Goal: Task Accomplishment & Management: Manage account settings

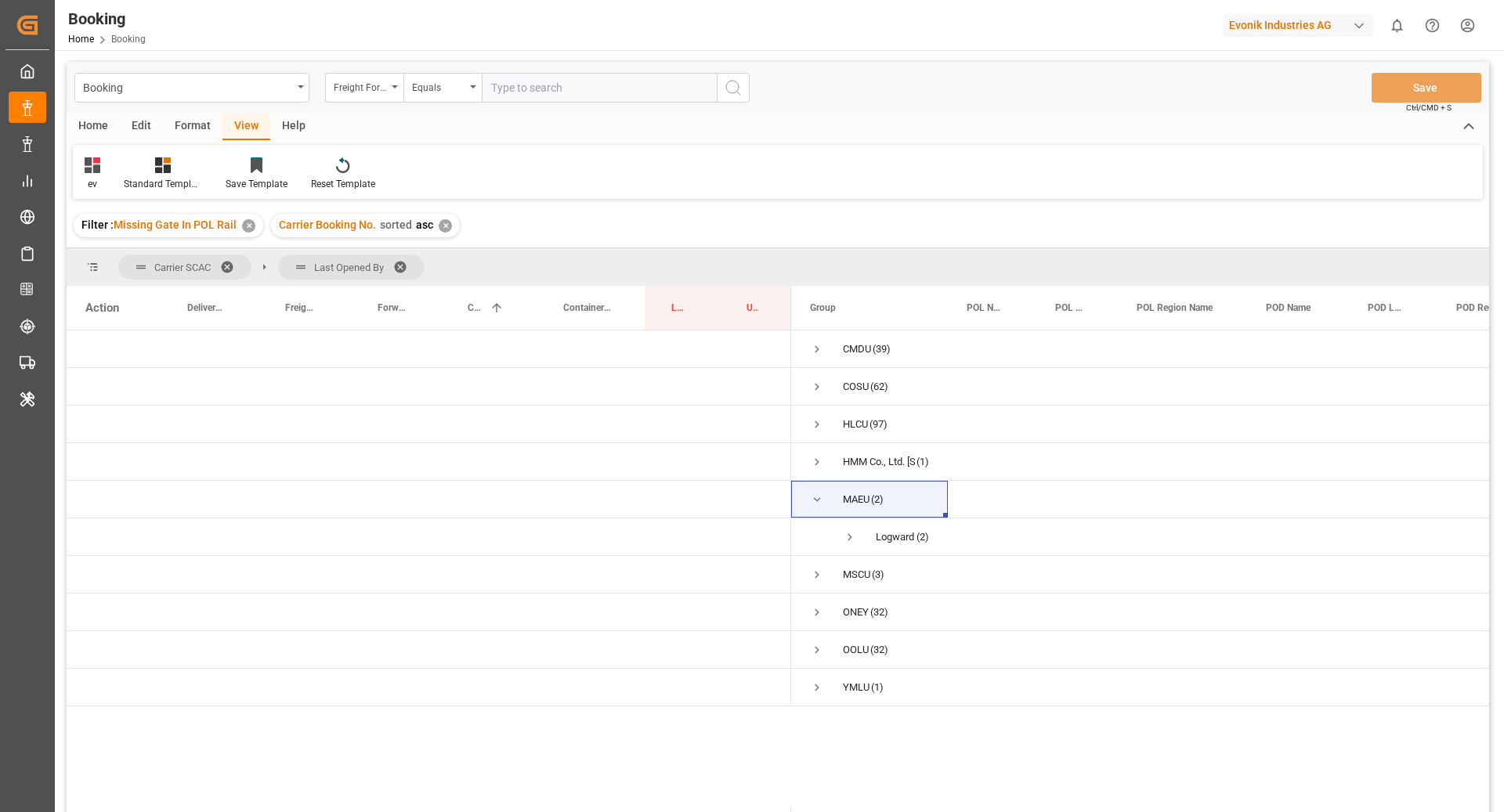
click at [196, 118] on div "Format" at bounding box center [193, 126] width 60 height 26
click at [103, 175] on div "Filter Rows" at bounding box center [107, 174] width 70 height 34
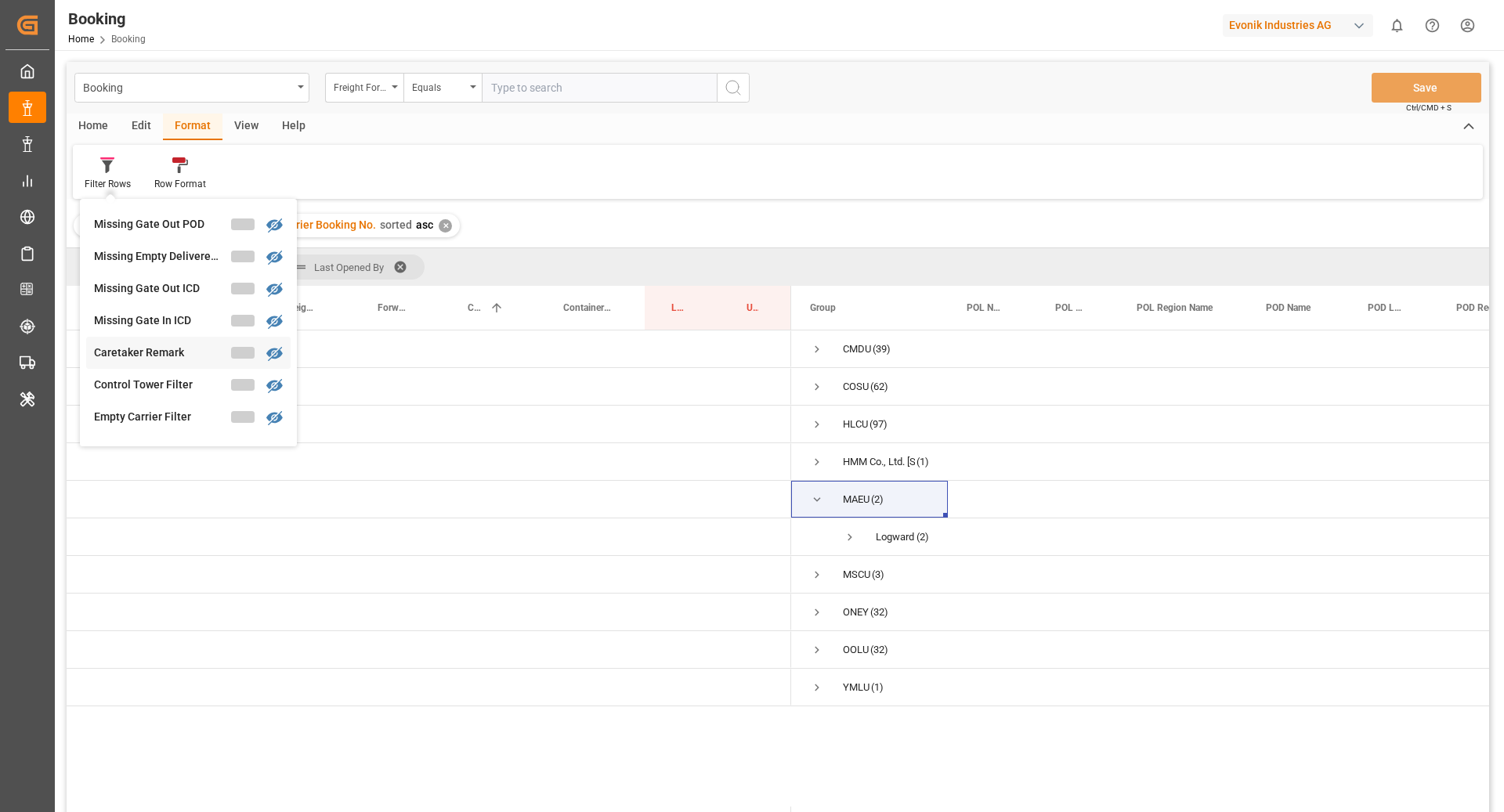
scroll to position [653, 0]
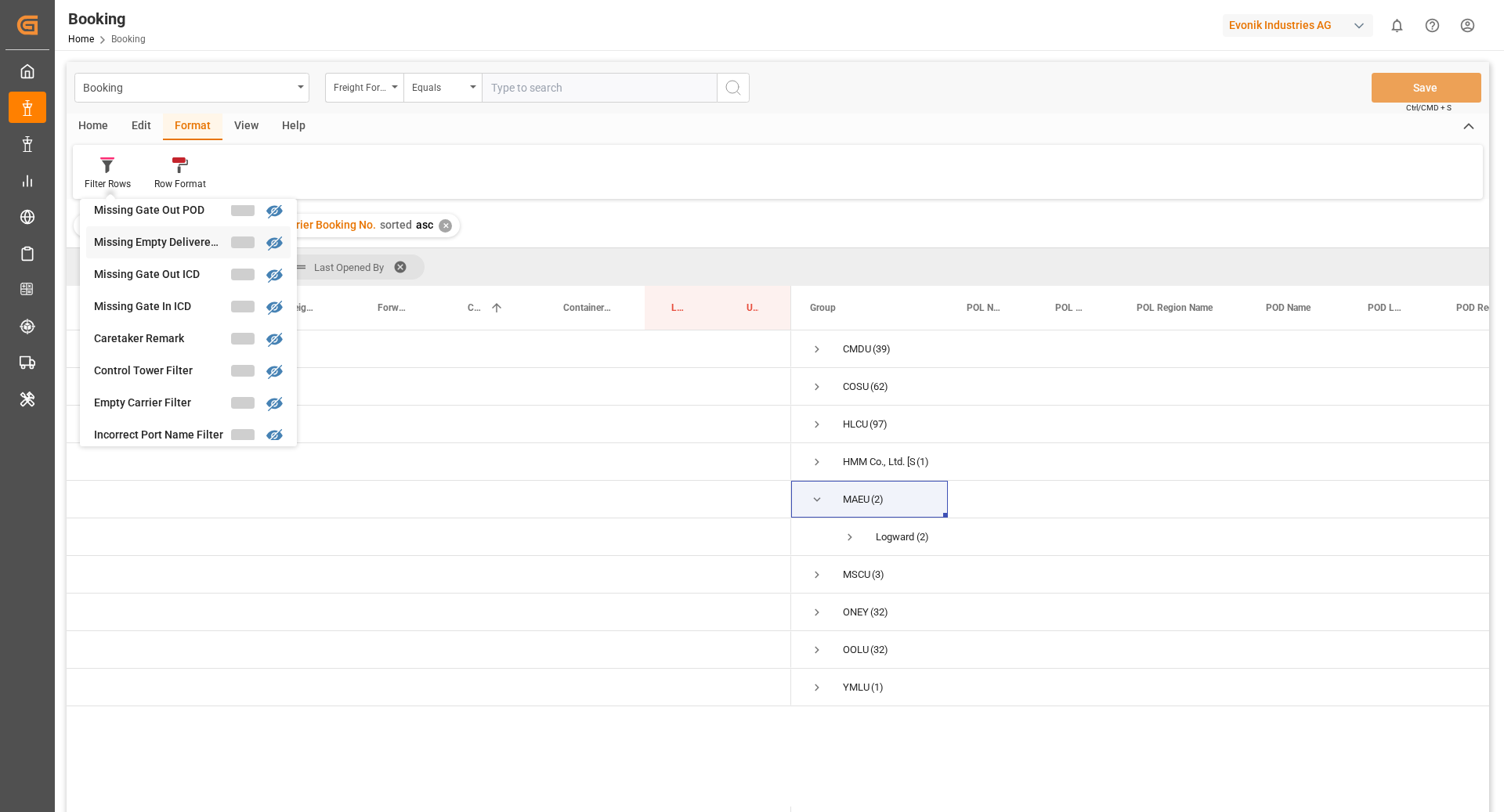
click at [183, 246] on div "Booking Freight Forwarder's Reference No. Equals Save Ctrl/CMD + S Home Edit Fo…" at bounding box center [778, 457] width 1423 height 792
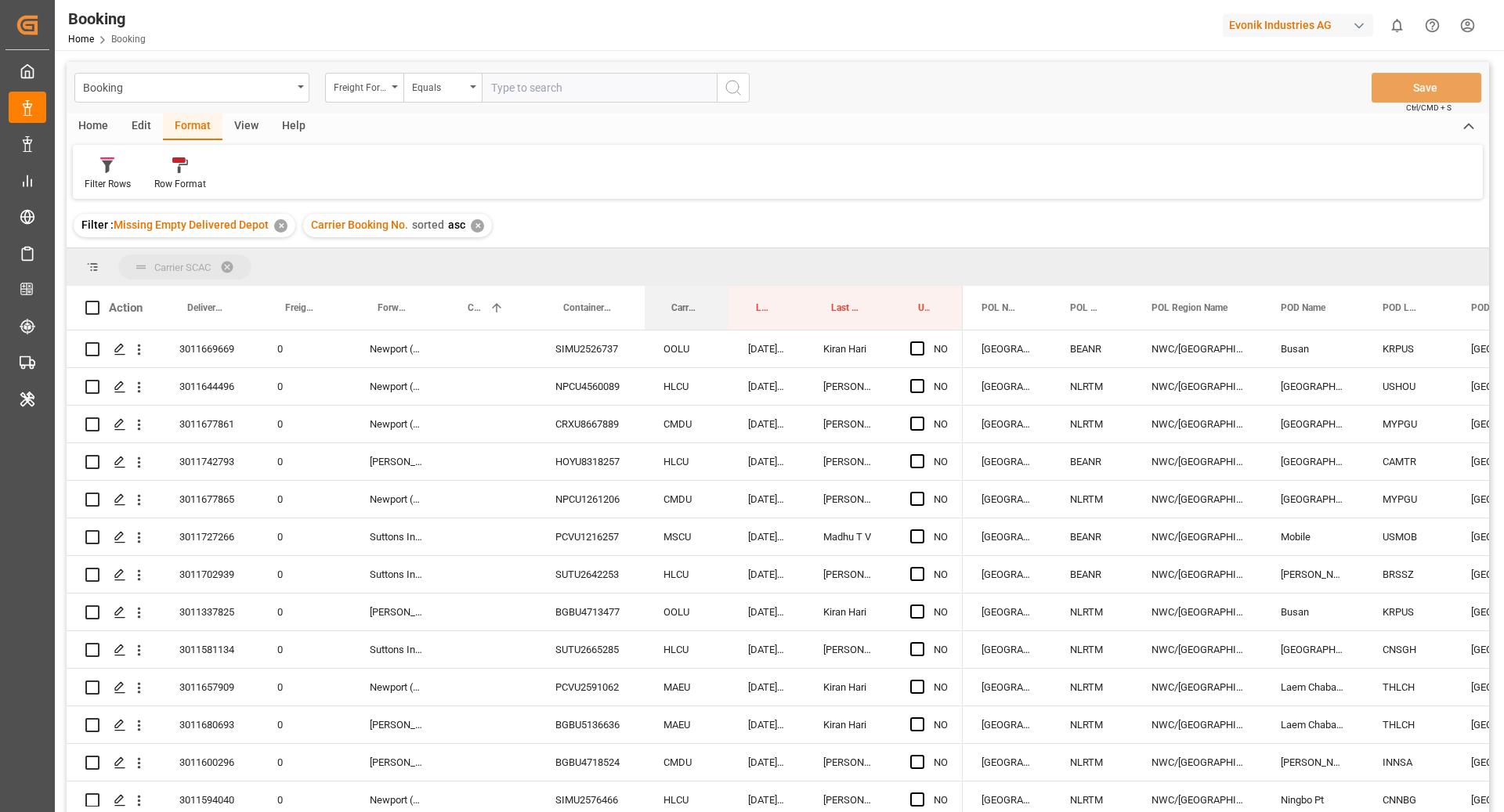
drag, startPoint x: 673, startPoint y: 278, endPoint x: 680, endPoint y: 266, distance: 13.9
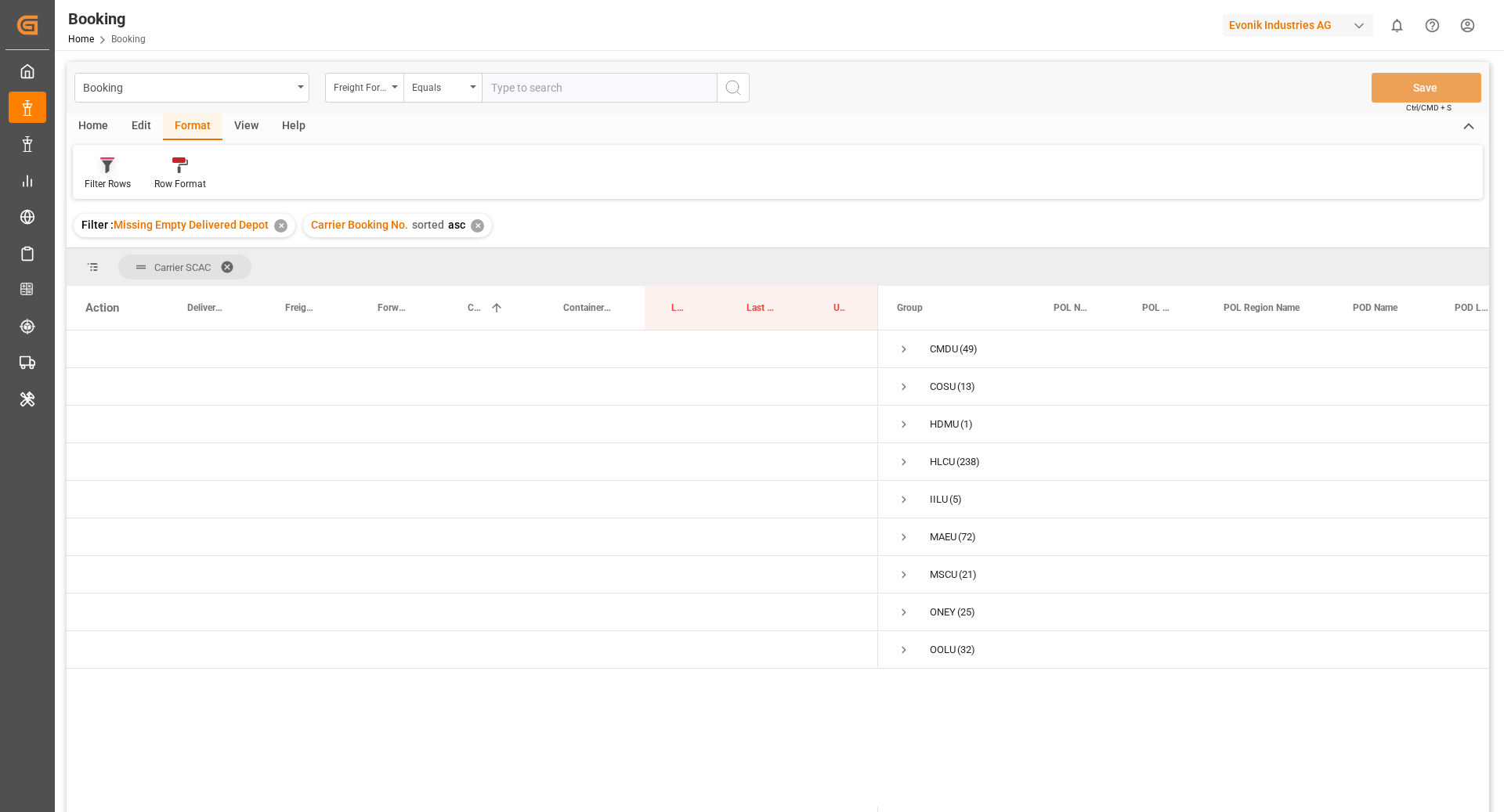
click at [115, 163] on div at bounding box center [107, 165] width 46 height 16
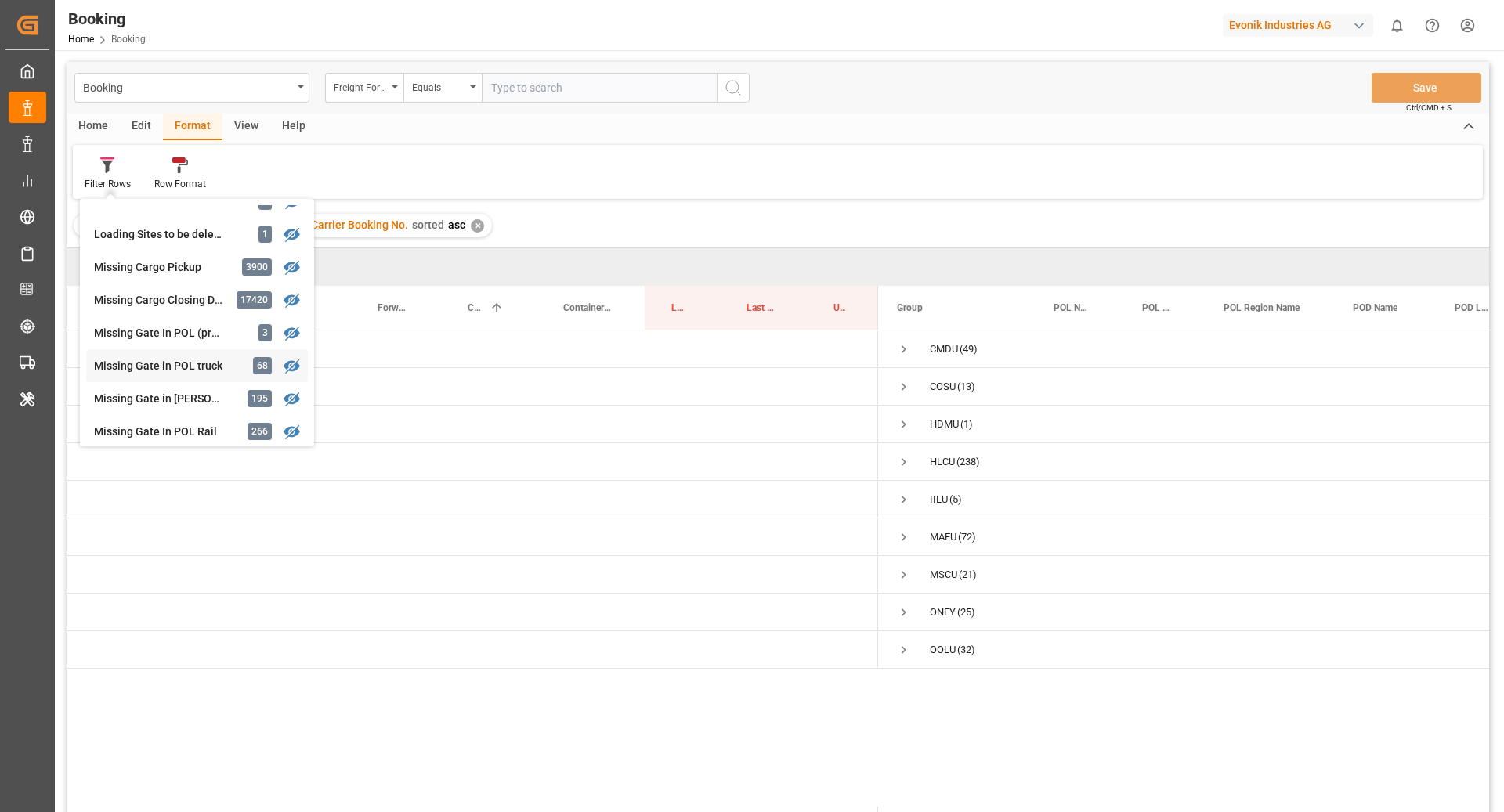
scroll to position [132, 0]
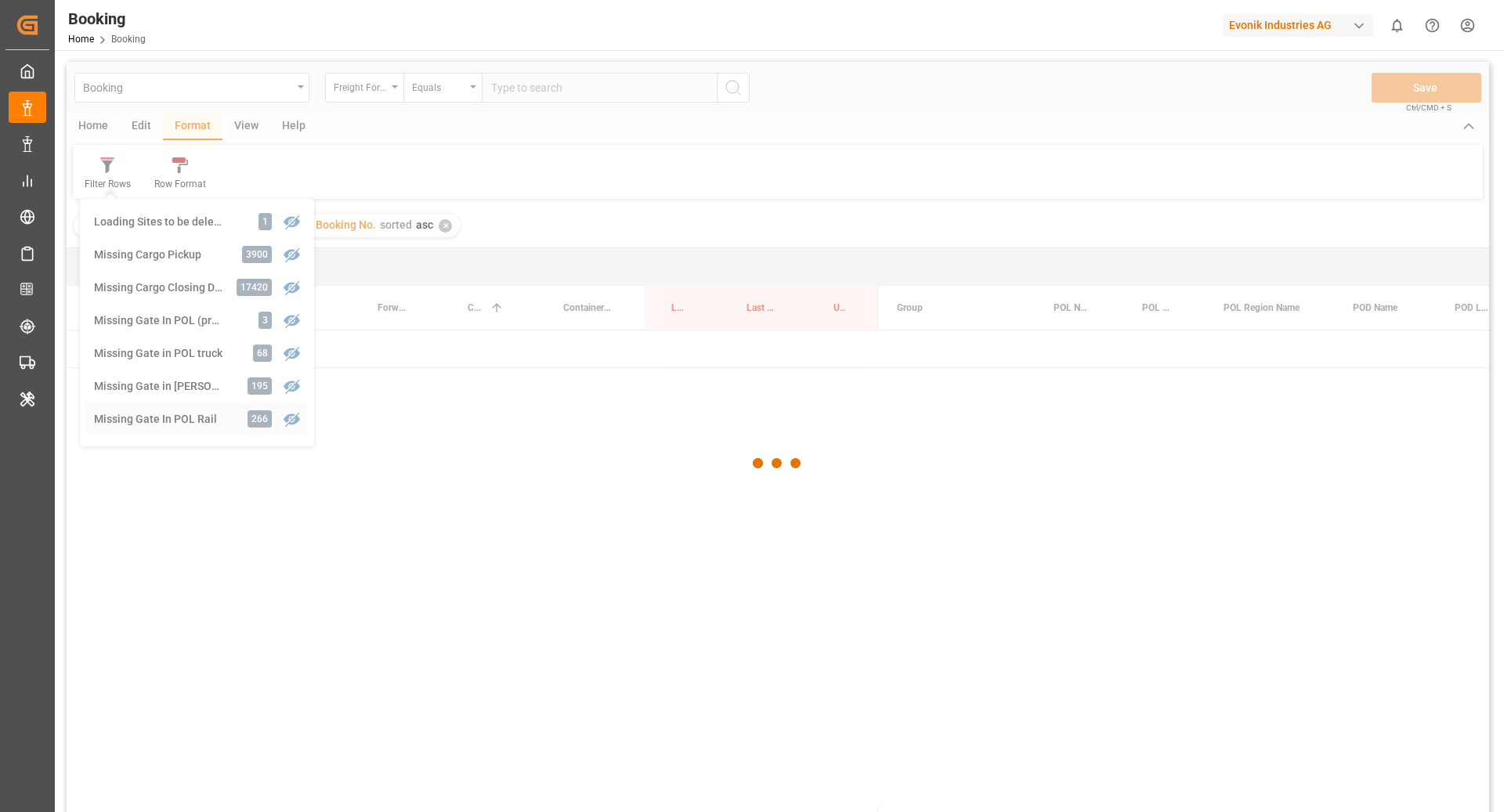
click at [176, 405] on div "Booking Freight Forwarder's Reference No. Equals Save Ctrl/CMD + S Home Edit Fo…" at bounding box center [778, 457] width 1423 height 792
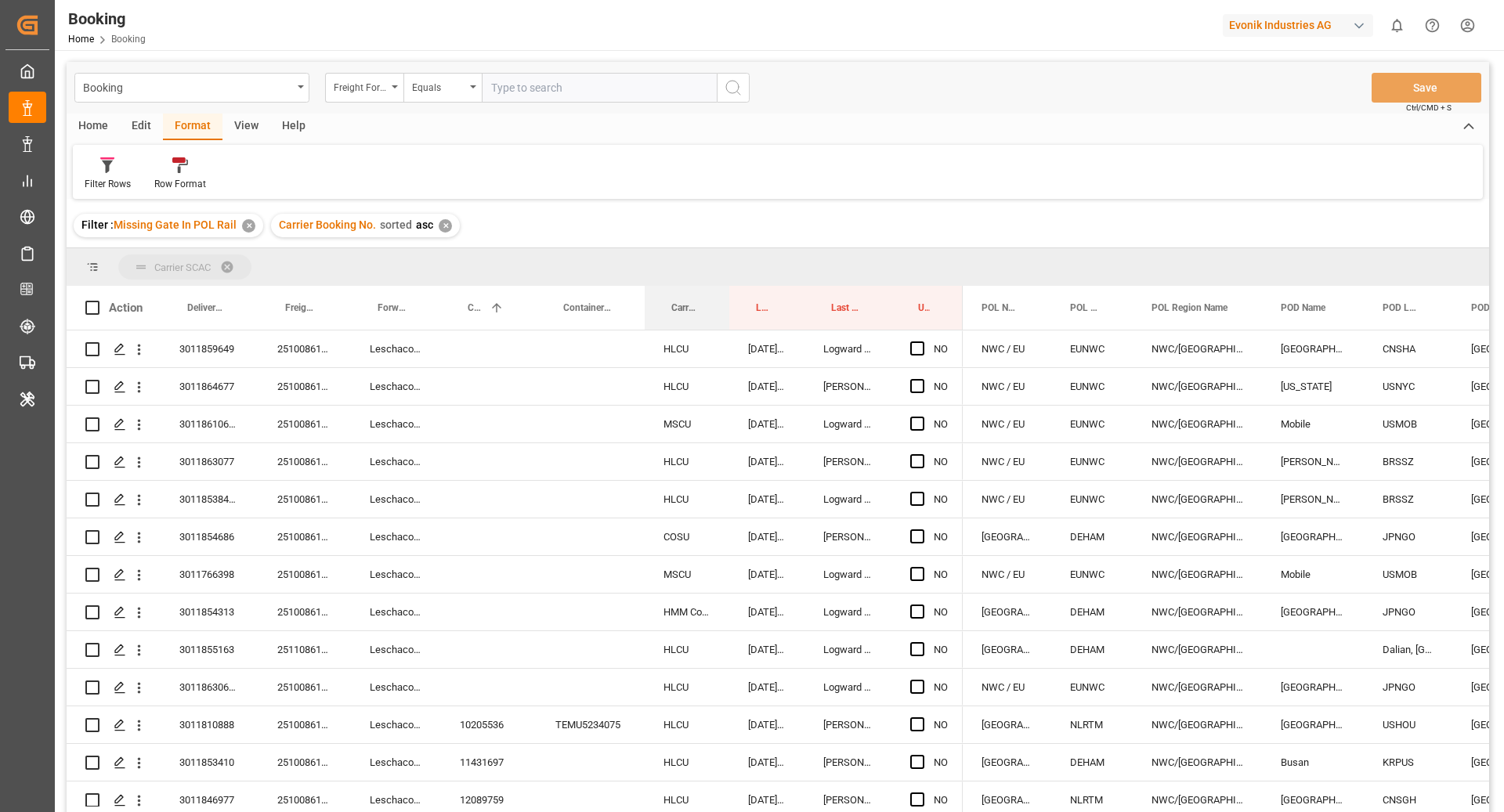
drag, startPoint x: 677, startPoint y: 255, endPoint x: 678, endPoint y: 267, distance: 12.0
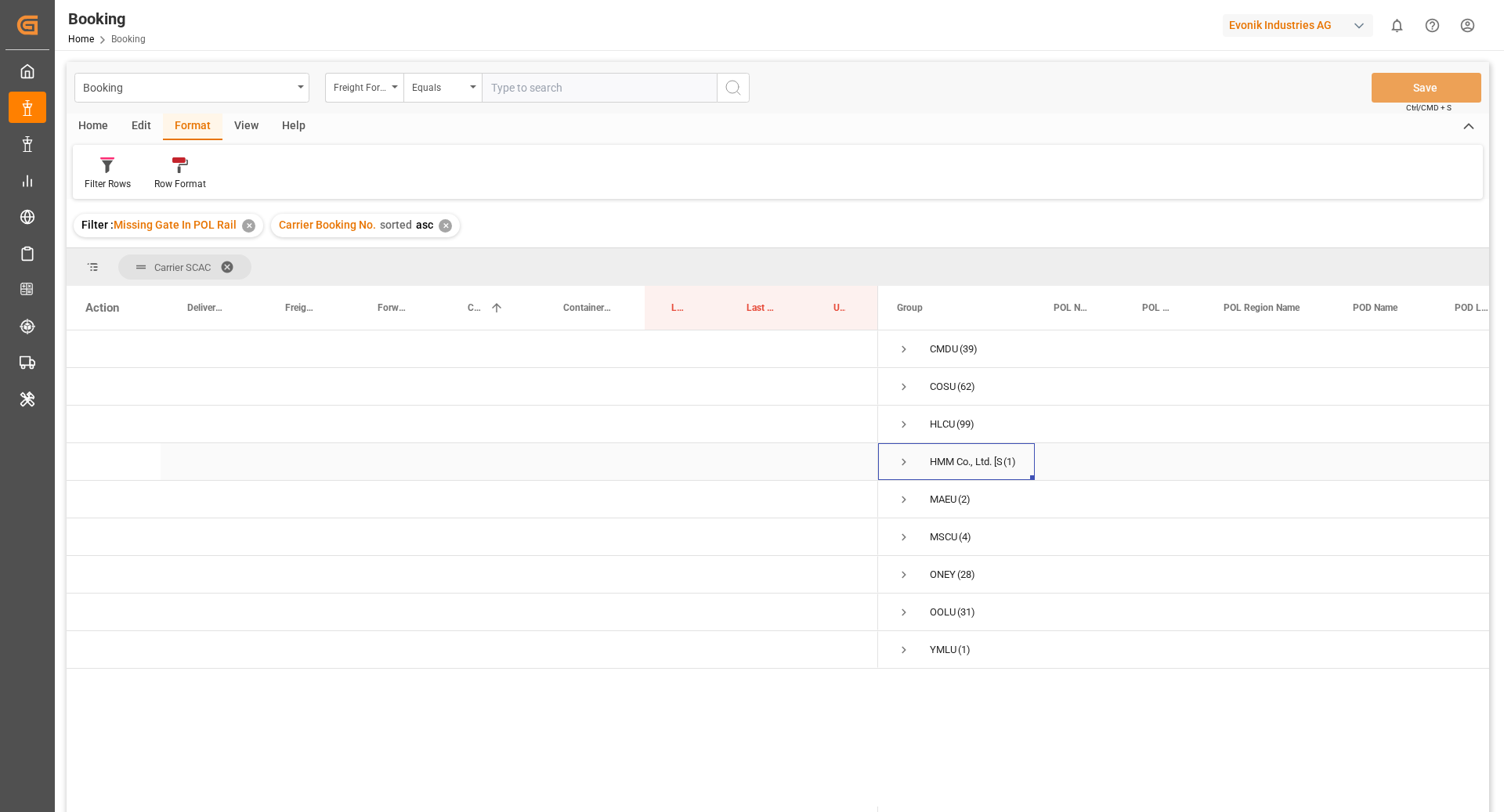
click at [905, 461] on span "Press SPACE to select this row." at bounding box center [904, 463] width 15 height 15
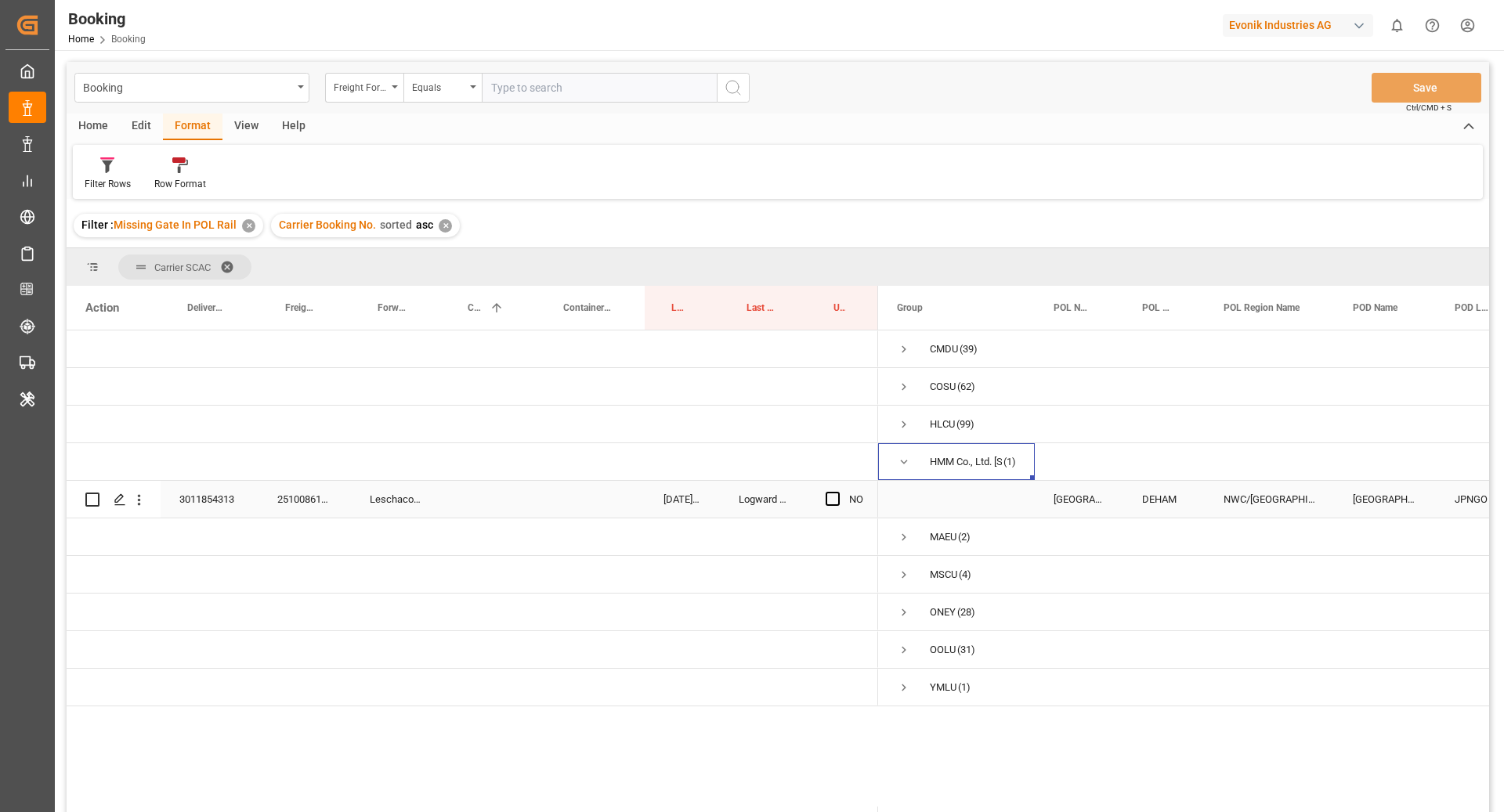
click at [324, 506] on div "251008610516" at bounding box center [305, 499] width 93 height 37
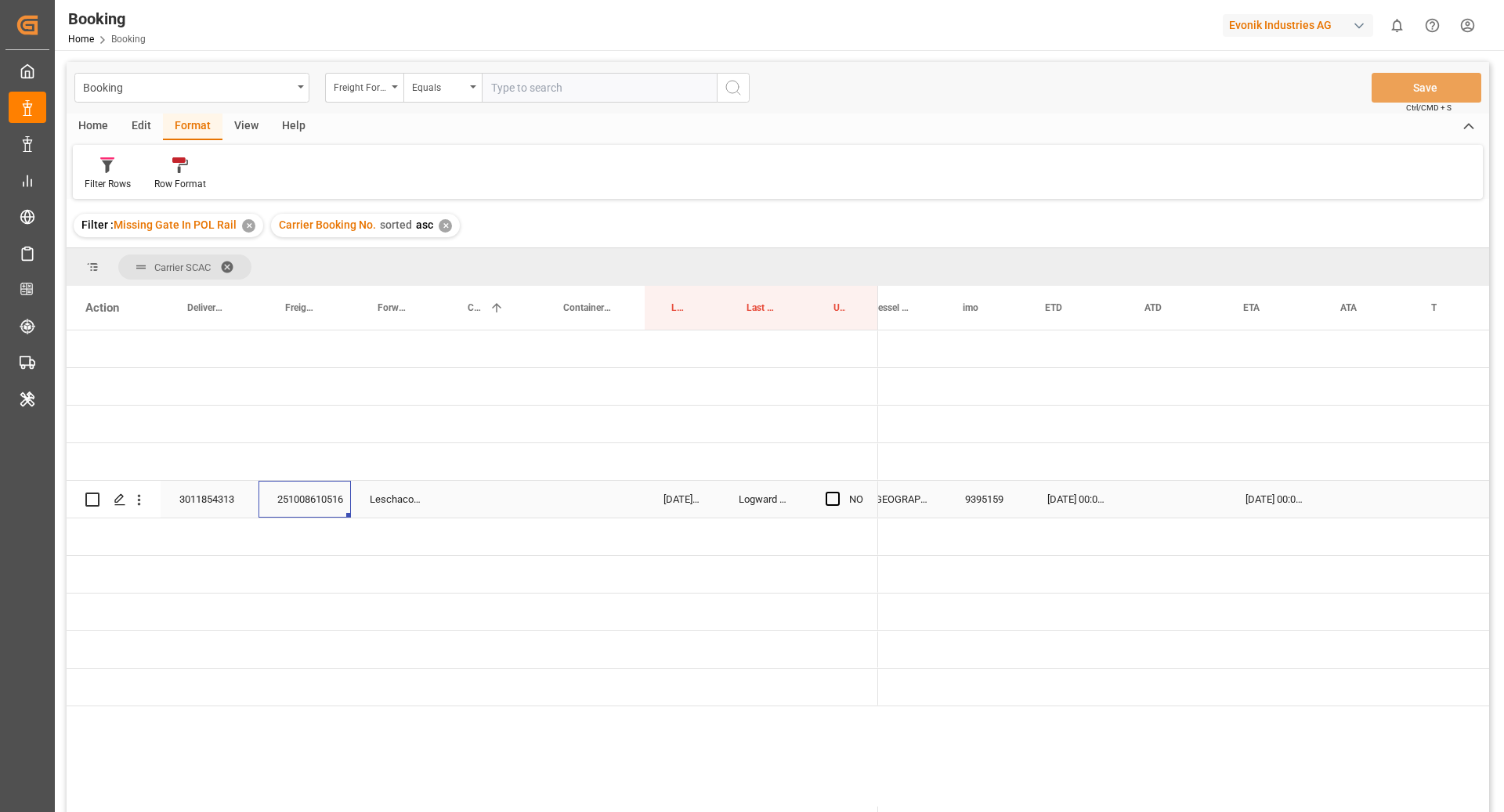
scroll to position [0, 909]
click at [133, 508] on button "open menu" at bounding box center [139, 499] width 16 height 30
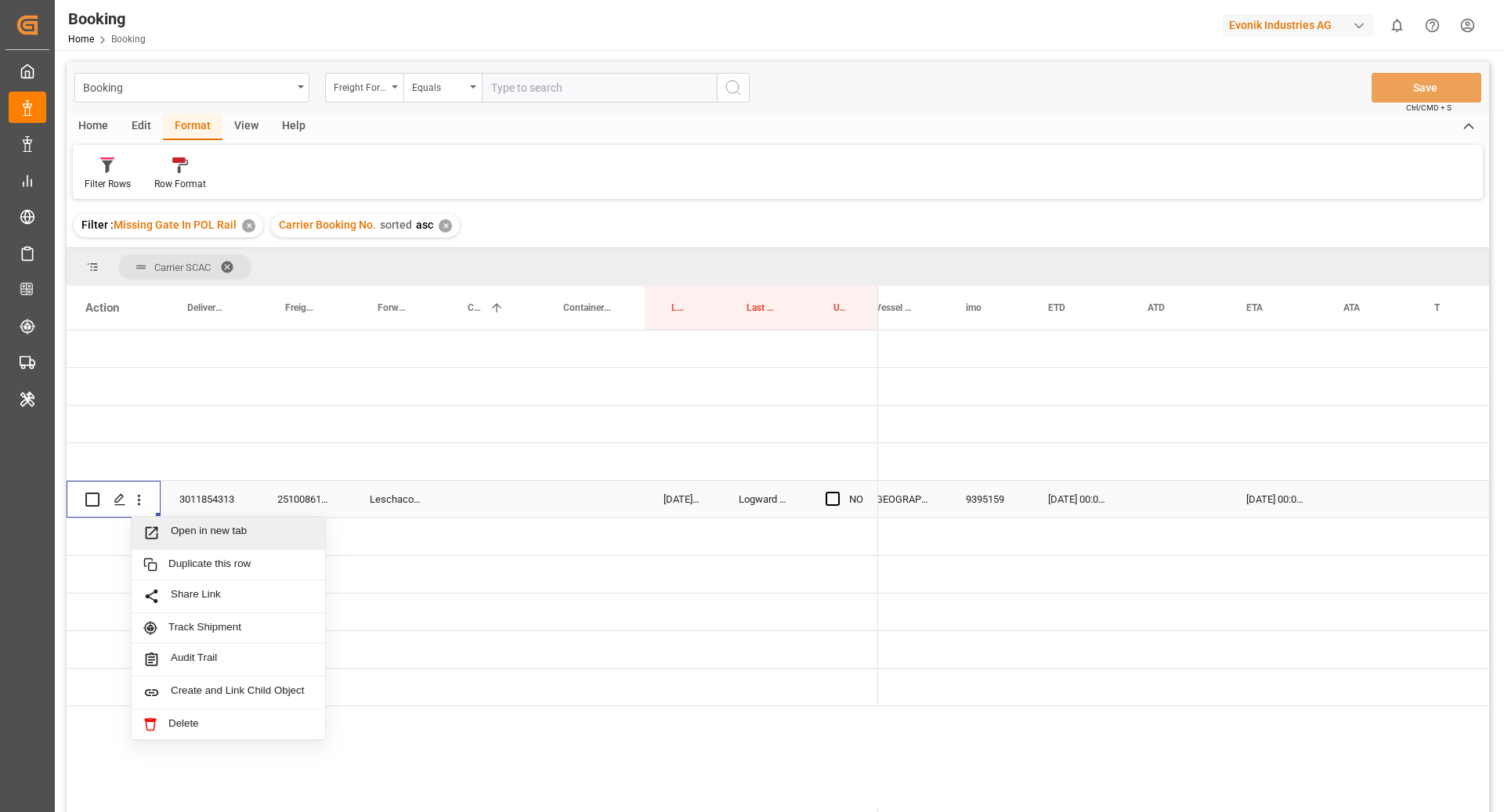
click at [182, 530] on span "Open in new tab" at bounding box center [241, 533] width 143 height 16
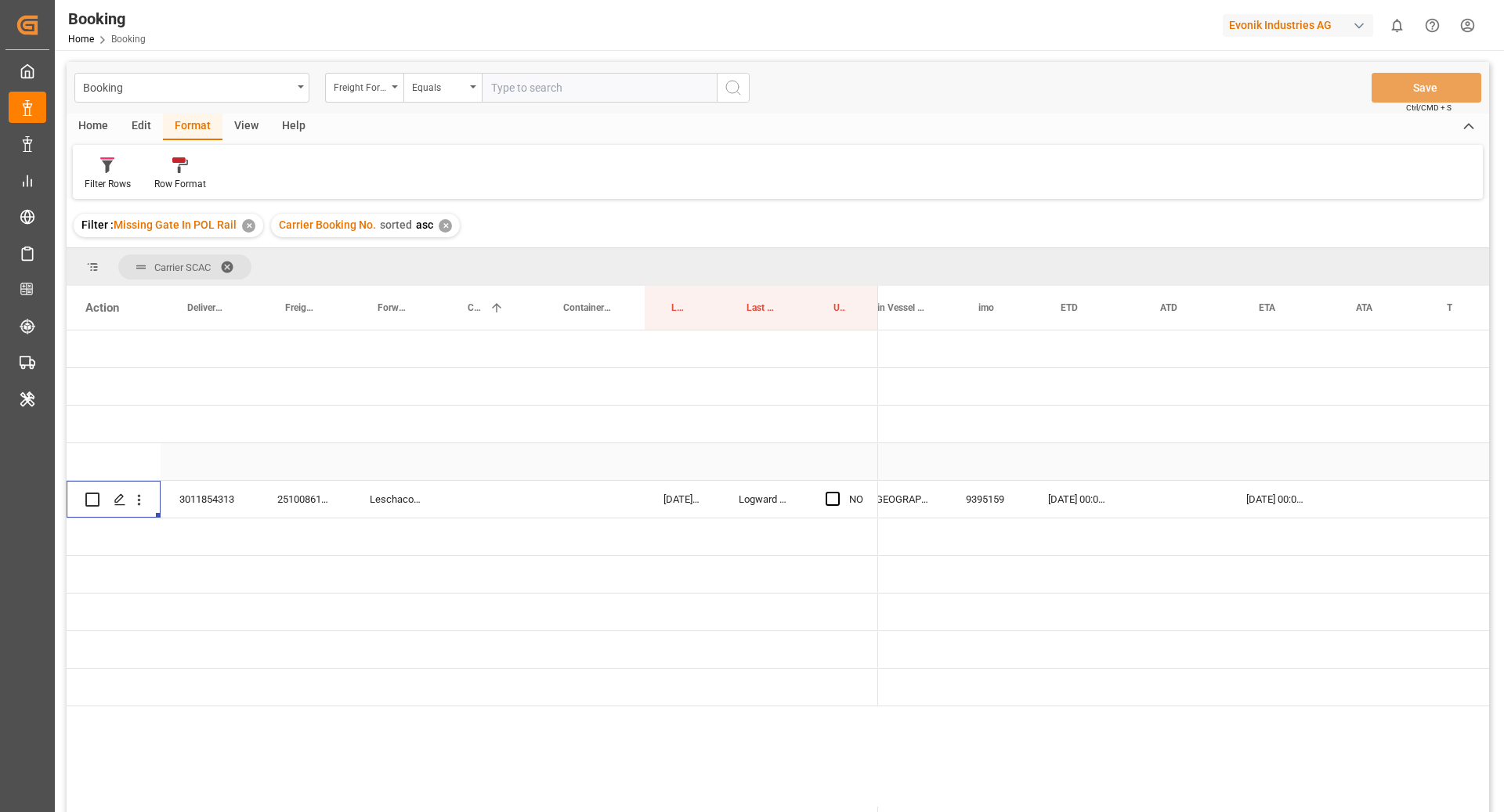
scroll to position [0, 0]
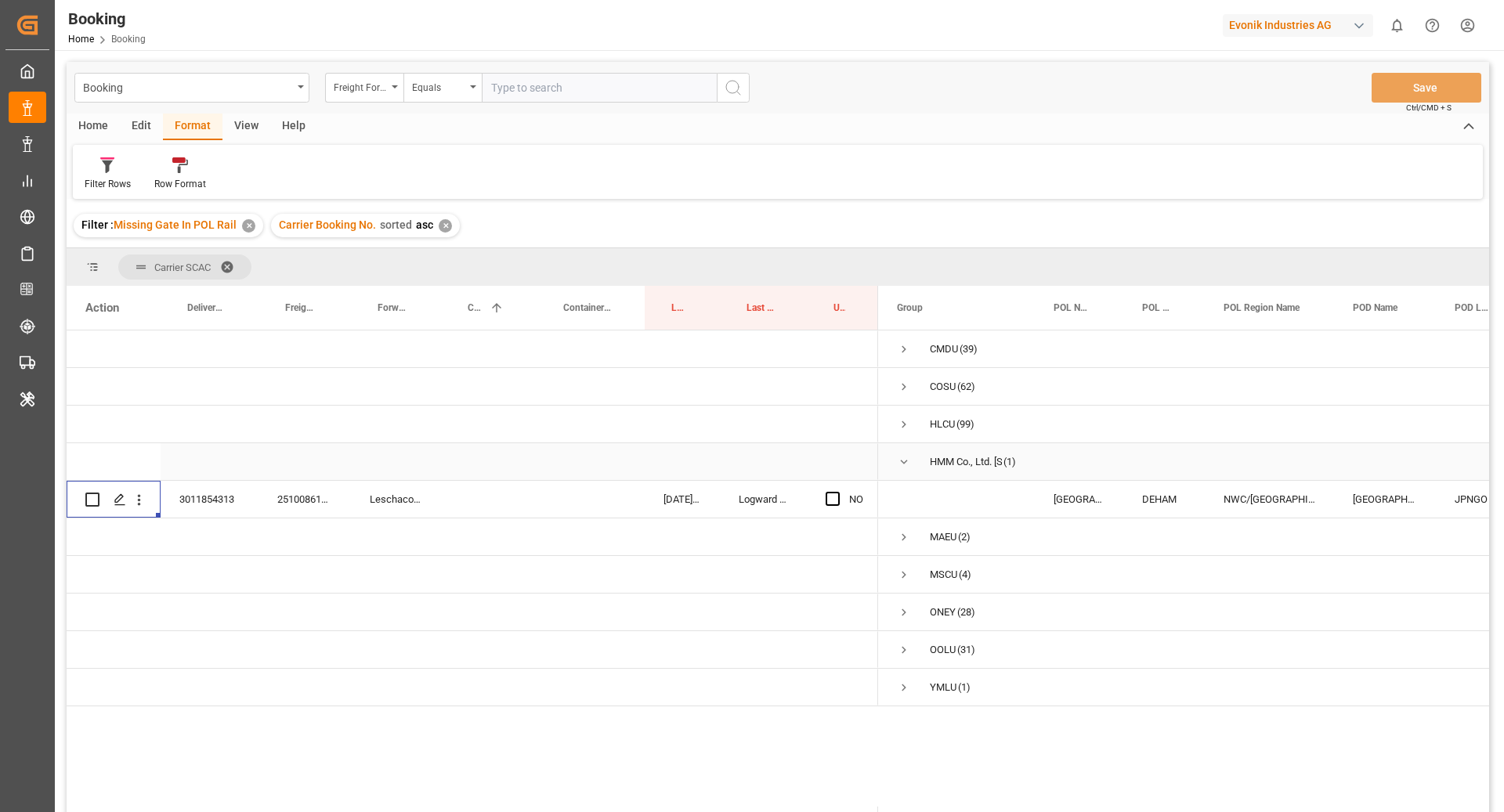
click at [896, 454] on div "HMM Co., Ltd. [STREET_ADDRESS] (1)" at bounding box center [957, 462] width 157 height 37
click at [913, 455] on span "HMM Co., Ltd. [STREET_ADDRESS] (1)" at bounding box center [956, 461] width 119 height 35
click at [897, 458] on span "Press SPACE to select this row." at bounding box center [904, 463] width 15 height 15
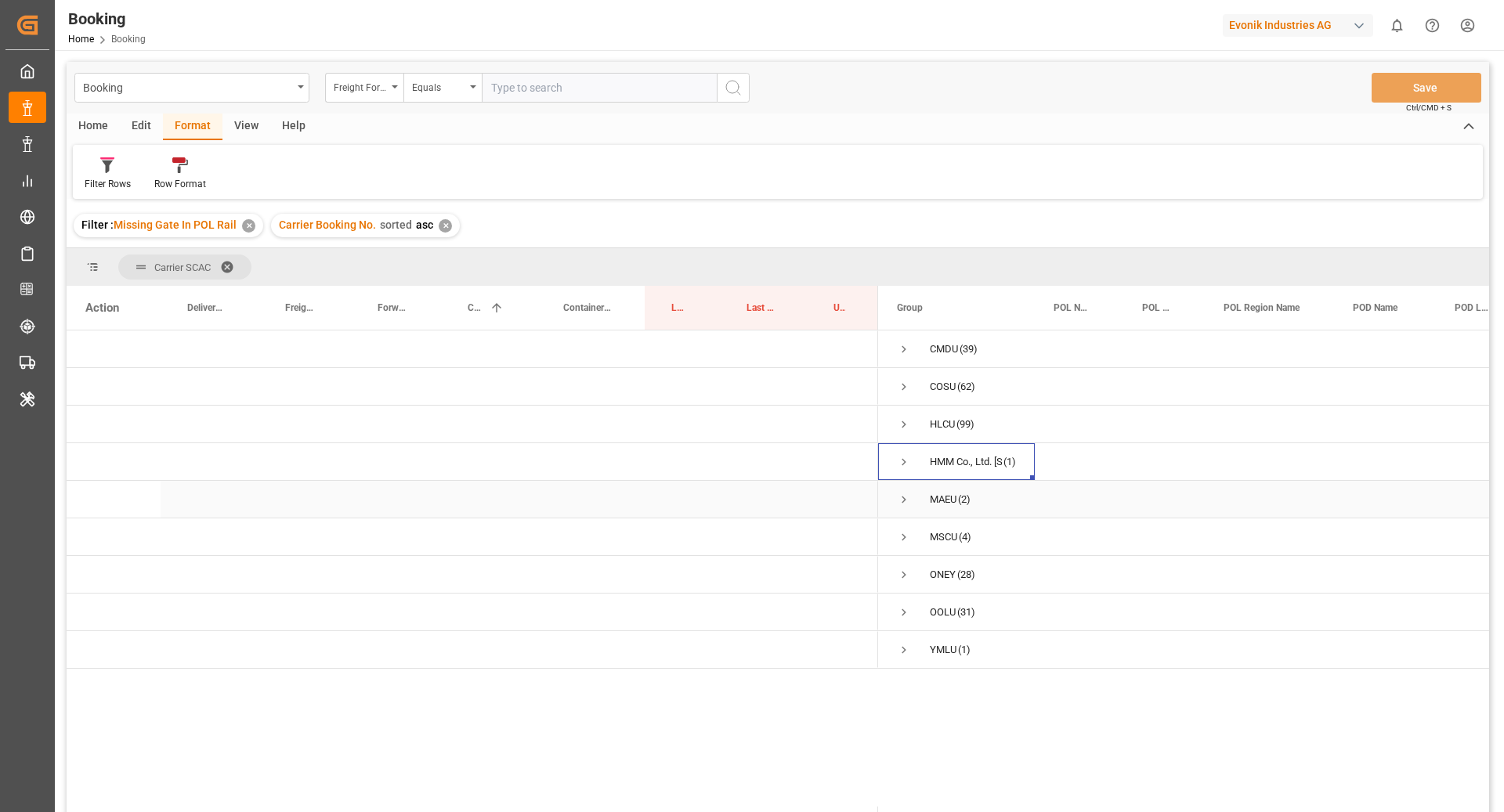
click at [908, 497] on span "Press SPACE to select this row." at bounding box center [904, 500] width 15 height 15
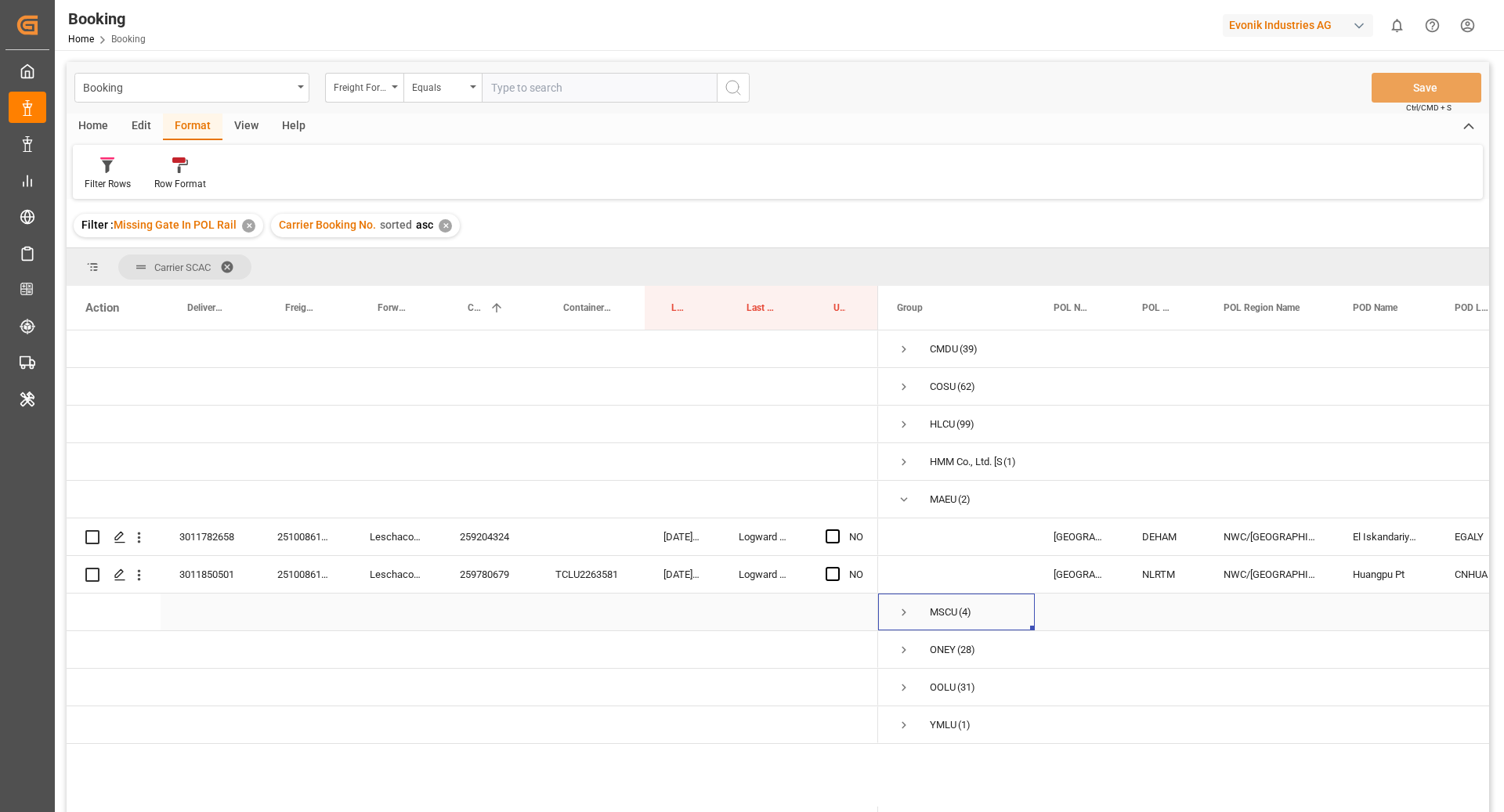
click at [907, 615] on span "Press SPACE to select this row." at bounding box center [904, 612] width 15 height 15
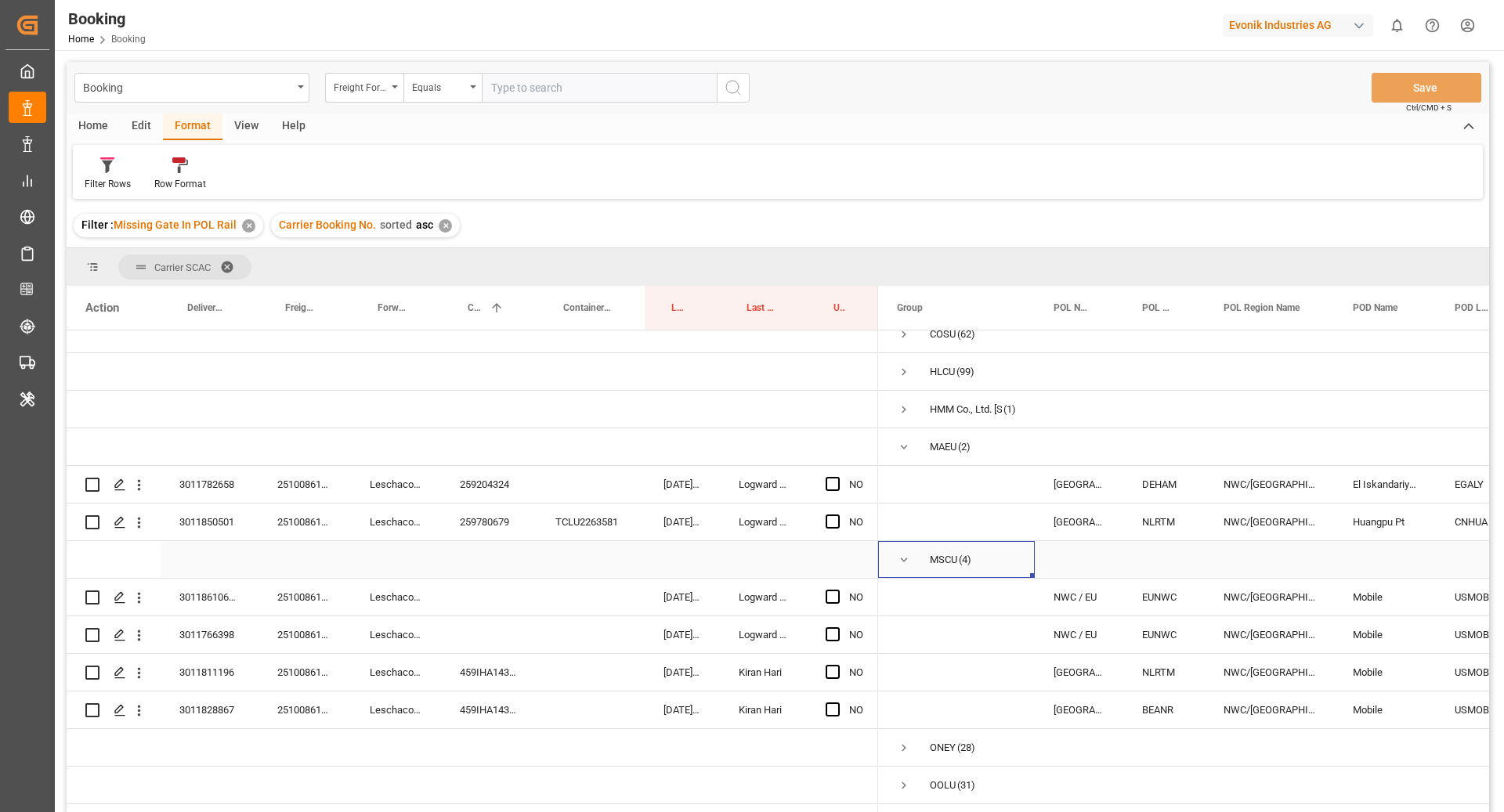
scroll to position [103, 0]
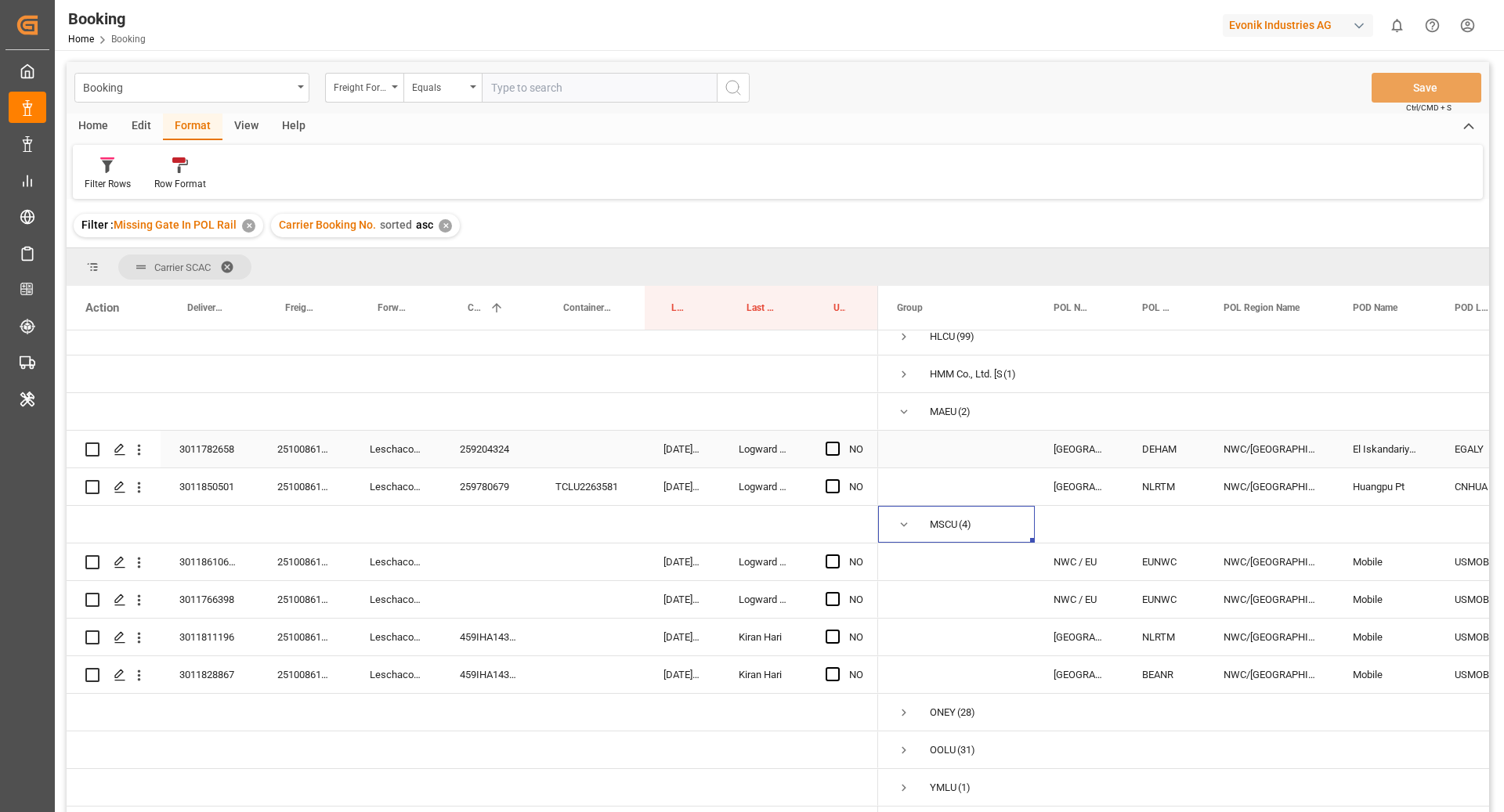
click at [481, 439] on div "259204324" at bounding box center [488, 449] width 95 height 37
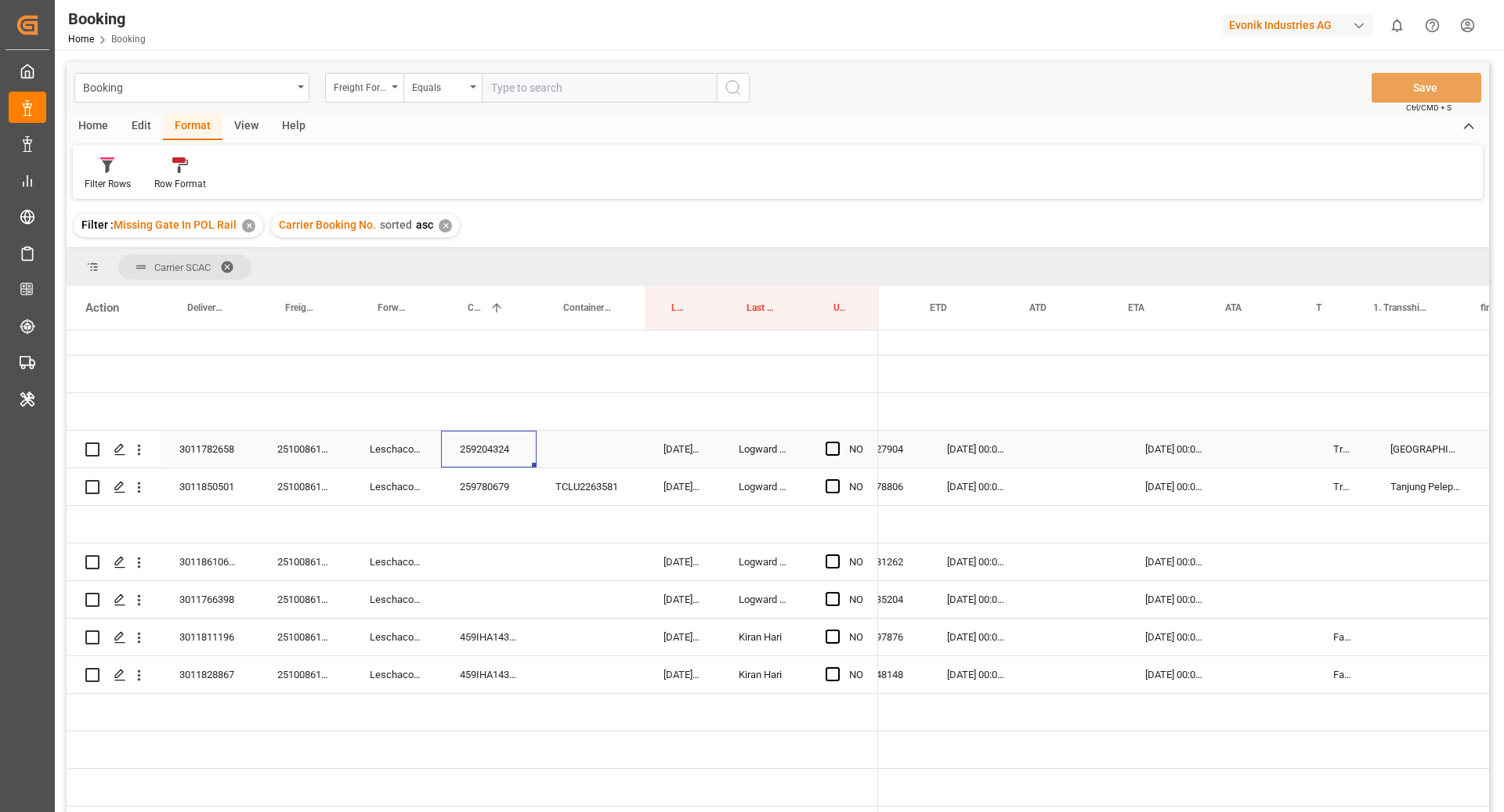
scroll to position [0, 1027]
click at [829, 442] on span "Press SPACE to select this row." at bounding box center [833, 449] width 15 height 15
click at [838, 442] on input "Press SPACE to select this row." at bounding box center [838, 442] width 0 height 0
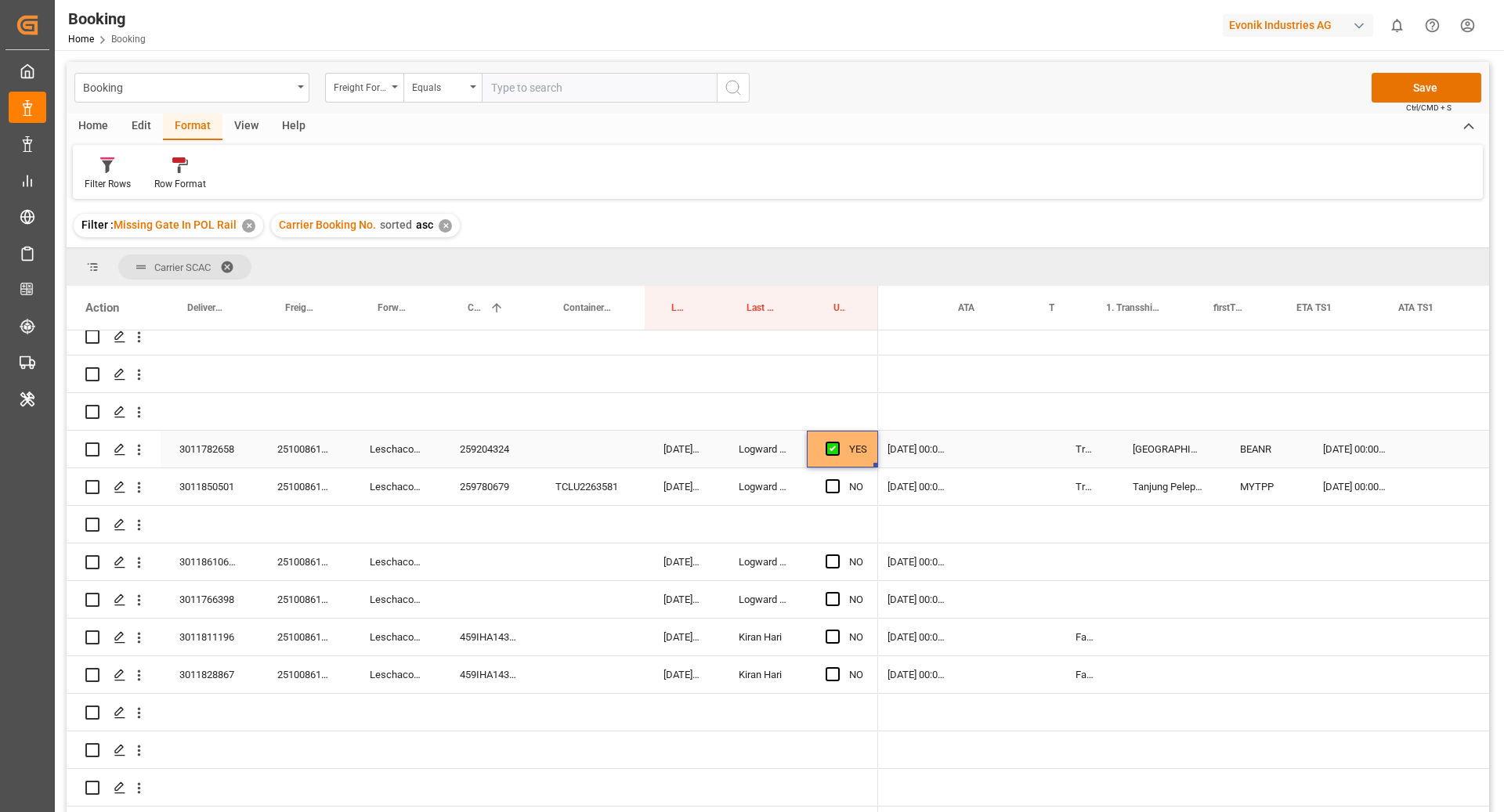
scroll to position [0, 1290]
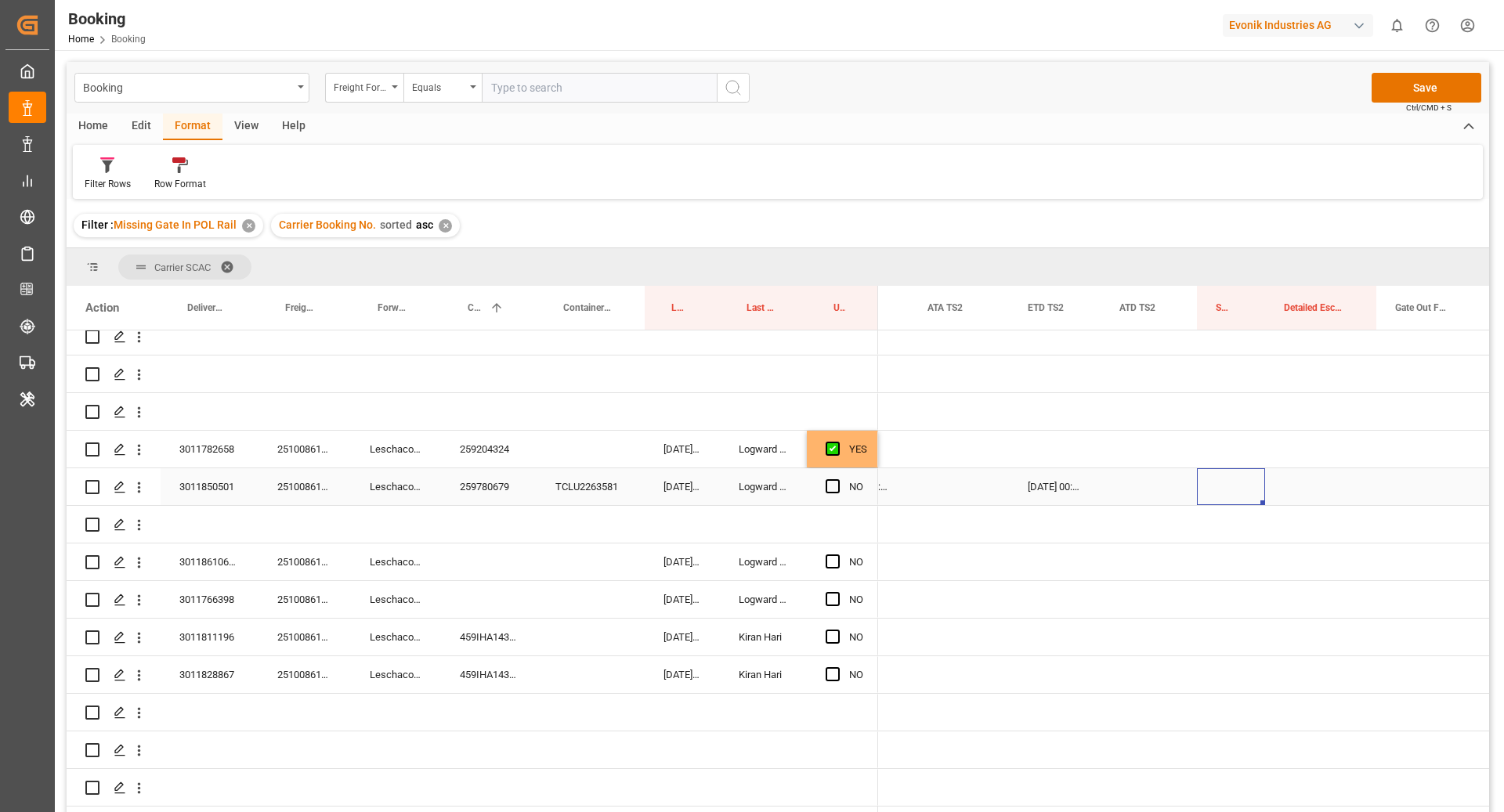
click at [1237, 472] on div "Press SPACE to select this row." at bounding box center [1231, 486] width 68 height 37
click at [1237, 481] on input "Press SPACE to select this row." at bounding box center [1231, 495] width 43 height 30
type input "0"
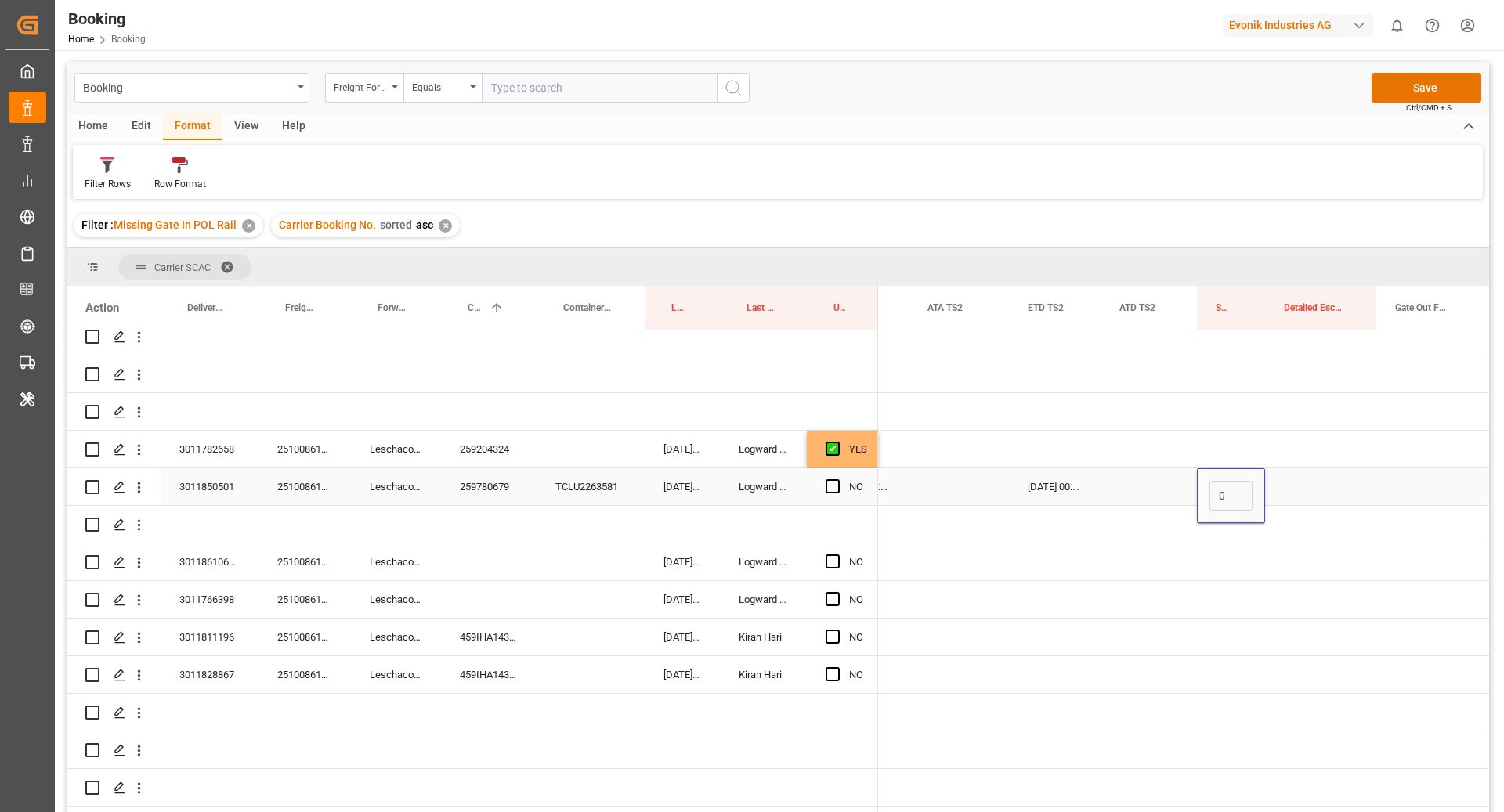
click at [511, 475] on div "259780679" at bounding box center [488, 486] width 95 height 37
click at [830, 479] on span "Press SPACE to select this row." at bounding box center [833, 486] width 15 height 15
click at [838, 479] on input "Press SPACE to select this row." at bounding box center [838, 479] width 0 height 0
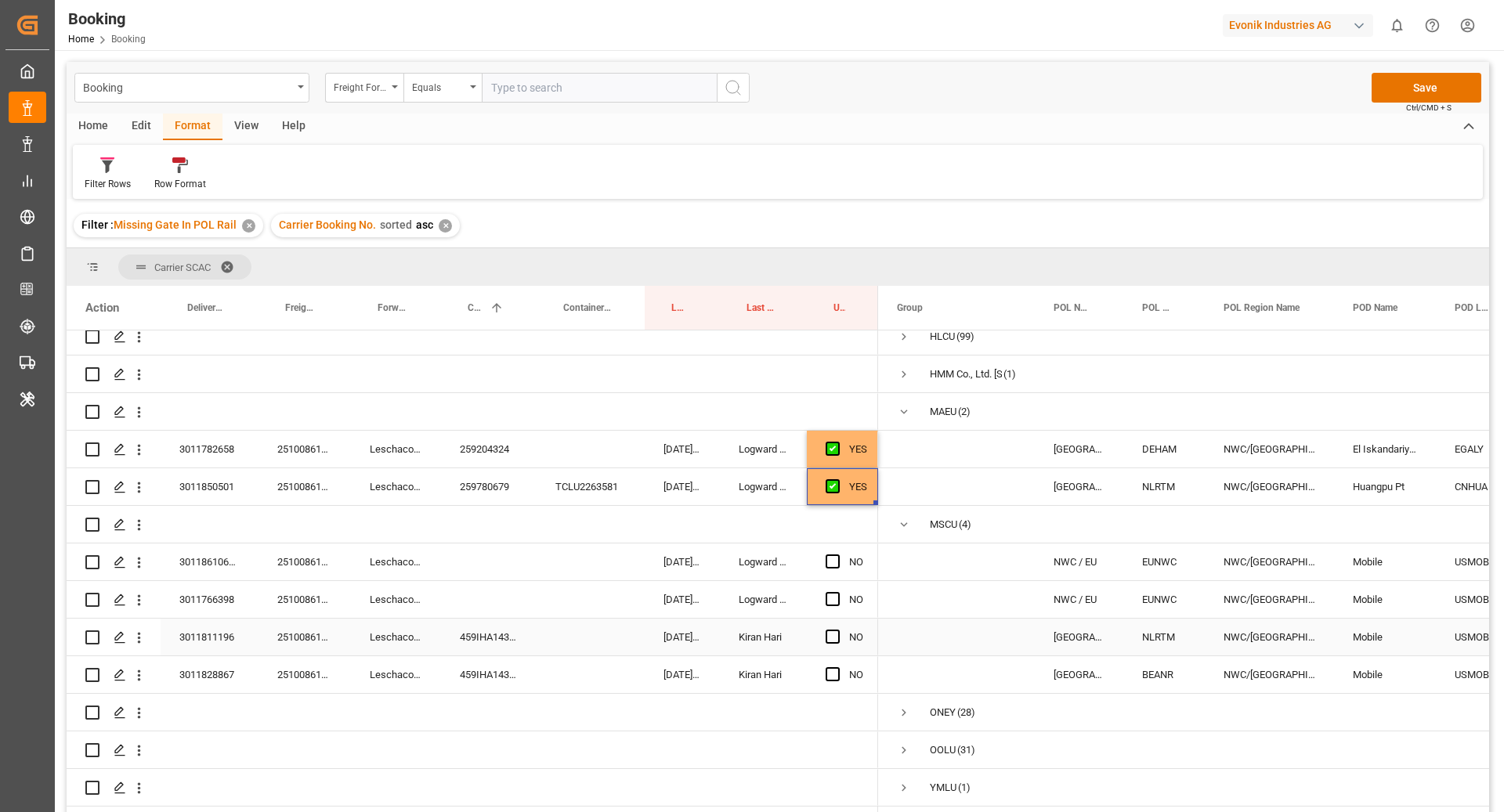
click at [454, 622] on div "459IHA1435113" at bounding box center [488, 637] width 95 height 37
click at [830, 630] on span "Press SPACE to select this row." at bounding box center [833, 637] width 15 height 15
click at [838, 630] on input "Press SPACE to select this row." at bounding box center [838, 630] width 0 height 0
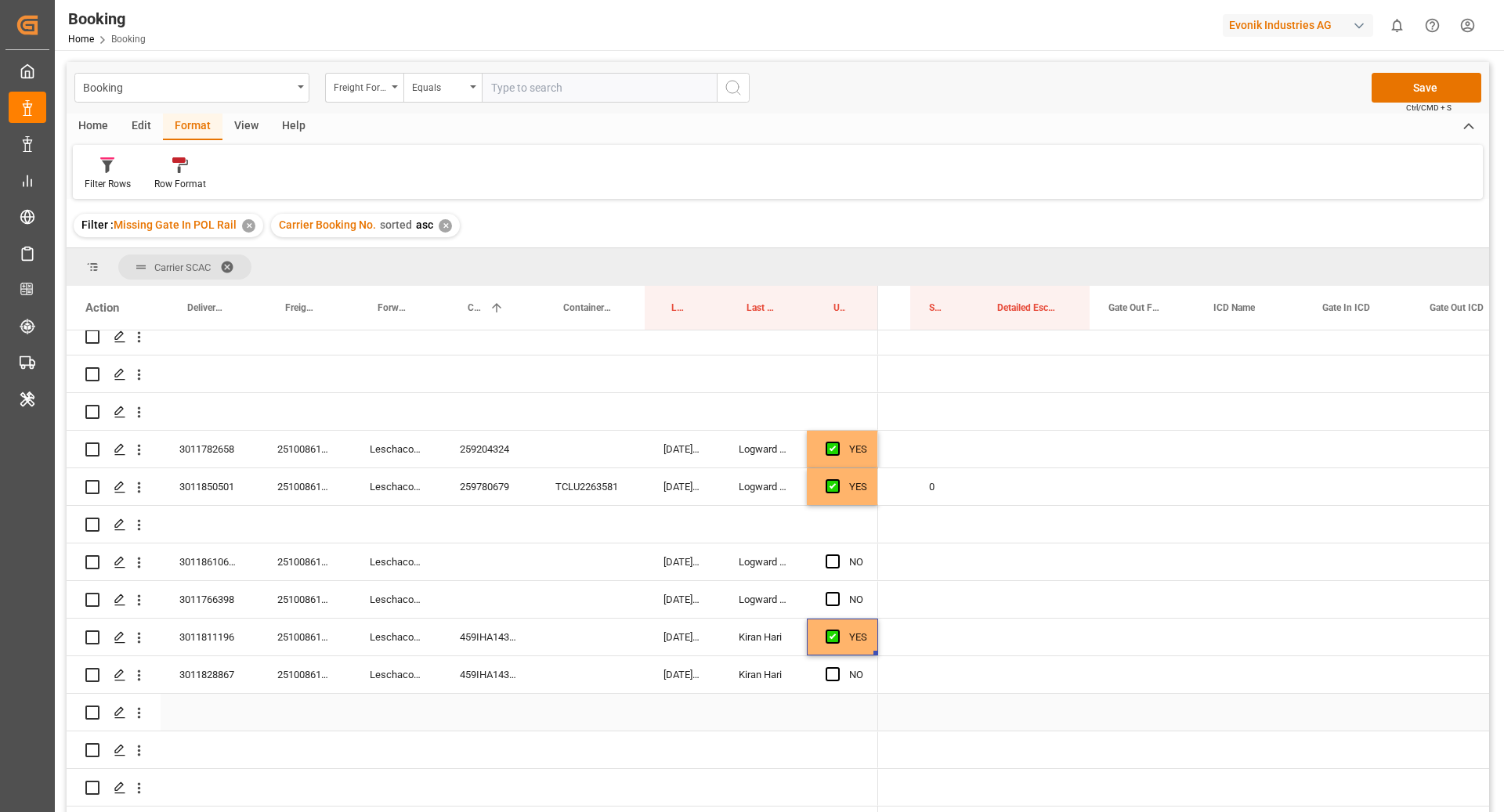
click at [496, 659] on div "459IHA1438901" at bounding box center [488, 674] width 95 height 37
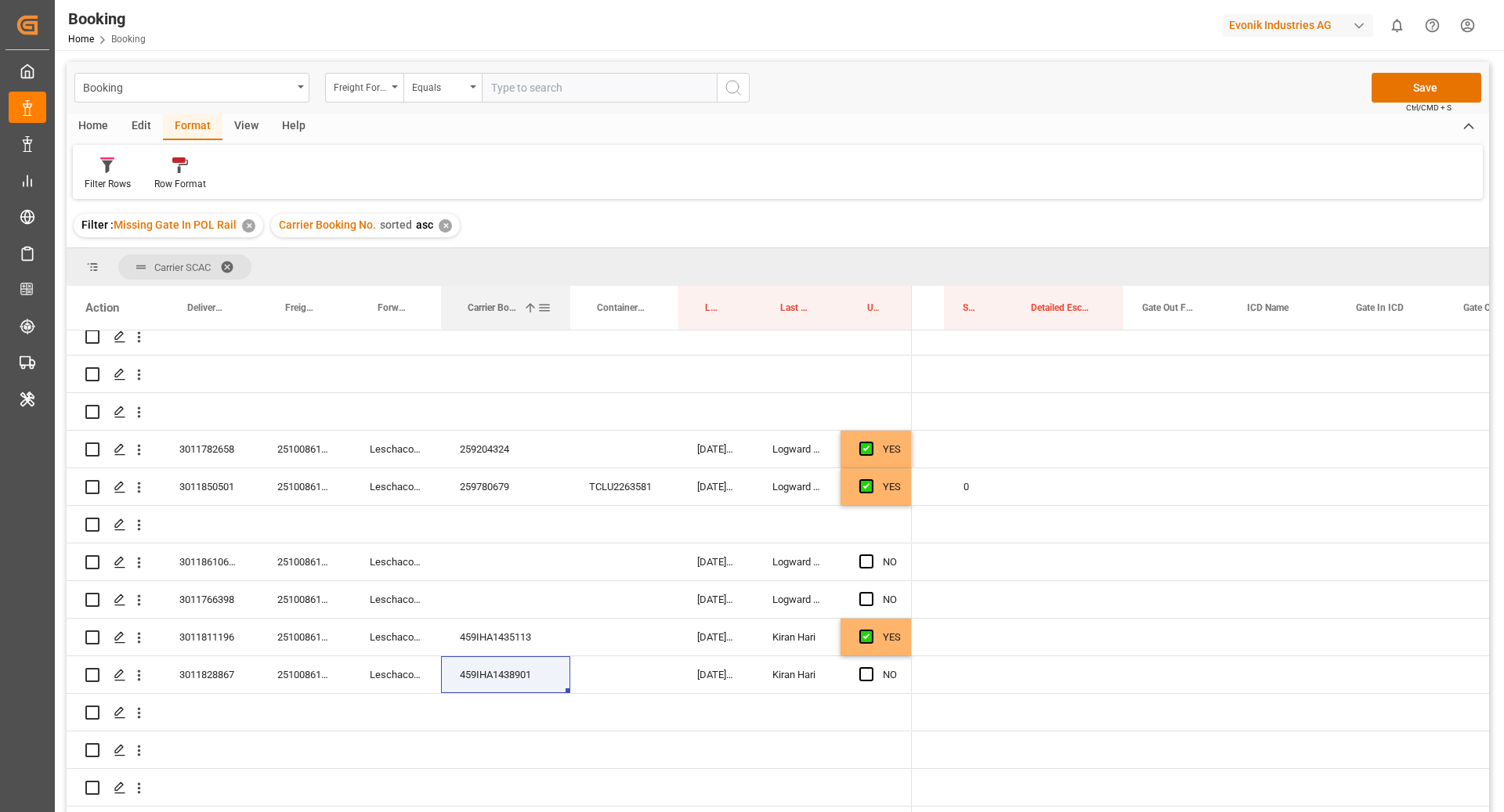
drag, startPoint x: 535, startPoint y: 318, endPoint x: 568, endPoint y: 318, distance: 33.0
click at [568, 318] on div at bounding box center [570, 308] width 6 height 44
click at [626, 632] on div "Press SPACE to select this row." at bounding box center [624, 637] width 108 height 37
click at [530, 672] on div "459IHA1438901" at bounding box center [506, 674] width 129 height 37
click at [868, 667] on span "Press SPACE to select this row." at bounding box center [867, 674] width 15 height 15
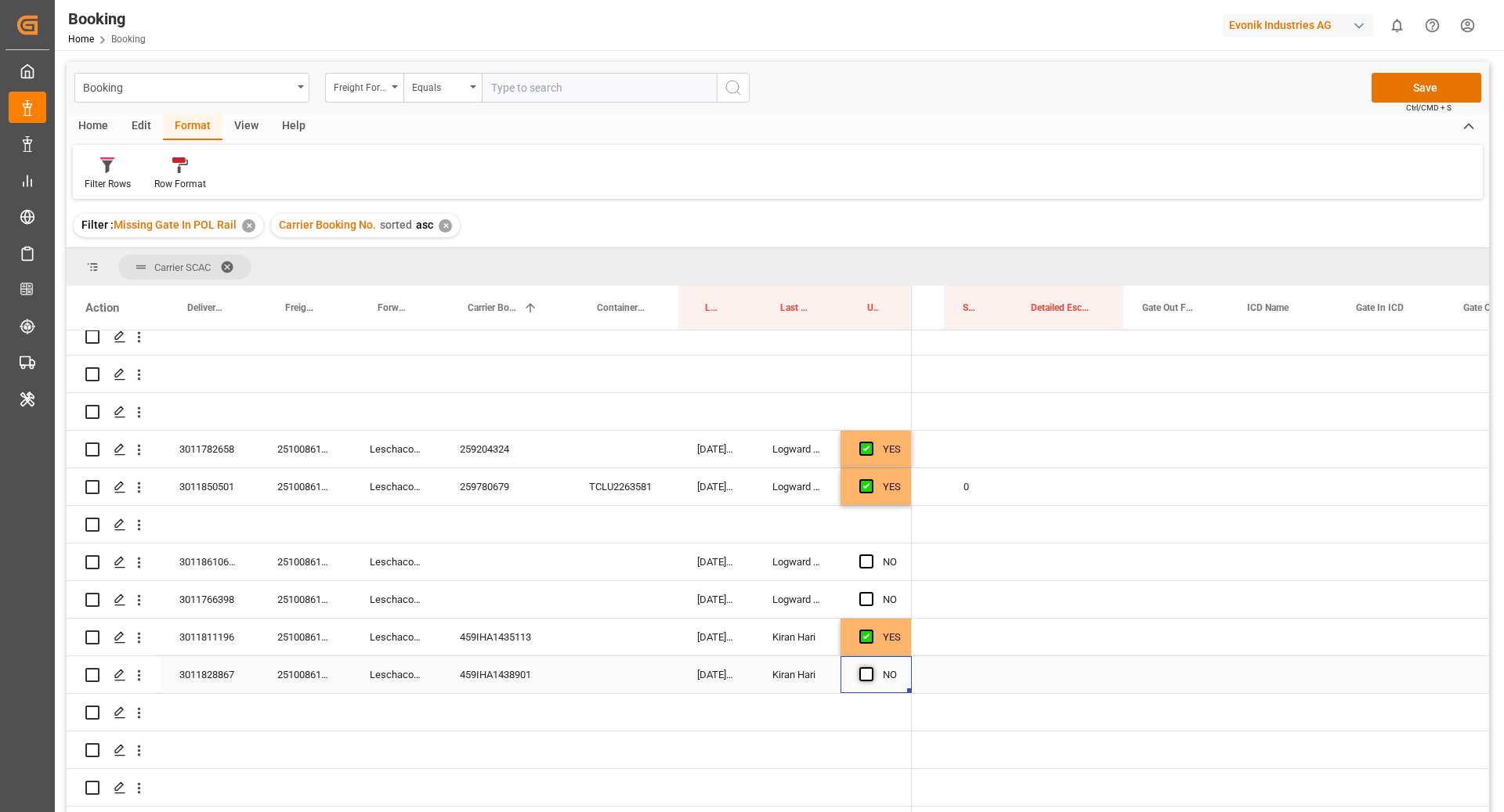
click at [871, 667] on input "Press SPACE to select this row." at bounding box center [871, 667] width 0 height 0
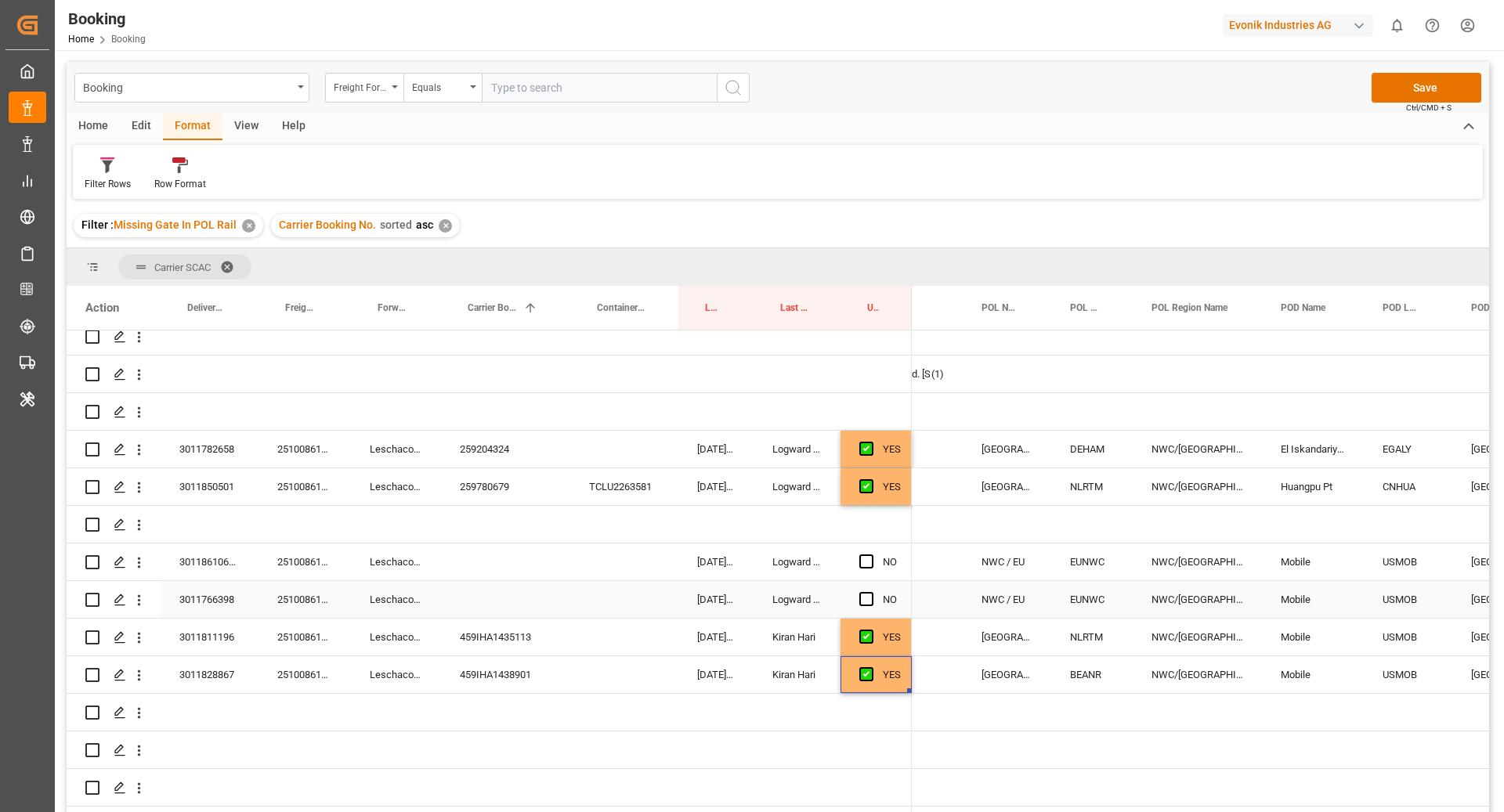
click at [297, 581] on div "251008610421" at bounding box center [305, 599] width 93 height 37
click at [284, 543] on div "251008610701" at bounding box center [305, 562] width 93 height 37
click at [143, 554] on icon "open menu" at bounding box center [139, 563] width 16 height 16
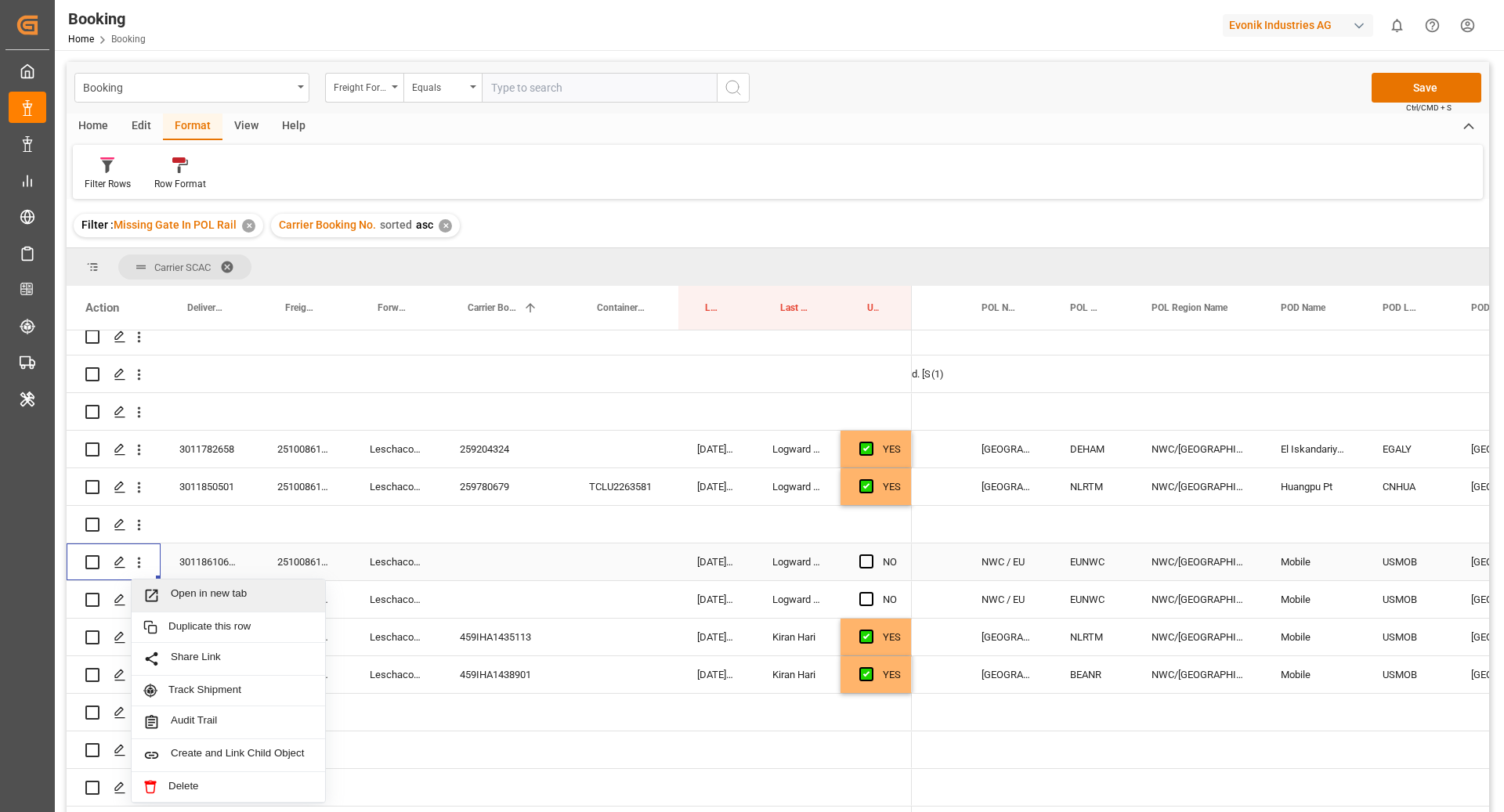
click at [259, 587] on span "Open in new tab" at bounding box center [241, 595] width 143 height 16
click at [304, 583] on div "251008610421" at bounding box center [305, 599] width 93 height 37
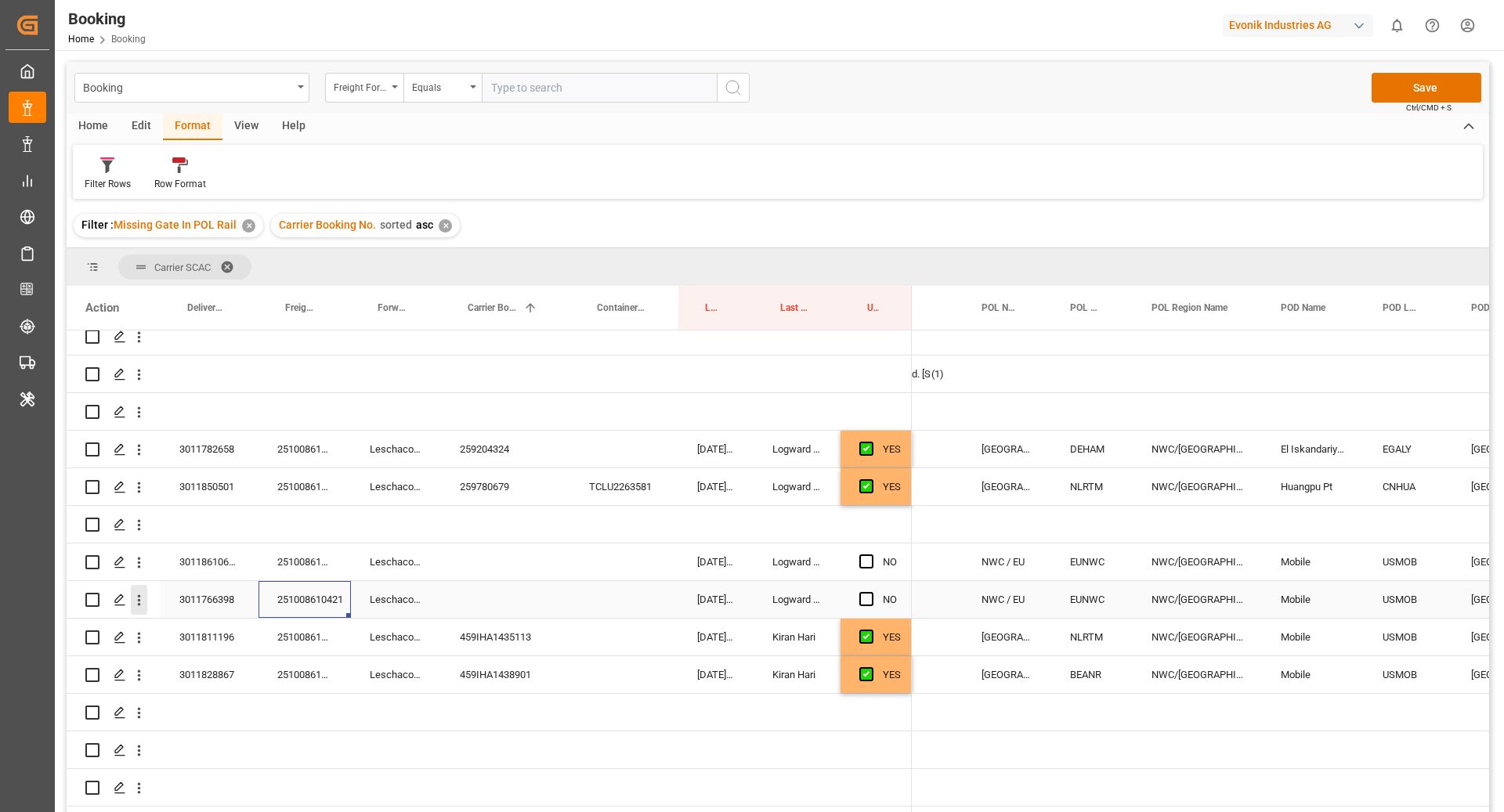
click at [141, 596] on button "open menu" at bounding box center [139, 600] width 16 height 30
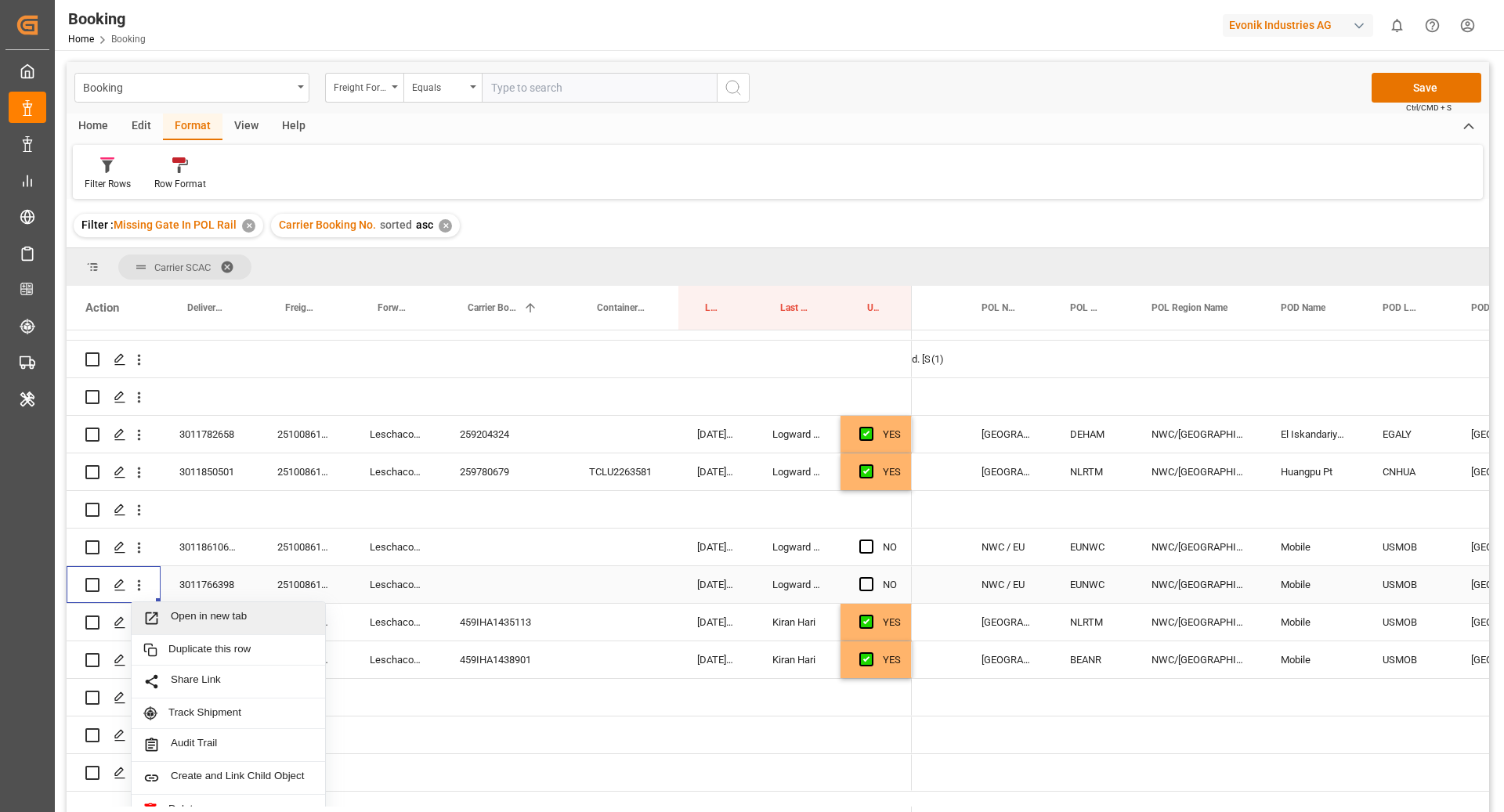
click at [215, 615] on span "Open in new tab" at bounding box center [241, 618] width 143 height 16
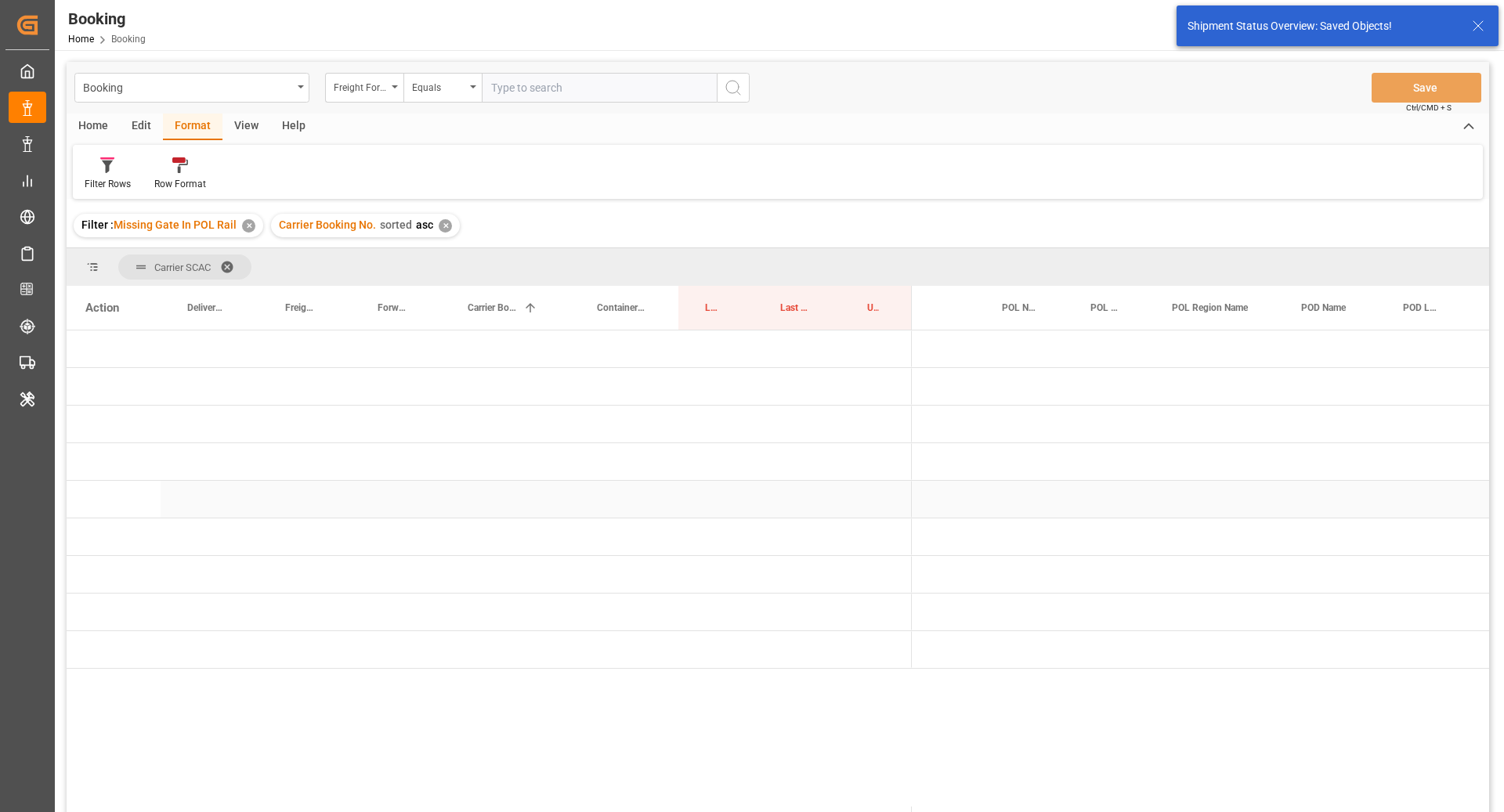
scroll to position [0, 0]
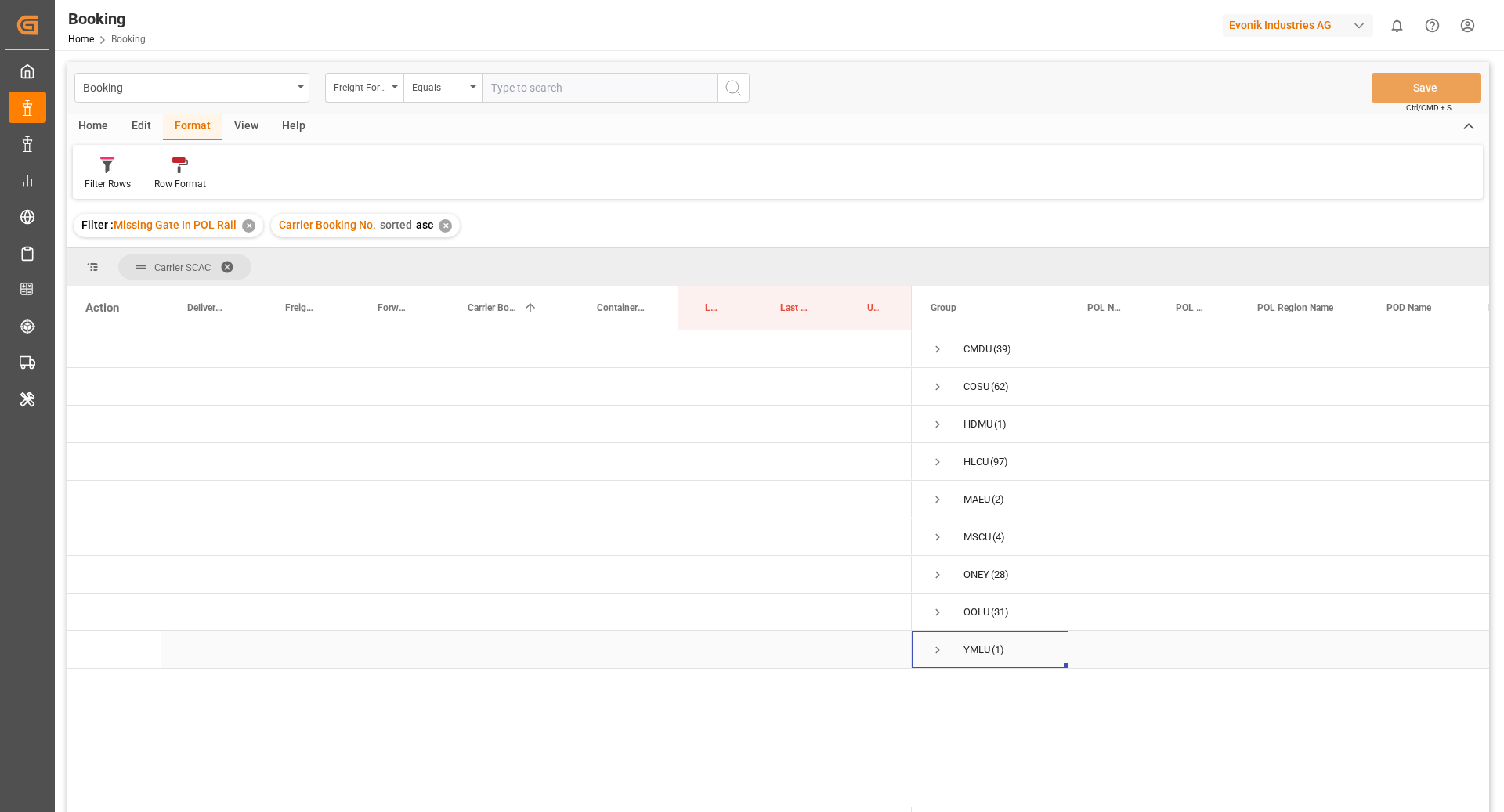
click at [937, 643] on span "Press SPACE to select this row." at bounding box center [938, 651] width 15 height 15
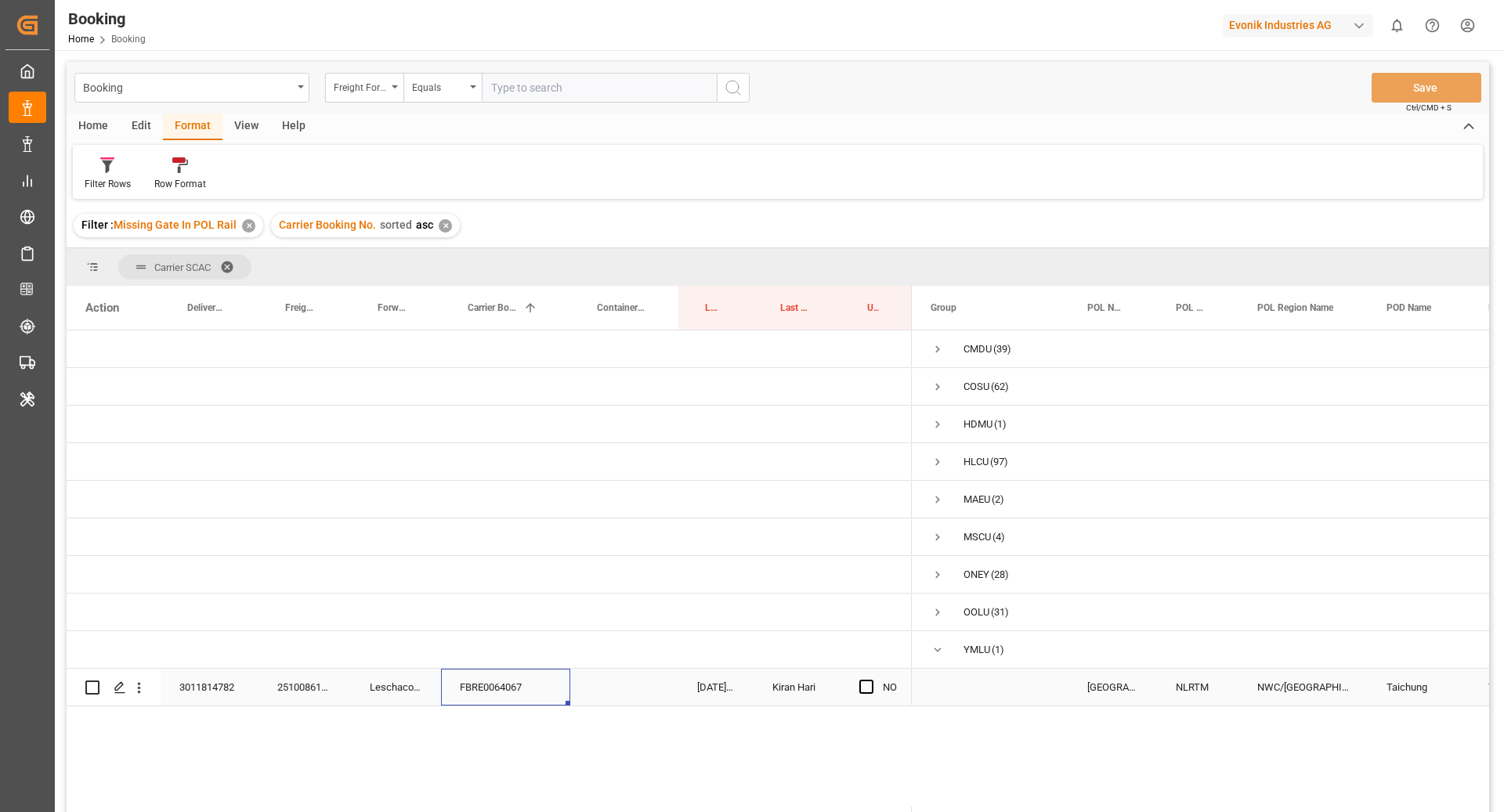
click at [444, 689] on div "FBRE0064067" at bounding box center [506, 687] width 129 height 37
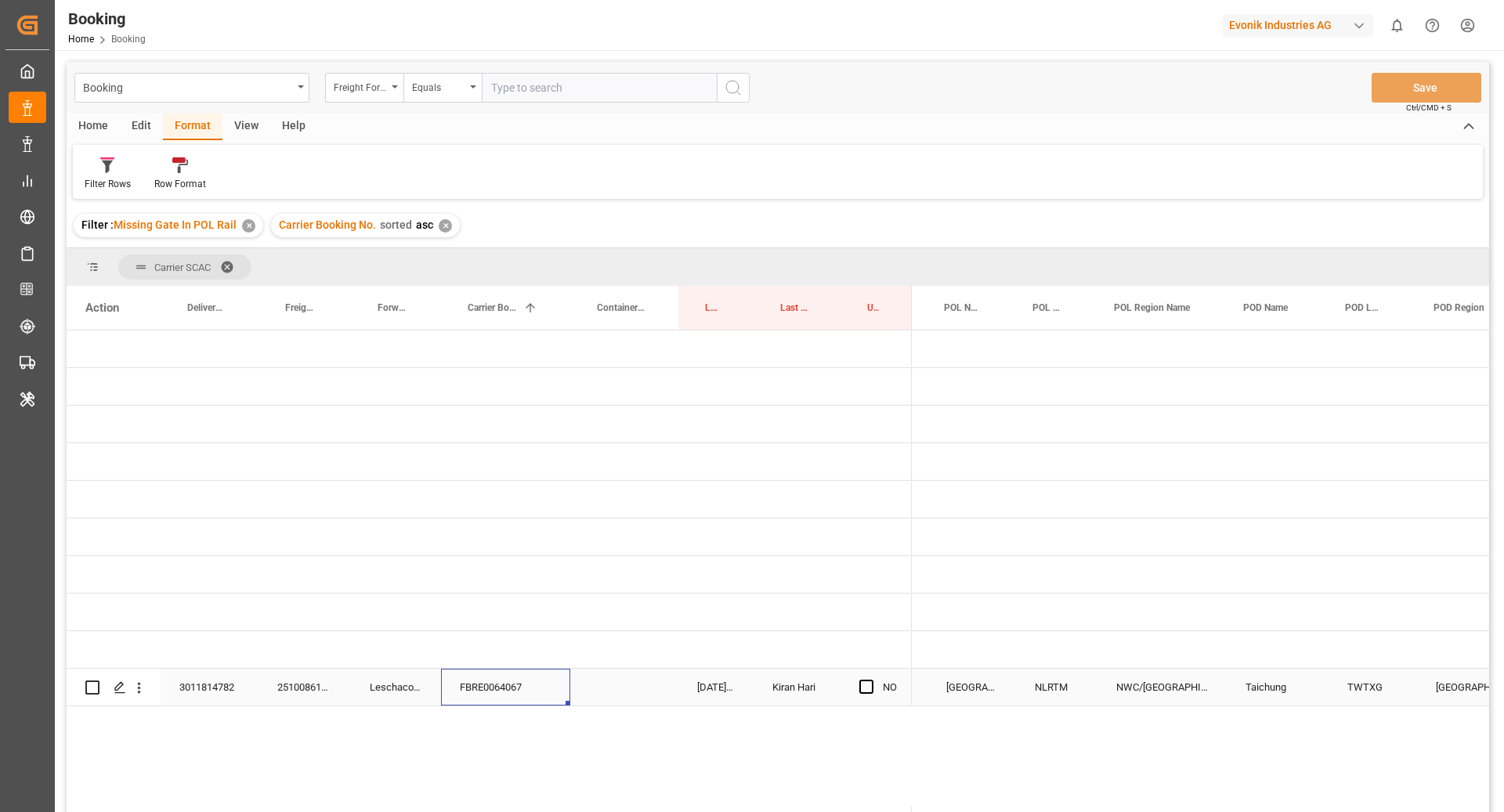
scroll to position [0, 146]
drag, startPoint x: 862, startPoint y: 690, endPoint x: 1005, endPoint y: 690, distance: 143.0
click at [861, 690] on span "Press SPACE to select this row." at bounding box center [867, 687] width 15 height 15
click at [871, 680] on input "Press SPACE to select this row." at bounding box center [871, 680] width 0 height 0
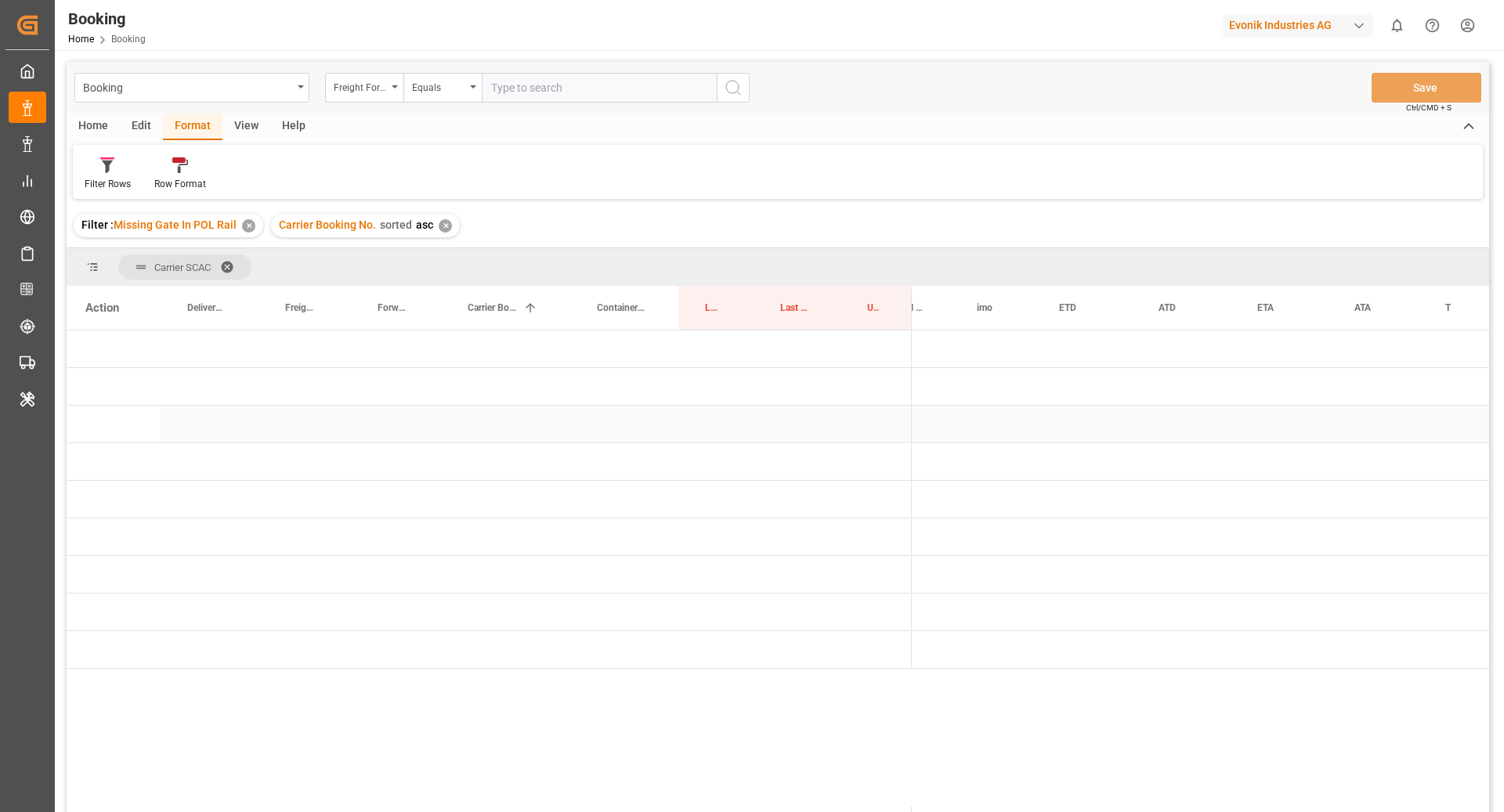
scroll to position [0, 0]
drag, startPoint x: 780, startPoint y: 311, endPoint x: 764, endPoint y: 323, distance: 20.0
click at [764, 323] on div "Last Opened By" at bounding box center [797, 308] width 87 height 44
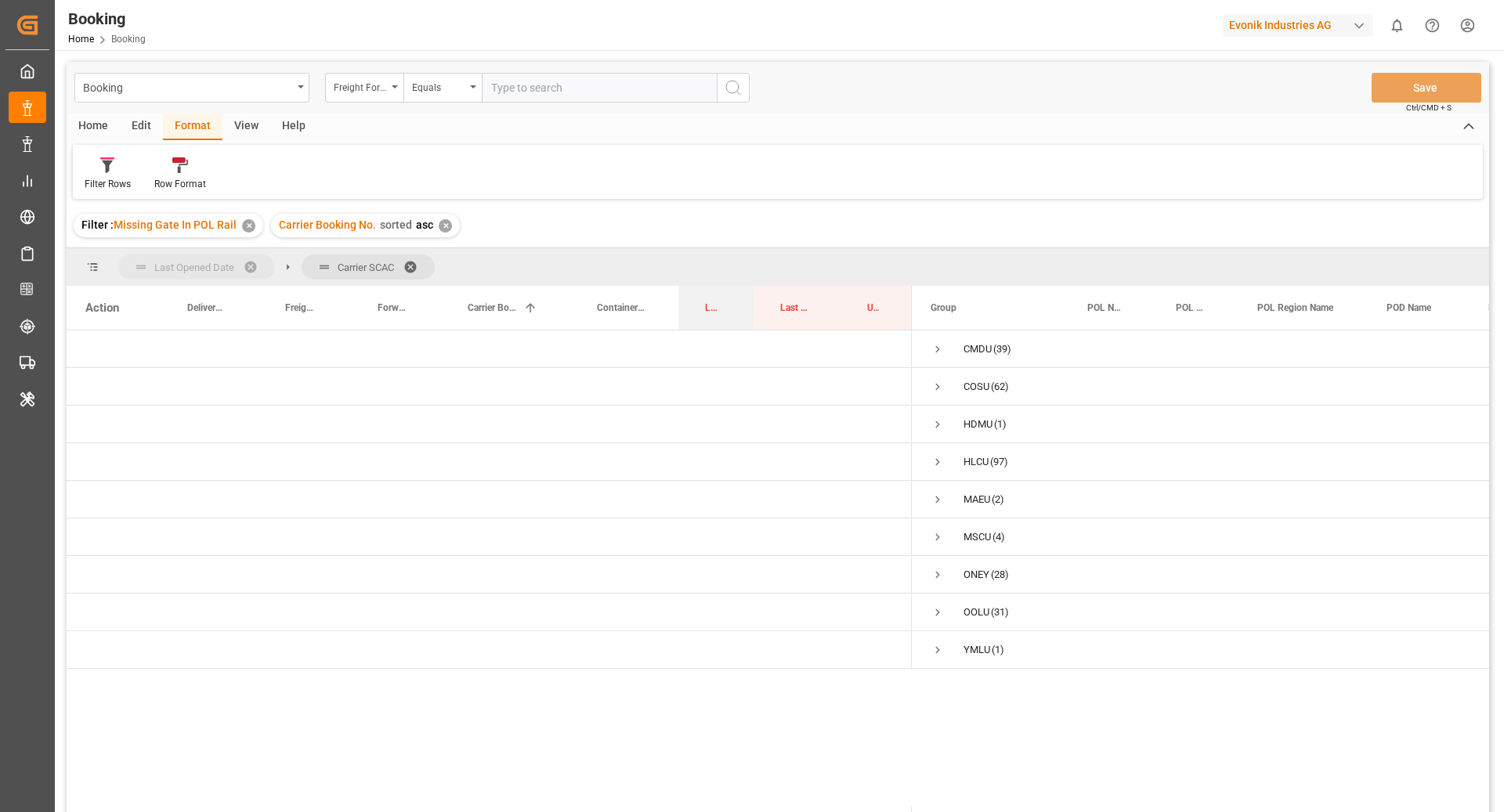
drag, startPoint x: 703, startPoint y: 323, endPoint x: 221, endPoint y: 255, distance: 486.8
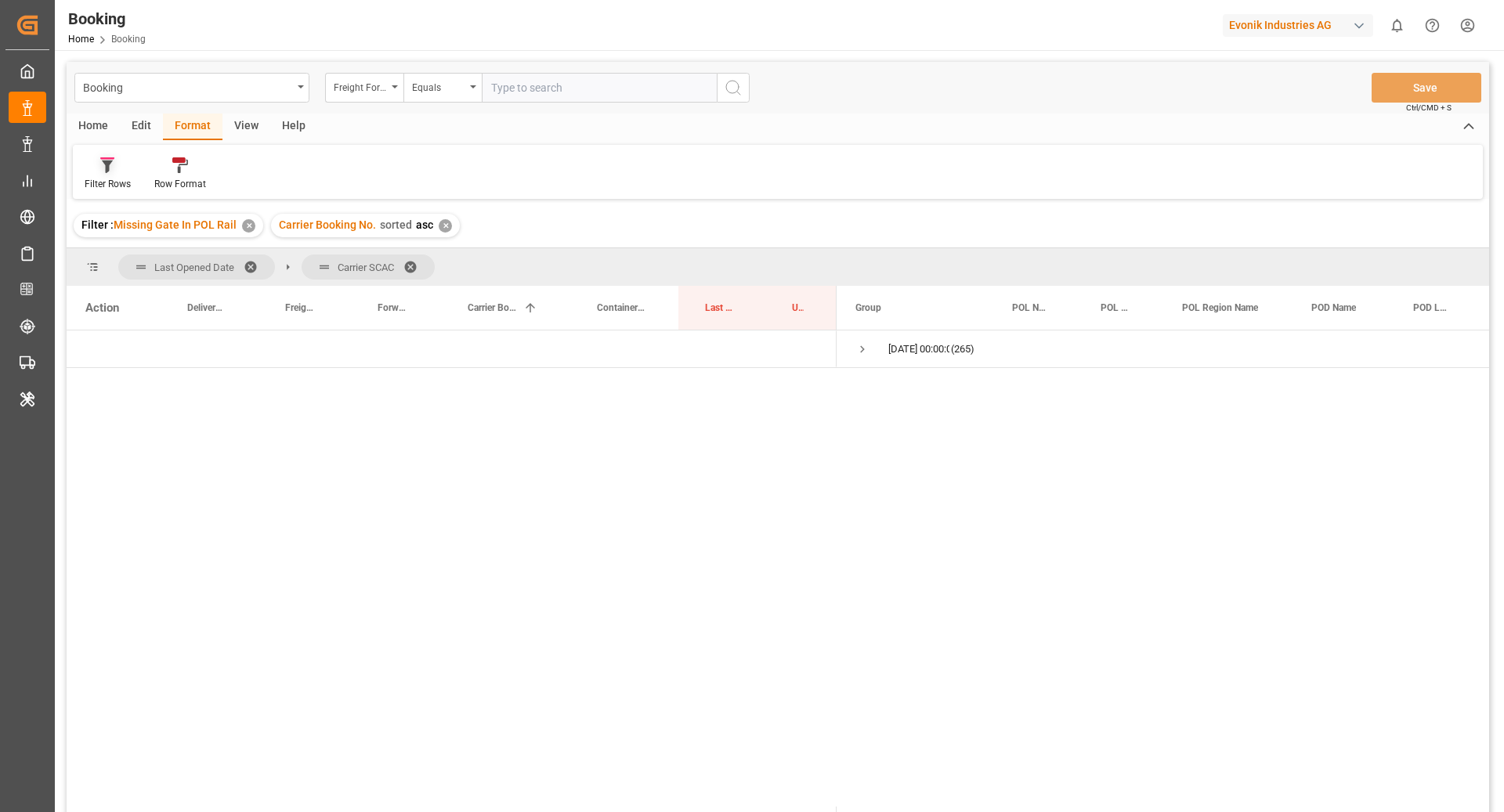
click at [103, 167] on icon at bounding box center [107, 164] width 15 height 15
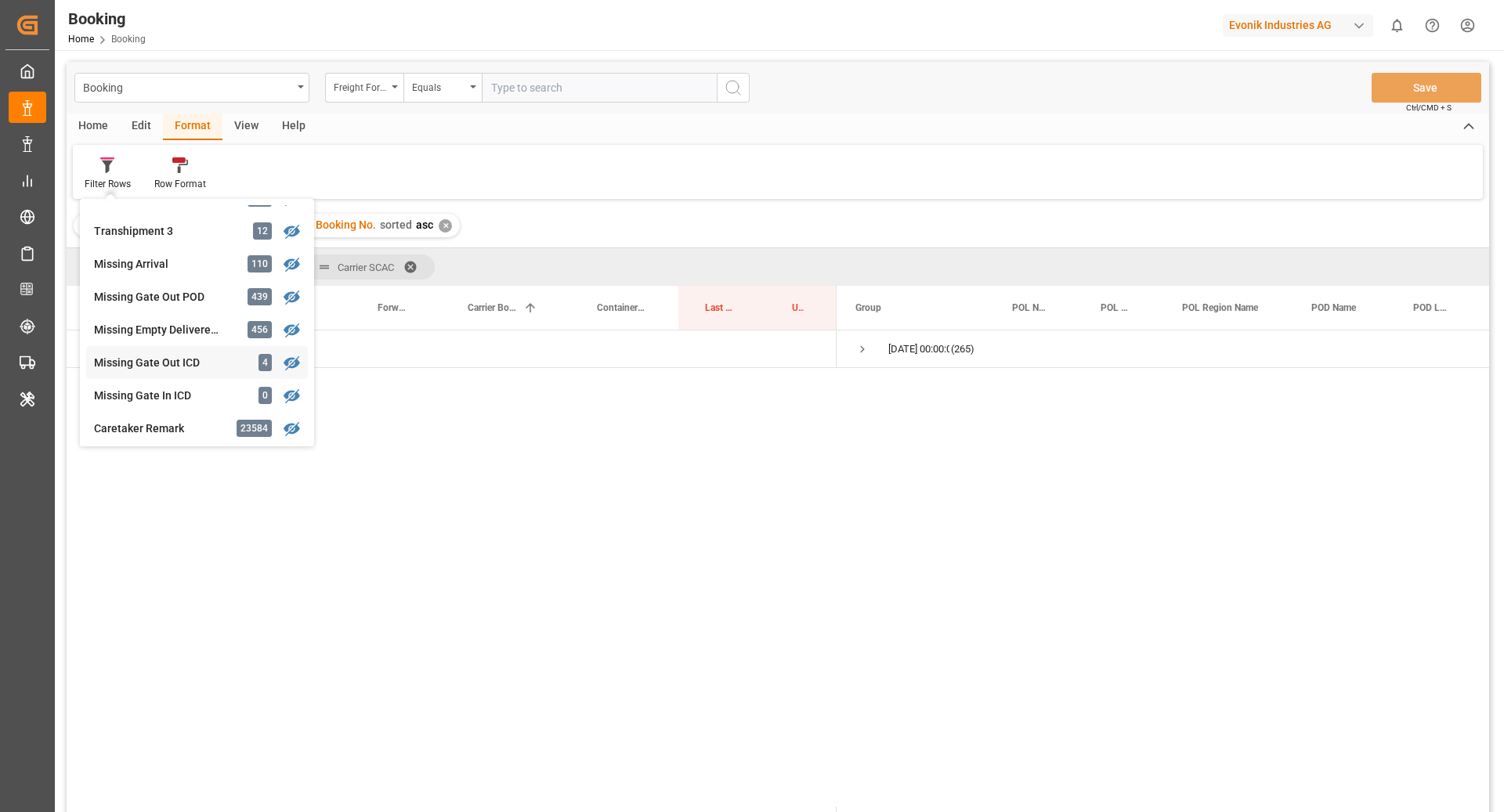
scroll to position [602, 0]
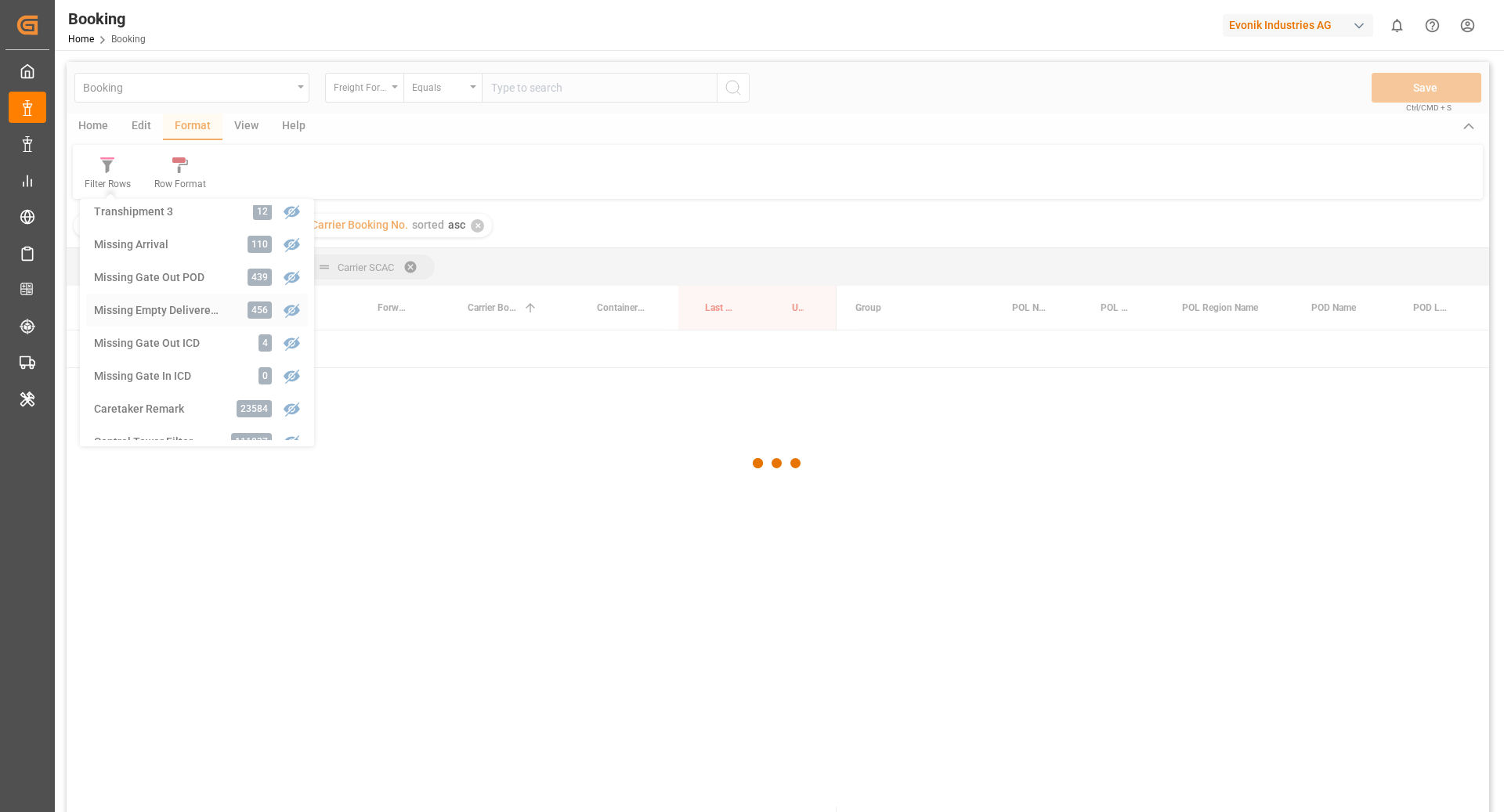
click at [202, 298] on div "Booking Freight Forwarder's Reference No. Equals Save Ctrl/CMD + S Home Edit Fo…" at bounding box center [778, 457] width 1423 height 792
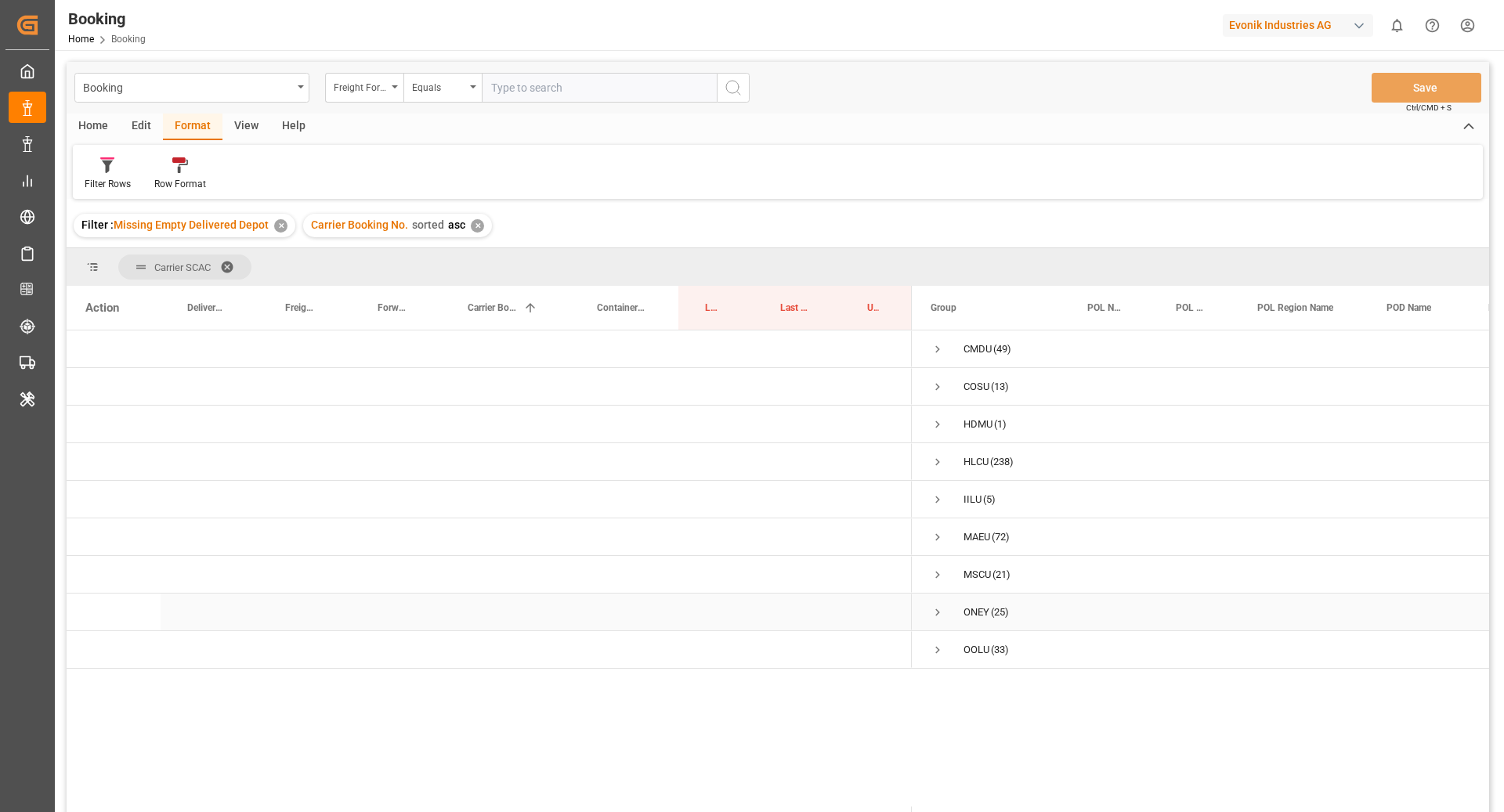
click at [938, 615] on span "Press SPACE to select this row." at bounding box center [938, 612] width 15 height 15
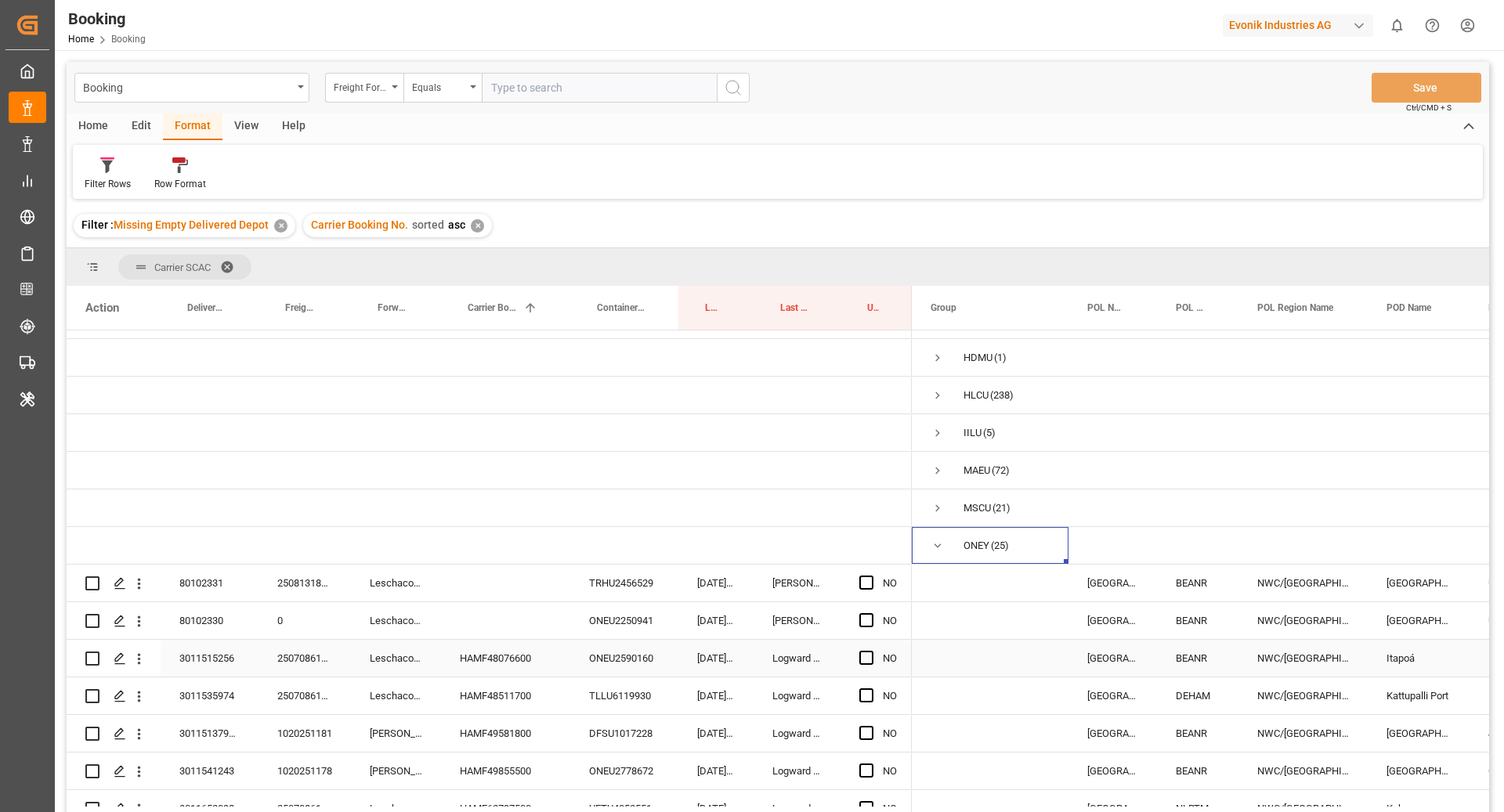
scroll to position [134, 0]
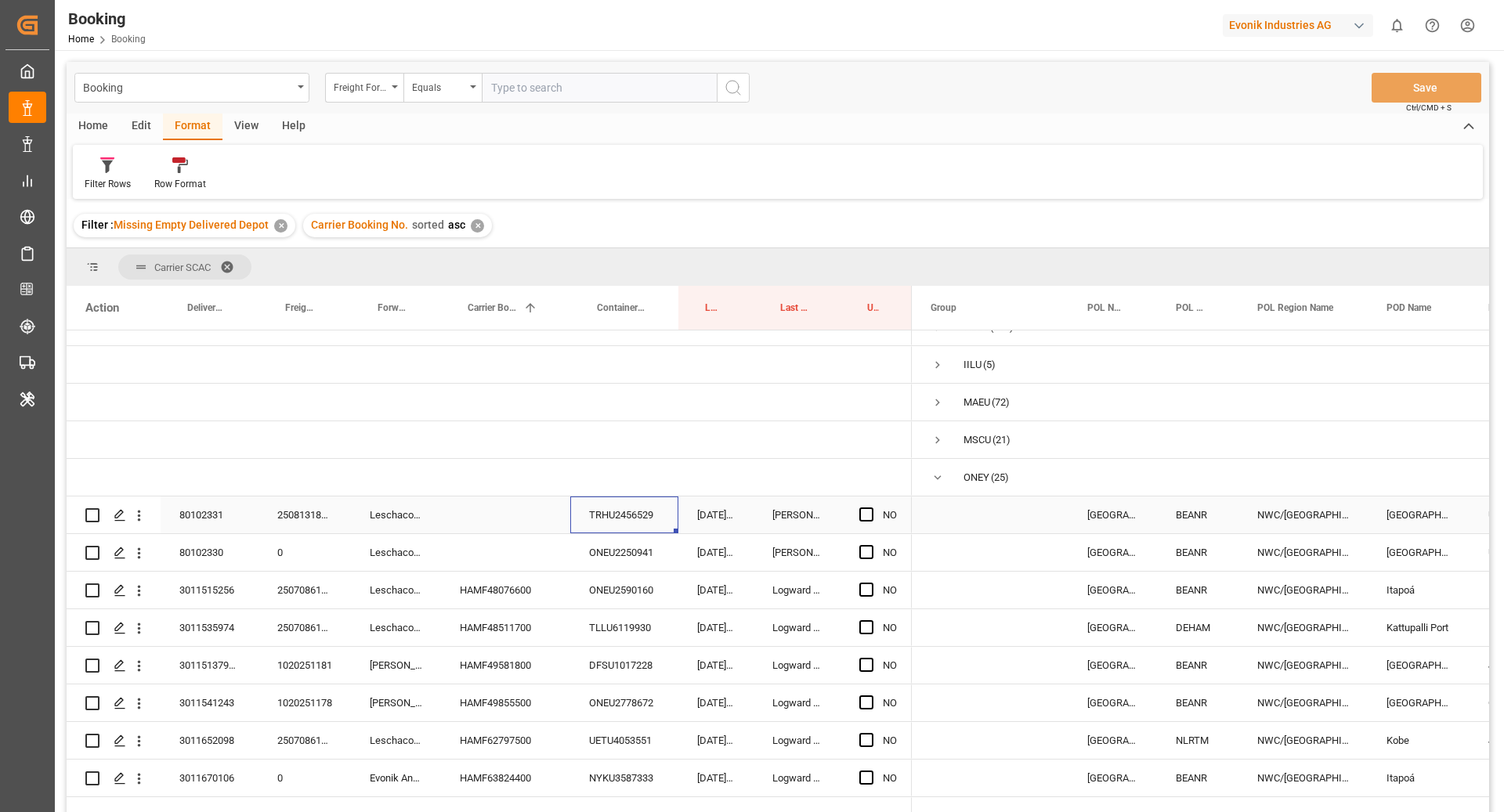
click at [595, 513] on div "TRHU2456529" at bounding box center [624, 514] width 108 height 37
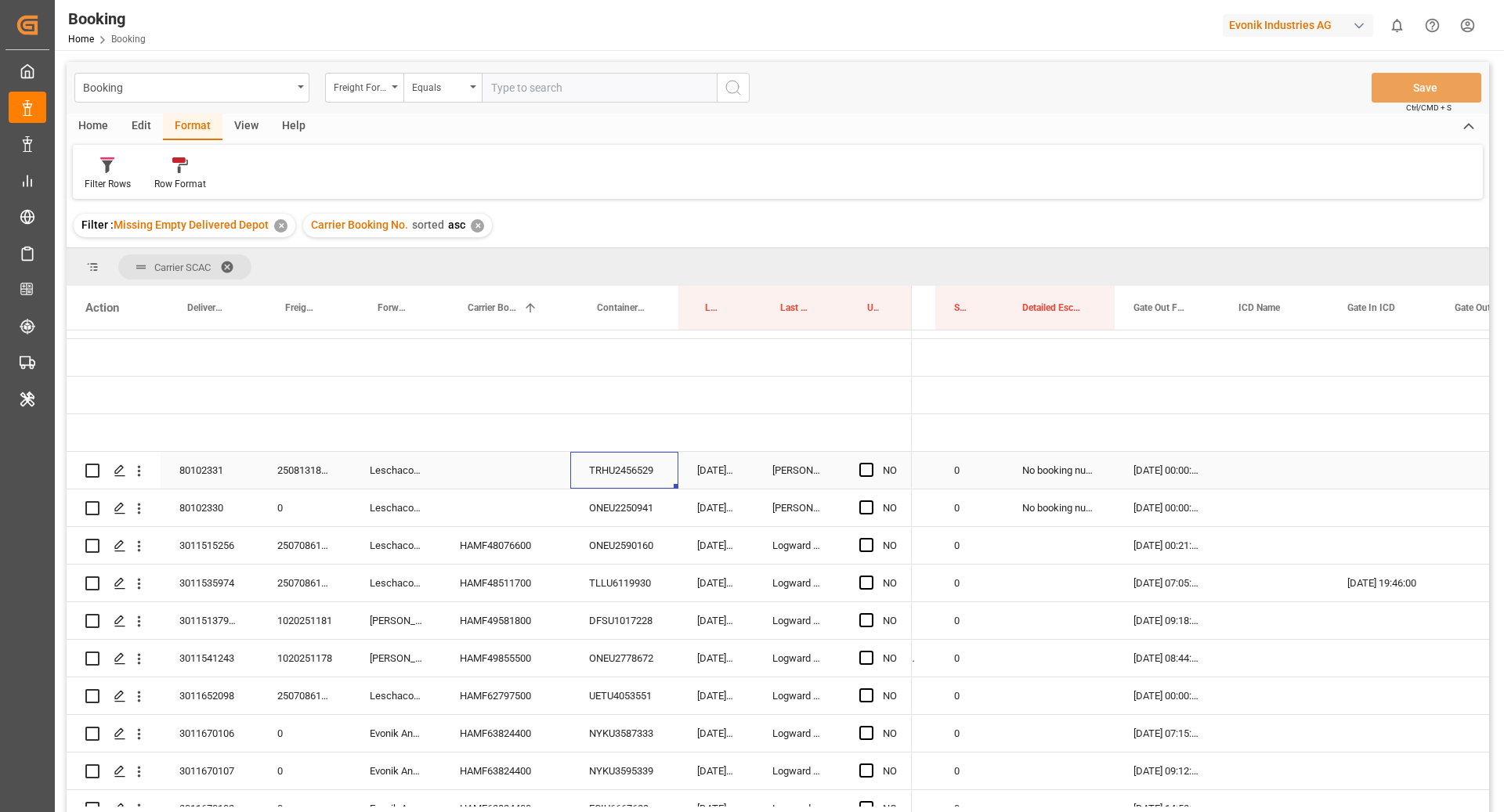
scroll to position [186, 0]
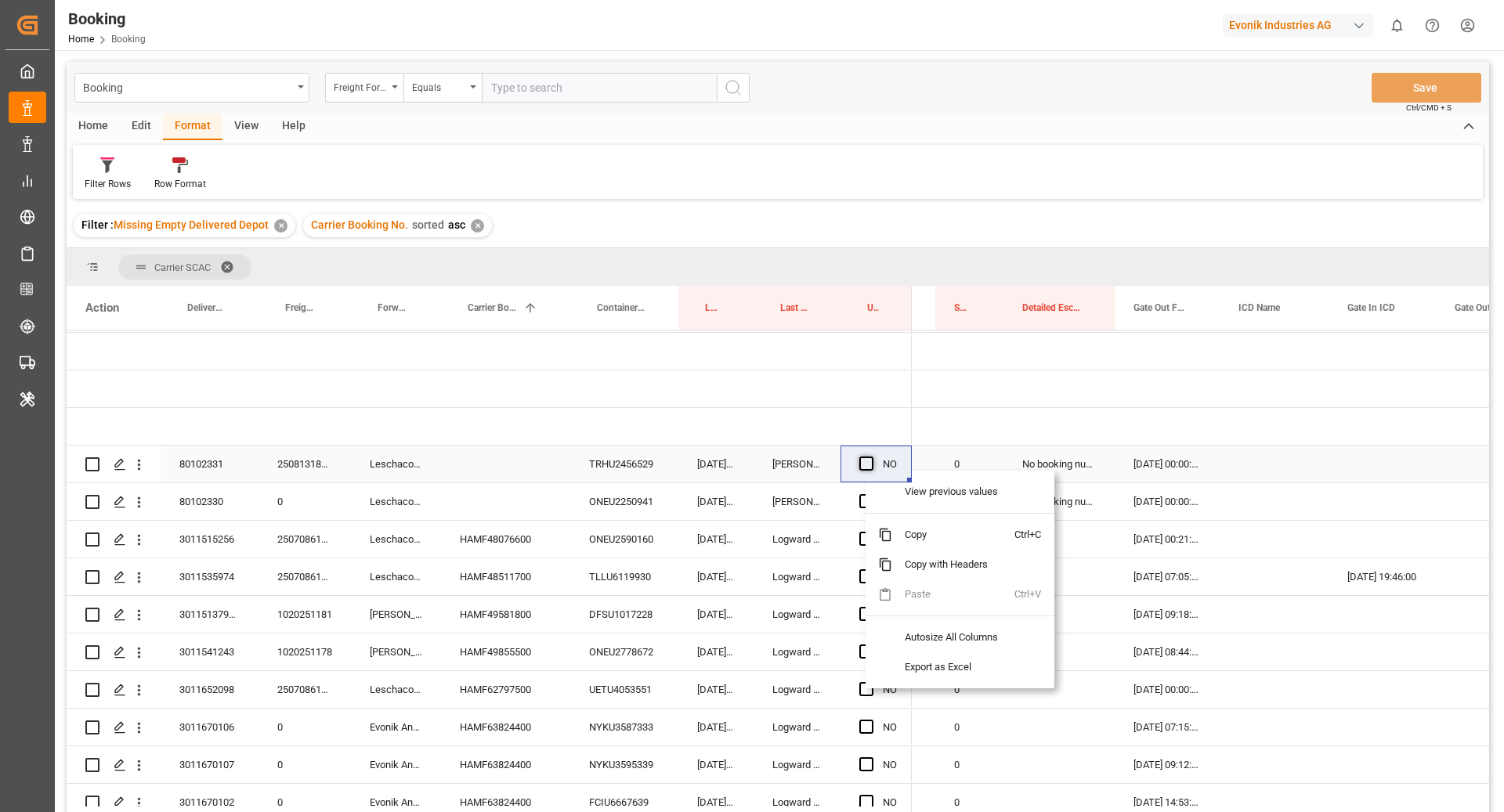
click at [865, 461] on span "Press SPACE to select this row." at bounding box center [867, 464] width 15 height 15
click at [871, 456] on input "Press SPACE to select this row." at bounding box center [871, 456] width 0 height 0
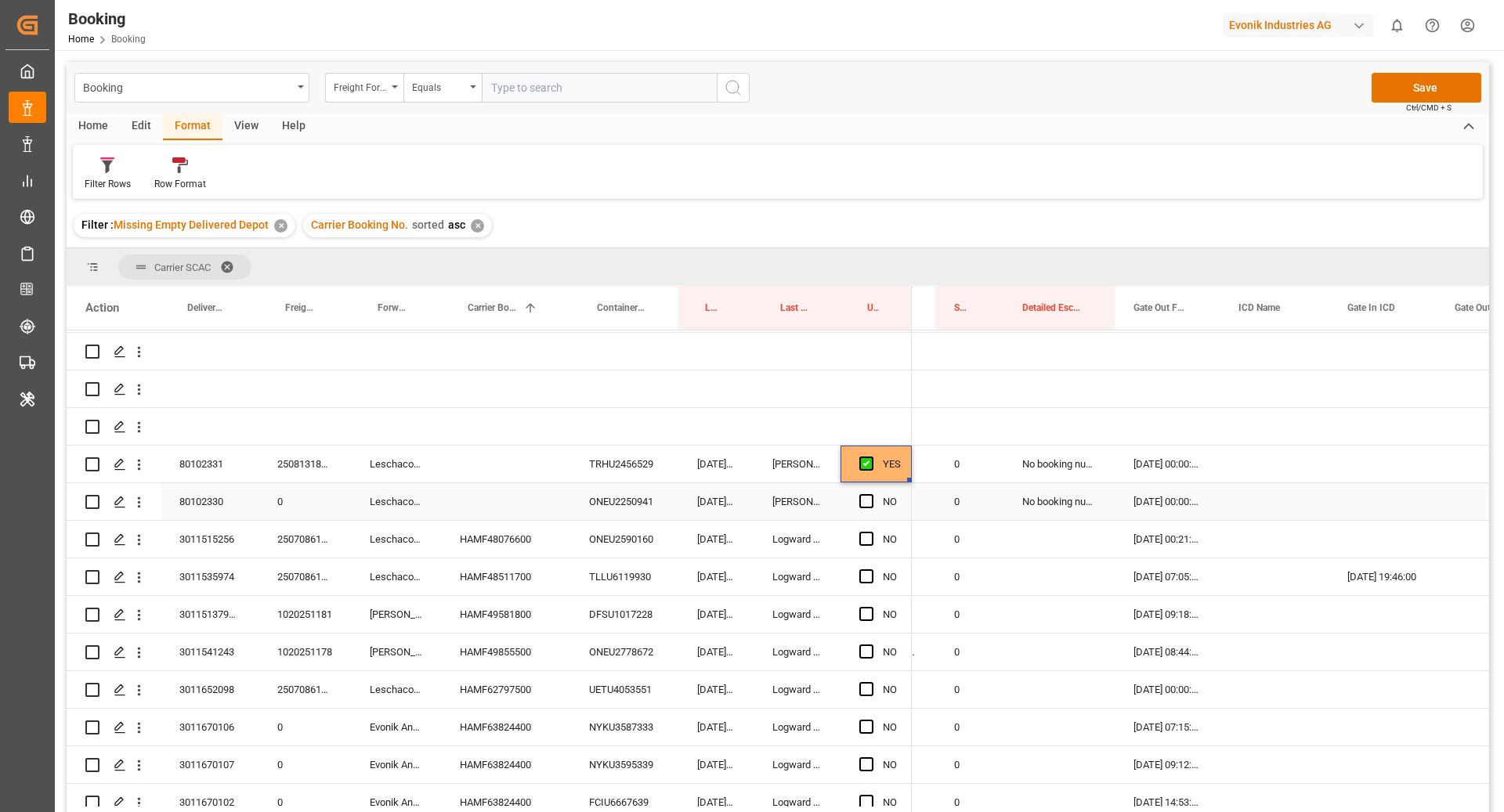
click at [624, 509] on div "ONEU2250941" at bounding box center [624, 502] width 108 height 37
click at [867, 504] on span "Press SPACE to select this row." at bounding box center [867, 502] width 15 height 15
click at [871, 494] on input "Press SPACE to select this row." at bounding box center [871, 494] width 0 height 0
click at [870, 465] on span "Press SPACE to select this row." at bounding box center [867, 464] width 15 height 15
click at [871, 456] on input "Press SPACE to select this row." at bounding box center [871, 456] width 0 height 0
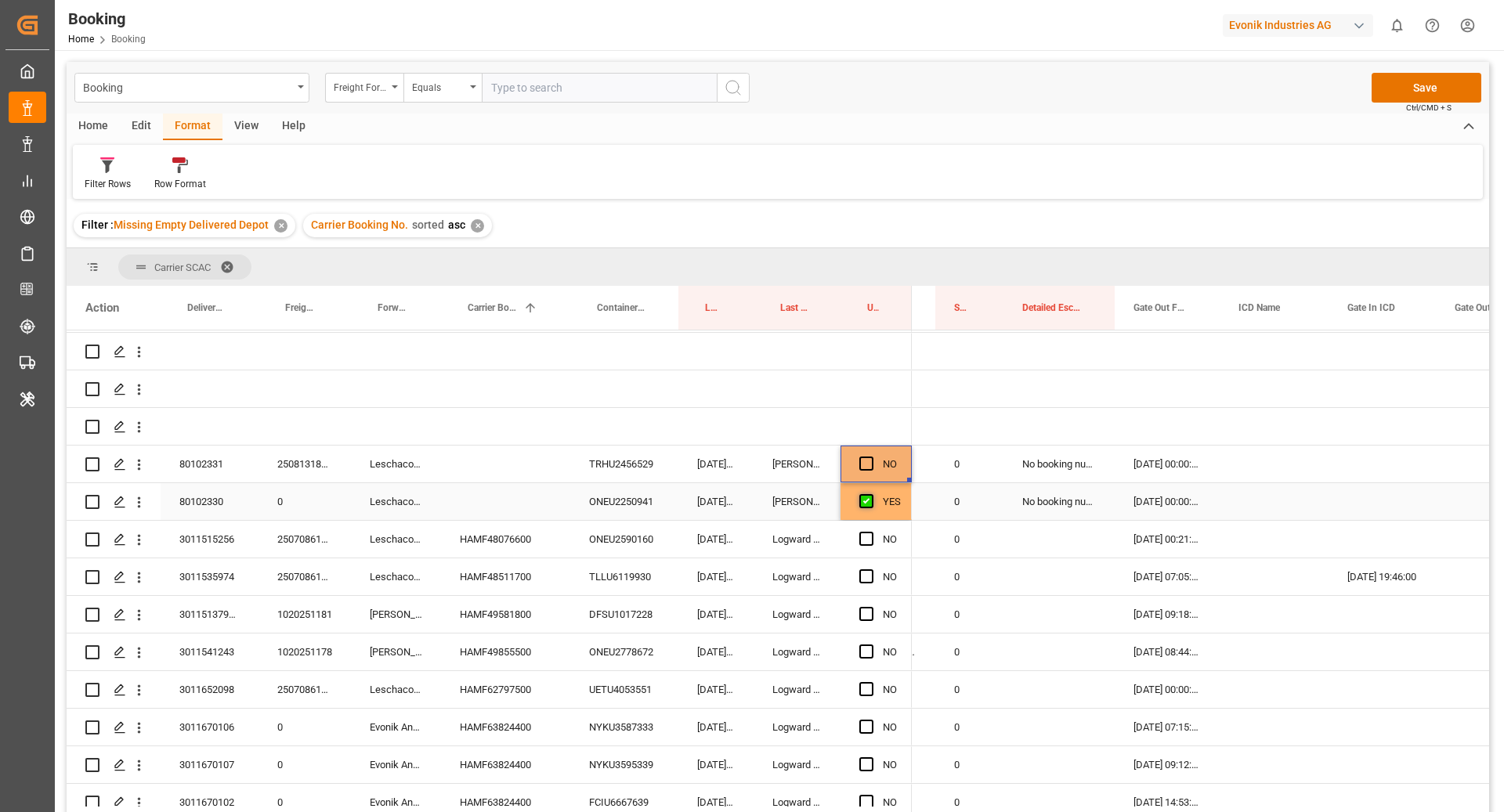
click at [862, 503] on span "Press SPACE to select this row." at bounding box center [867, 502] width 15 height 15
click at [871, 494] on input "Press SPACE to select this row." at bounding box center [871, 494] width 0 height 0
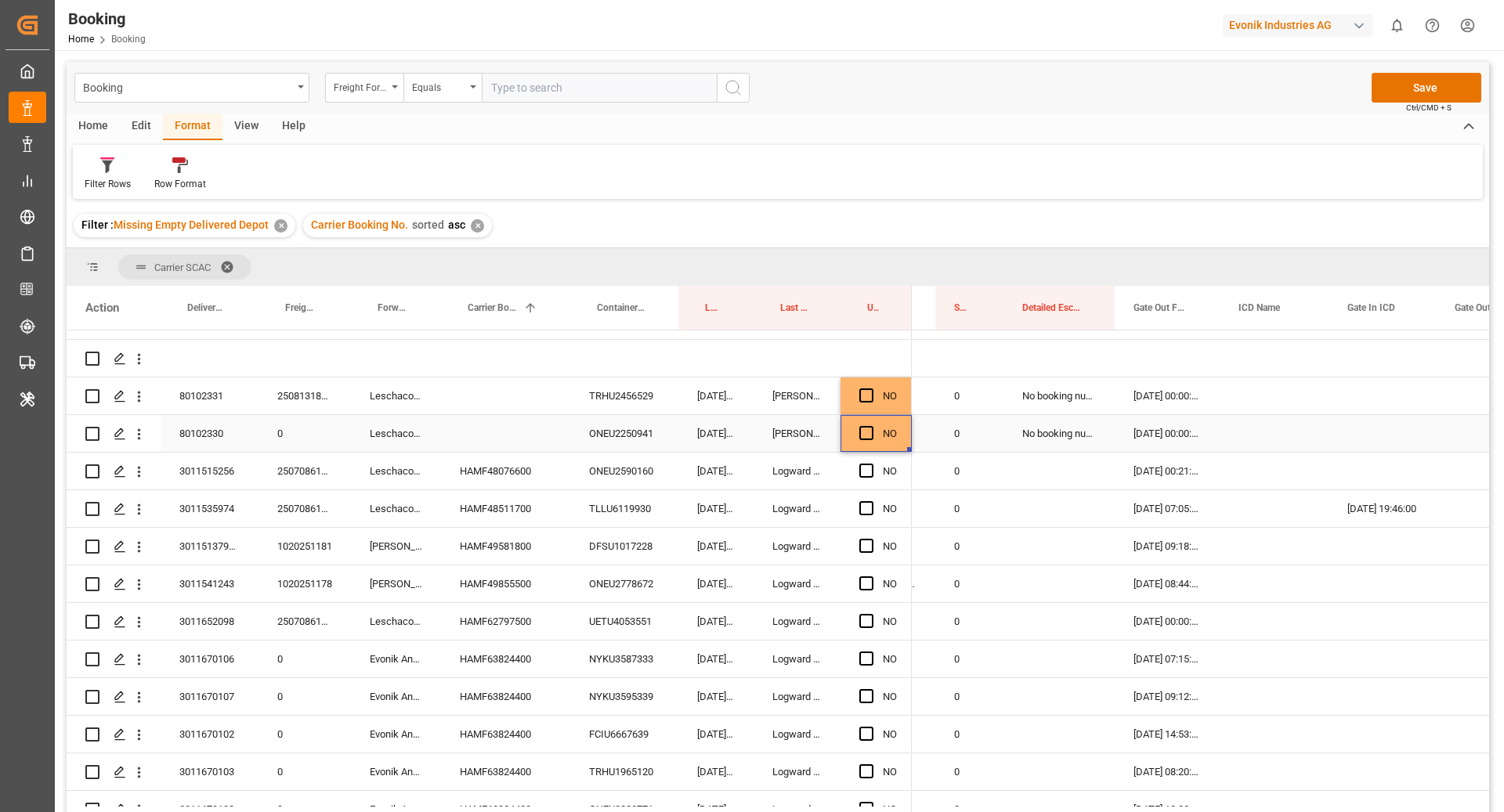
scroll to position [255, 0]
click at [596, 483] on div "ONEU2590160" at bounding box center [624, 470] width 108 height 37
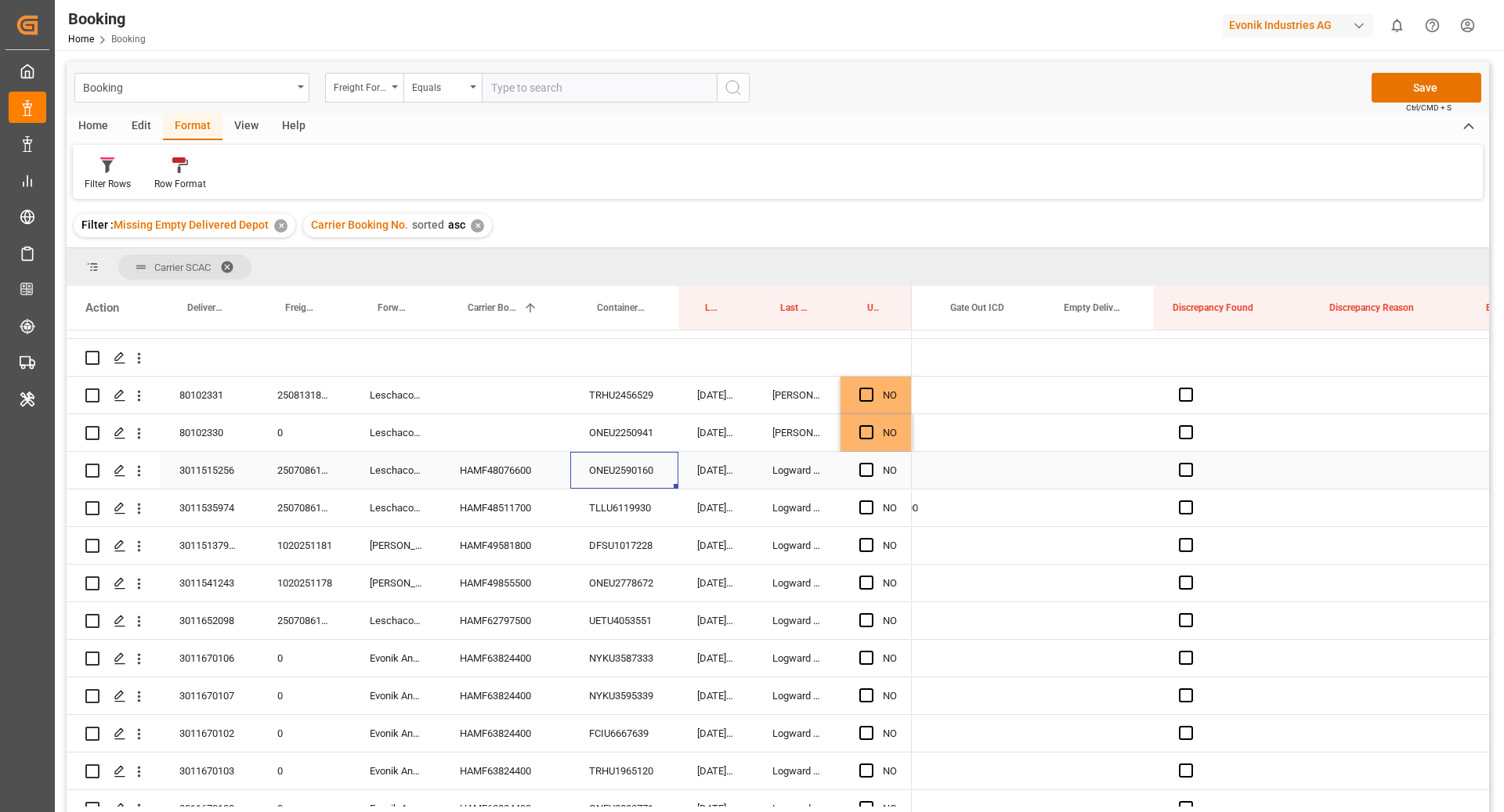
scroll to position [0, 3134]
click at [1113, 471] on div "Press SPACE to select this row." at bounding box center [1111, 470] width 109 height 37
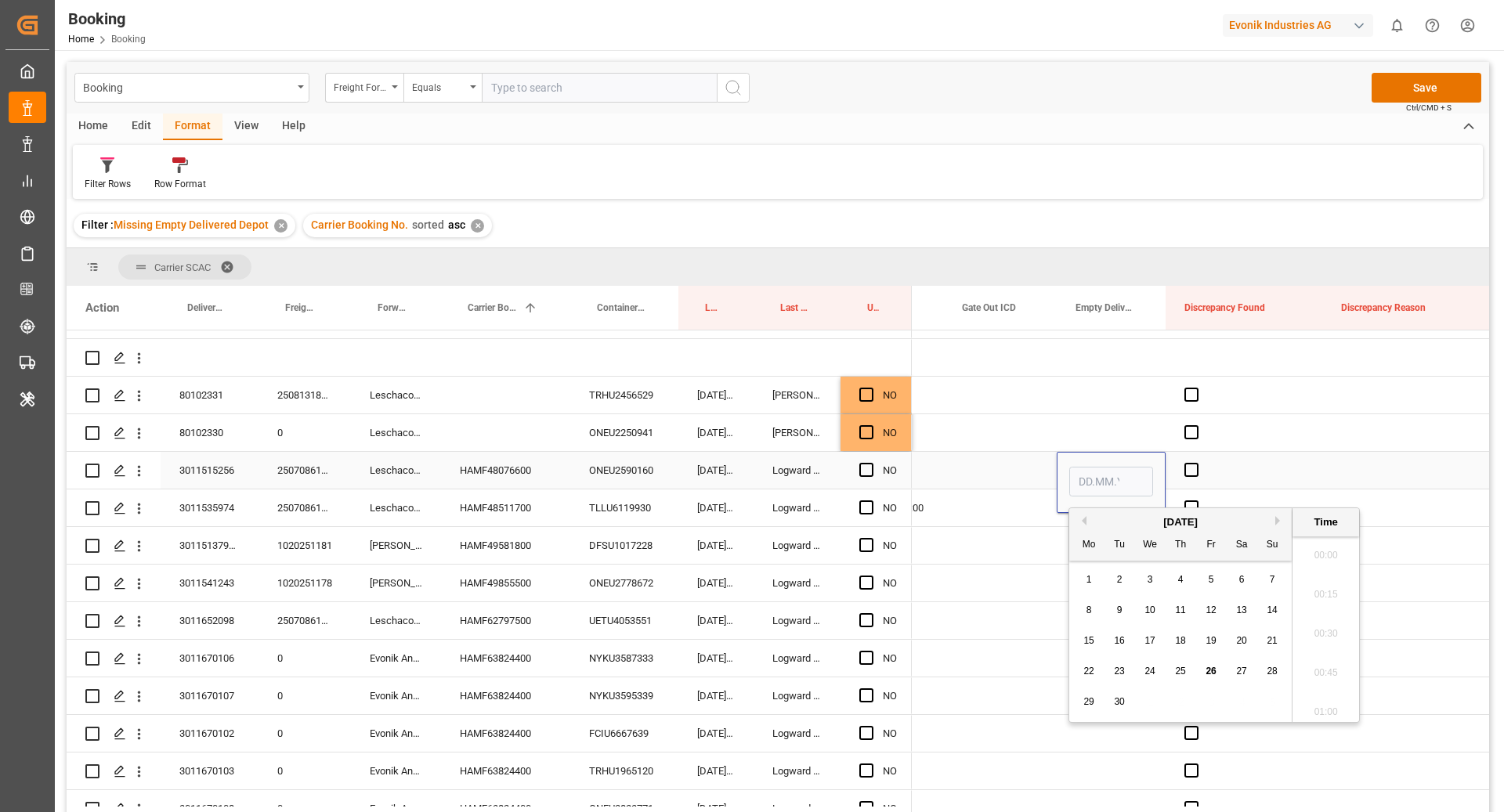
scroll to position [2550, 0]
click at [1141, 667] on div "24" at bounding box center [1151, 671] width 20 height 19
type input "24.09.2025 00:00"
click at [605, 513] on div "TLLU6119930" at bounding box center [624, 507] width 108 height 37
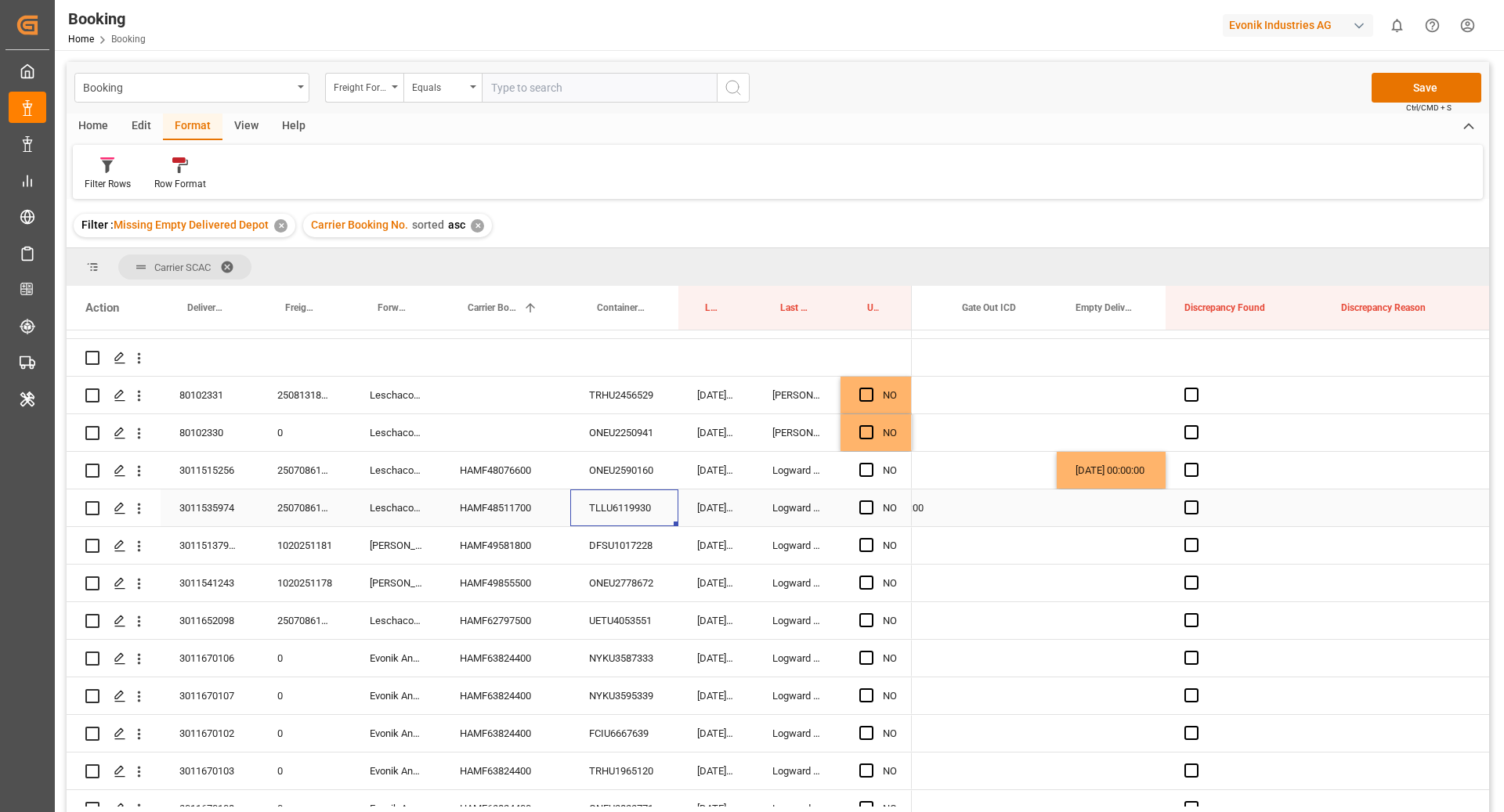
click at [1115, 513] on div "Press SPACE to select this row." at bounding box center [1111, 507] width 109 height 37
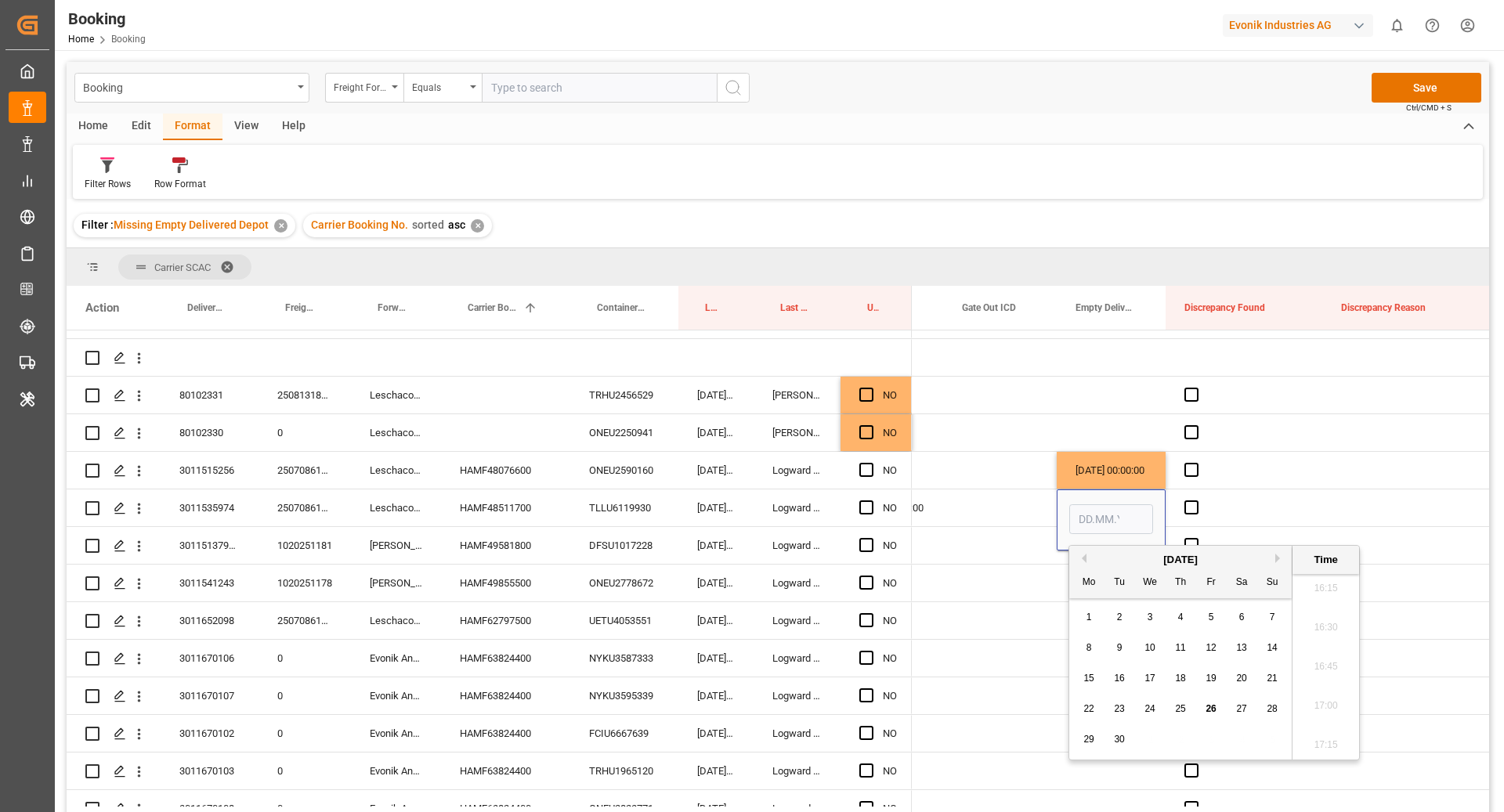
click at [1183, 709] on span "25" at bounding box center [1180, 709] width 10 height 11
type input "[DATE] 00:00"
click at [641, 535] on div "DFSU1017228" at bounding box center [624, 545] width 108 height 37
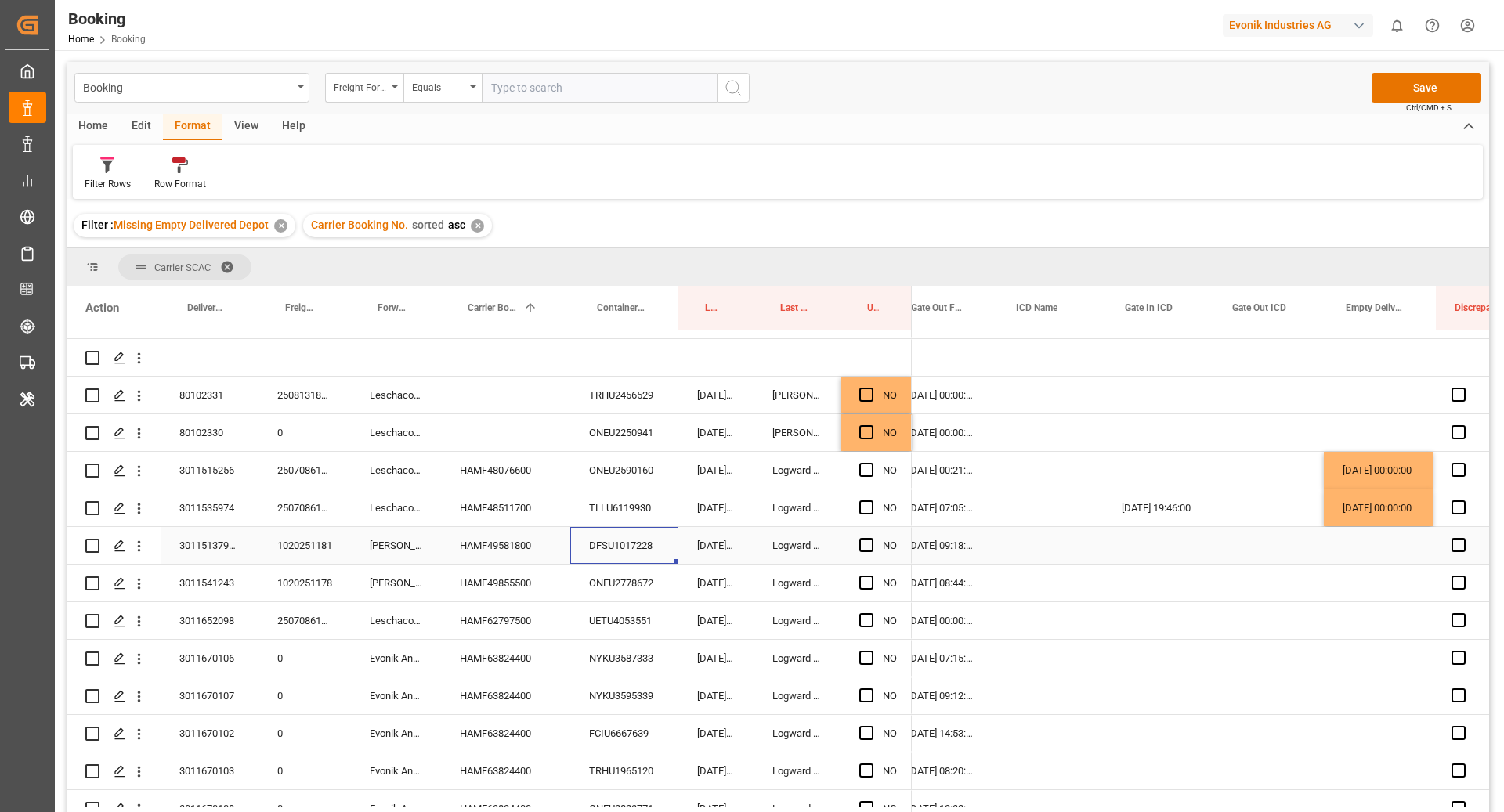
scroll to position [0, 2837]
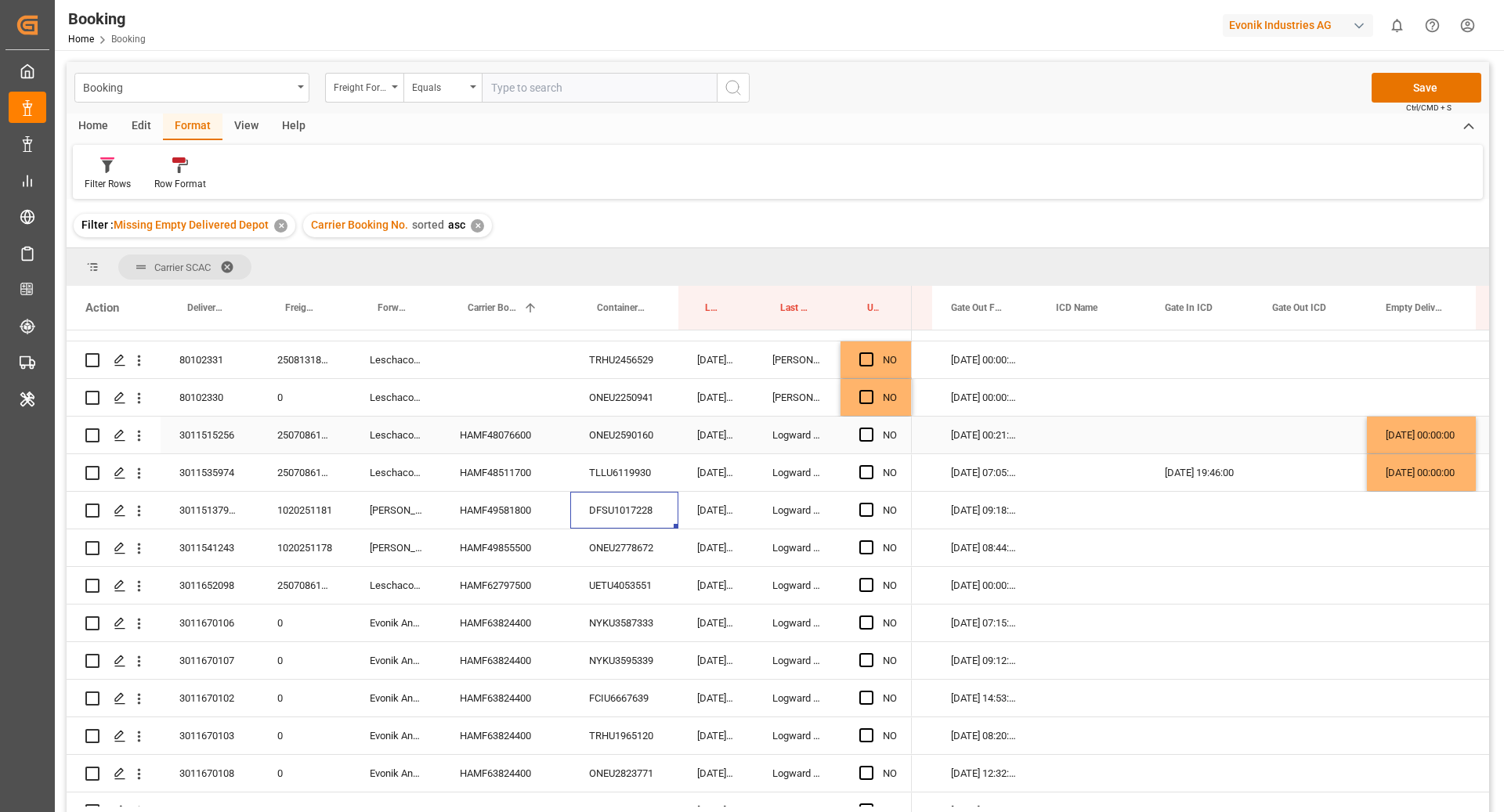
click at [1181, 440] on div "Press SPACE to select this row." at bounding box center [1200, 435] width 107 height 37
drag, startPoint x: 1251, startPoint y: 449, endPoint x: 1250, endPoint y: 471, distance: 22.0
click at [868, 507] on span "Press SPACE to select this row." at bounding box center [867, 510] width 15 height 15
click at [871, 503] on input "Press SPACE to select this row." at bounding box center [871, 503] width 0 height 0
click at [617, 543] on div "ONEU2778672" at bounding box center [624, 548] width 108 height 37
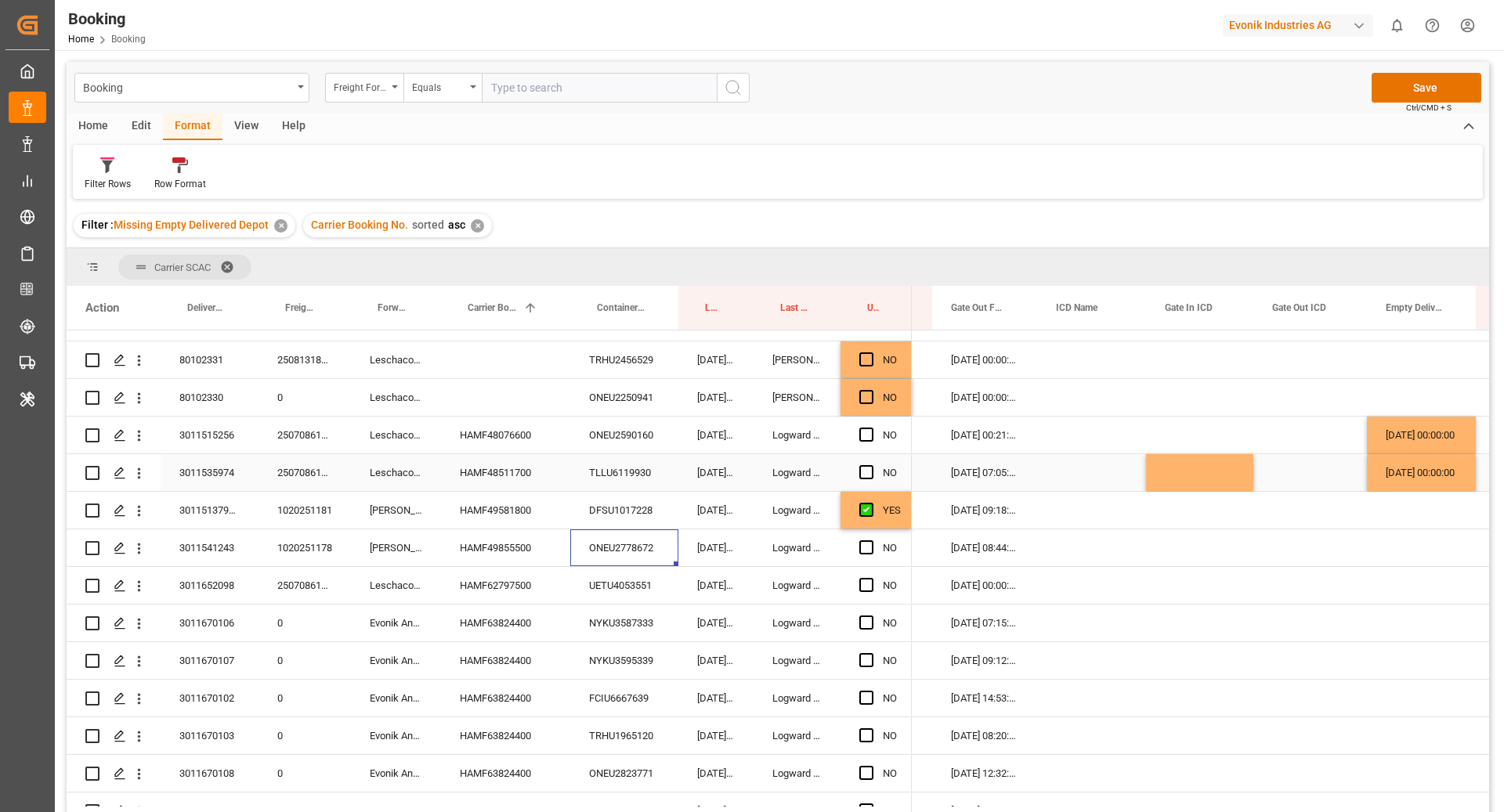
scroll to position [289, 0]
click at [862, 553] on span "Press SPACE to select this row." at bounding box center [867, 549] width 15 height 15
click at [871, 542] on input "Press SPACE to select this row." at bounding box center [871, 542] width 0 height 0
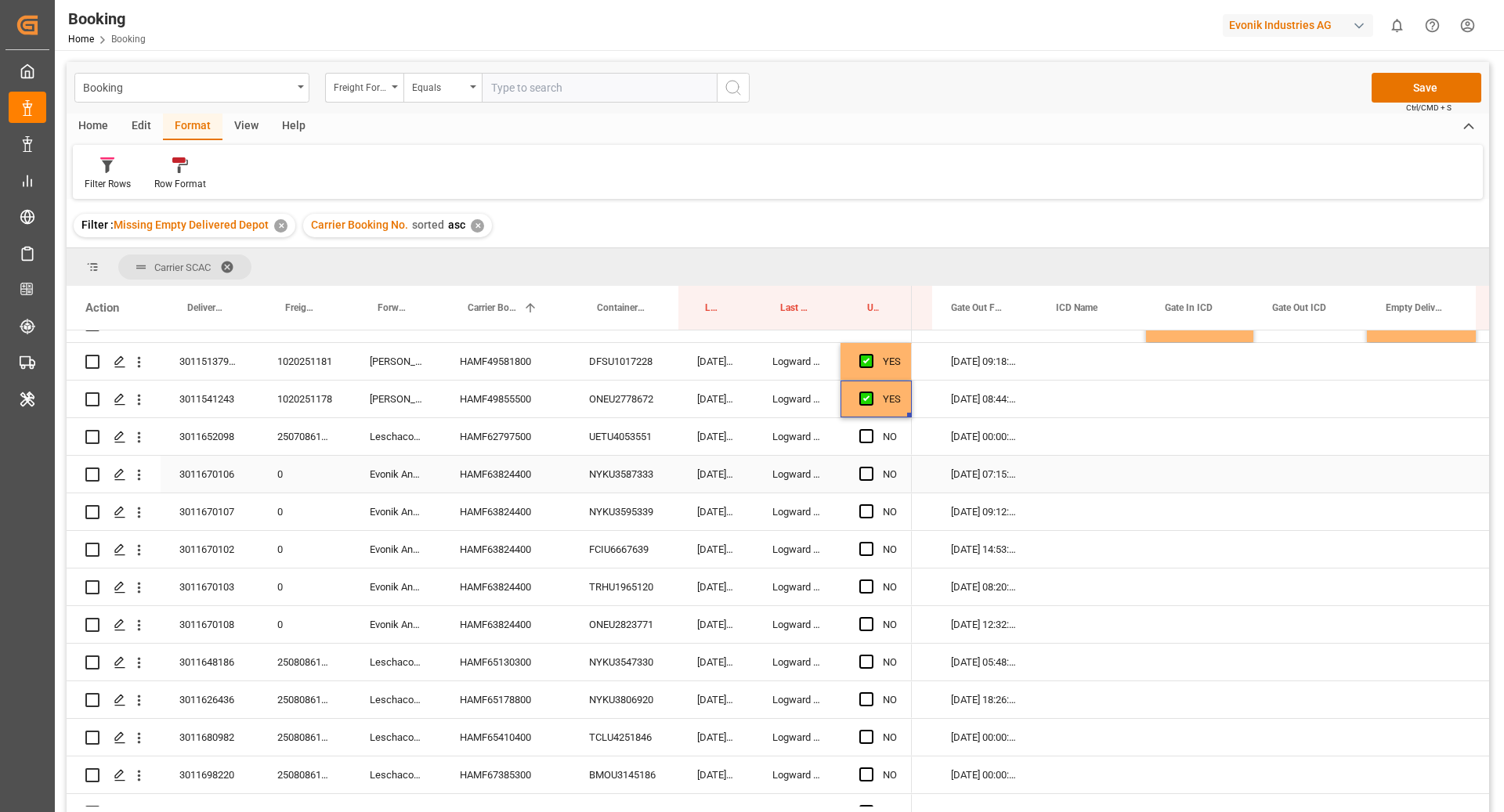
scroll to position [452, 0]
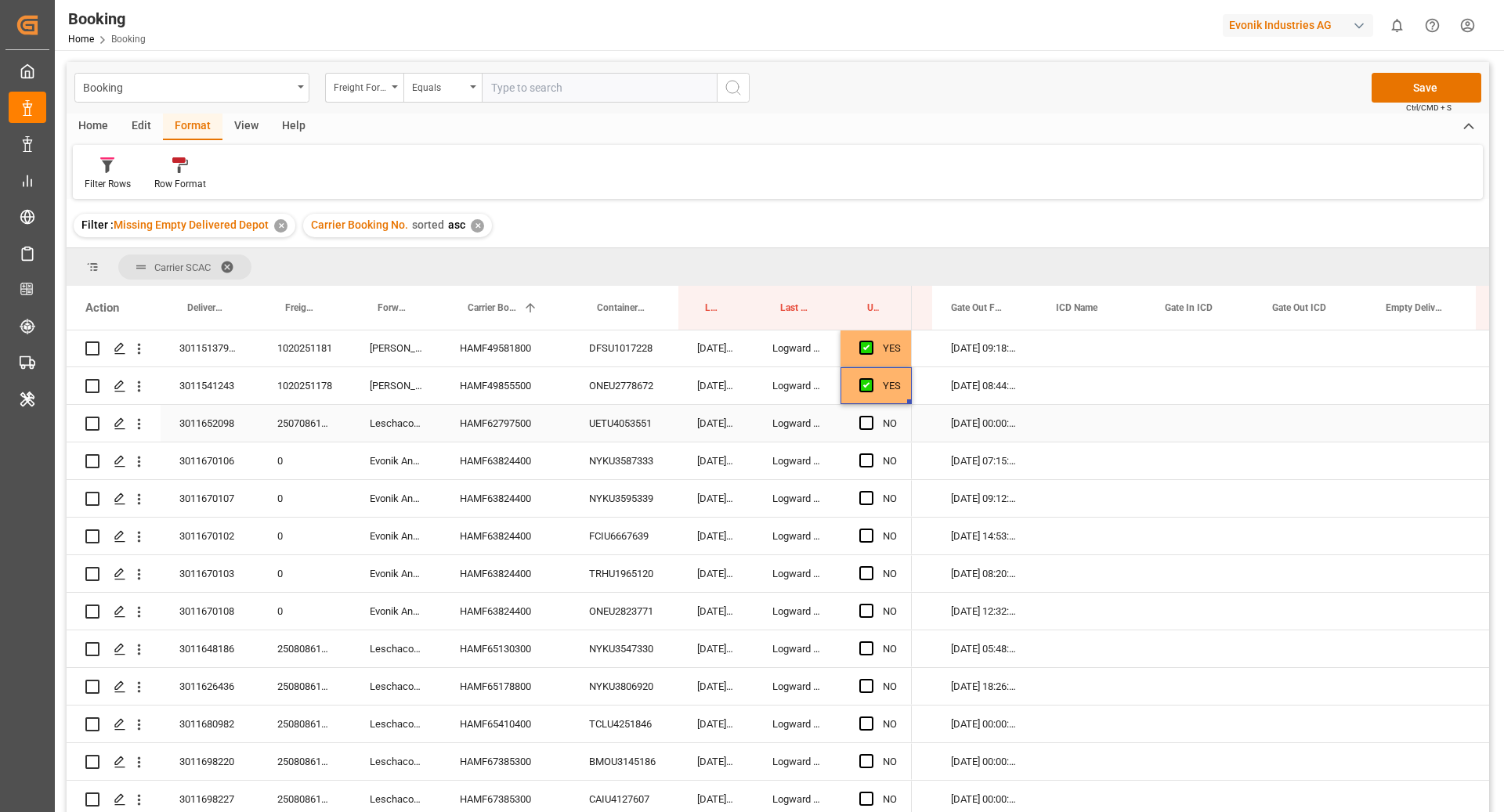
click at [644, 422] on div "UETU4053551" at bounding box center [624, 423] width 108 height 37
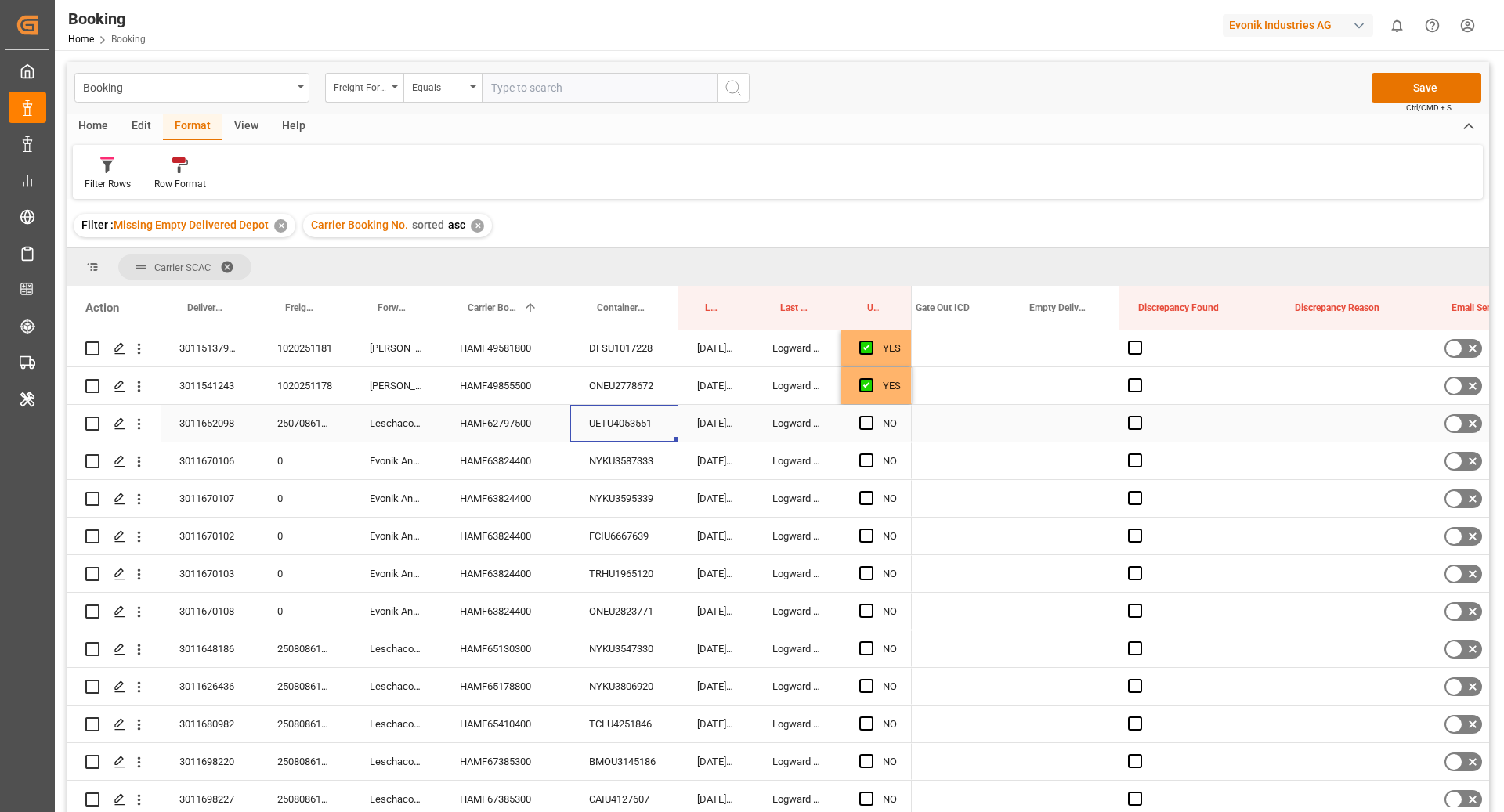
scroll to position [0, 3147]
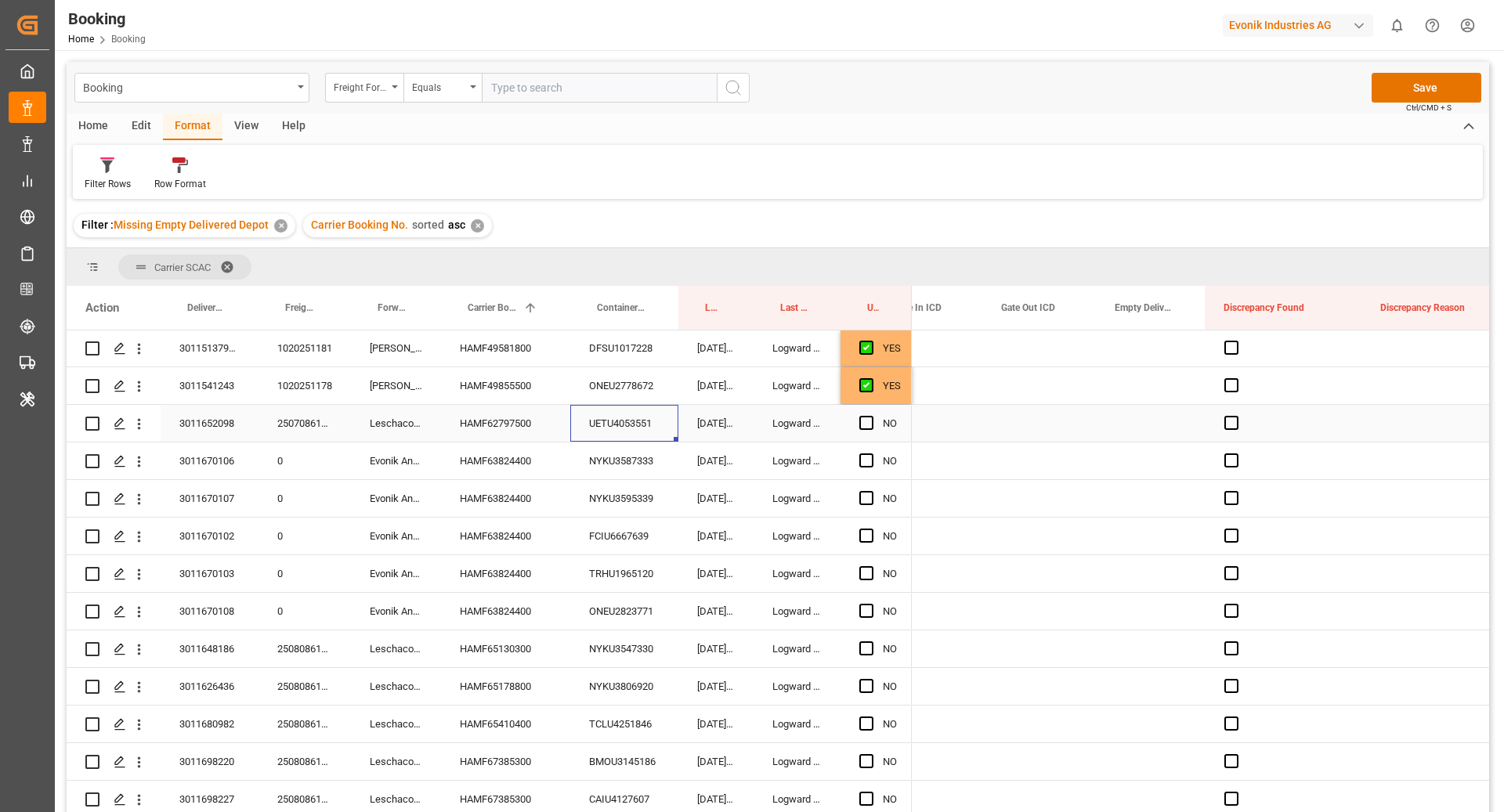
click at [1145, 426] on div "Press SPACE to select this row." at bounding box center [1151, 423] width 109 height 37
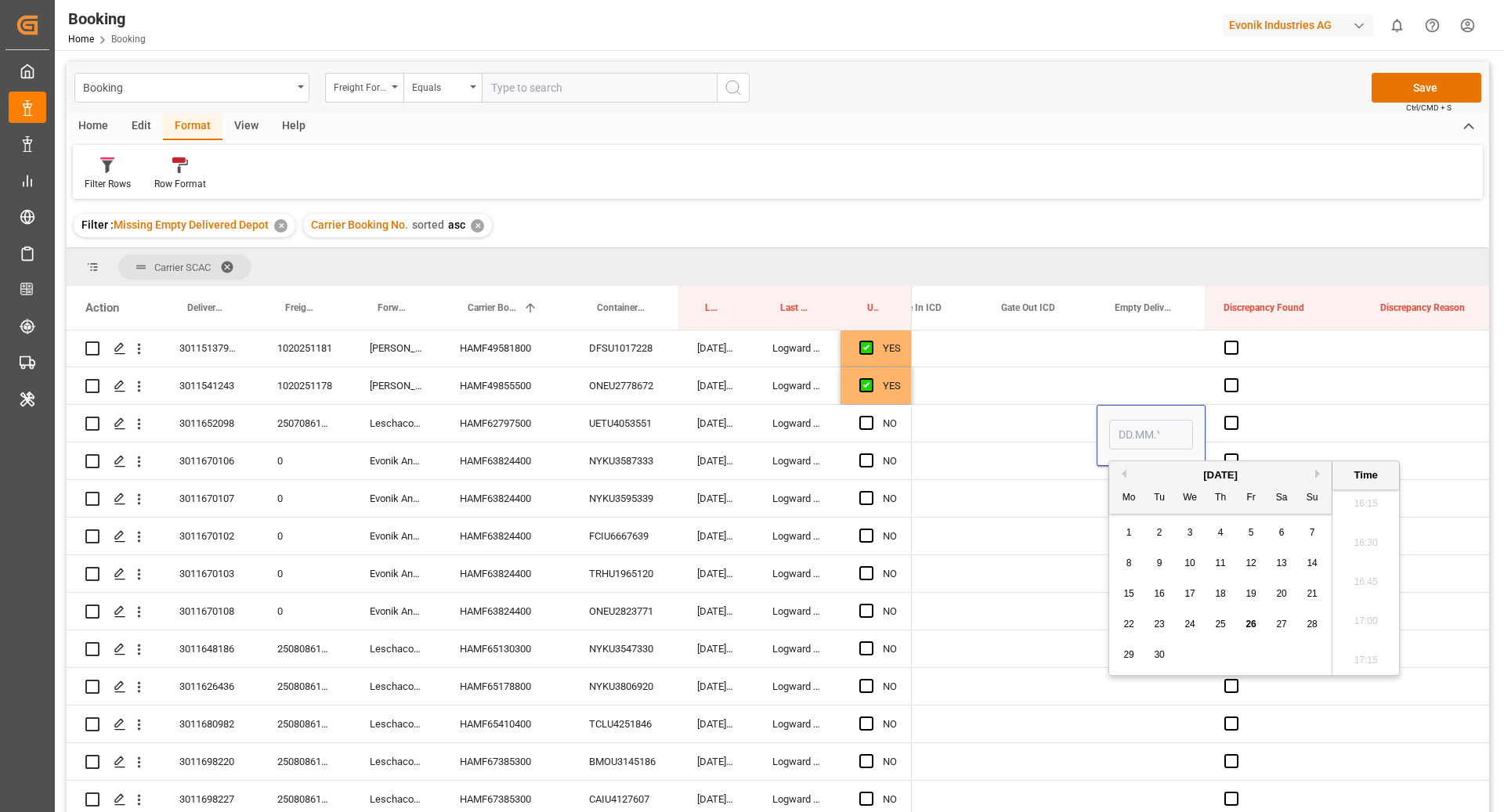
click at [1247, 627] on span "26" at bounding box center [1250, 624] width 10 height 11
type input "[DATE] 00:00"
click at [605, 455] on div "NYKU3587333" at bounding box center [624, 461] width 108 height 37
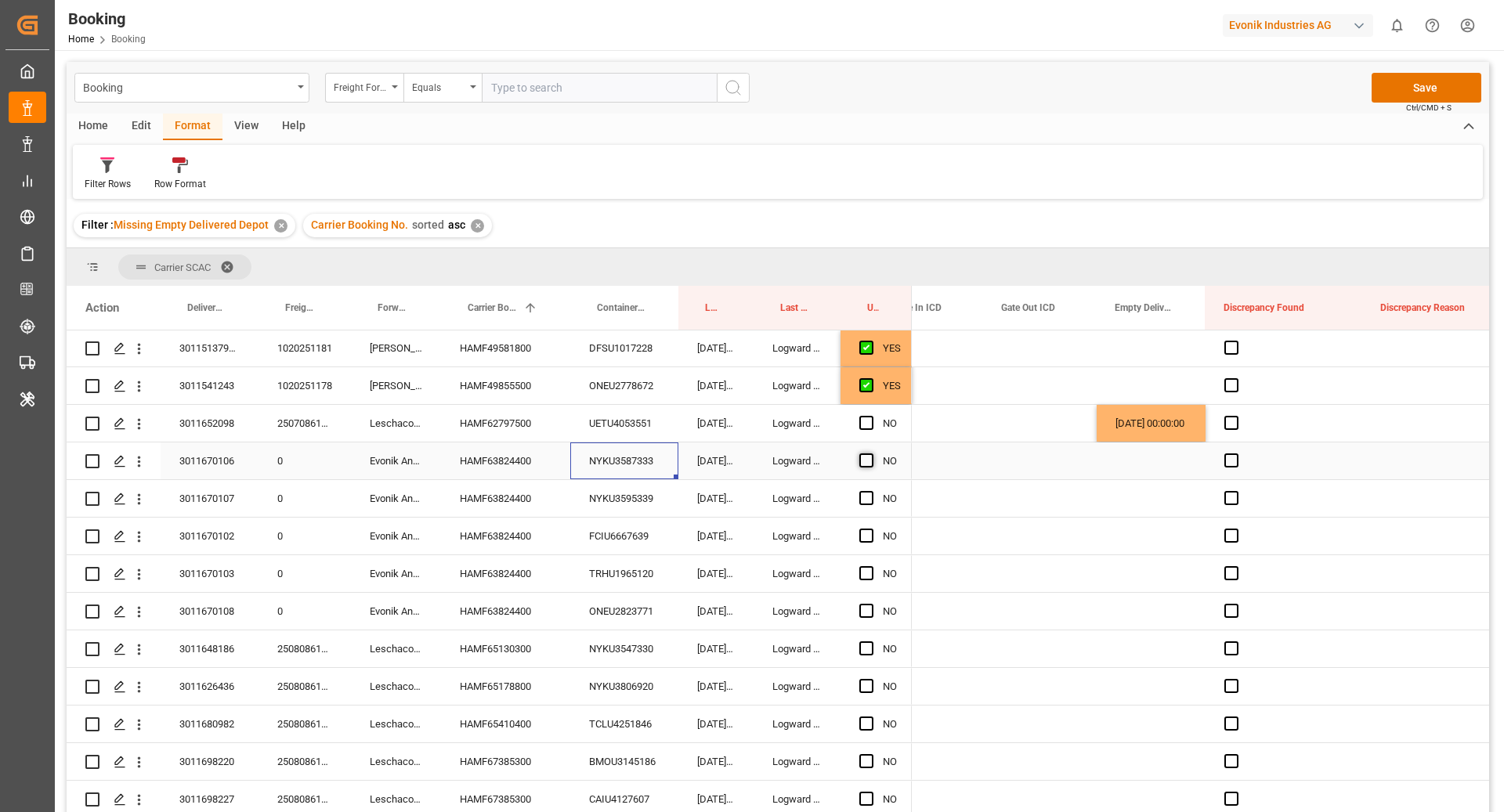
click at [870, 457] on span "Press SPACE to select this row." at bounding box center [867, 461] width 15 height 15
click at [871, 454] on input "Press SPACE to select this row." at bounding box center [871, 454] width 0 height 0
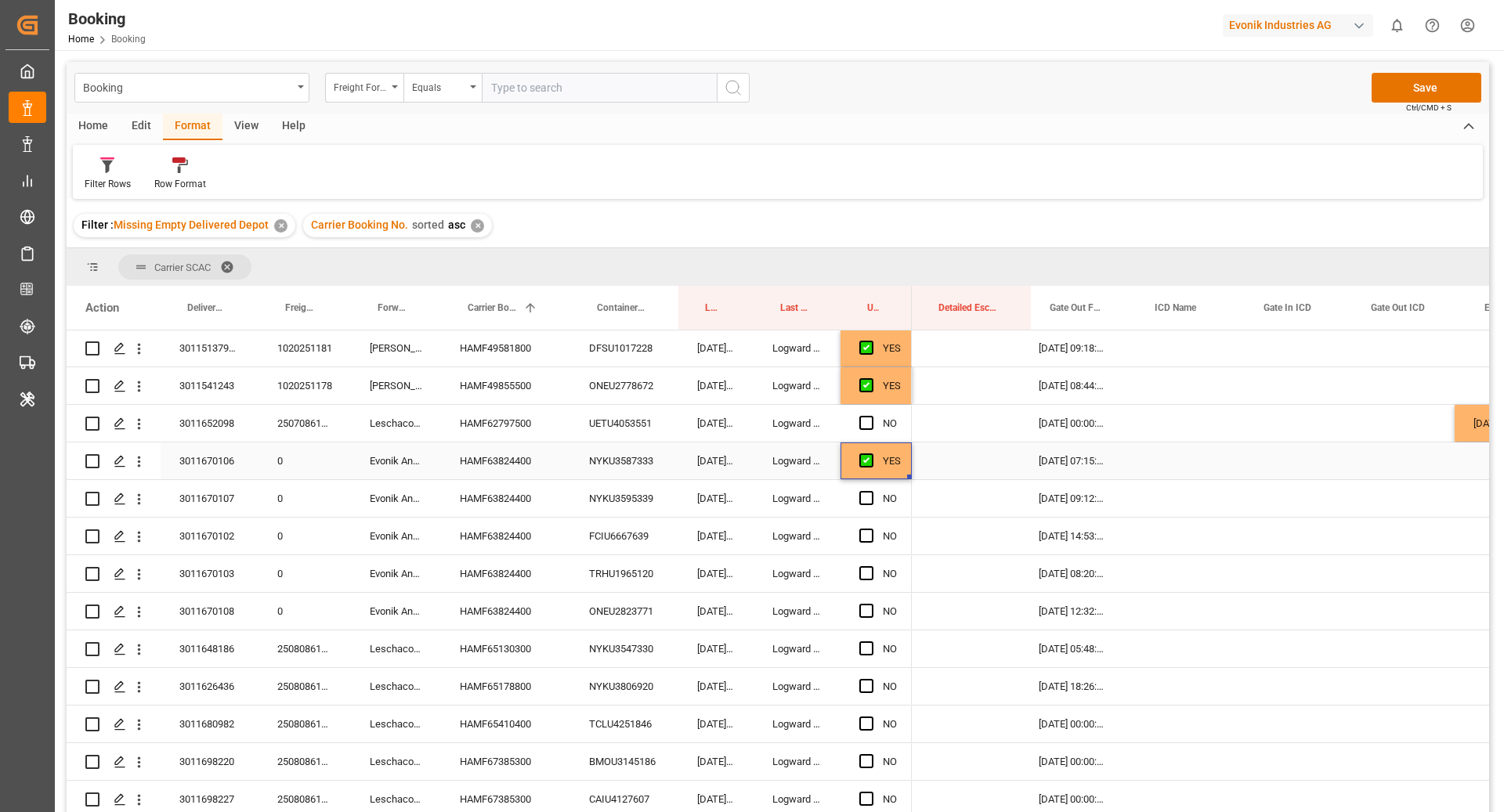
scroll to position [0, 2727]
click at [654, 499] on div "NYKU3595339" at bounding box center [624, 498] width 108 height 37
click at [457, 533] on div "HAMF63824400" at bounding box center [506, 536] width 129 height 37
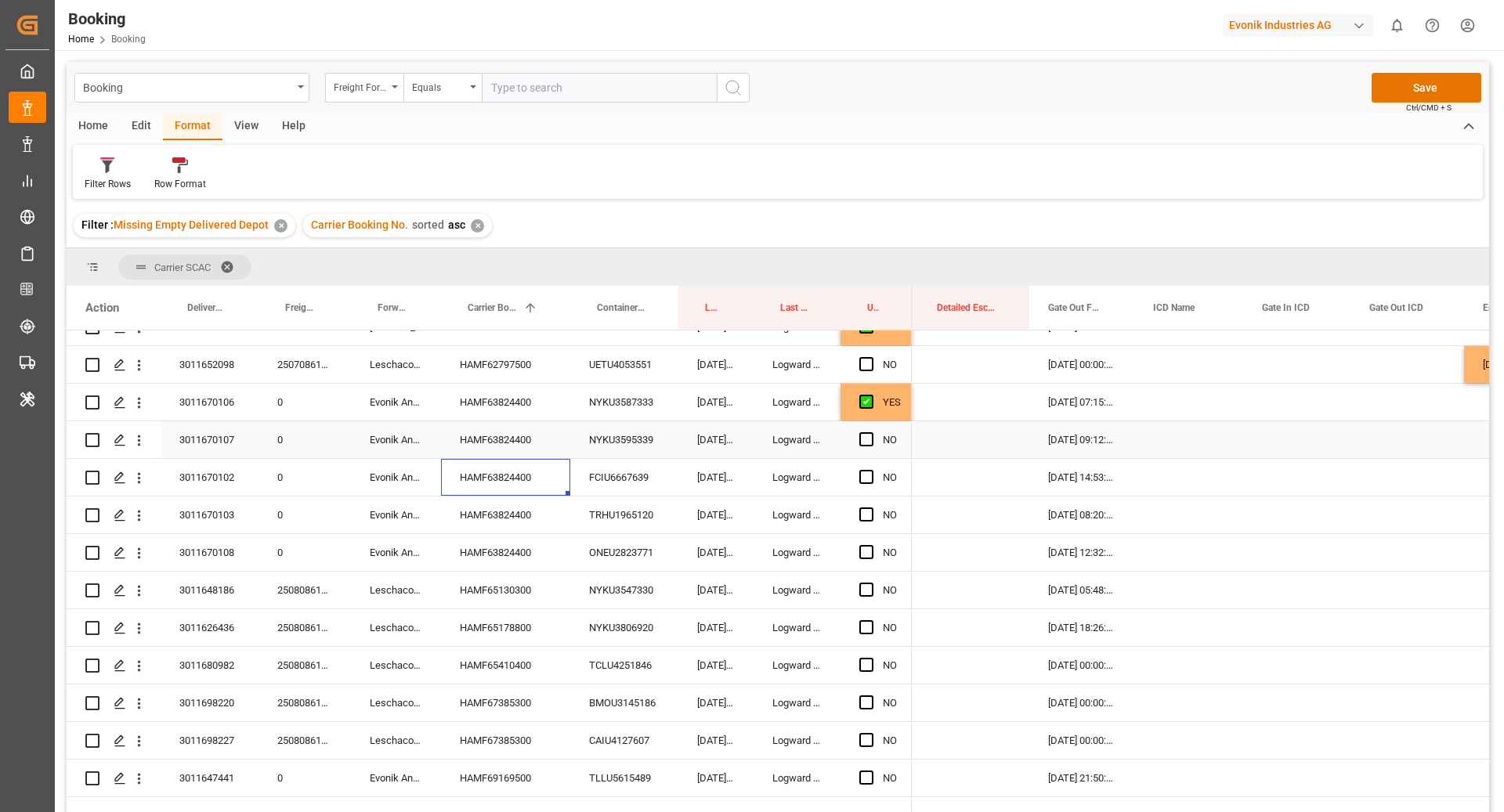
scroll to position [509, 0]
click at [868, 445] on span "Press SPACE to select this row." at bounding box center [867, 441] width 15 height 15
click at [871, 434] on input "Press SPACE to select this row." at bounding box center [871, 434] width 0 height 0
click at [868, 483] on span "Press SPACE to select this row." at bounding box center [867, 479] width 15 height 15
click at [871, 472] on input "Press SPACE to select this row." at bounding box center [871, 472] width 0 height 0
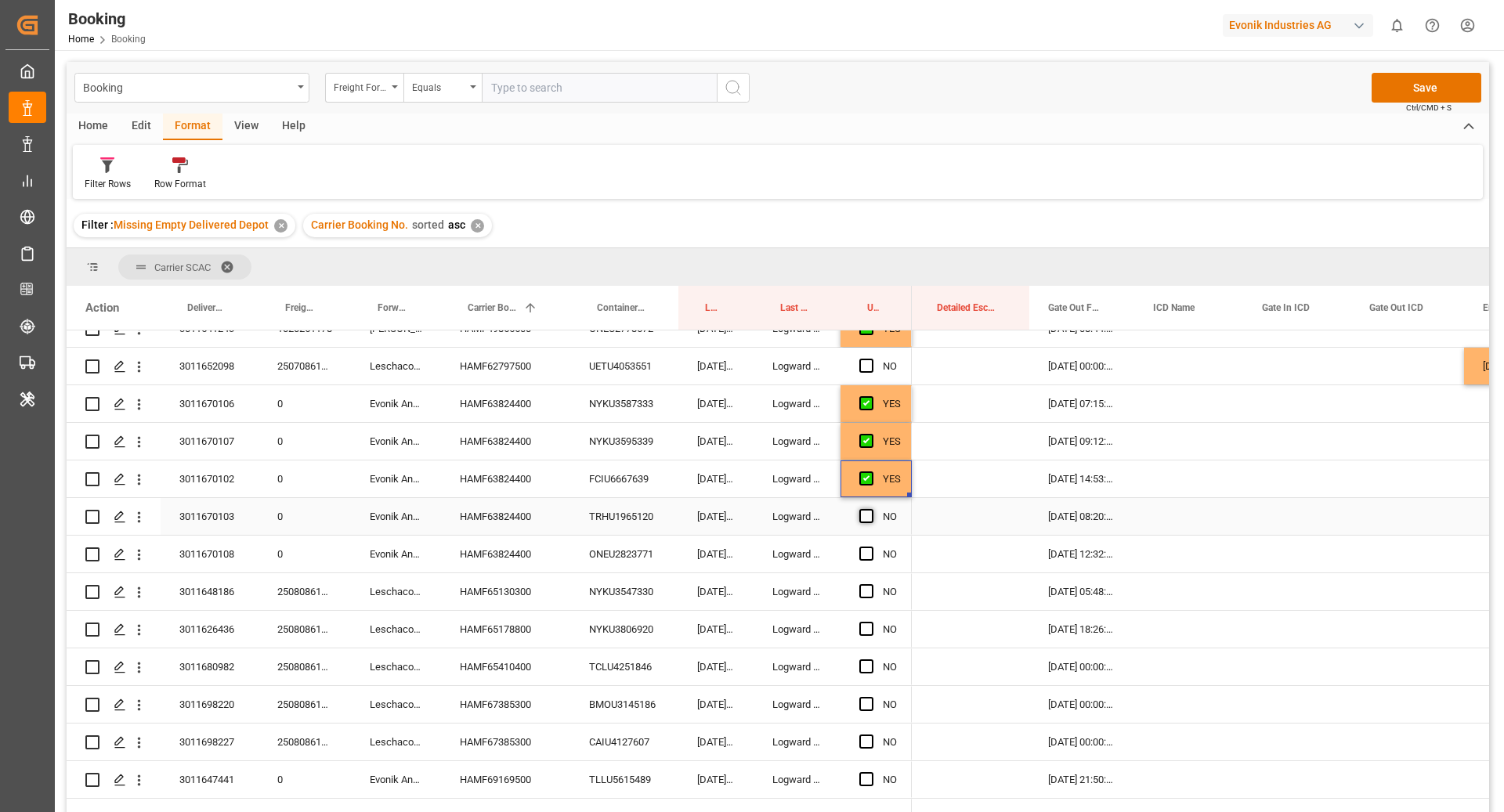
click at [865, 515] on span "Press SPACE to select this row." at bounding box center [867, 516] width 15 height 15
click at [871, 509] on input "Press SPACE to select this row." at bounding box center [871, 509] width 0 height 0
click at [868, 552] on span "Press SPACE to select this row." at bounding box center [867, 553] width 15 height 15
click at [871, 546] on input "Press SPACE to select this row." at bounding box center [871, 546] width 0 height 0
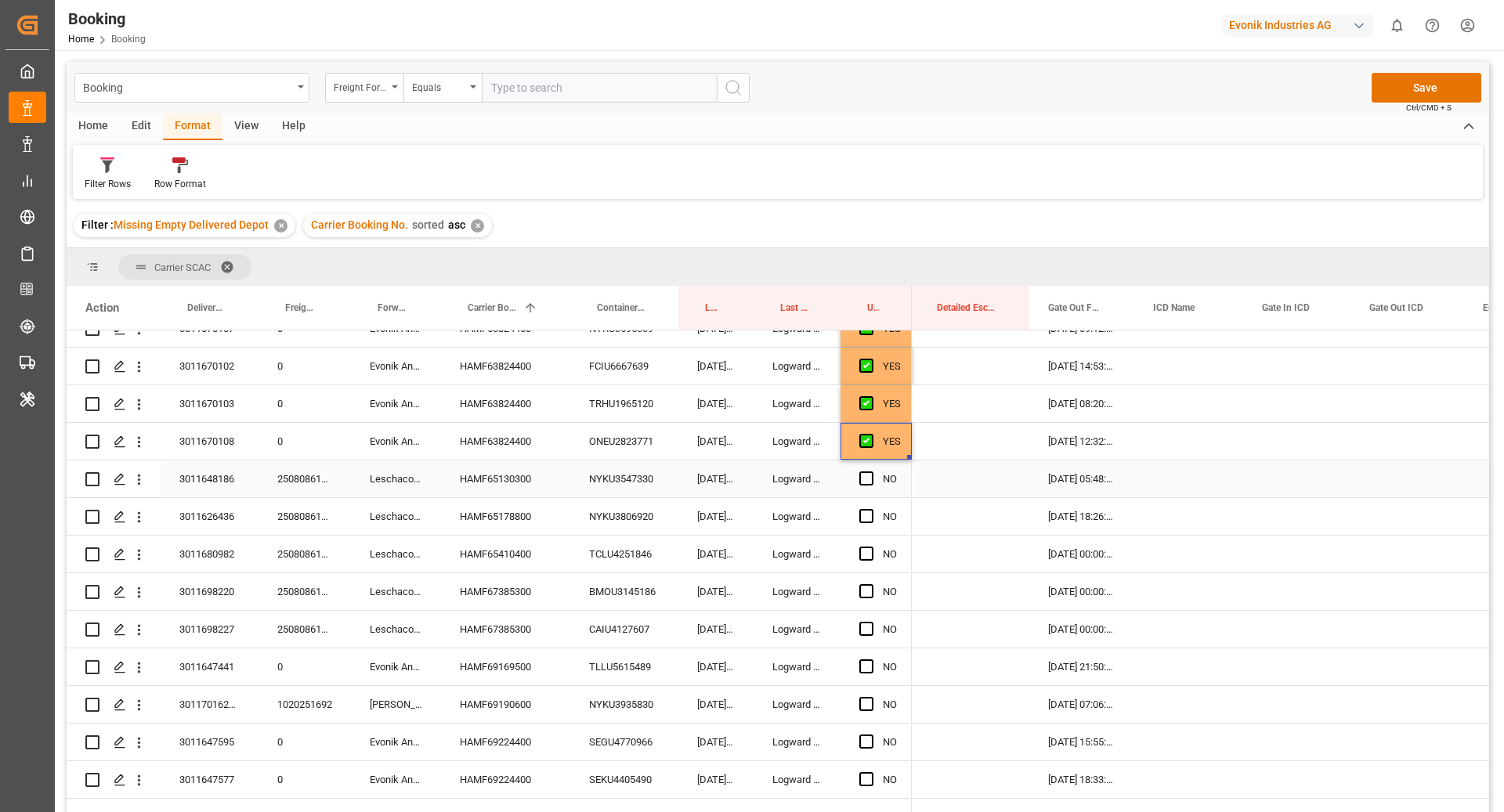
click at [601, 479] on div "NYKU3547330" at bounding box center [624, 479] width 108 height 37
click at [868, 480] on span "Press SPACE to select this row." at bounding box center [867, 479] width 15 height 15
click at [871, 472] on input "Press SPACE to select this row." at bounding box center [871, 472] width 0 height 0
click at [635, 513] on div "NYKU3806920" at bounding box center [624, 516] width 108 height 37
click at [868, 515] on span "Press SPACE to select this row." at bounding box center [867, 516] width 15 height 15
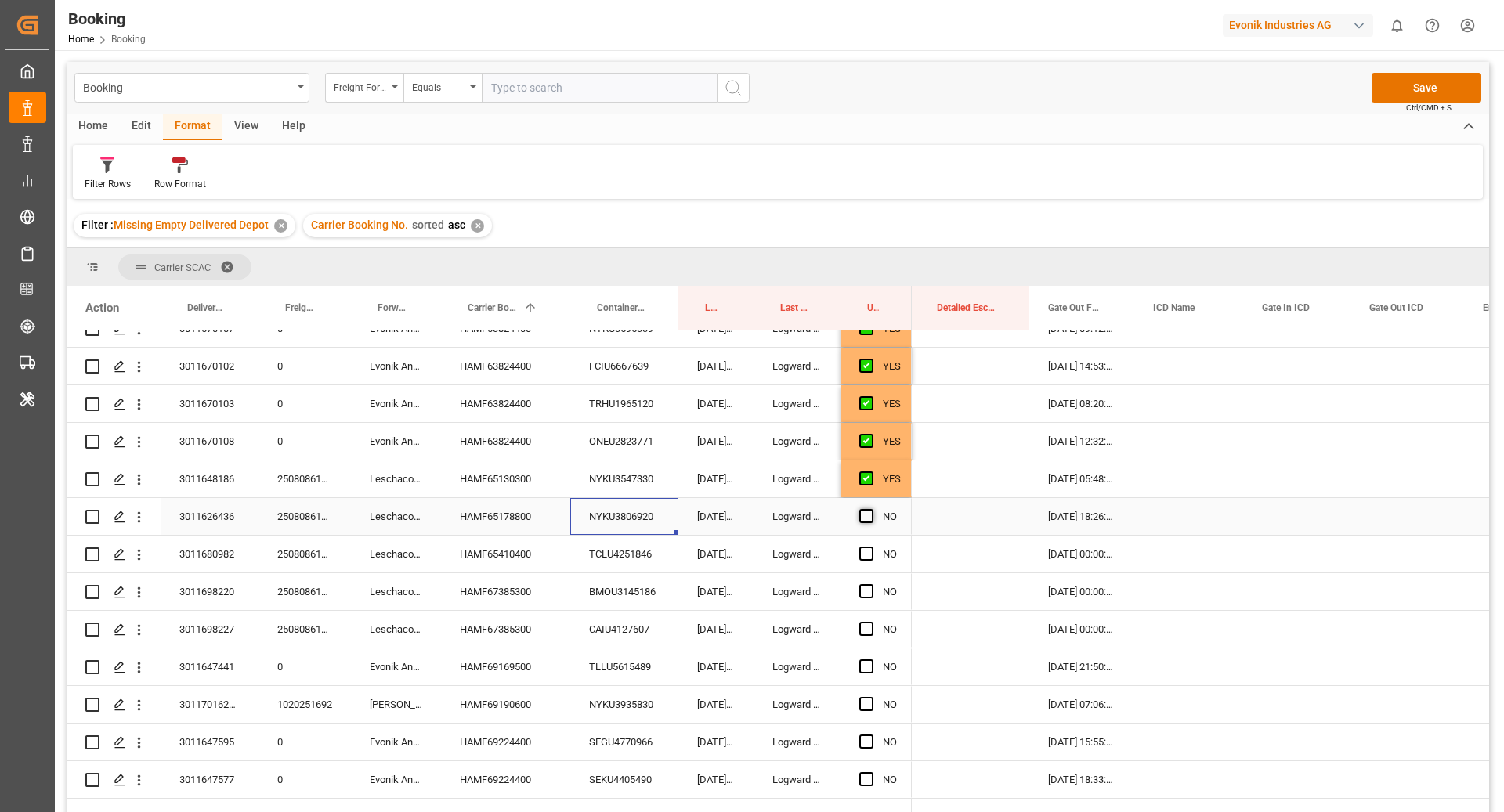
click at [871, 509] on input "Press SPACE to select this row." at bounding box center [871, 509] width 0 height 0
click at [629, 562] on div "TCLU4251846" at bounding box center [624, 553] width 108 height 37
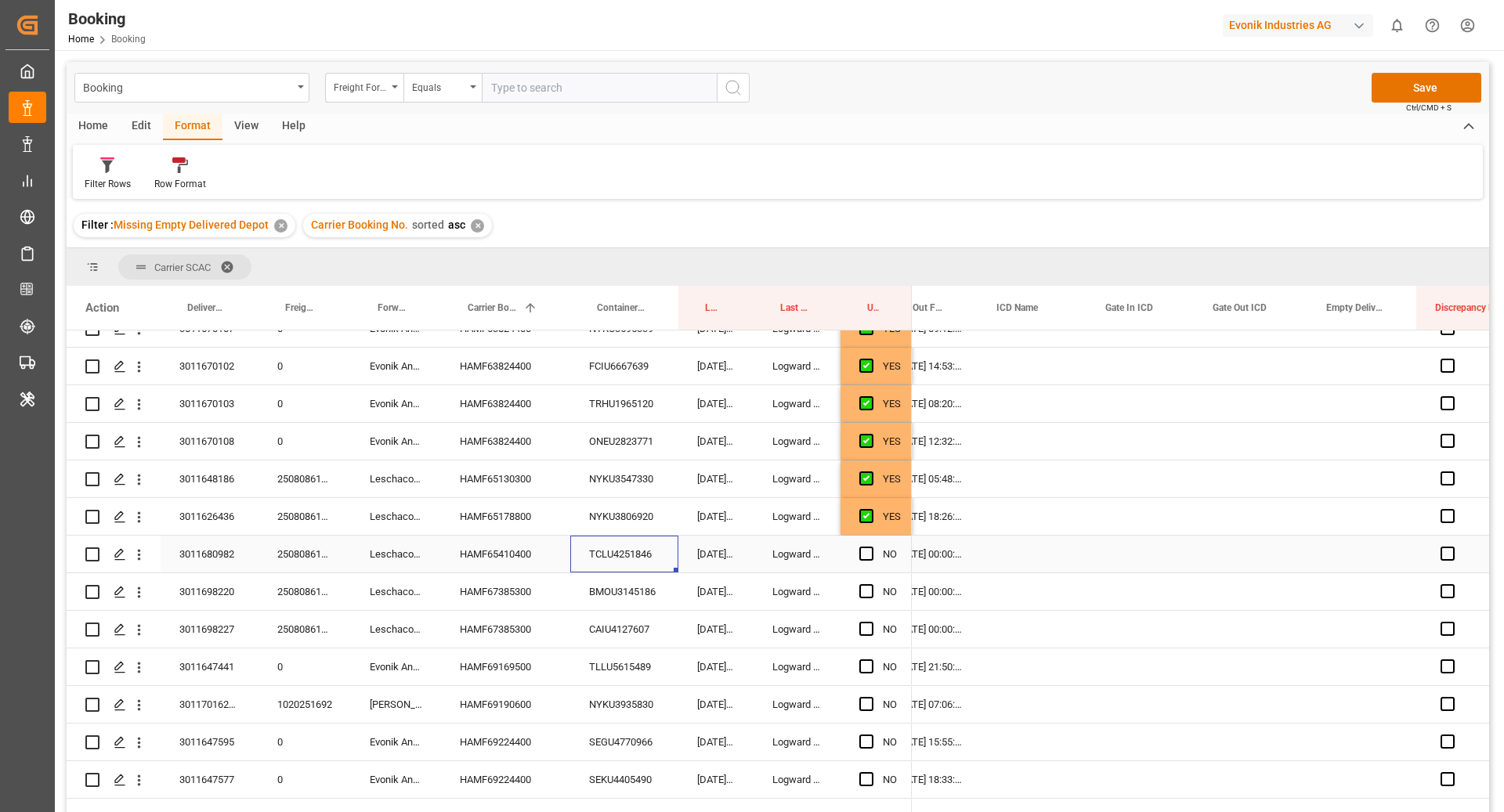
scroll to position [0, 2883]
click at [1353, 563] on div "Press SPACE to select this row." at bounding box center [1362, 553] width 109 height 37
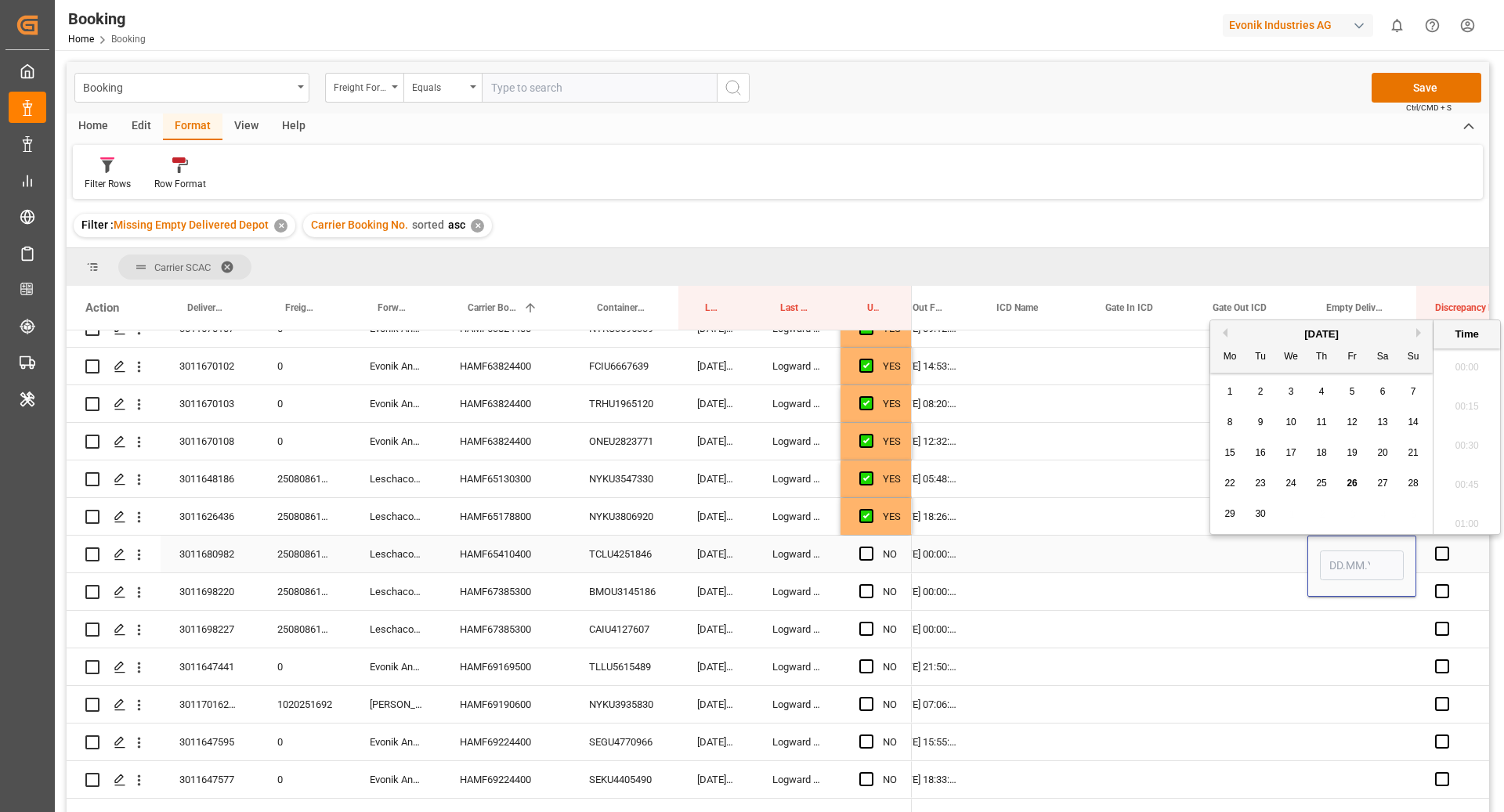
scroll to position [2589, 0]
click at [1346, 476] on div "26" at bounding box center [1352, 484] width 20 height 19
type input "[DATE] 00:00"
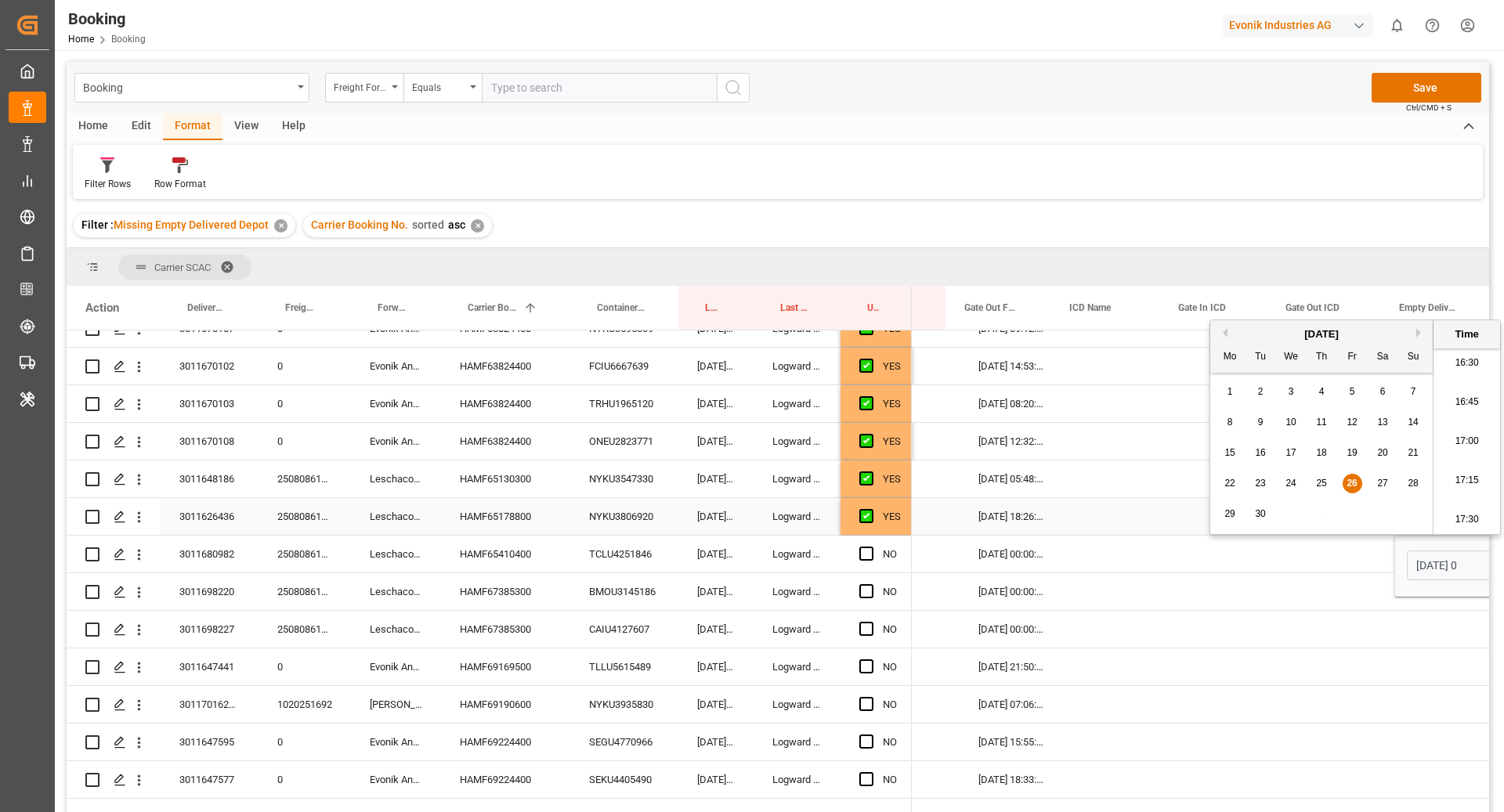
scroll to position [0, 2826]
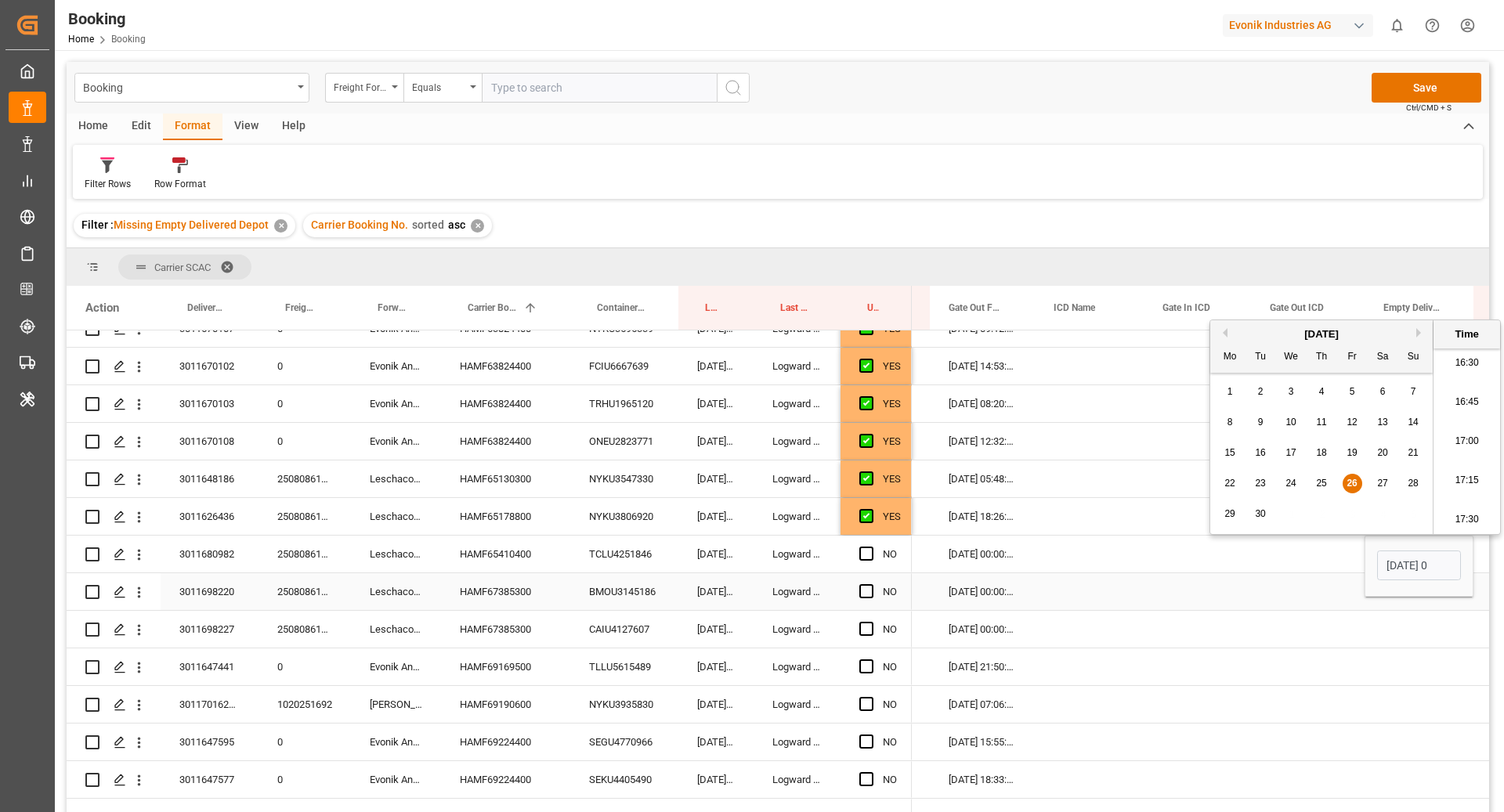
click at [598, 590] on div "BMOU3145186" at bounding box center [624, 592] width 108 height 37
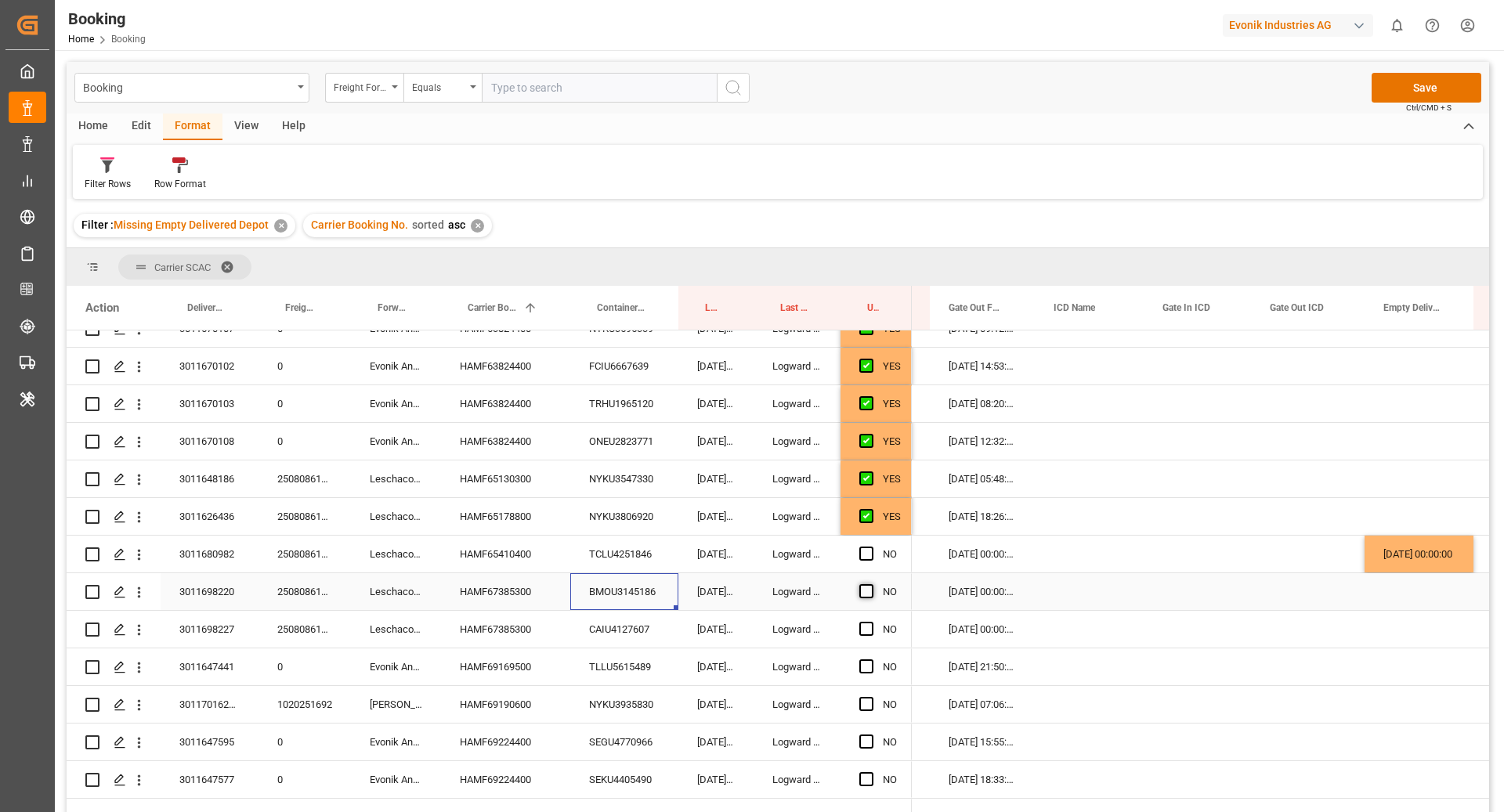
click at [873, 591] on span "Press SPACE to select this row." at bounding box center [867, 592] width 15 height 15
click at [871, 584] on input "Press SPACE to select this row." at bounding box center [871, 584] width 0 height 0
click at [641, 640] on div "CAIU4127607" at bounding box center [624, 629] width 108 height 37
click at [860, 631] on span "Press SPACE to select this row." at bounding box center [867, 629] width 15 height 15
click at [871, 621] on input "Press SPACE to select this row." at bounding box center [871, 621] width 0 height 0
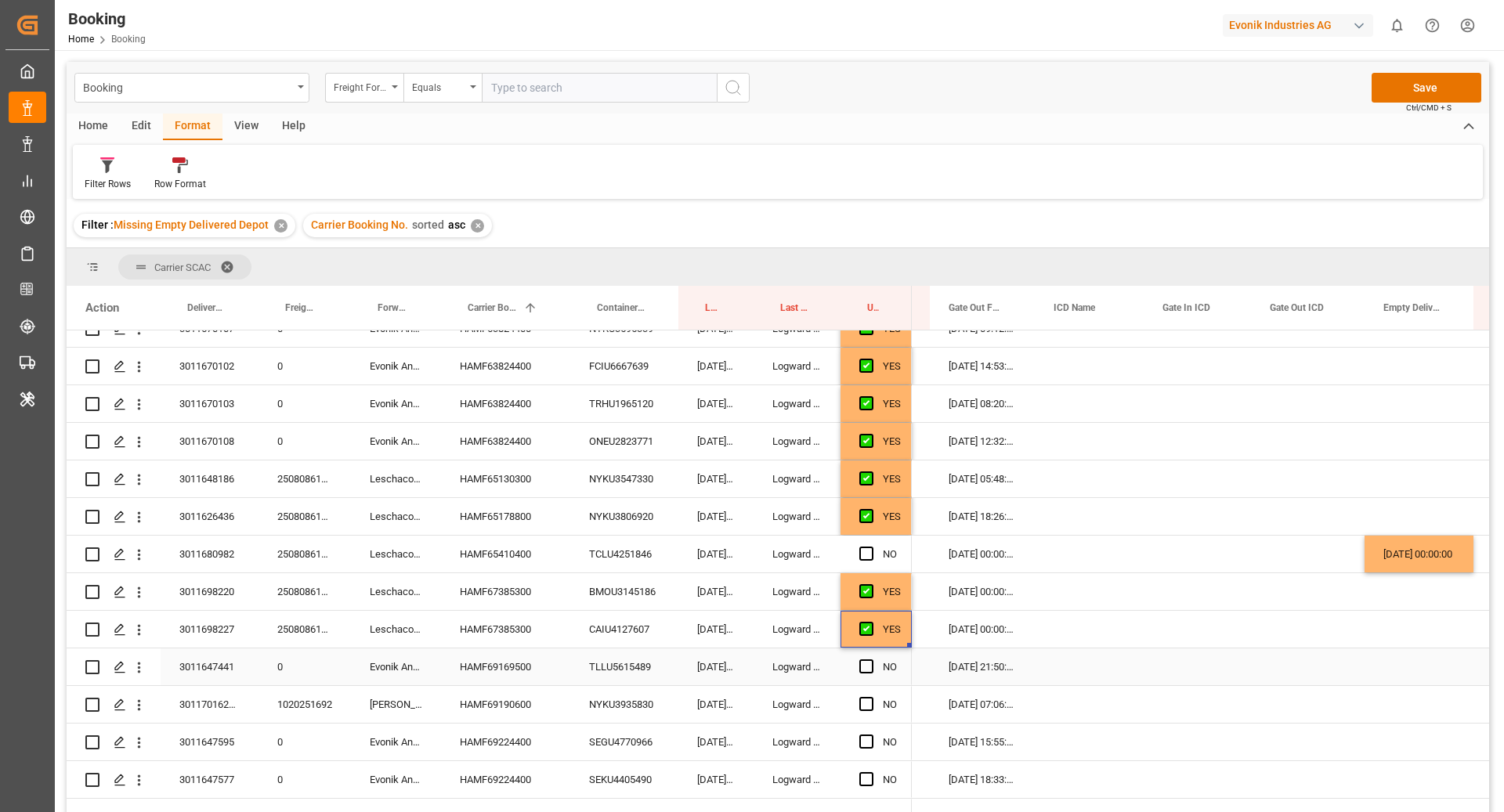
click at [598, 667] on div "TLLU5615489" at bounding box center [624, 667] width 108 height 37
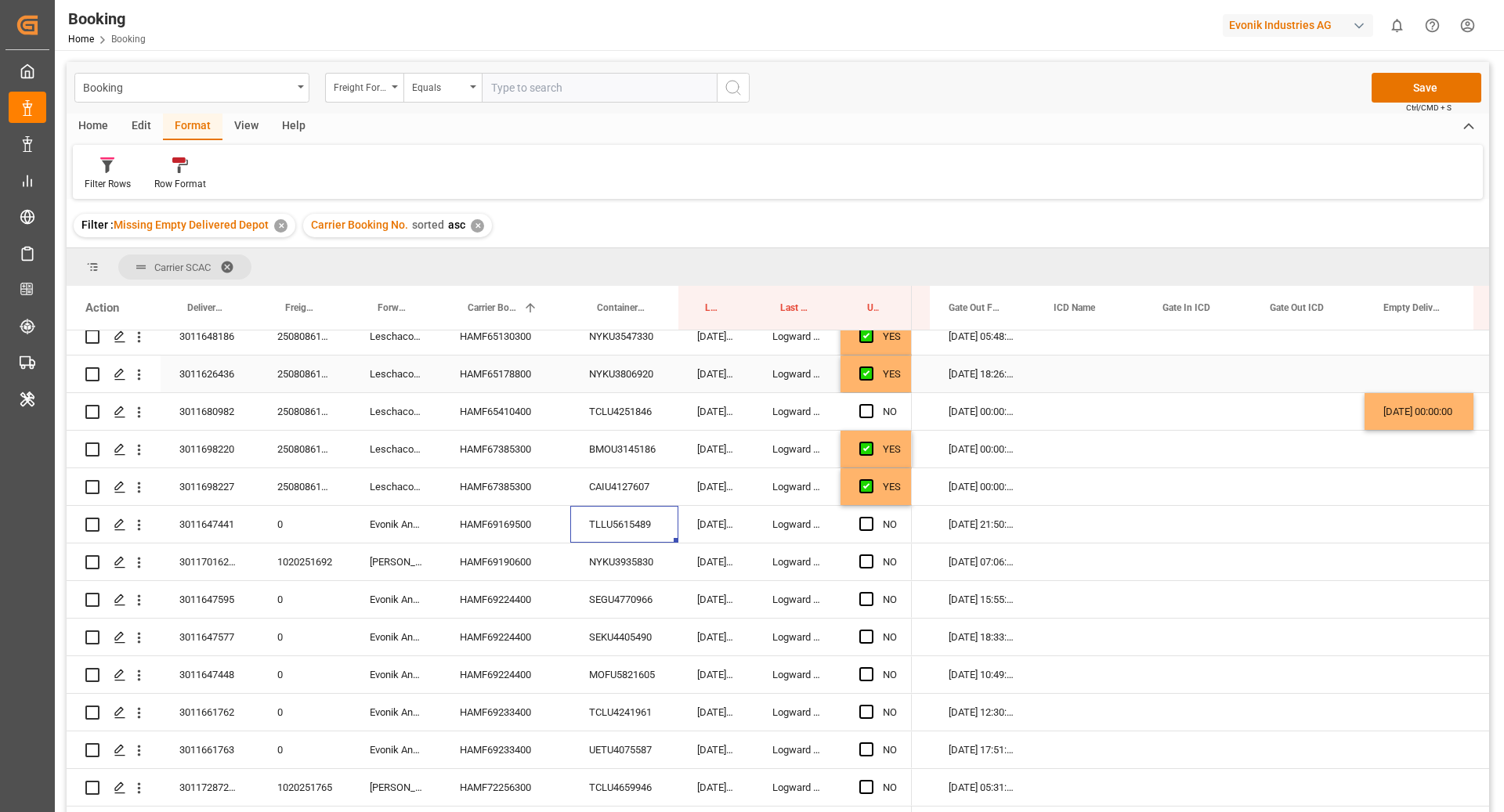
scroll to position [796, 0]
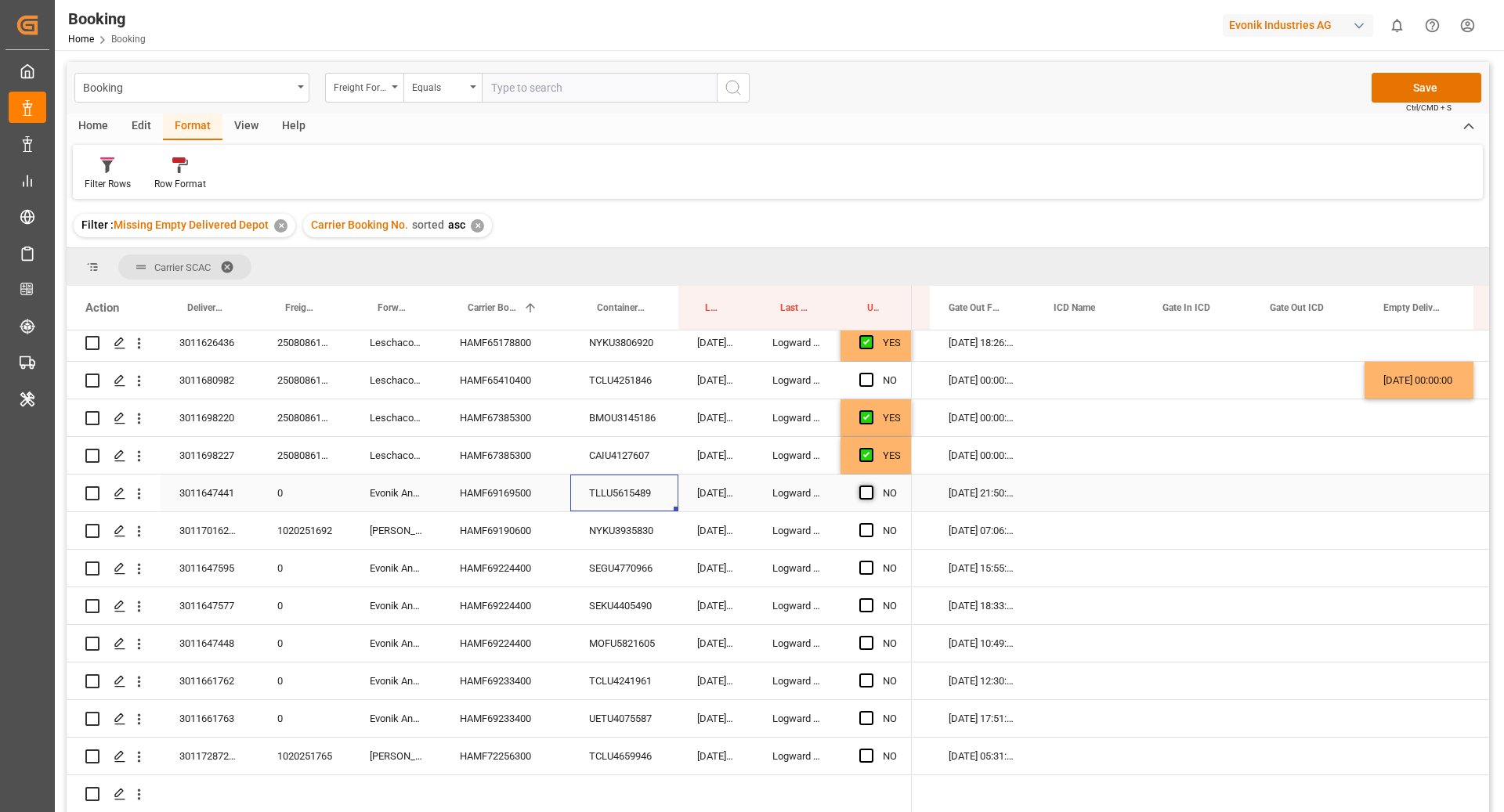
click at [867, 494] on span "Press SPACE to select this row." at bounding box center [867, 493] width 15 height 15
click at [871, 485] on input "Press SPACE to select this row." at bounding box center [871, 485] width 0 height 0
click at [681, 532] on div "25.09.2025 19:03:17" at bounding box center [716, 531] width 75 height 37
click at [624, 531] on div "NYKU3935830" at bounding box center [624, 531] width 108 height 37
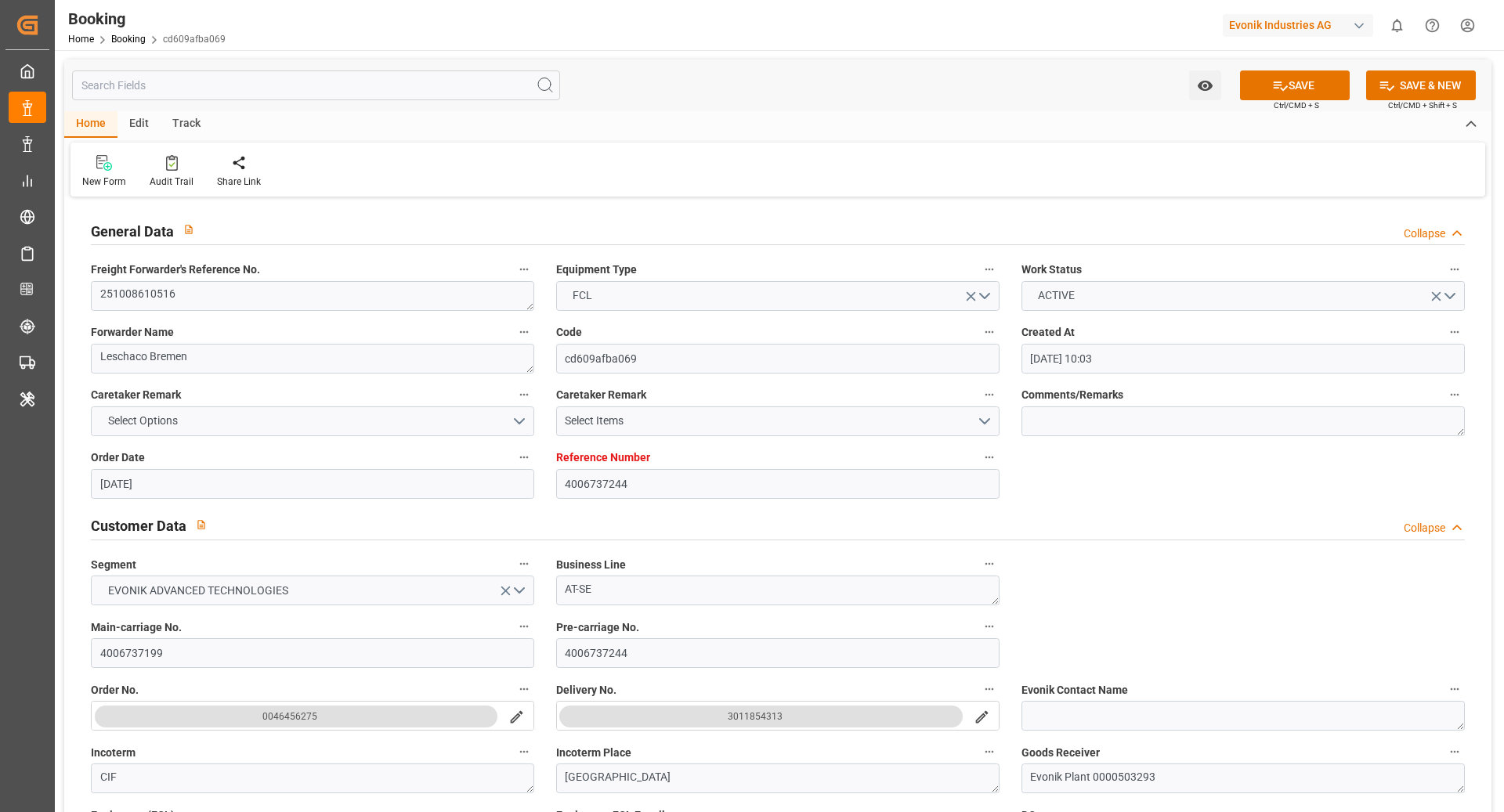
scroll to position [908, 0]
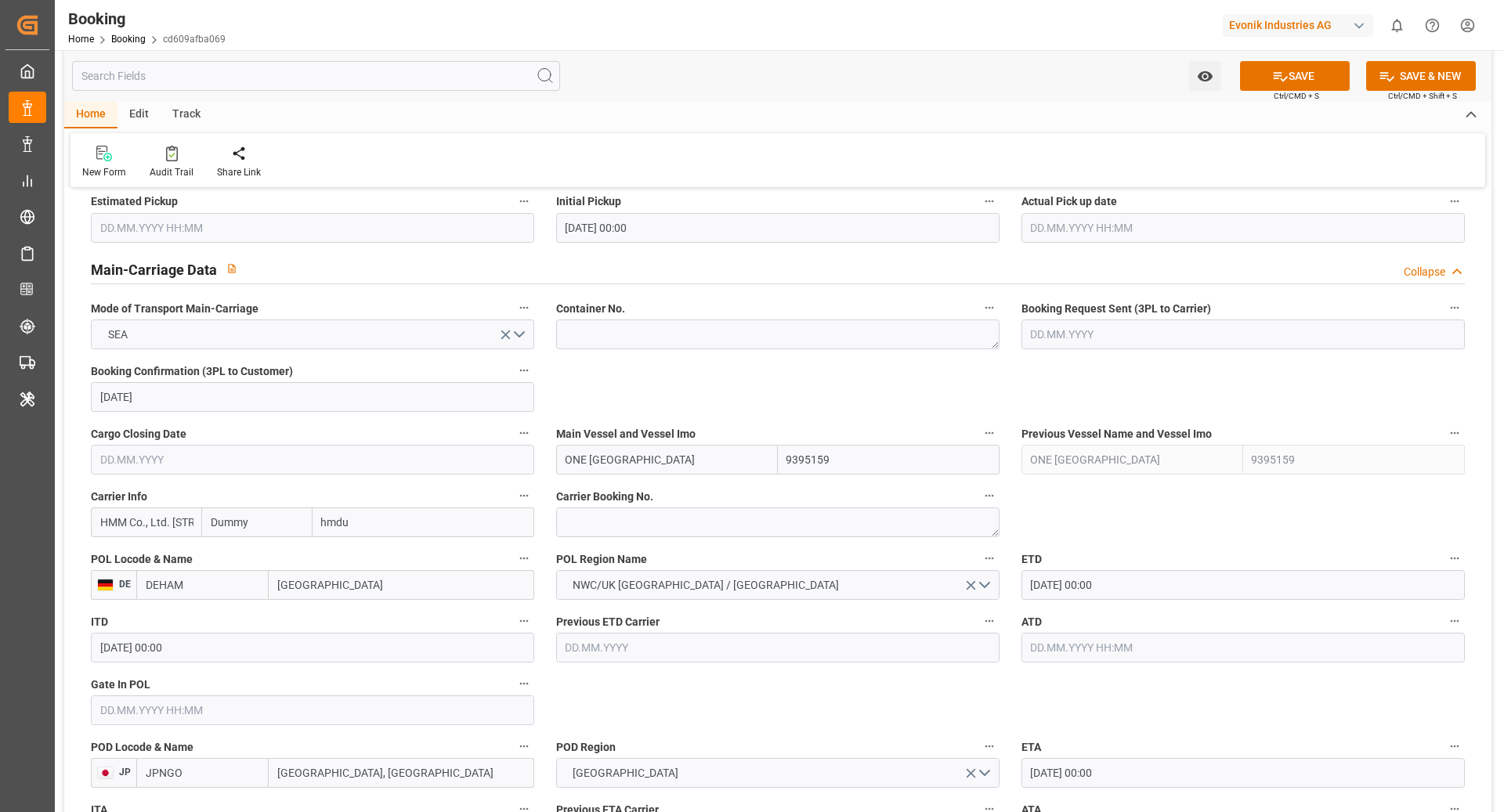
type input "hmdu"
click at [273, 513] on input "Dummy" at bounding box center [257, 522] width 111 height 30
type input "h"
type input "hdmu"
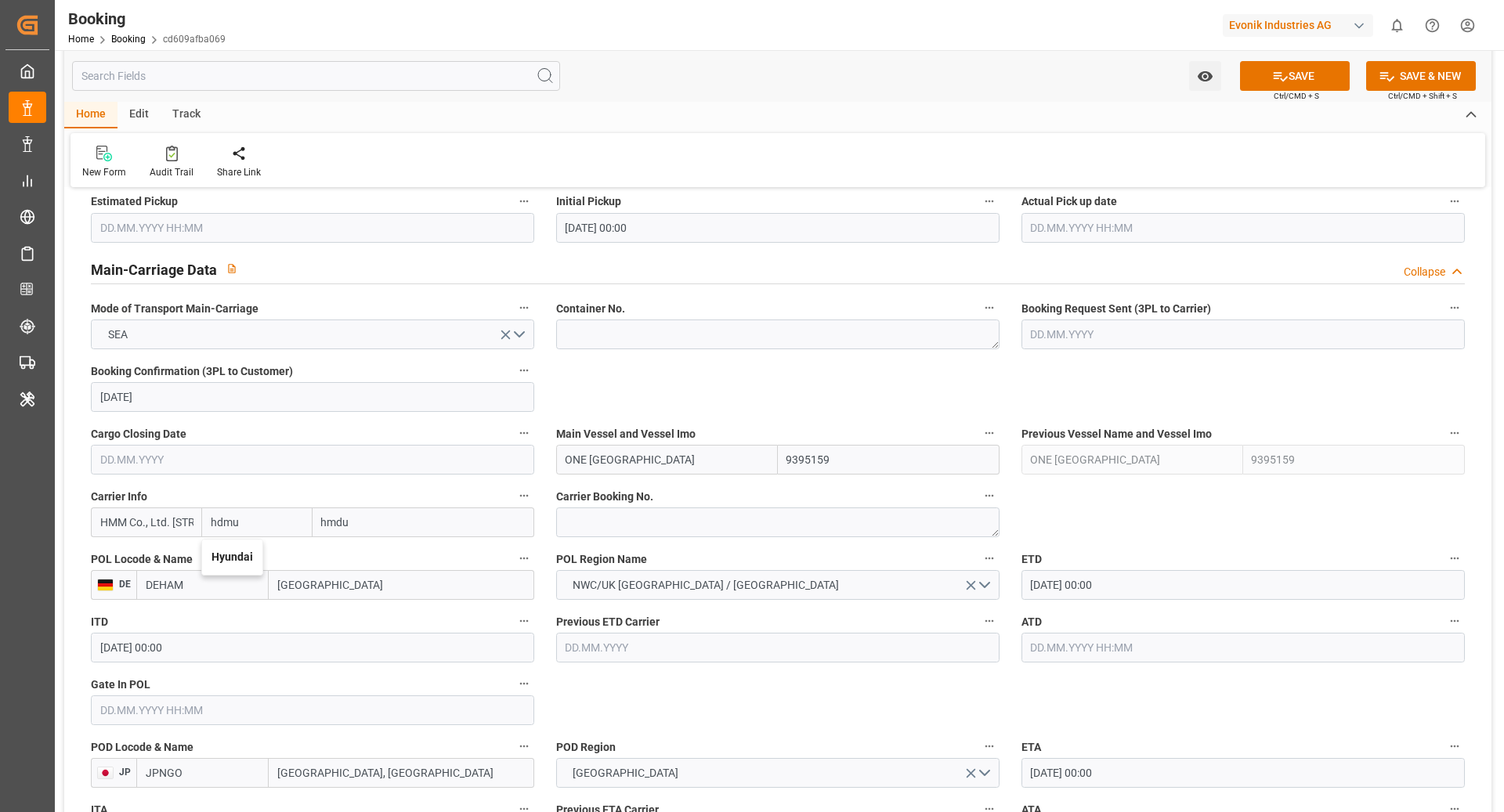
click at [255, 553] on div "Hyundai" at bounding box center [232, 557] width 60 height 35
type input "HDMU"
type input "Hyundai"
type input "Hyundai Merchant Marine Co.Ltd."
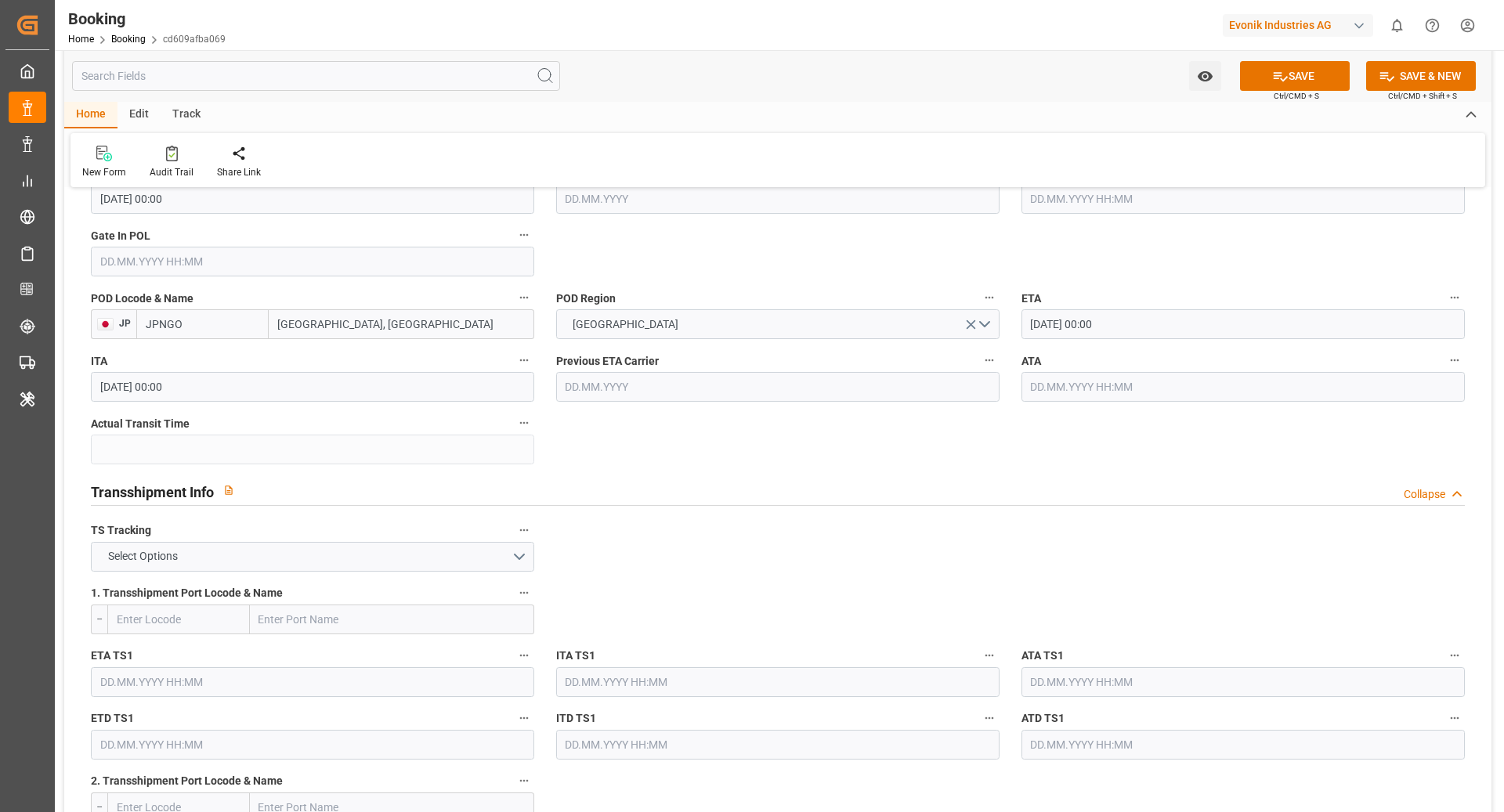
scroll to position [1359, 0]
type input "Hyundai"
click at [398, 565] on button "Select Options" at bounding box center [312, 555] width 444 height 30
click at [255, 581] on div "FALSE" at bounding box center [312, 592] width 442 height 33
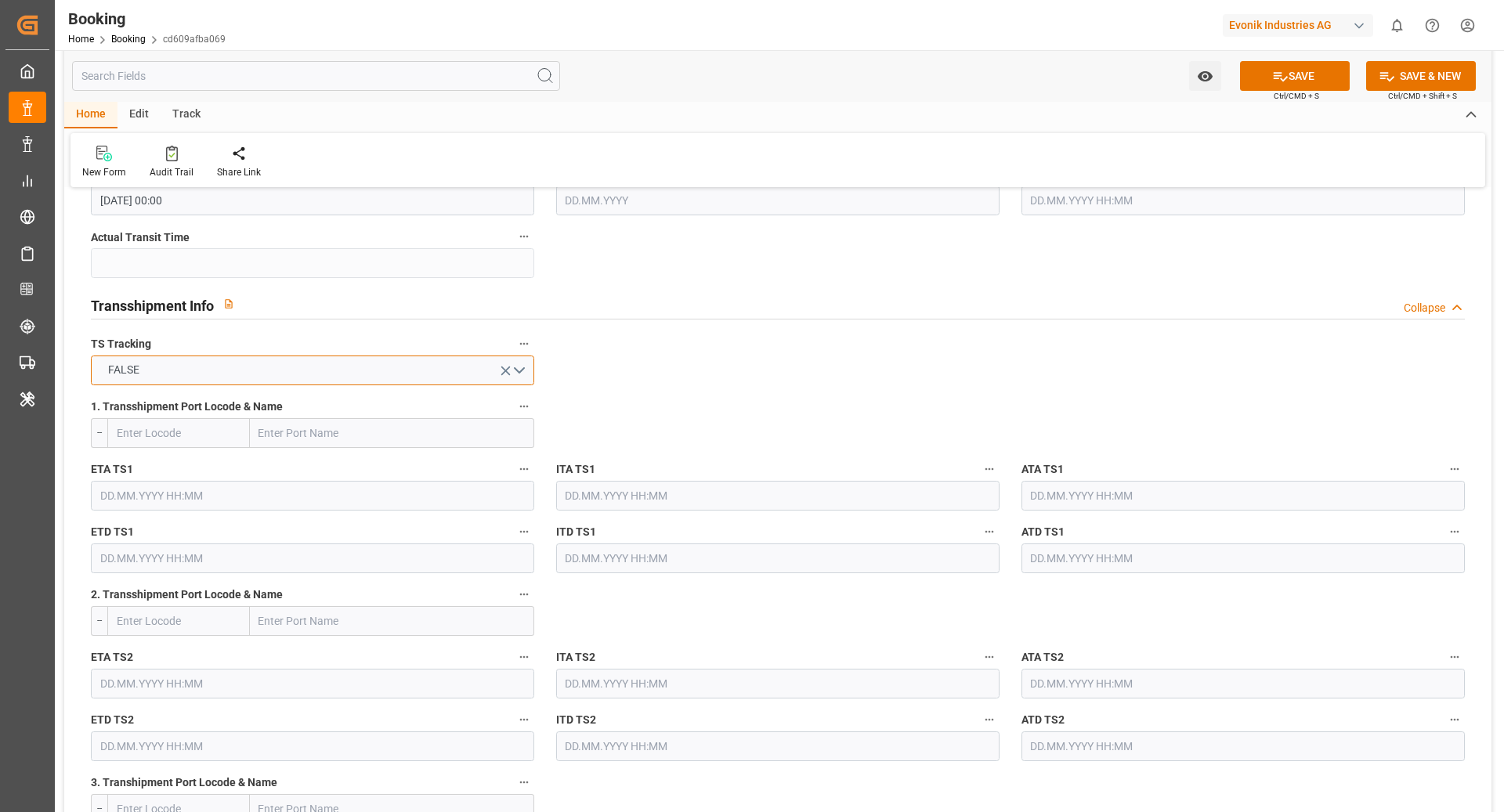
scroll to position [1663, 0]
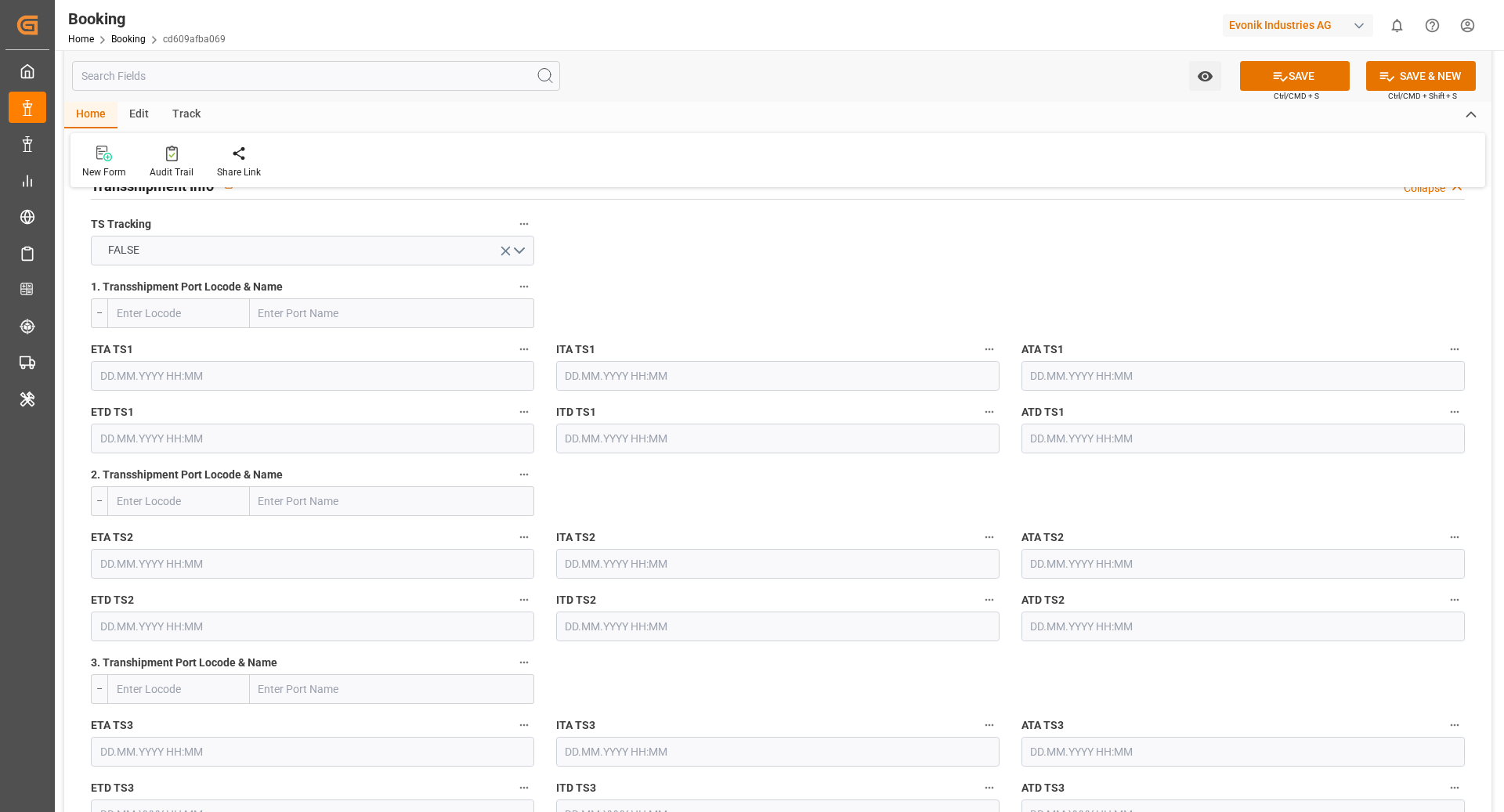
click at [1251, 71] on button "SAVE" at bounding box center [1294, 75] width 110 height 30
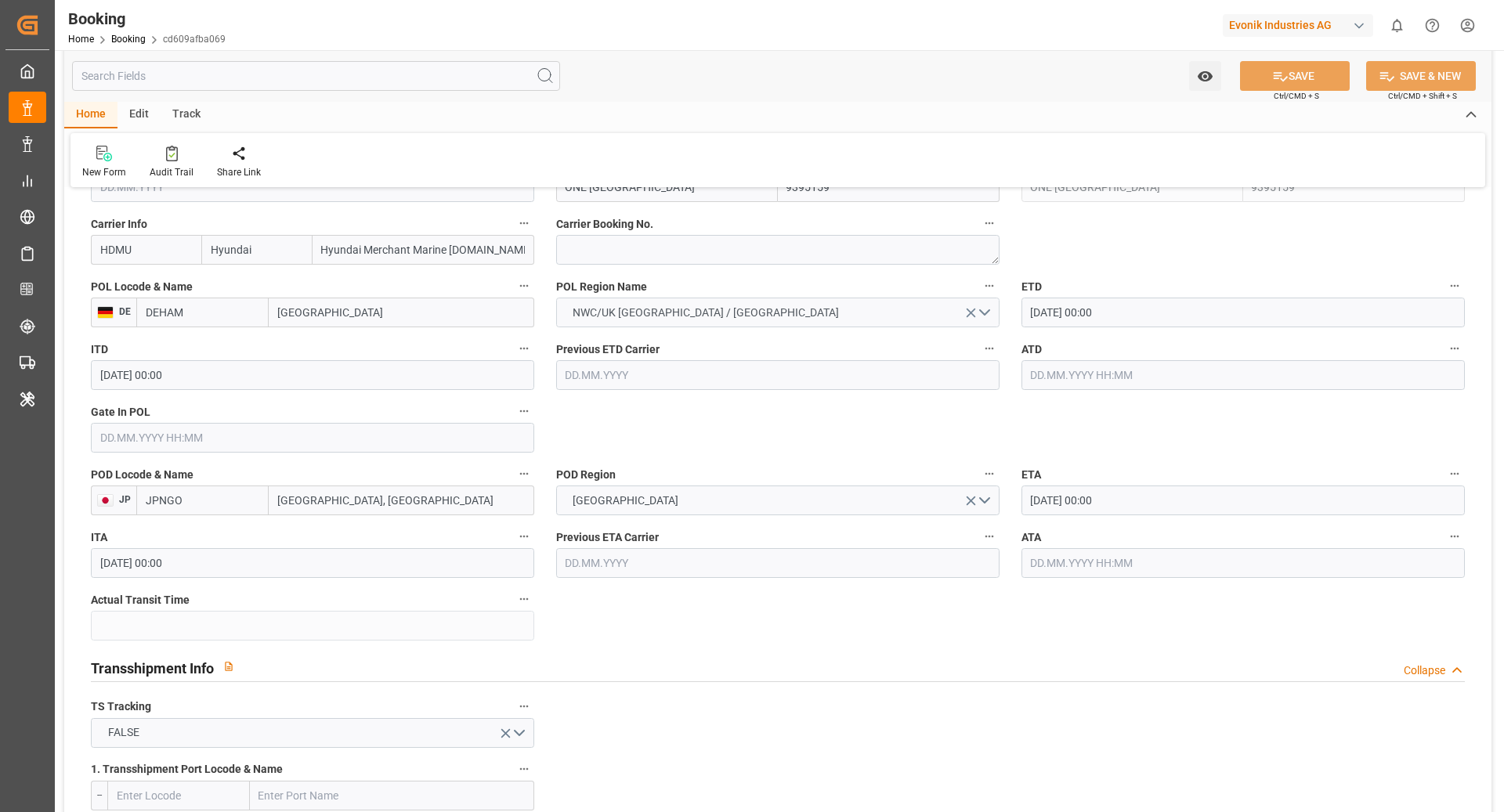
scroll to position [943, 0]
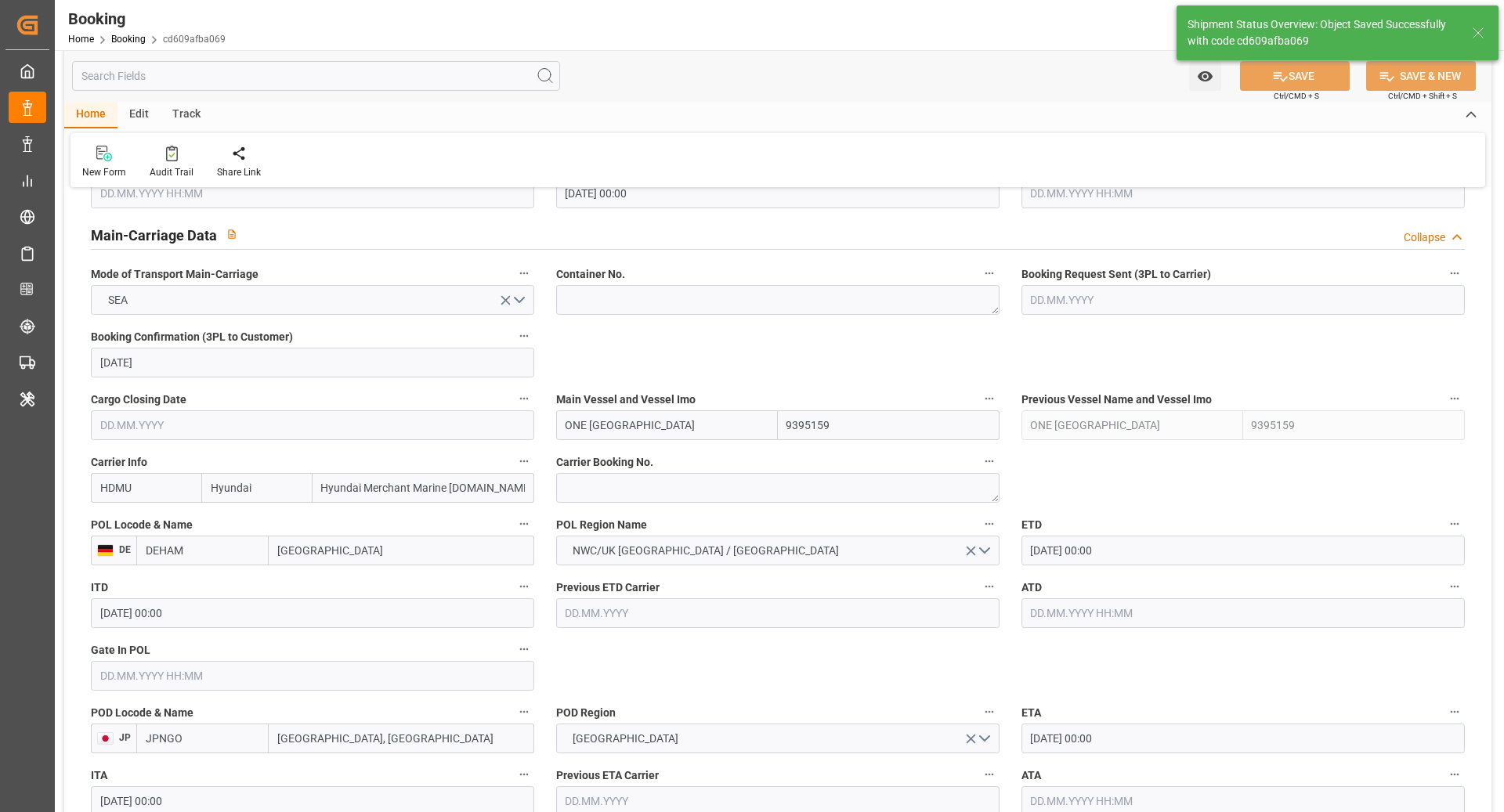
type input "26.09.2025 11:09"
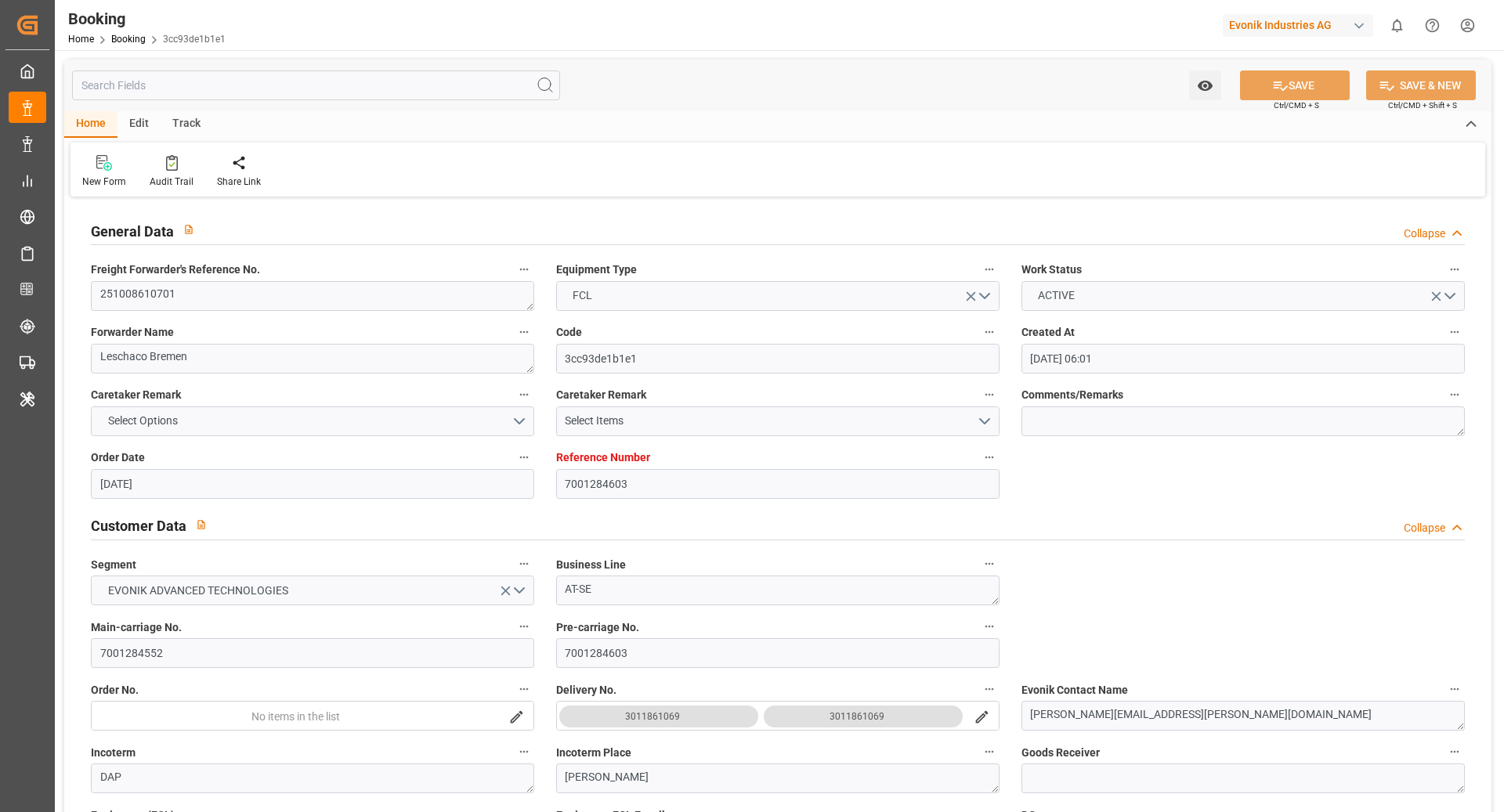
scroll to position [1005, 0]
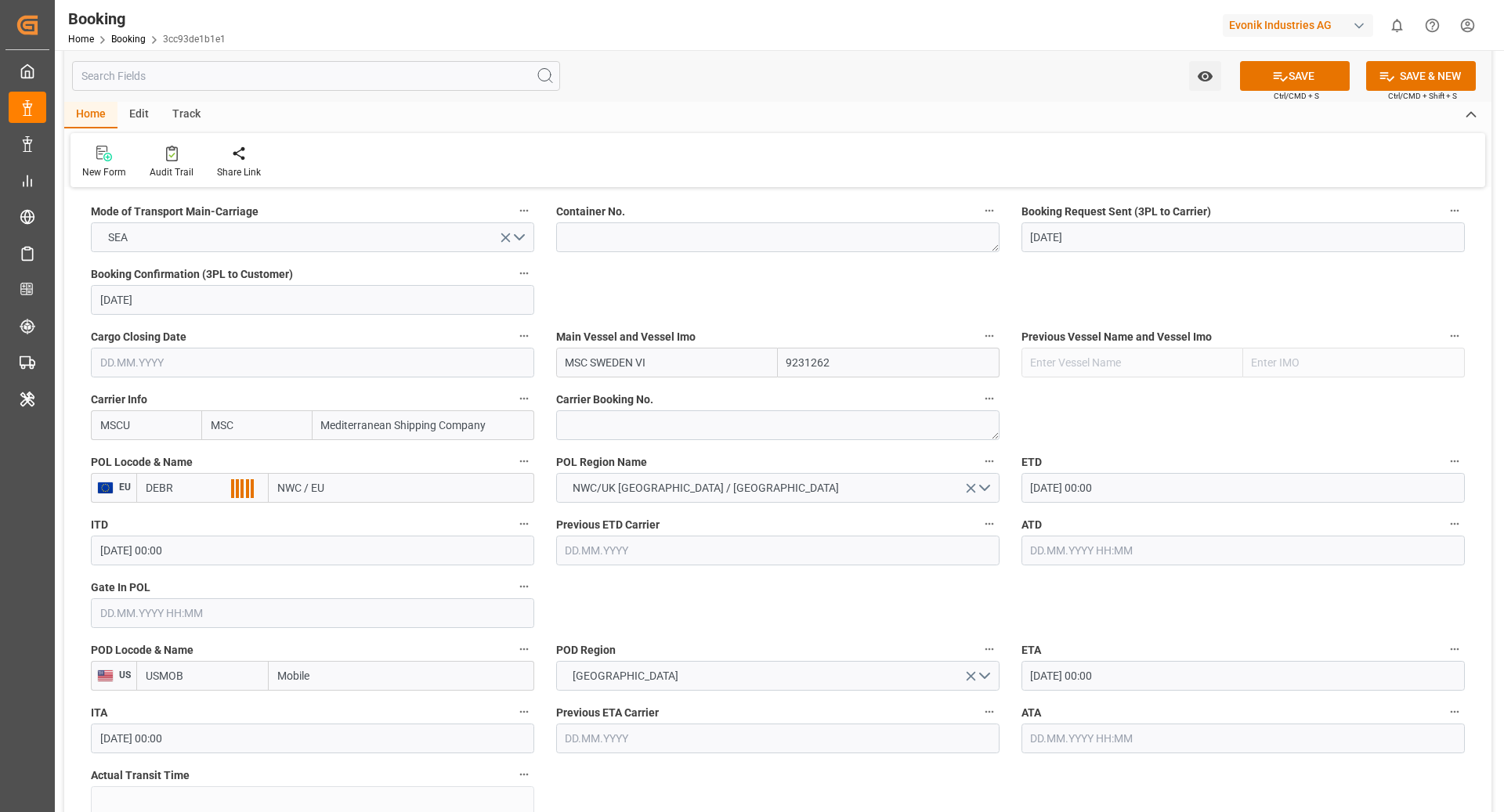
type input "DEBRV"
click at [221, 523] on span "DEBRV - Bremerhaven" at bounding box center [199, 531] width 106 height 29
type input "[GEOGRAPHIC_DATA]"
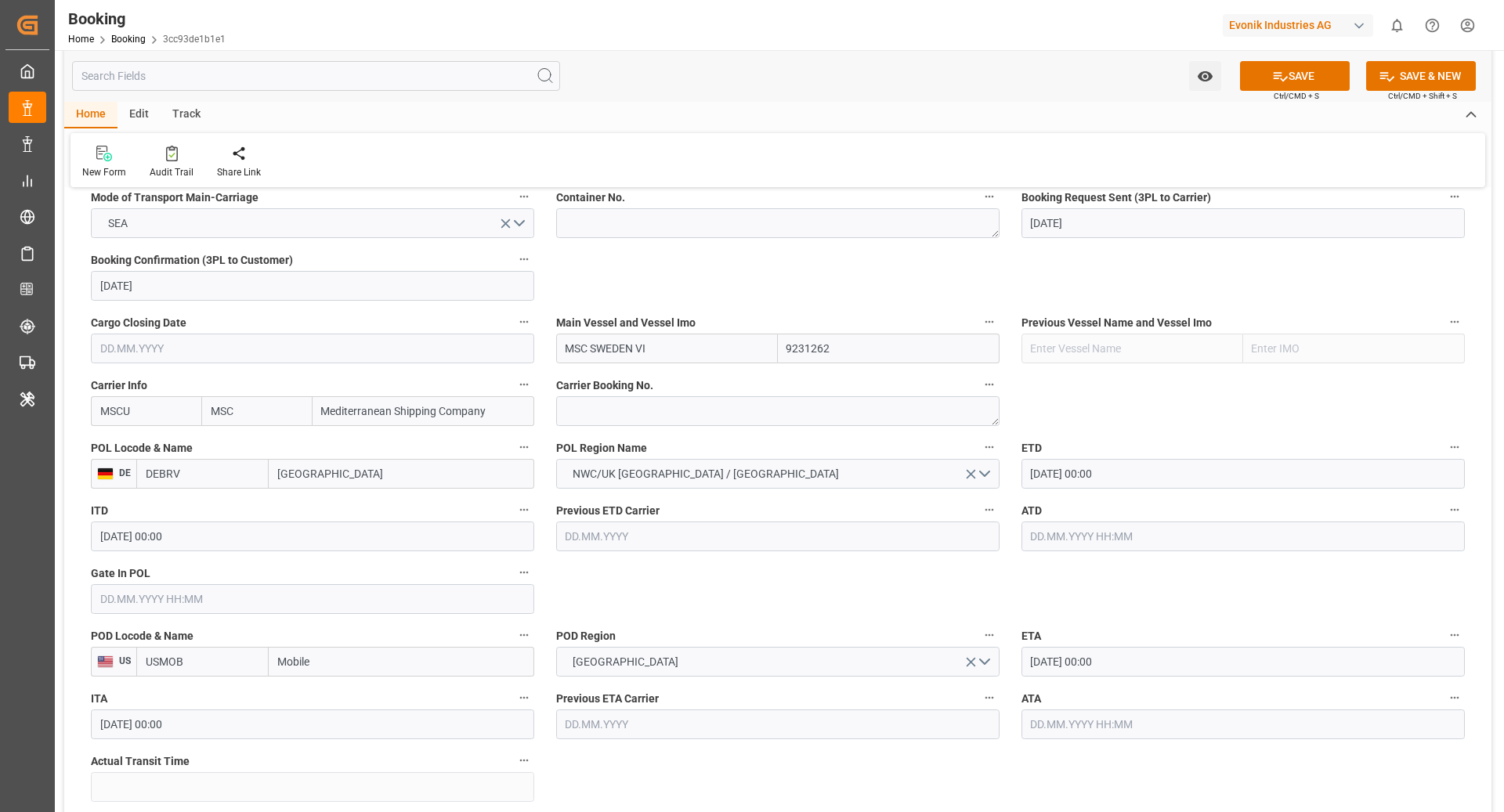
scroll to position [1028, 0]
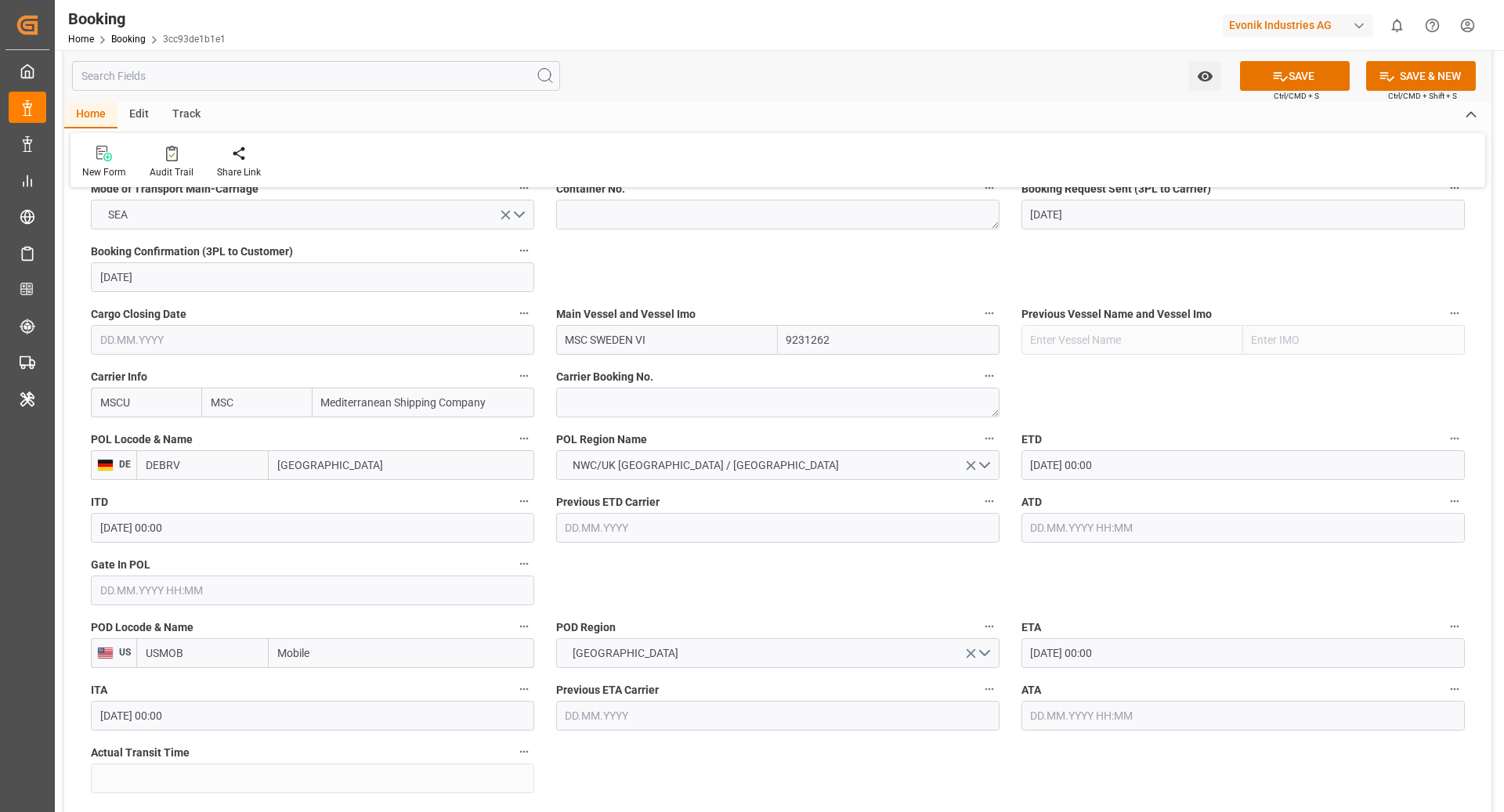
type input "DEBRV"
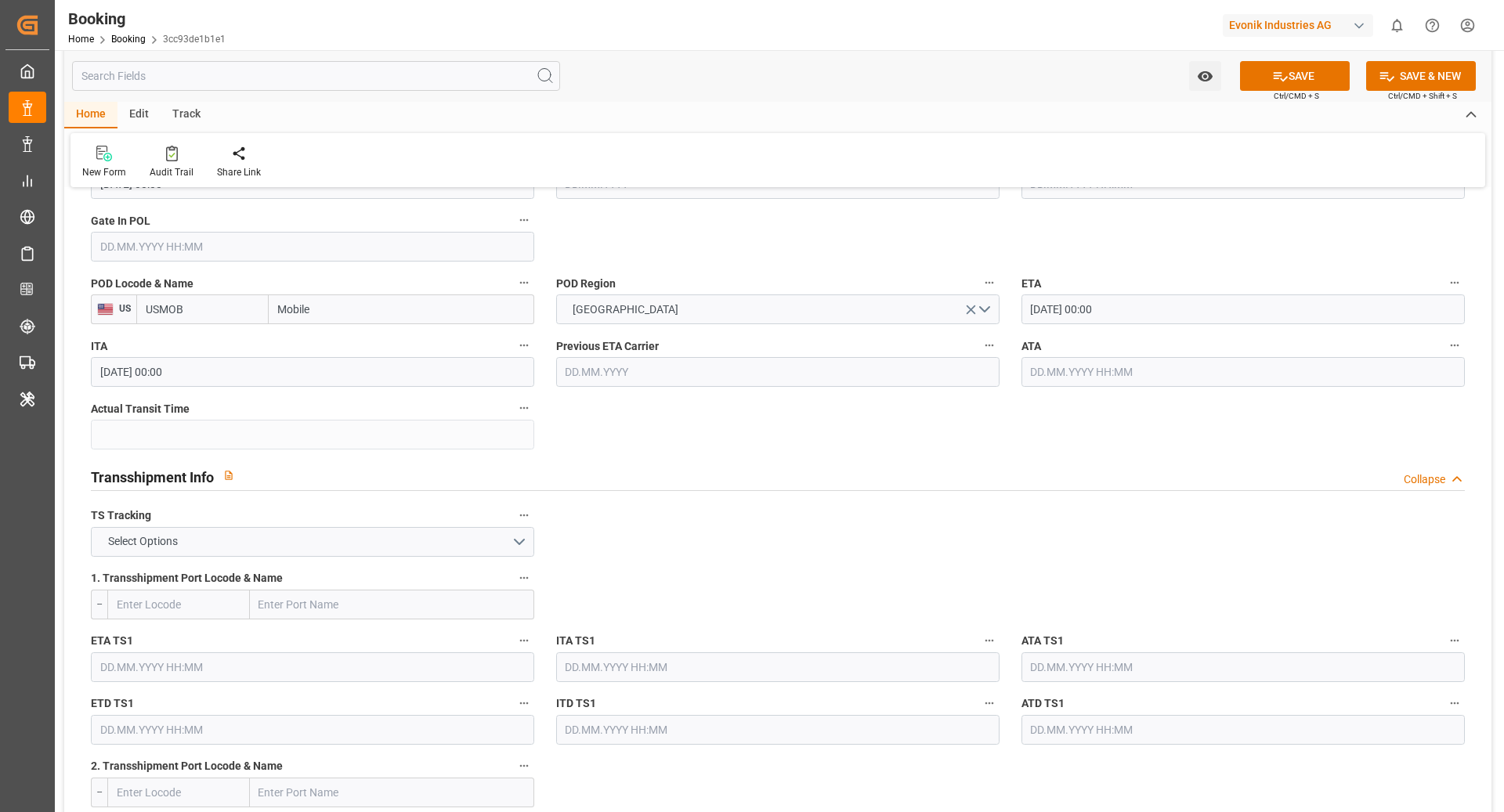
scroll to position [1446, 0]
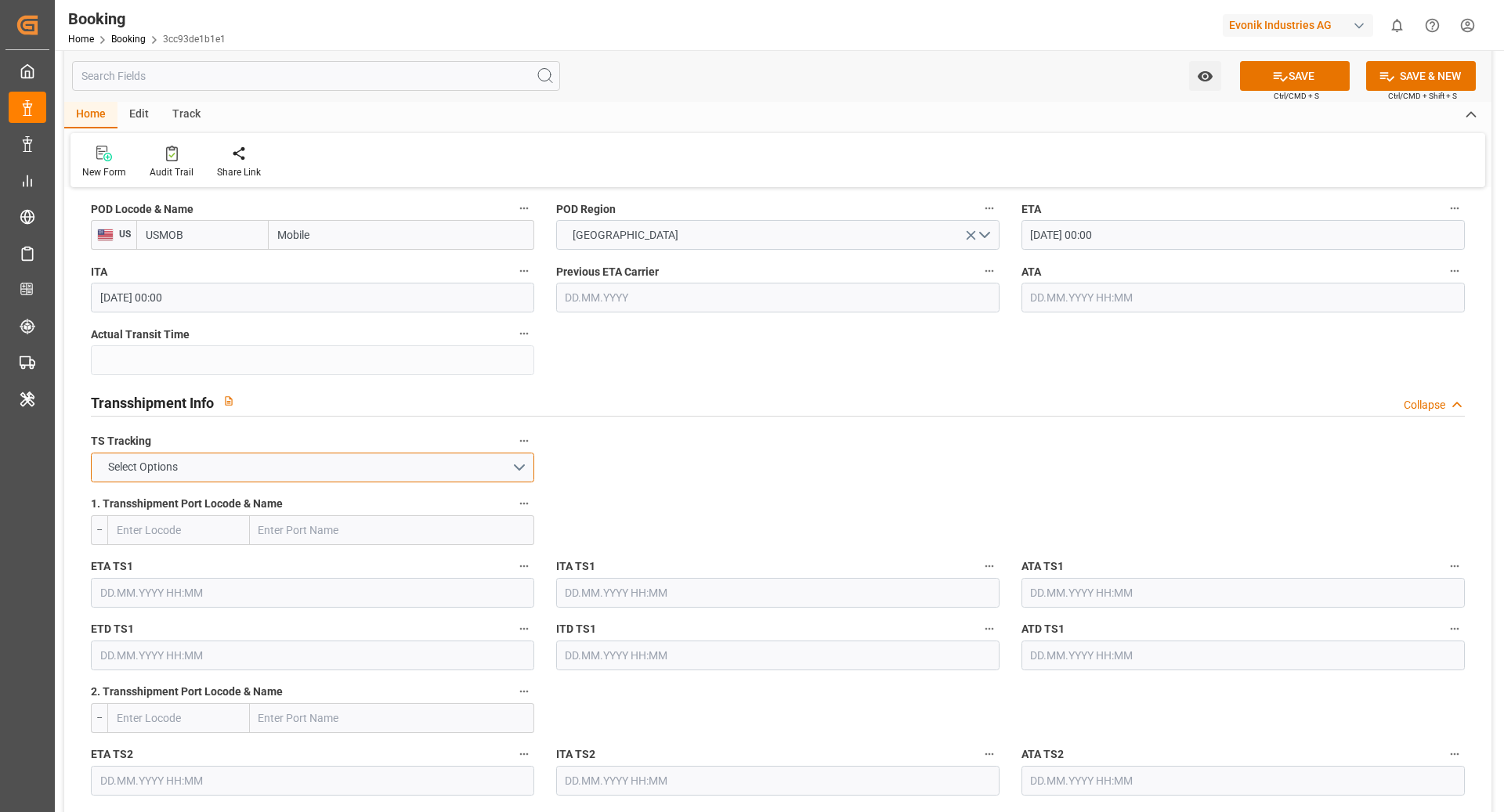
click at [470, 456] on button "Select Options" at bounding box center [312, 467] width 444 height 30
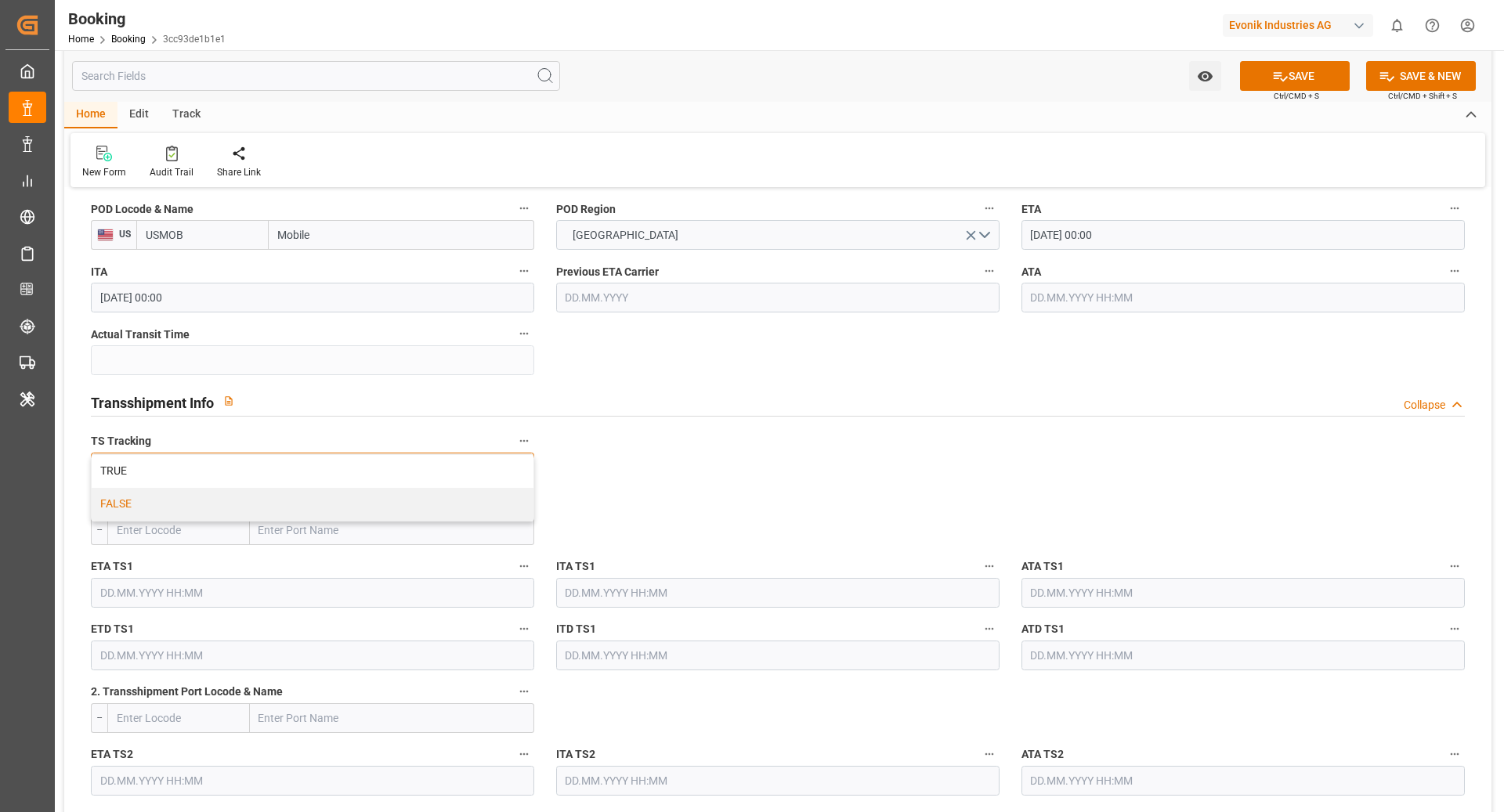
click at [217, 494] on div "FALSE" at bounding box center [312, 504] width 442 height 33
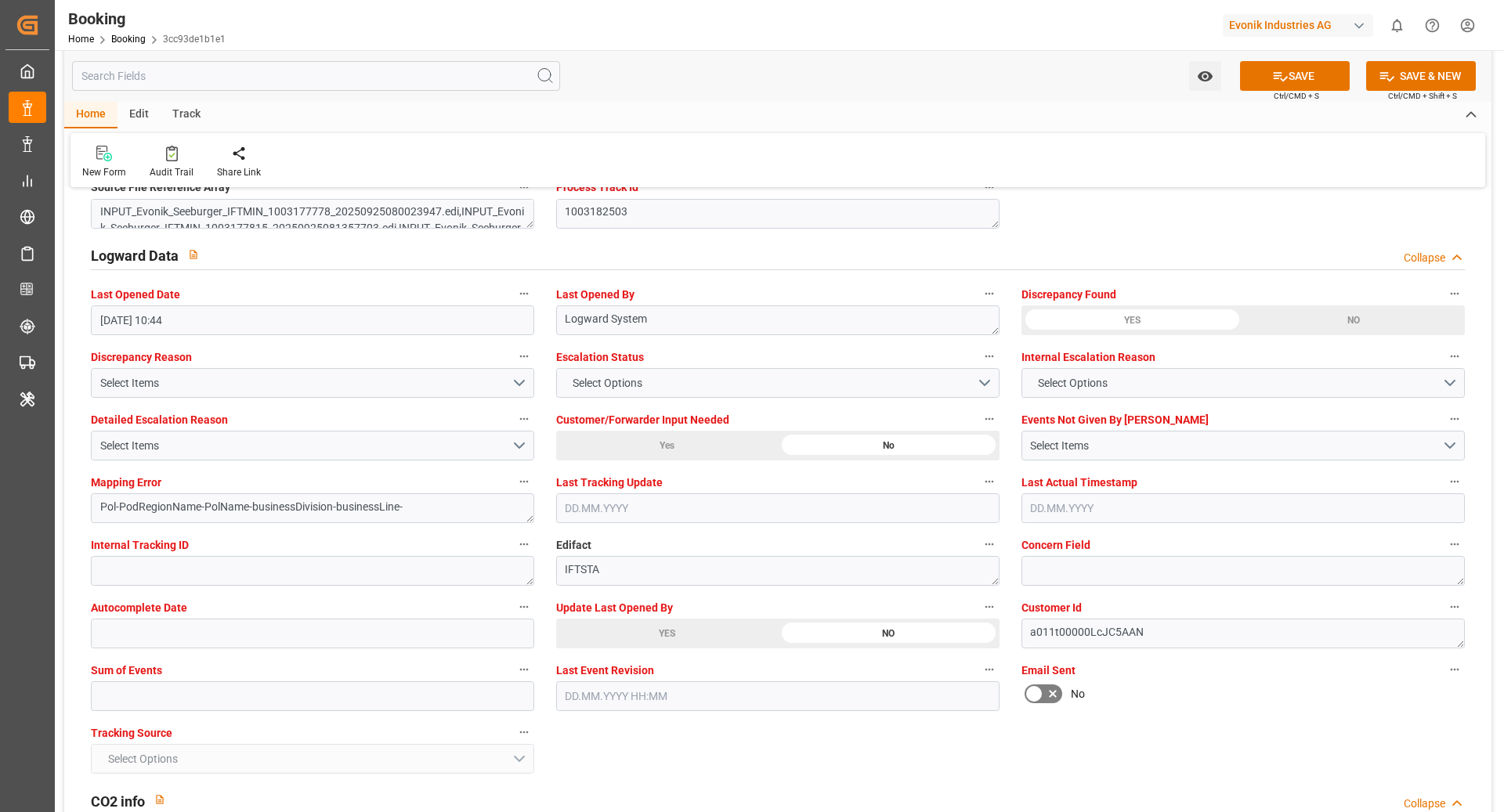
scroll to position [2792, 0]
click at [1296, 89] on button "SAVE" at bounding box center [1294, 75] width 110 height 30
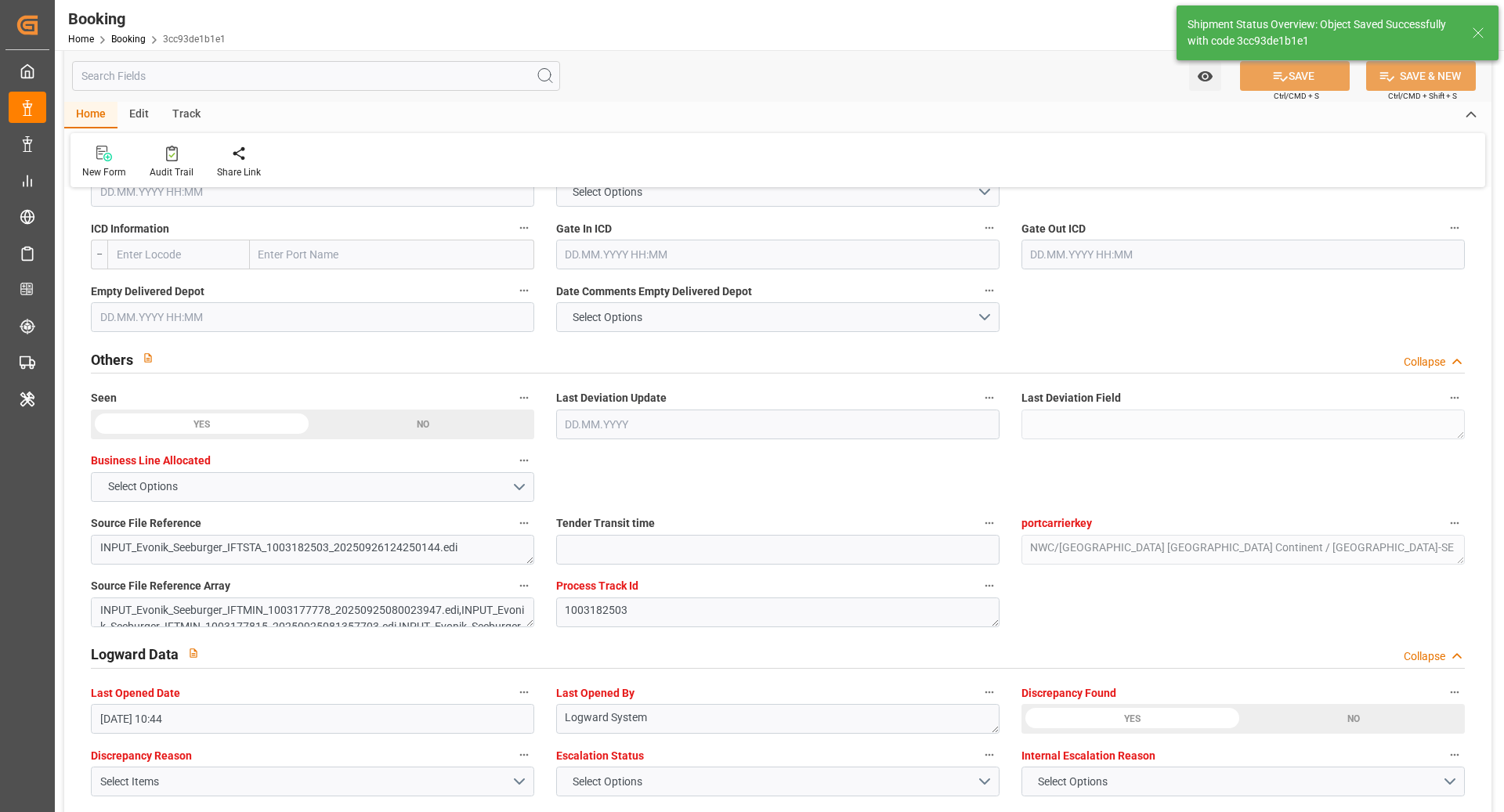
scroll to position [1977, 0]
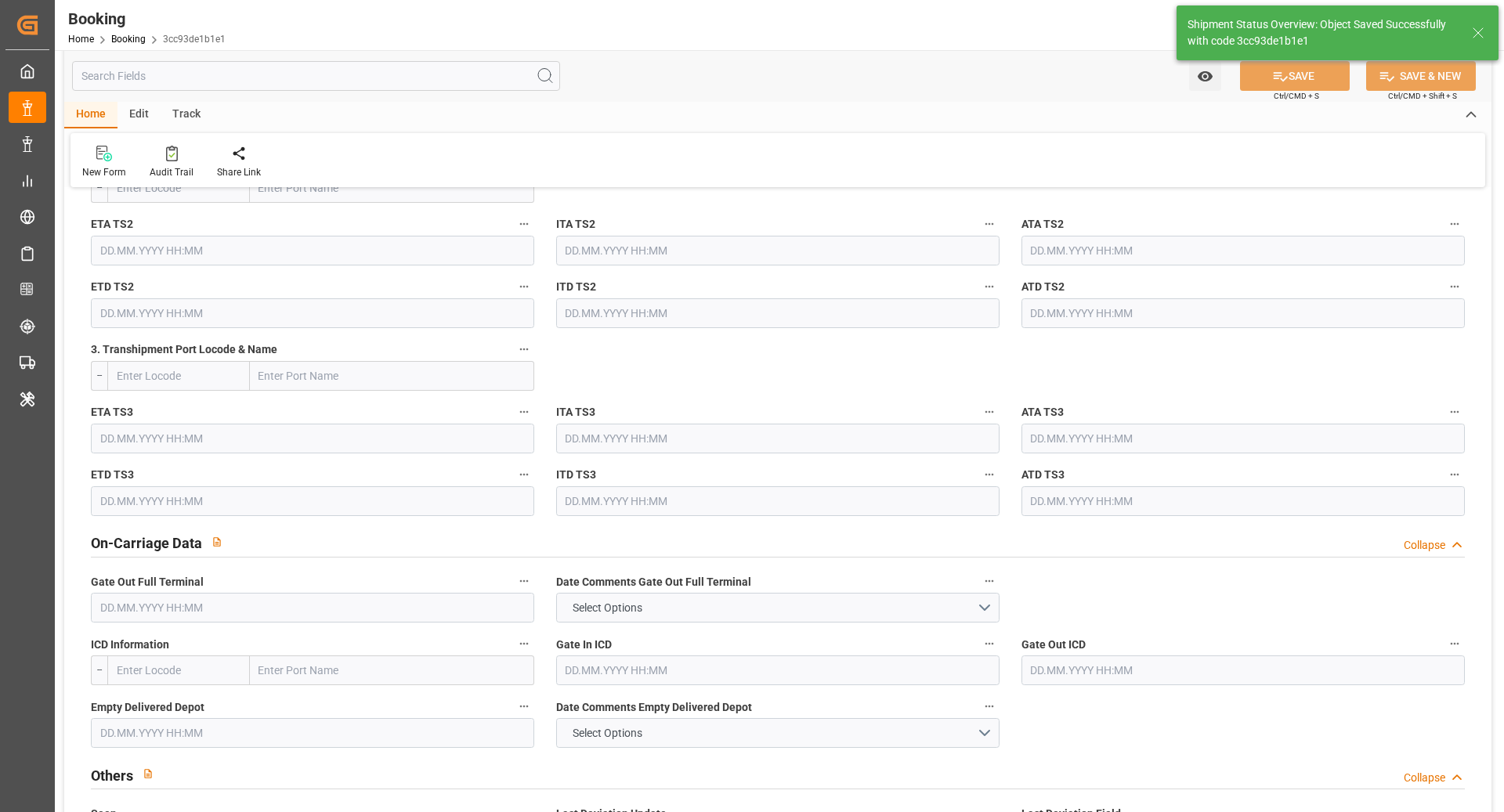
type input "26.09.2025 11:13"
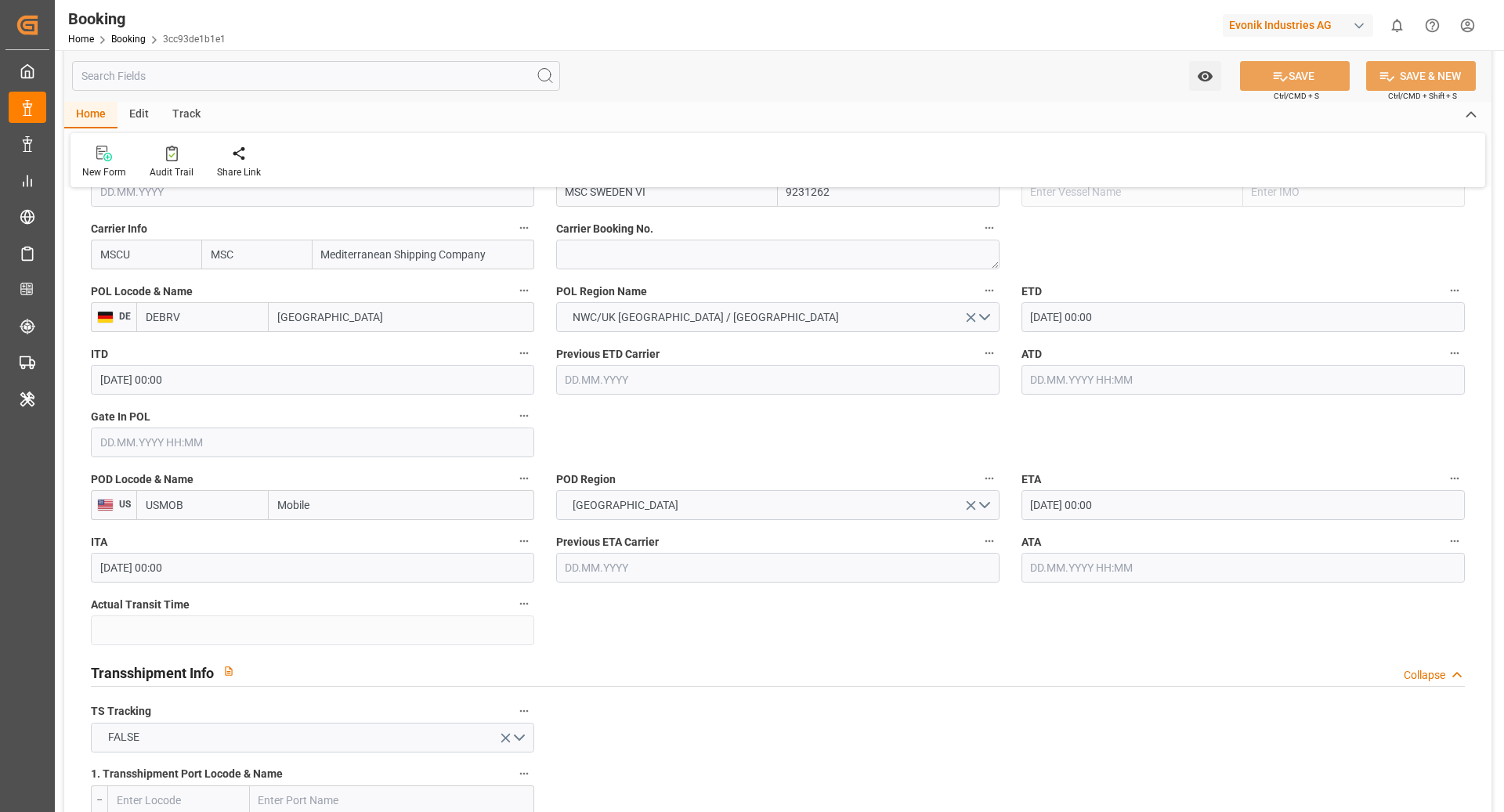
scroll to position [1069, 0]
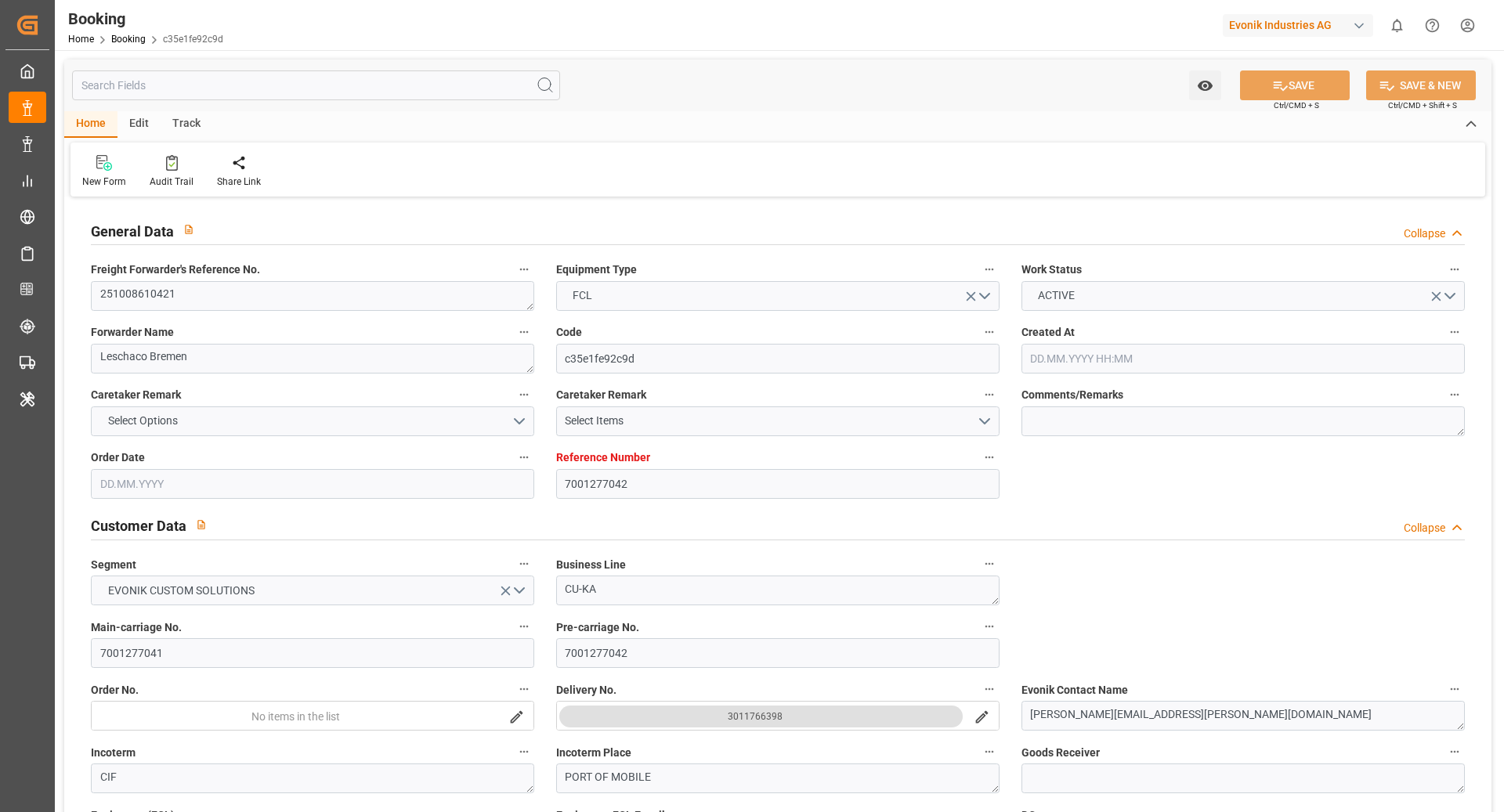
type input "7001277042"
type input "9535204"
type input "MSC"
type input "Mediterranean Shipping Company"
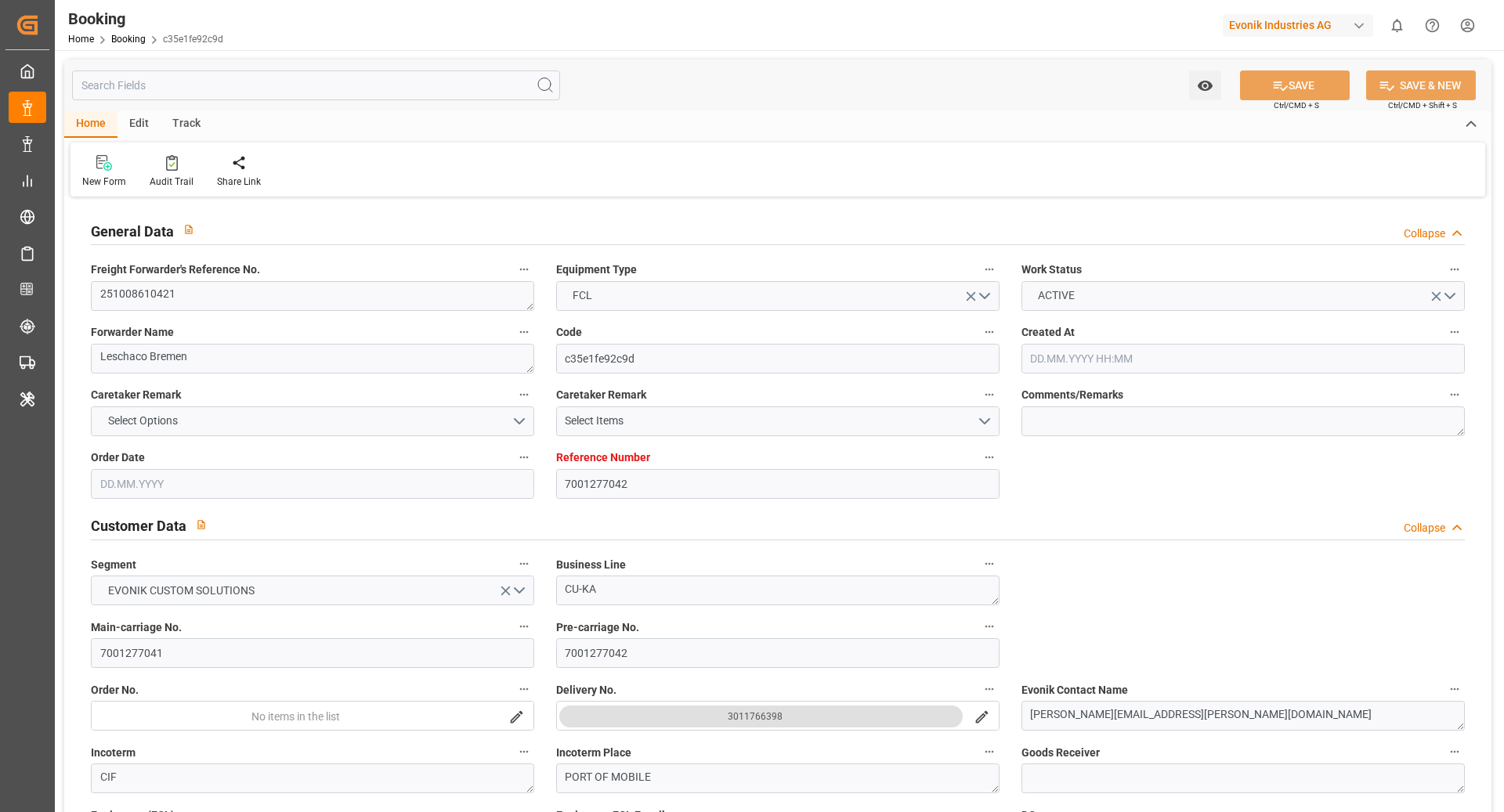
type input "EUNWC"
type input "USMOB"
type input "17.09.2025 06:22"
type input "17.09.2025"
type input "23.11.2025"
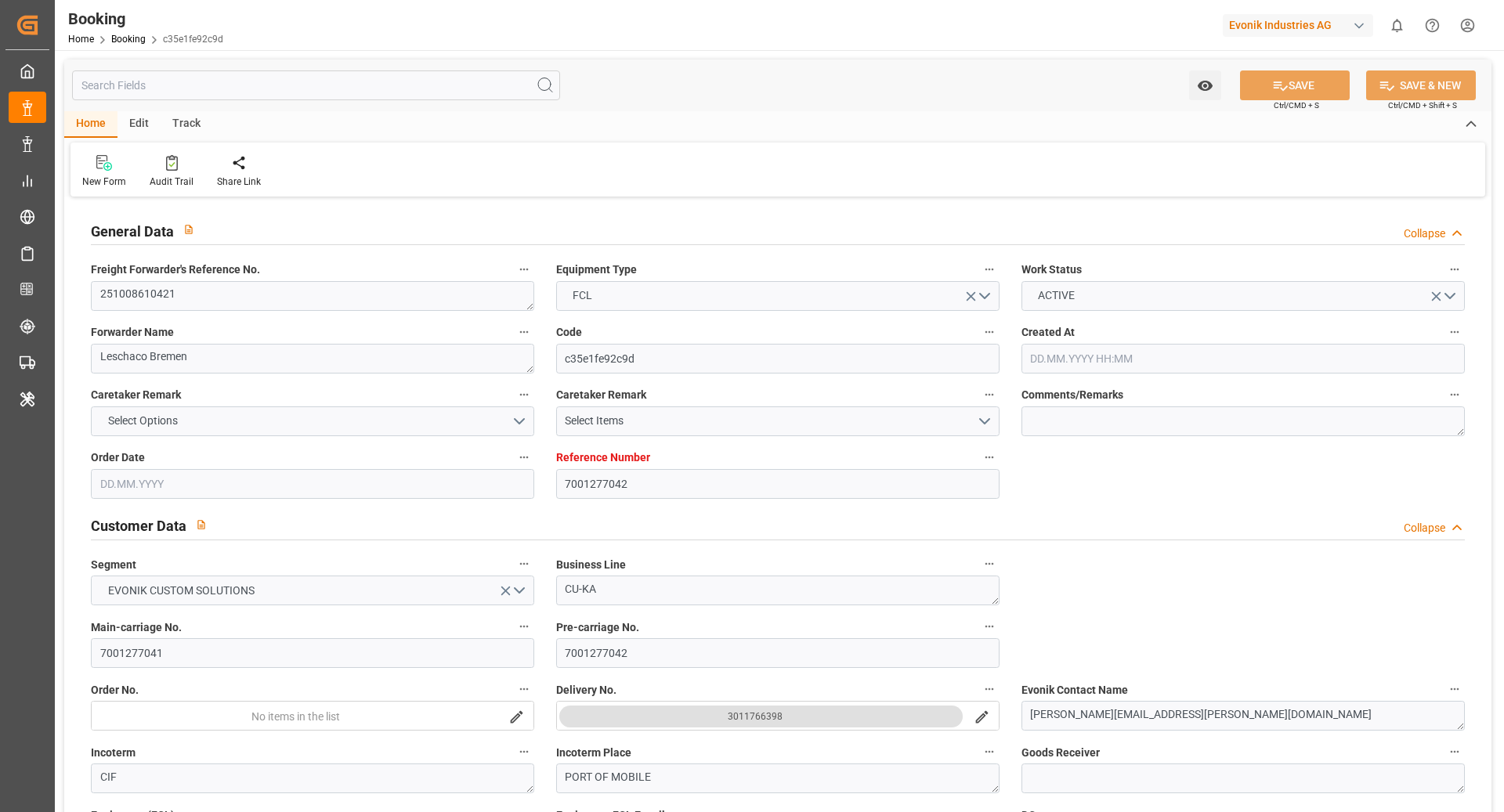
type input "08.10.2025"
type input "08.10.2025 00:00"
type input "17.09.2025"
type input "26.09.2025"
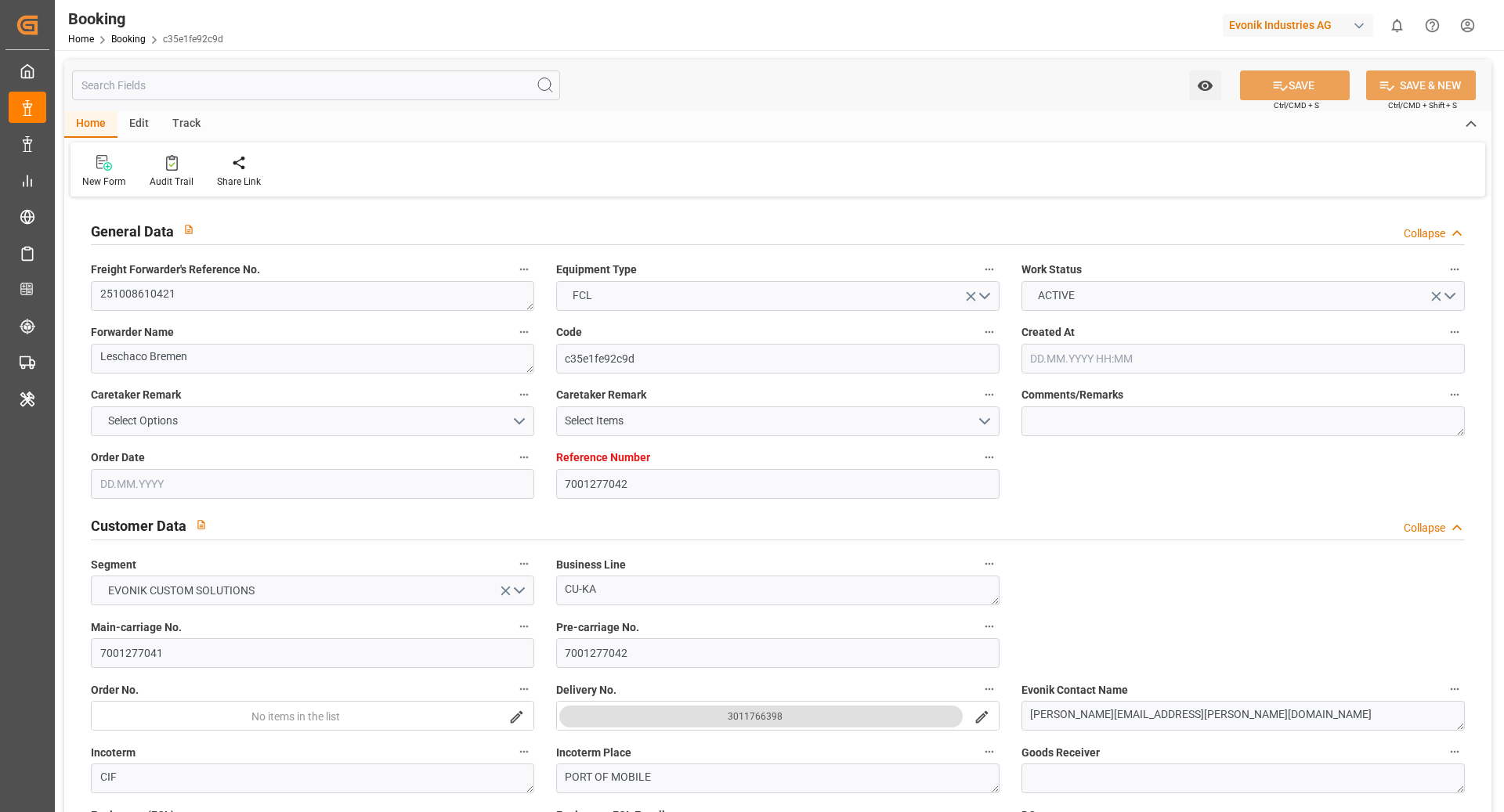
type input "16.10.2025 00:00"
type input "05.11.2025 00:00"
type input "24.11.2025 00:00"
type input "26.09.2025 07:48"
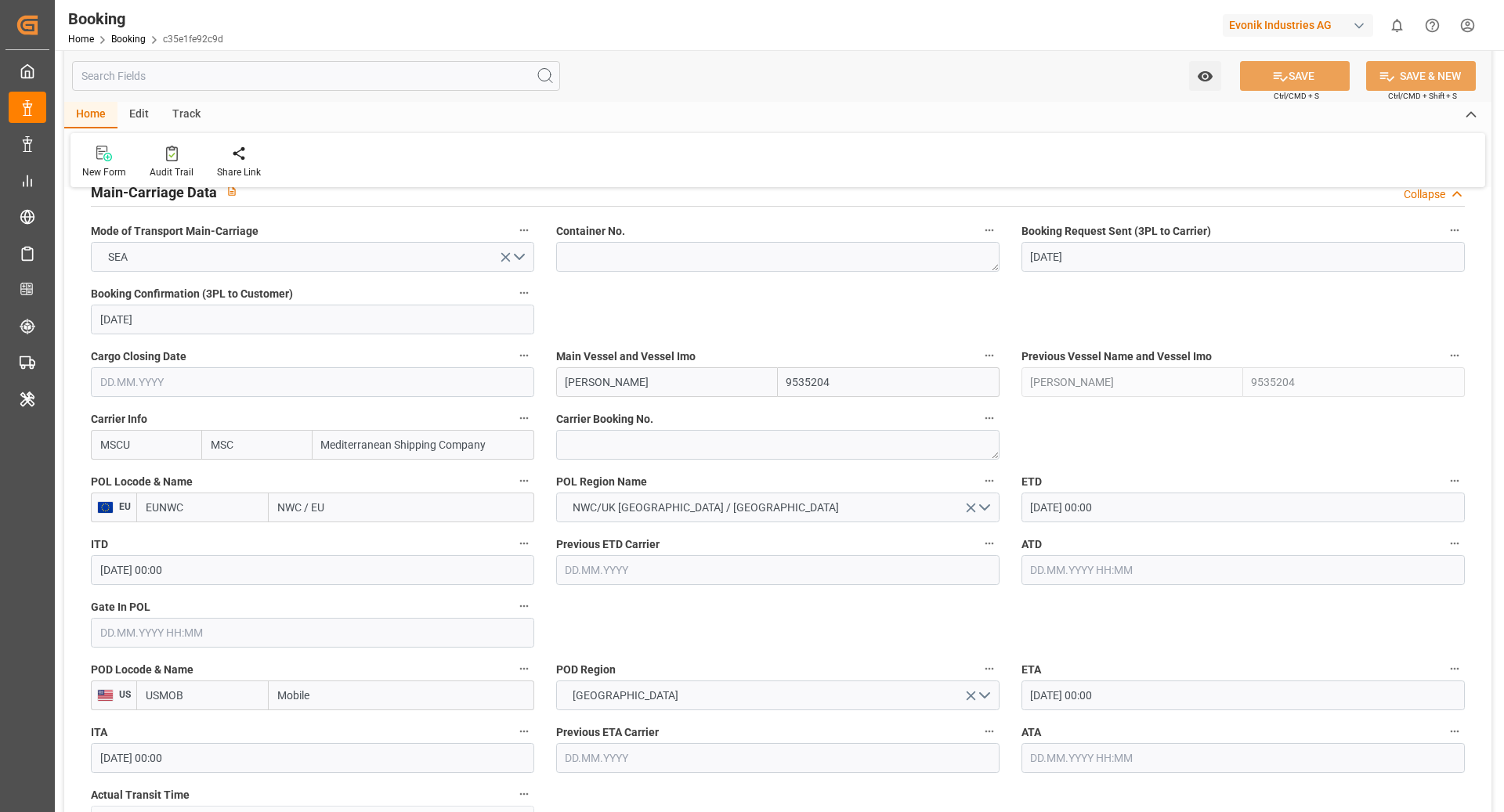
scroll to position [998, 0]
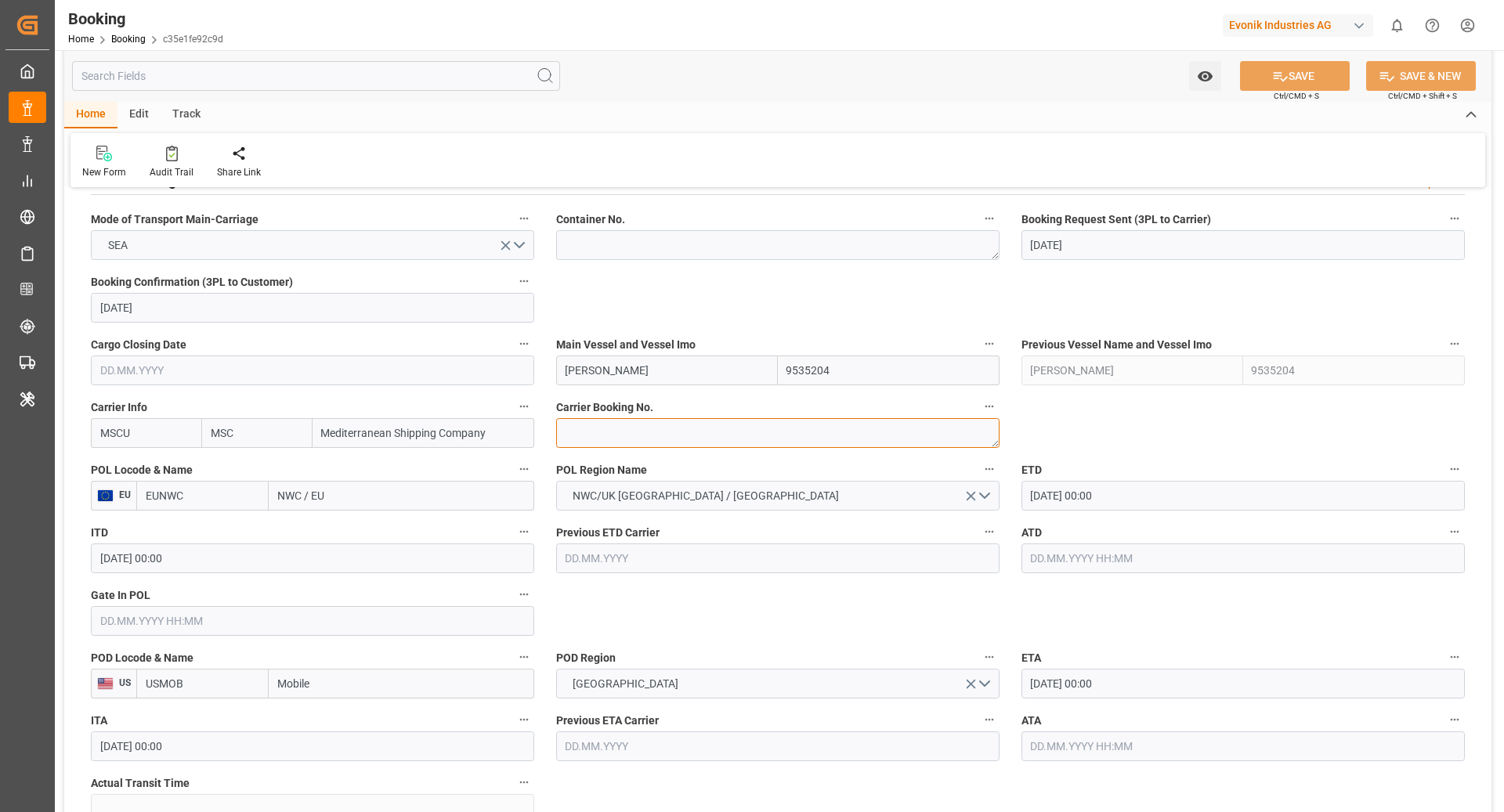
click at [657, 437] on textarea at bounding box center [778, 433] width 444 height 30
paste textarea "55363257"
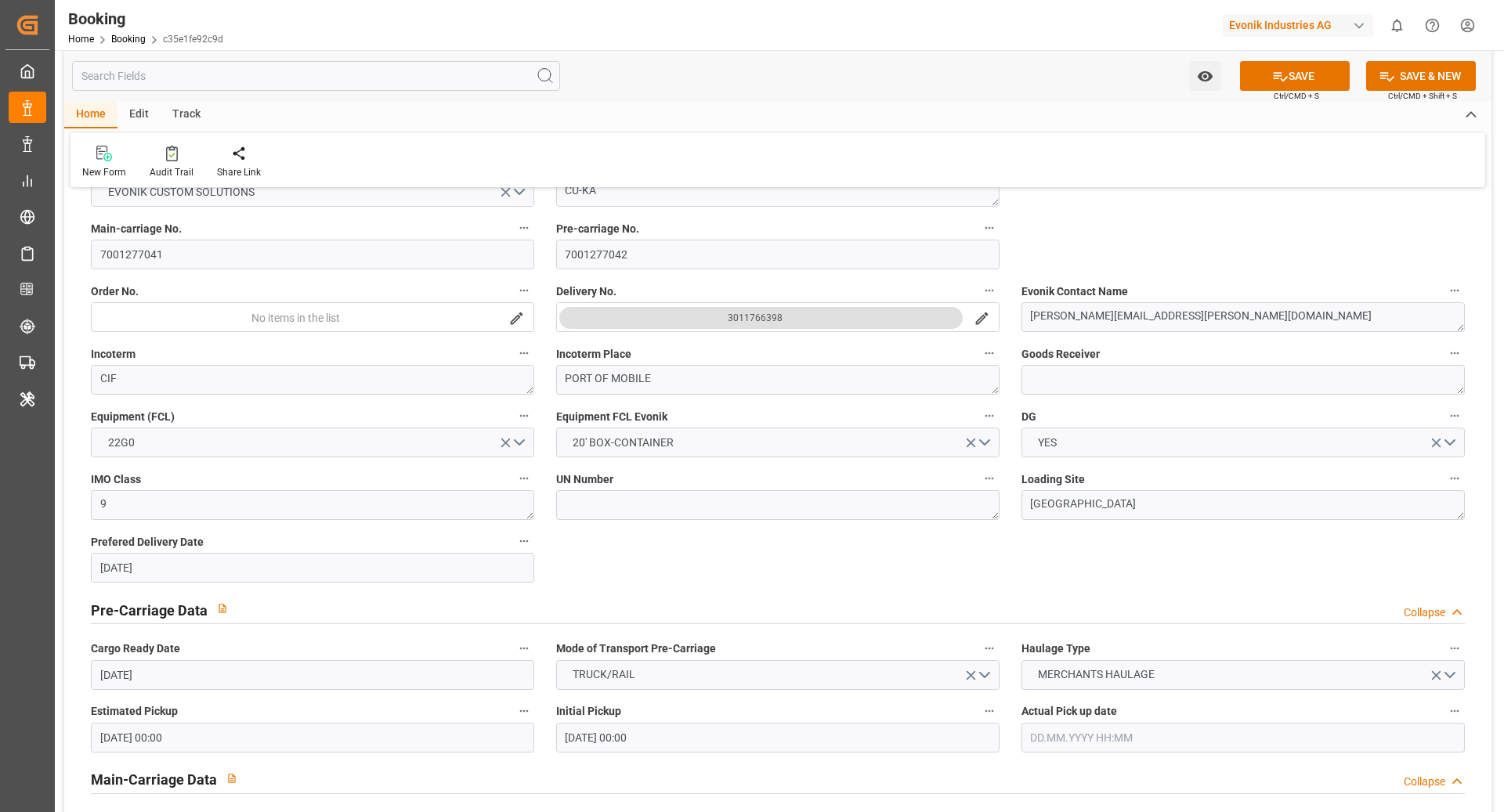
scroll to position [0, 0]
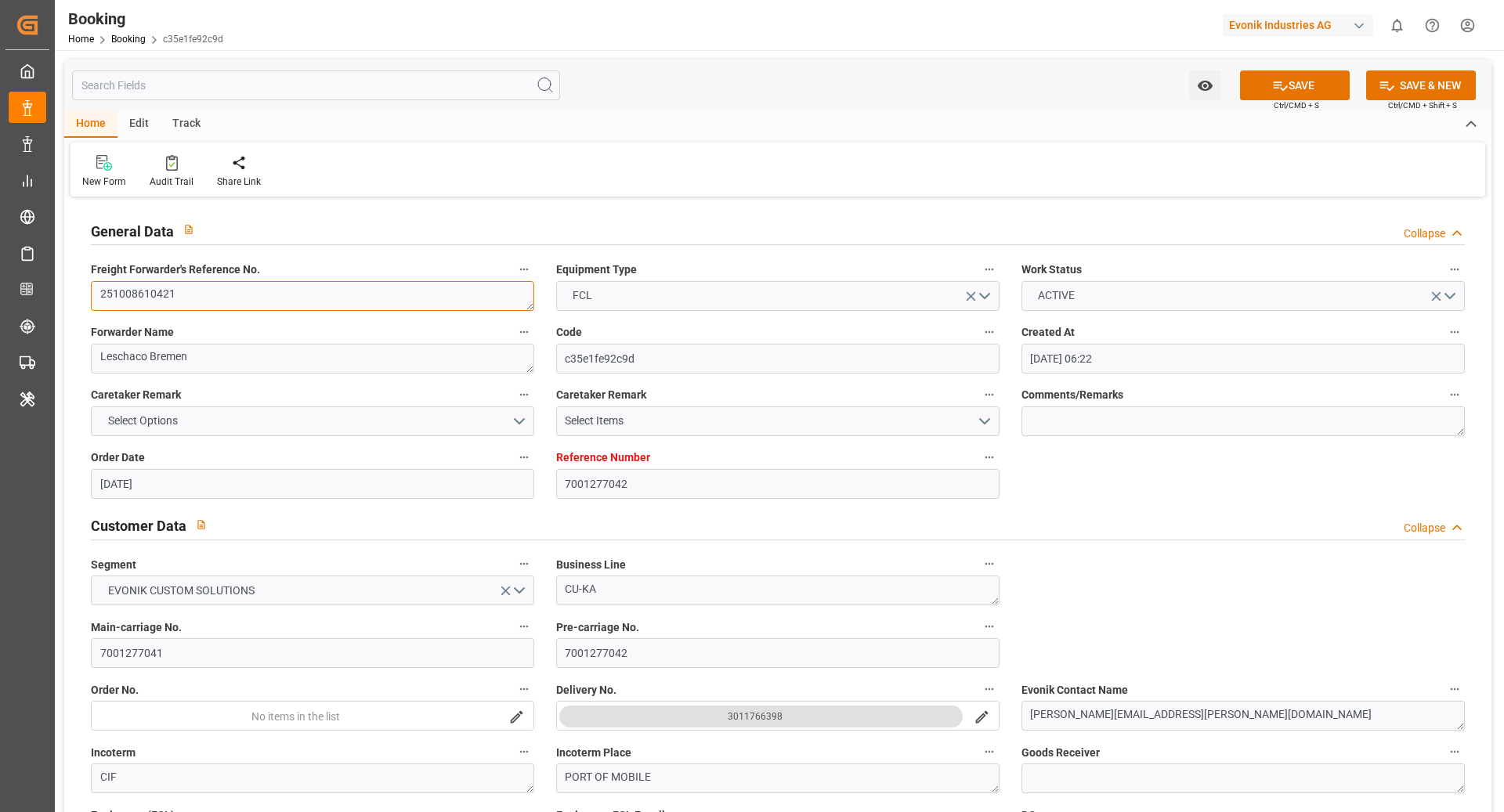
click at [203, 298] on textarea "251008610421" at bounding box center [312, 296] width 444 height 30
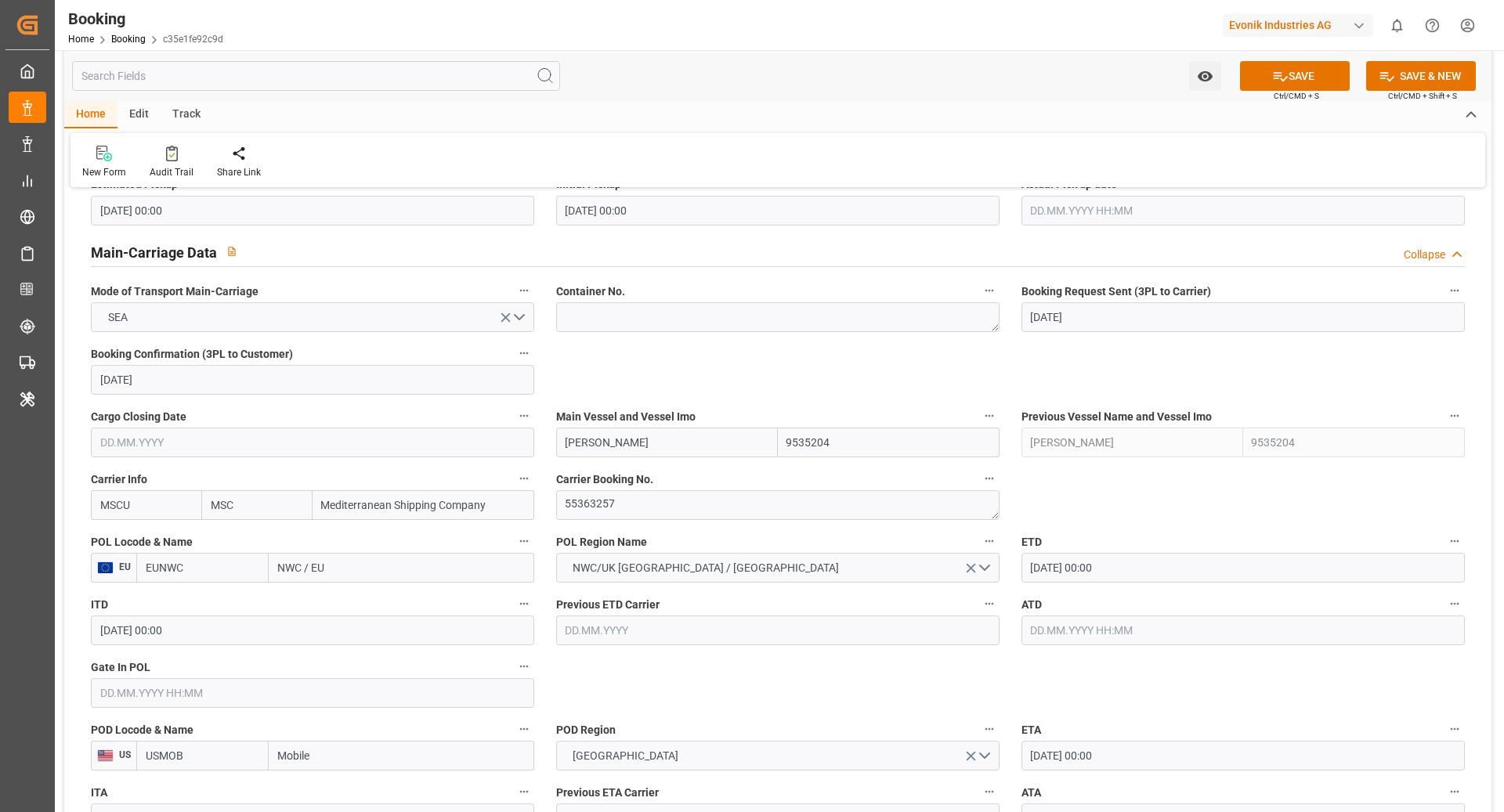
scroll to position [943, 0]
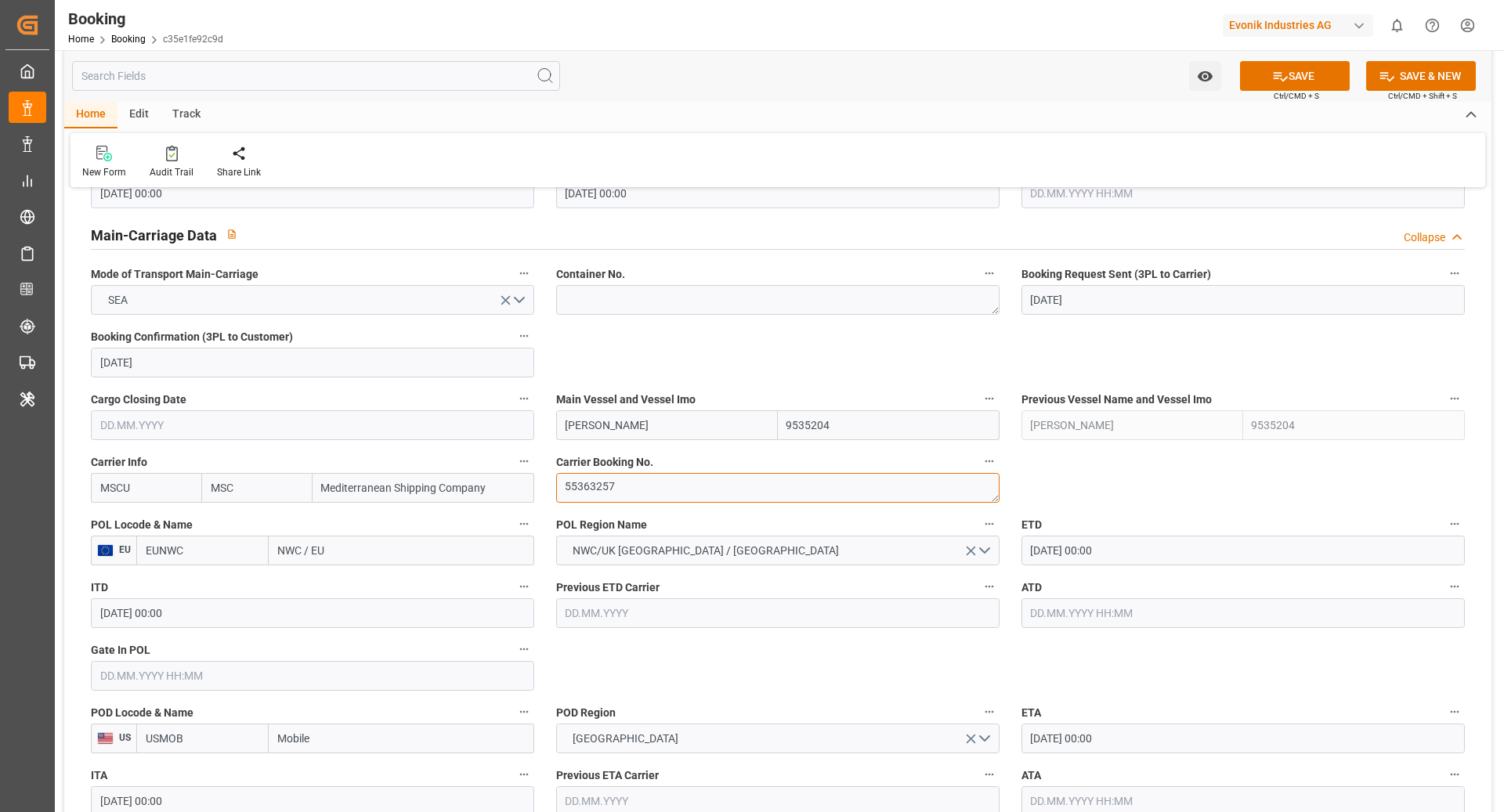
click at [647, 480] on textarea "55363257" at bounding box center [778, 487] width 444 height 30
paste textarea "459IHA1441510"
type textarea "459IHA1441510"
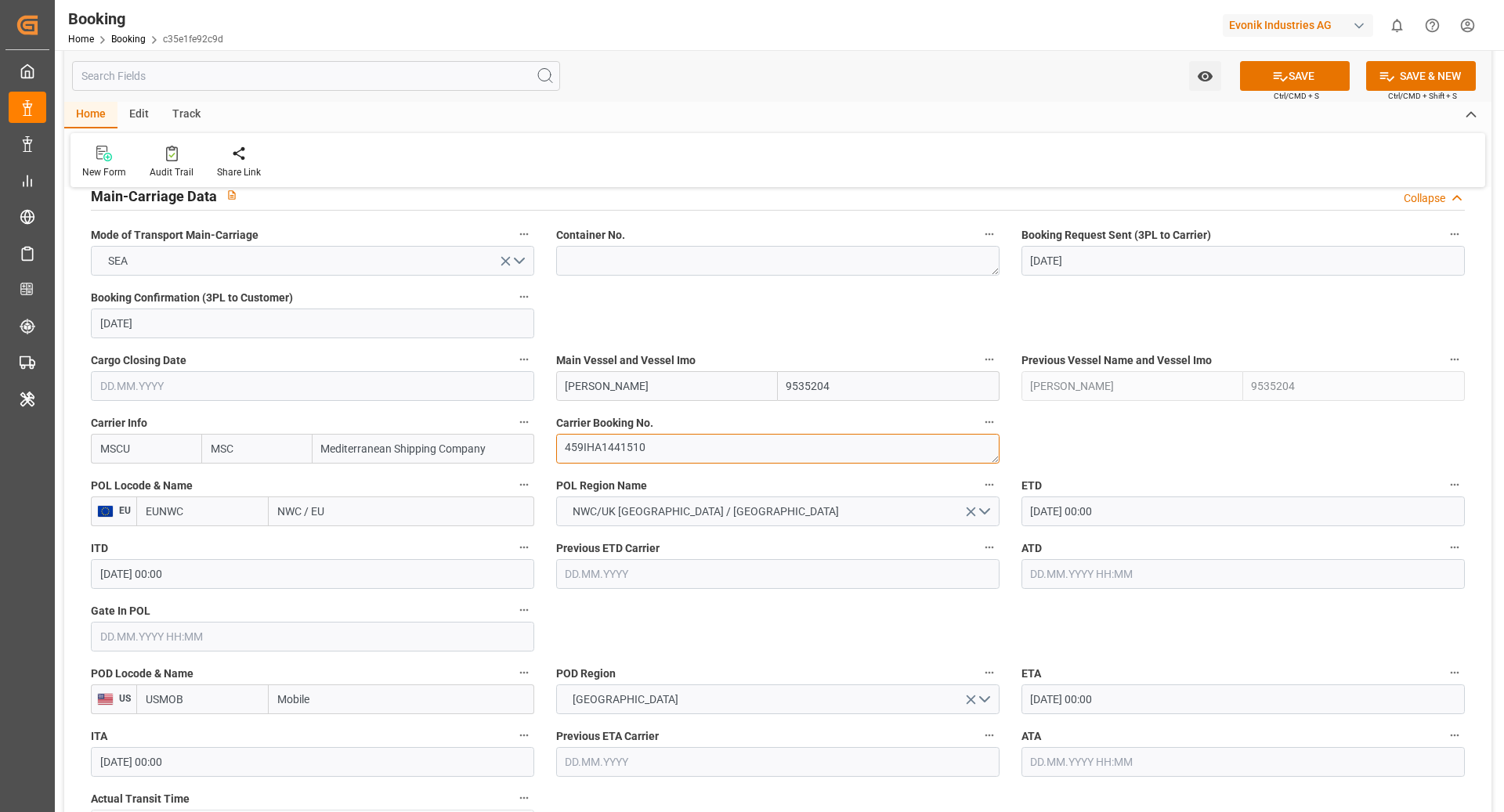
scroll to position [999, 0]
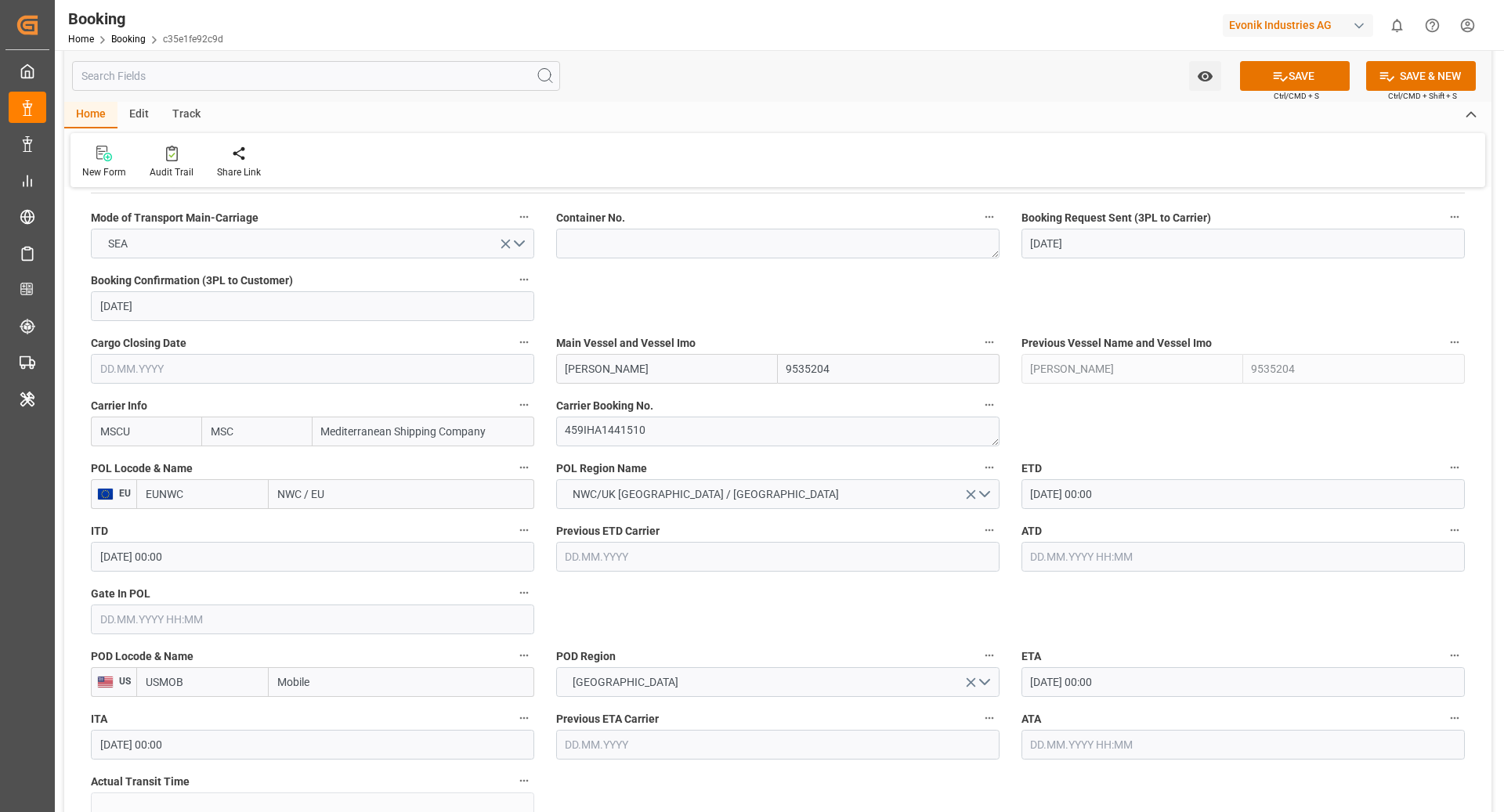
click at [191, 495] on input "EUNWC" at bounding box center [202, 494] width 133 height 30
type input "DEBRV"
click at [234, 518] on div "DEBRV - Bremerhaven" at bounding box center [202, 537] width 131 height 52
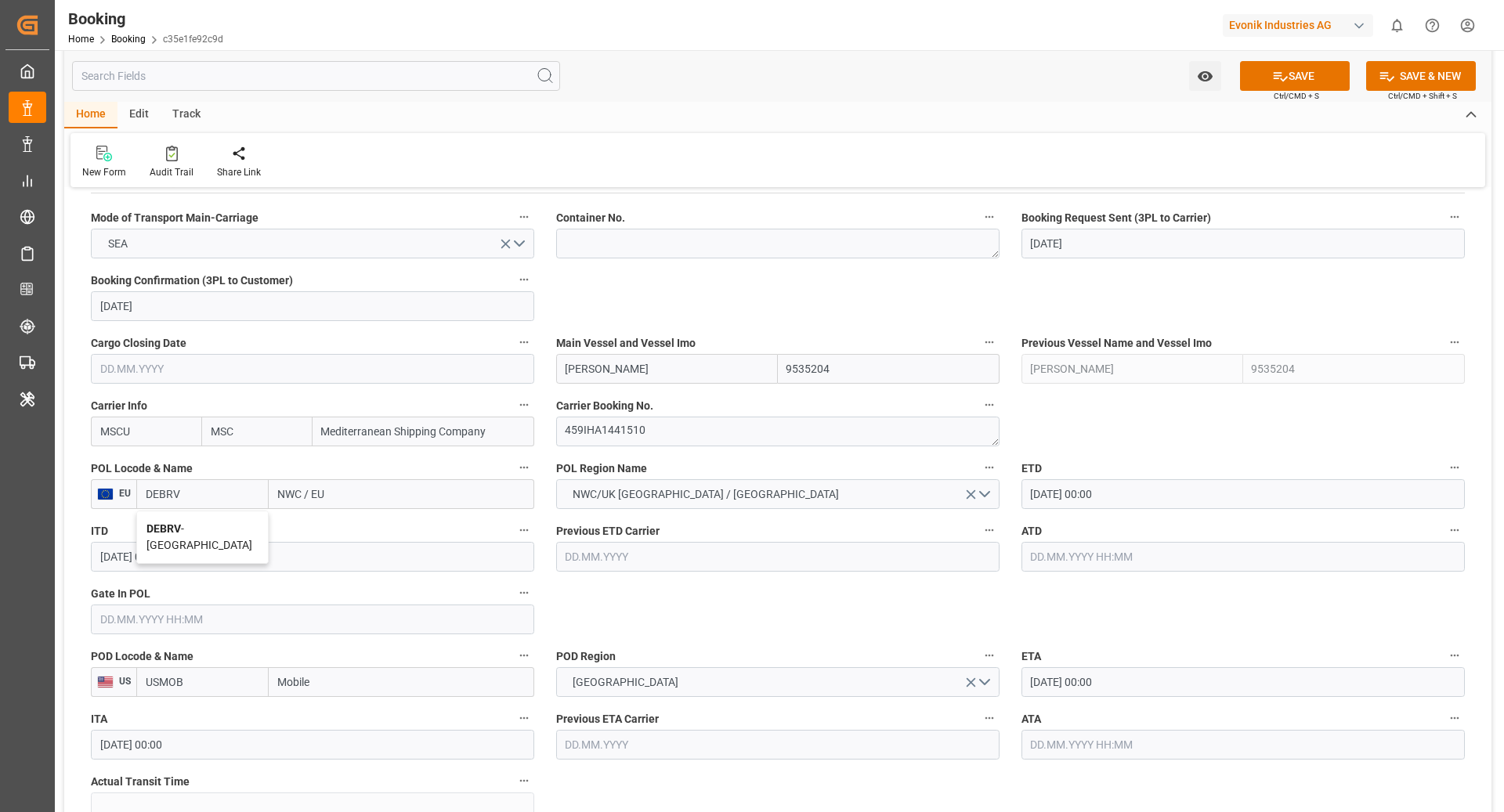
type input "Bremerhaven"
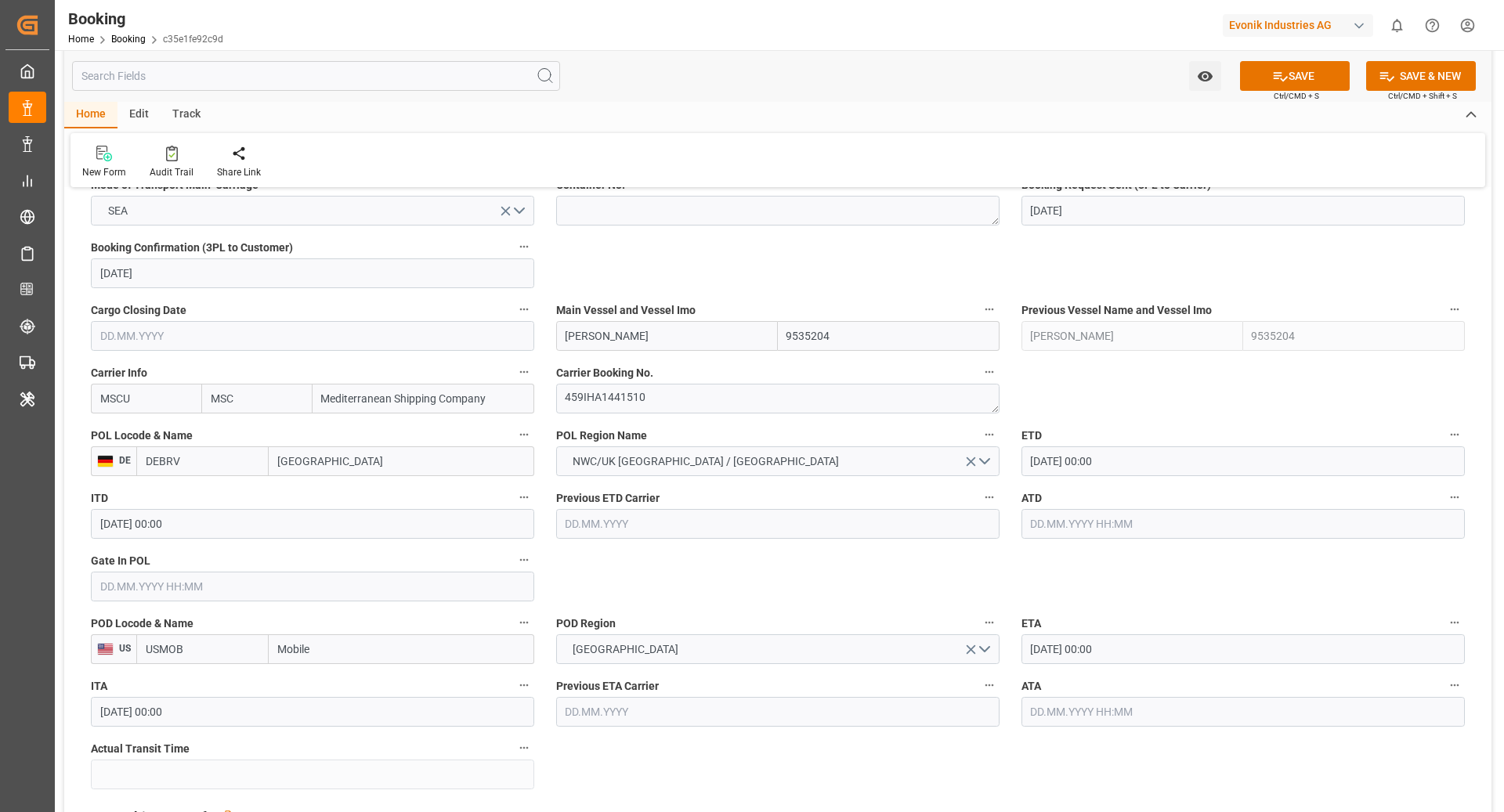
scroll to position [1033, 0]
type input "DEBRV"
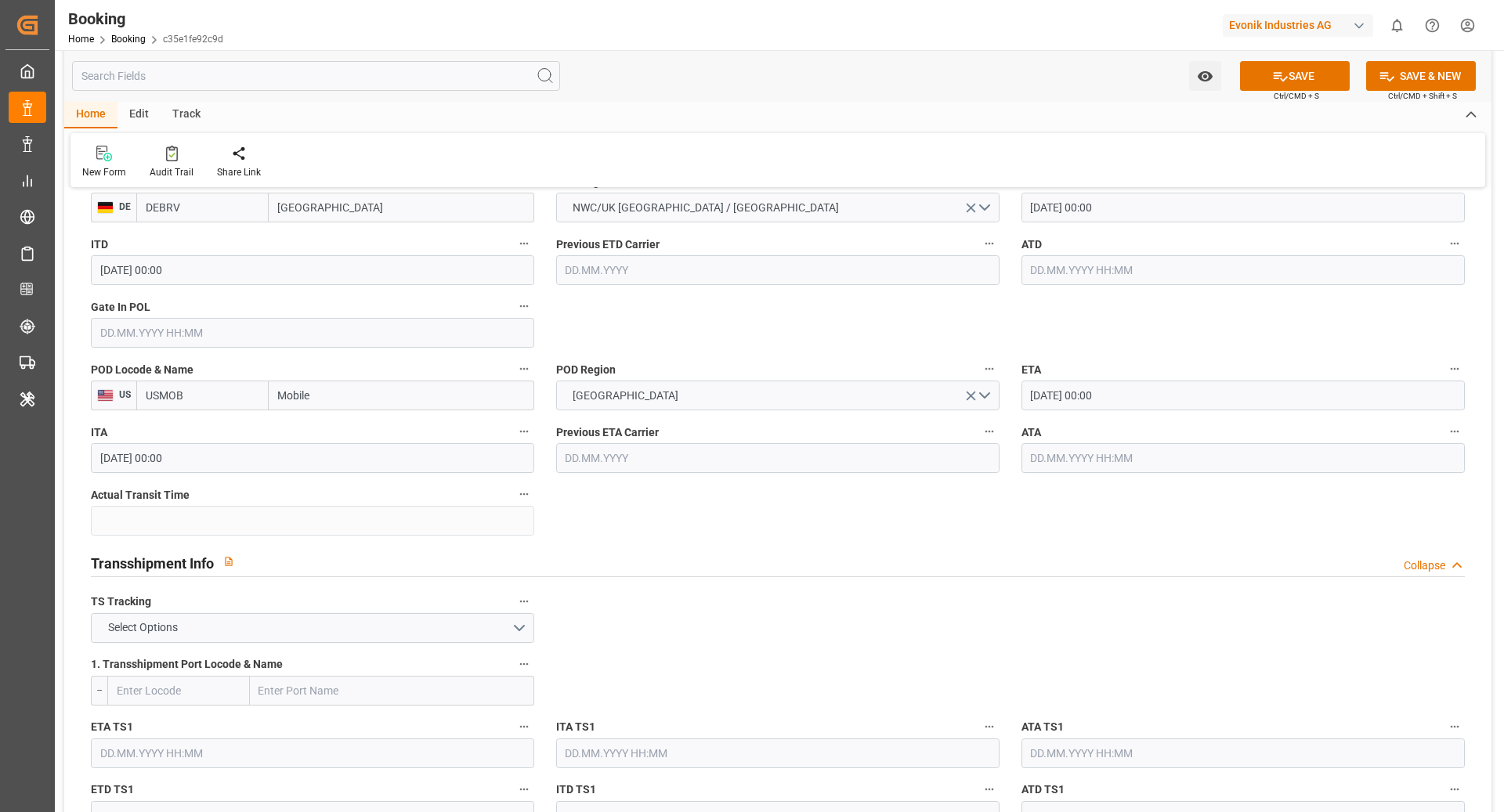
scroll to position [1287, 0]
click at [406, 626] on button "Select Options" at bounding box center [312, 626] width 444 height 30
click at [203, 655] on div "FALSE" at bounding box center [312, 663] width 442 height 33
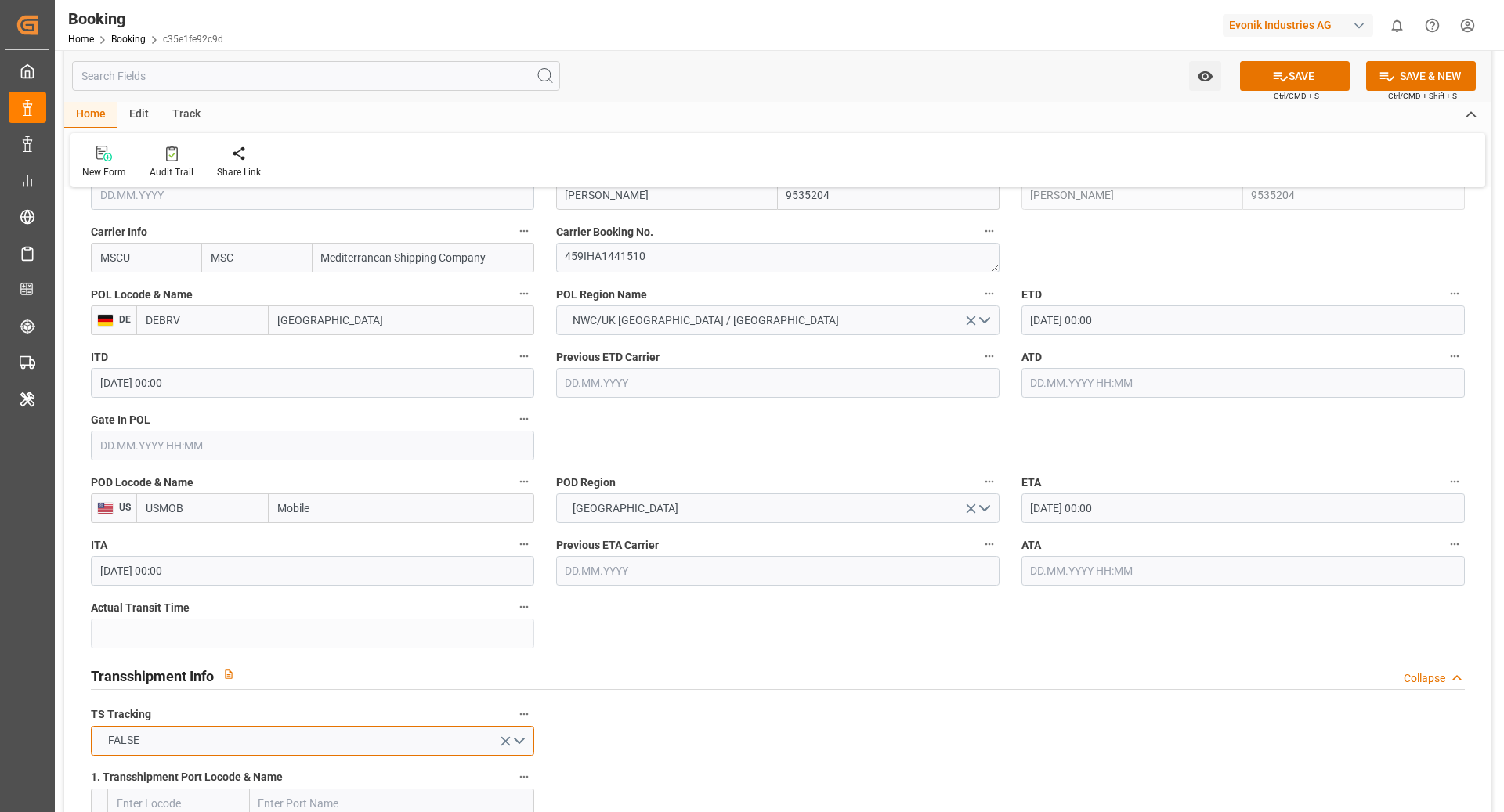
scroll to position [1316, 0]
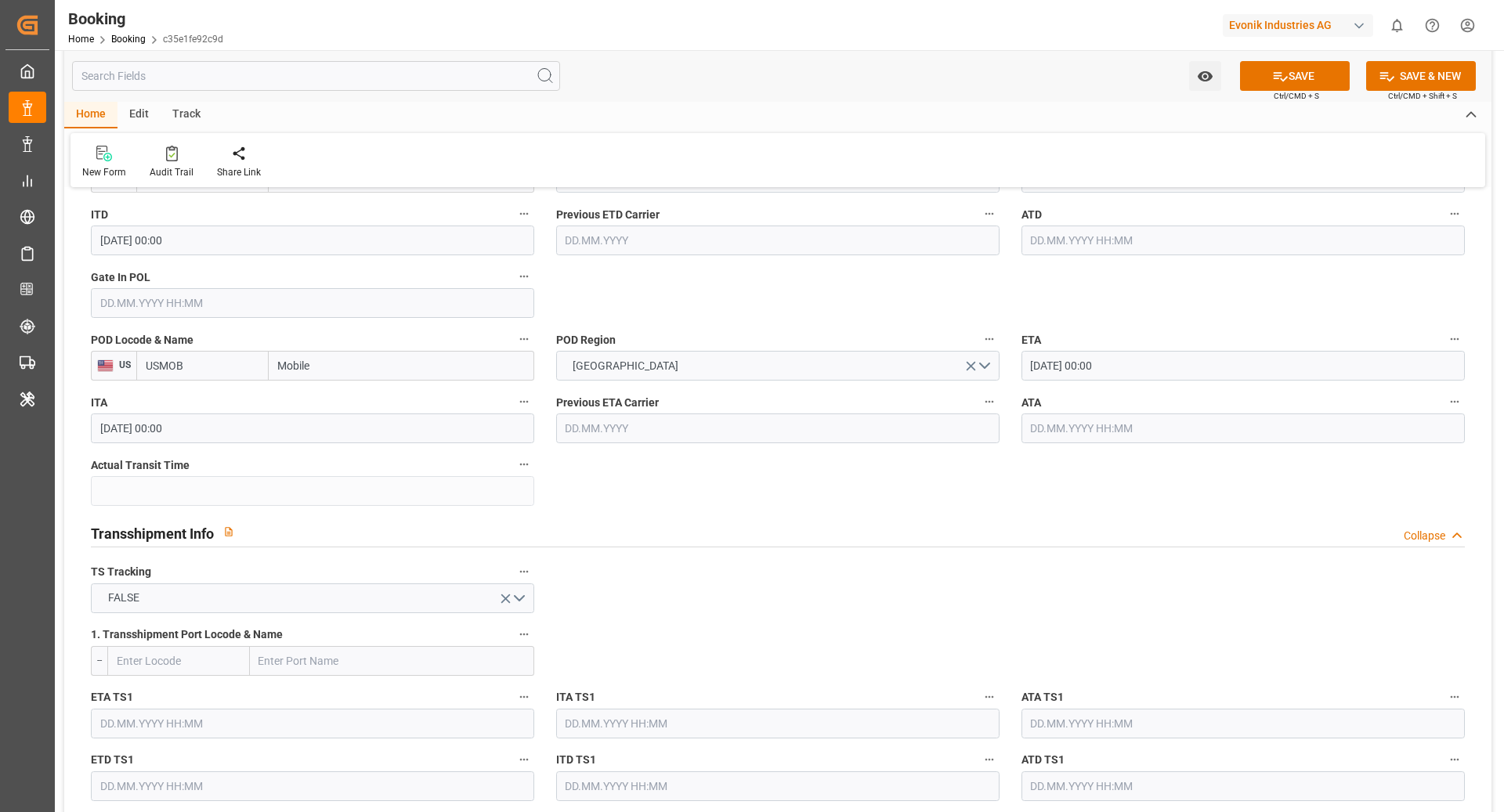
click at [1298, 76] on button "SAVE" at bounding box center [1294, 75] width 110 height 30
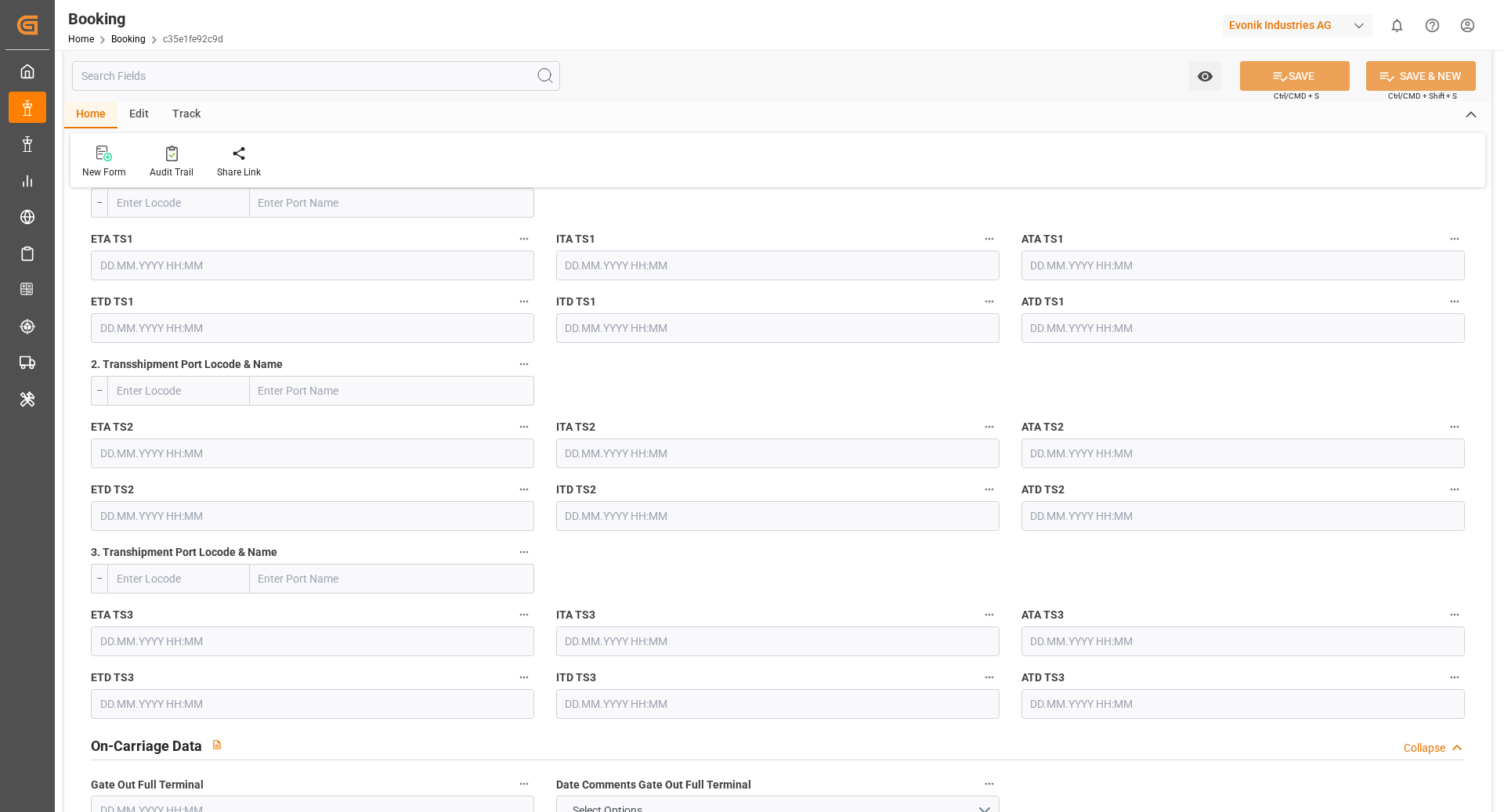
scroll to position [1805, 0]
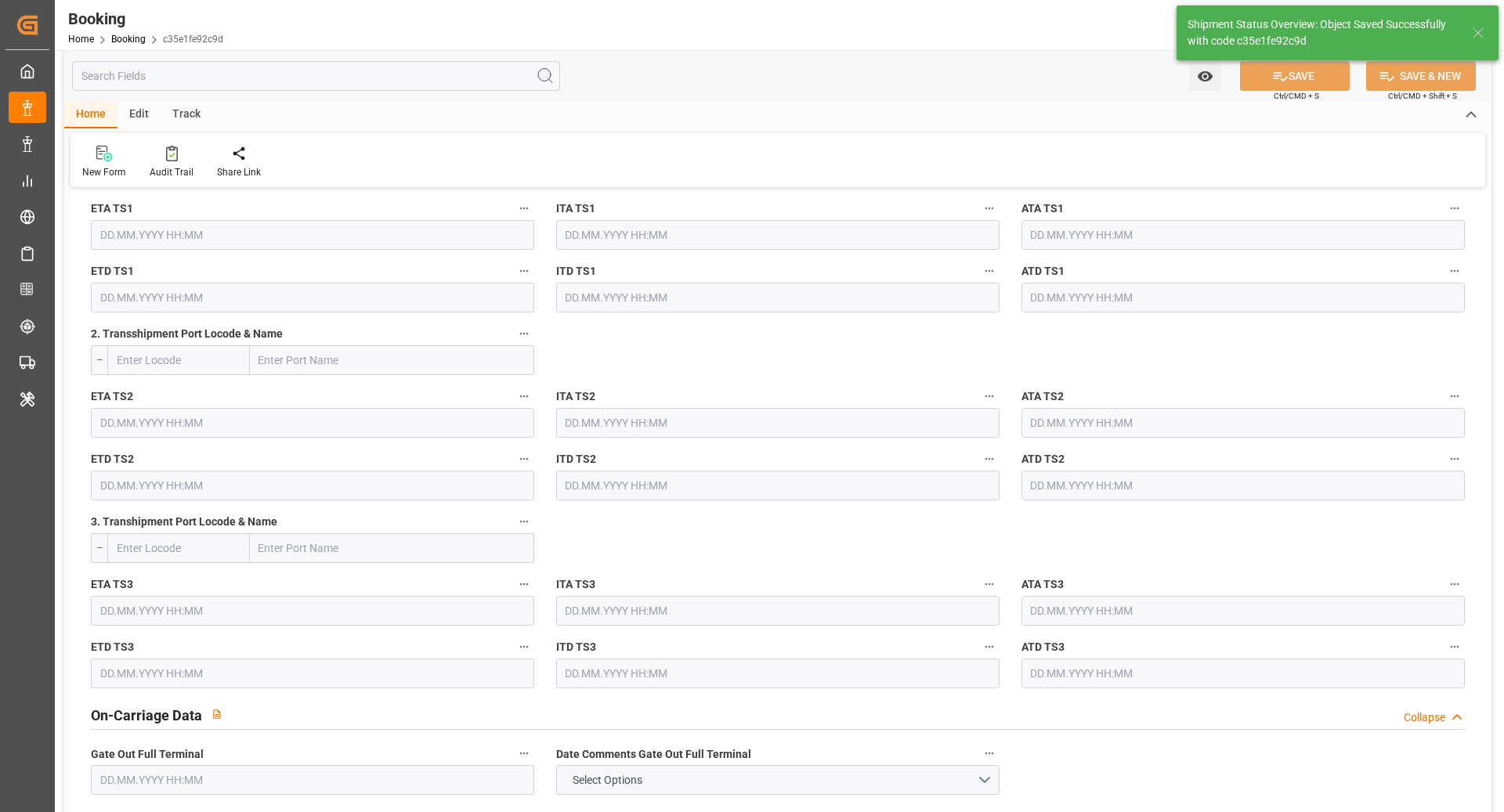
type textarea "Ruchika Prithwani"
type textarea "businessDivision-businessLine-"
type input "26.09.2025 11:16"
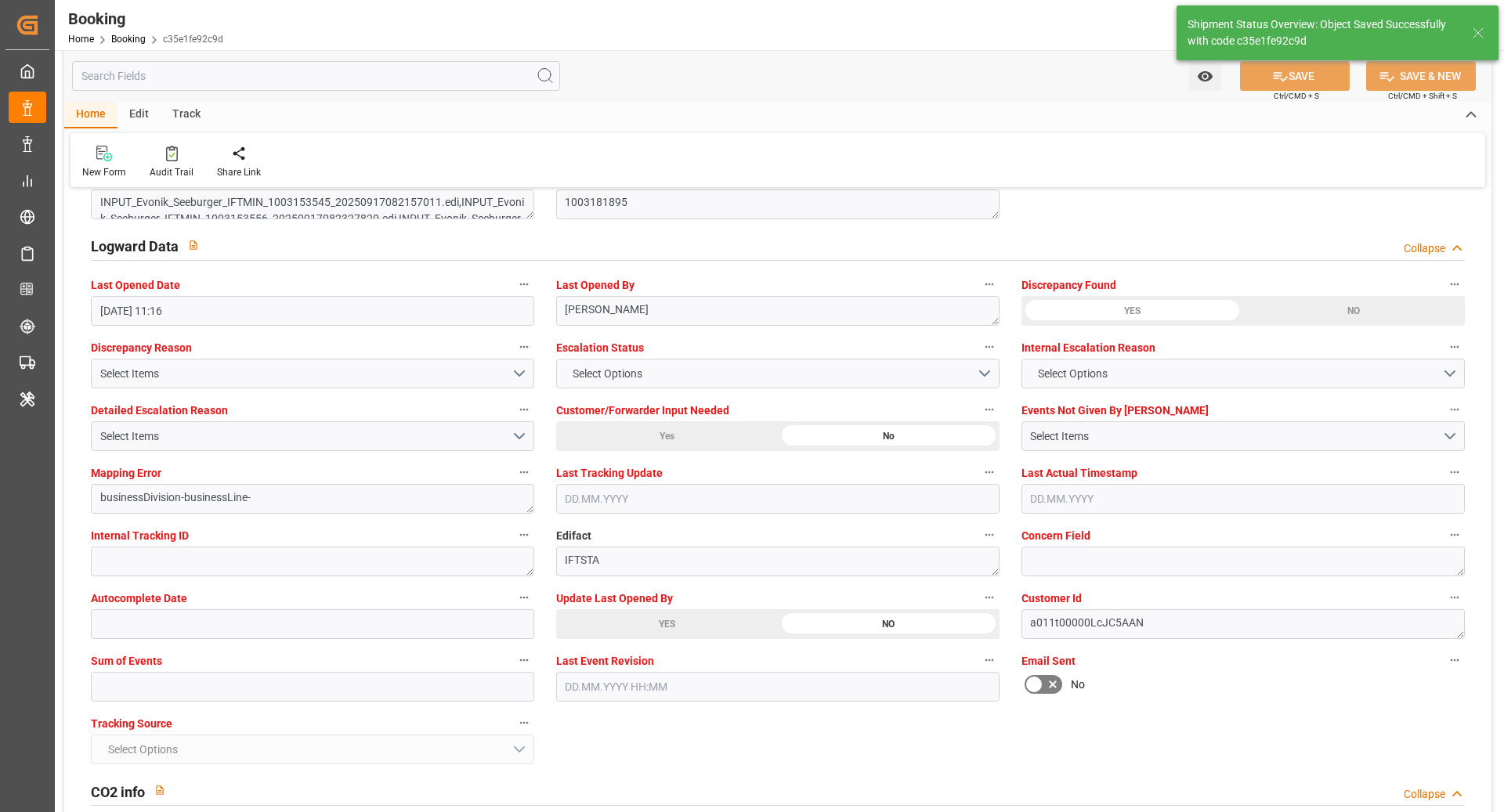
scroll to position [2821, 0]
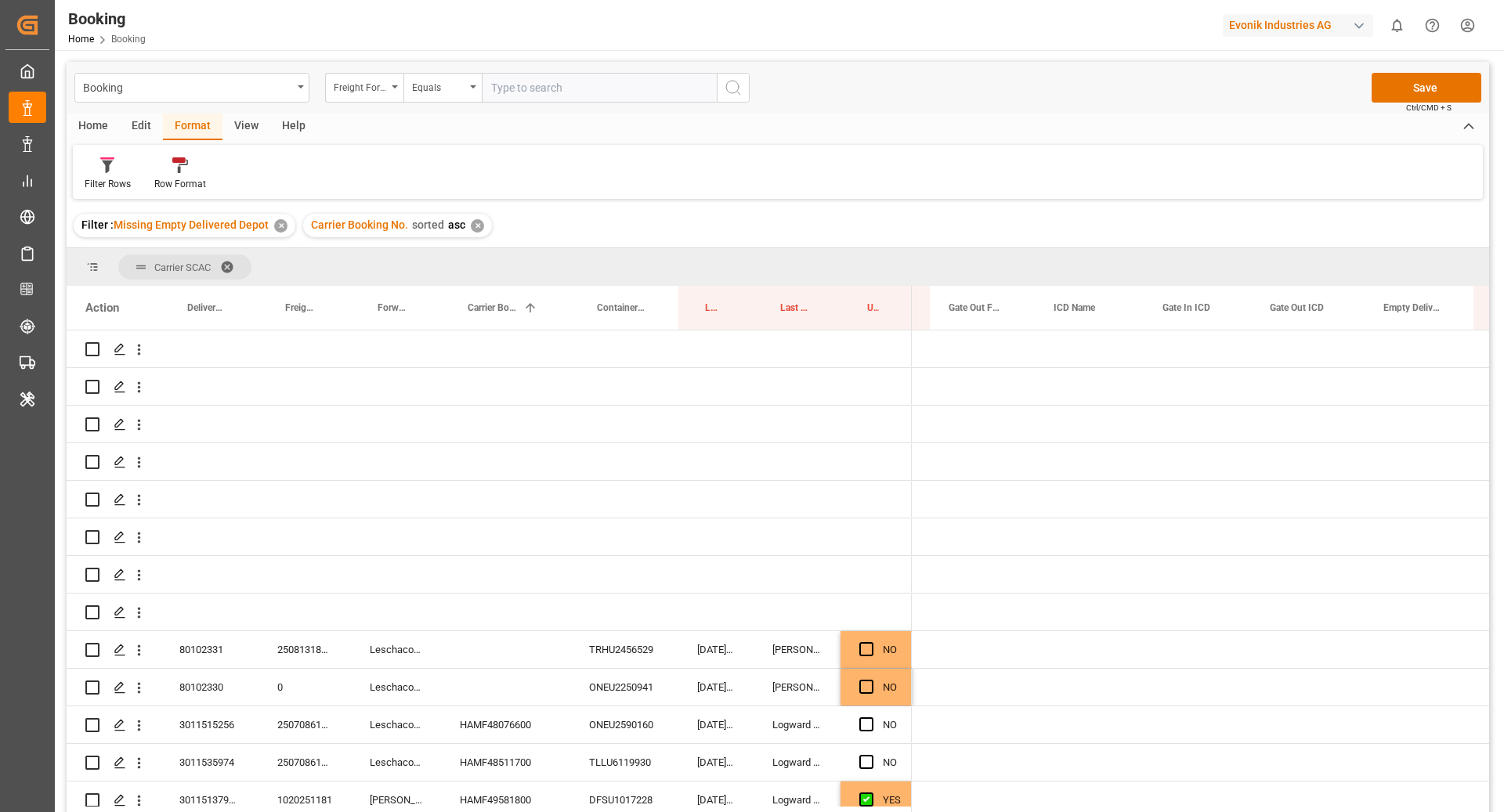
scroll to position [0, 2826]
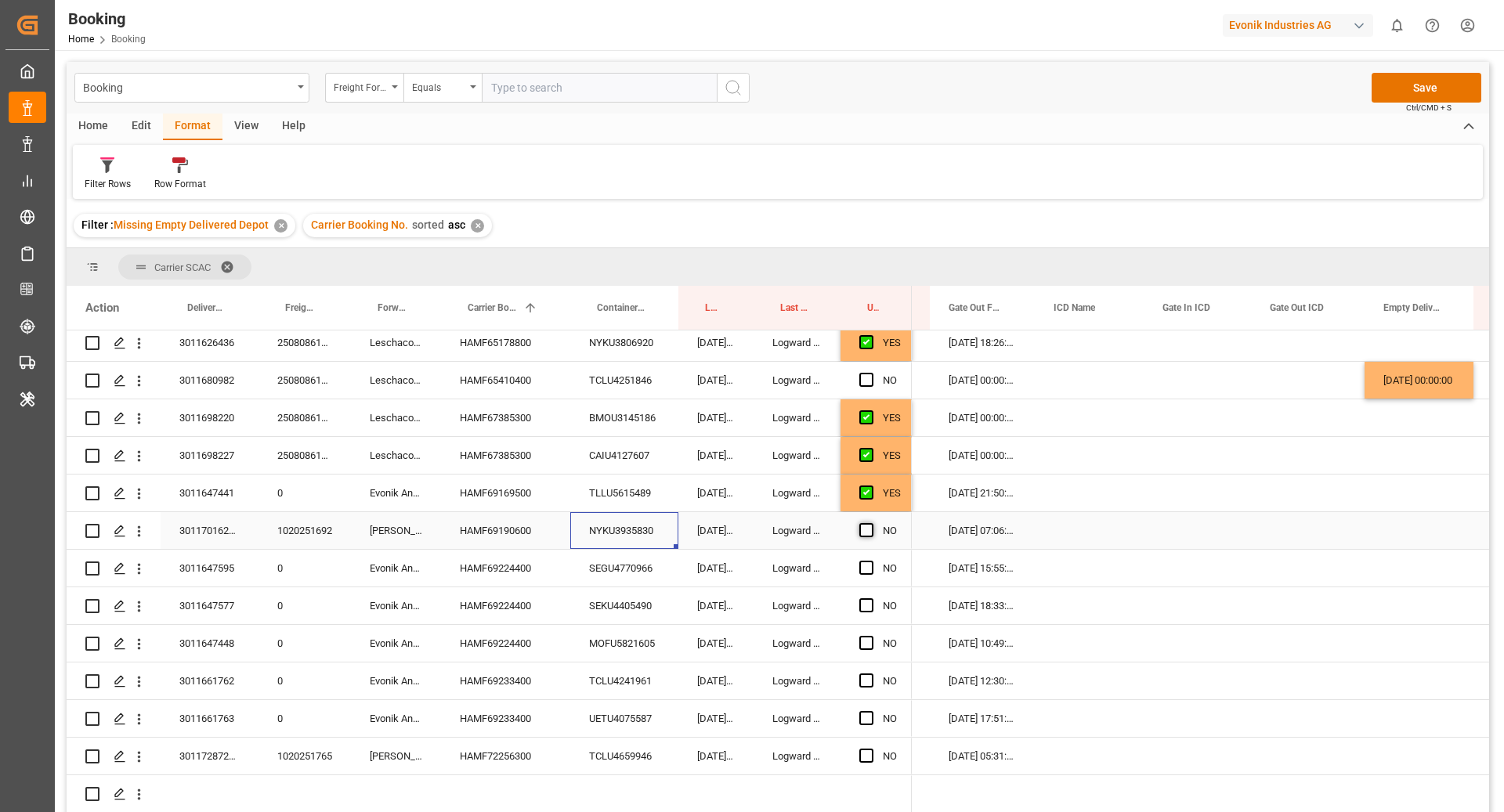
click at [861, 531] on span "Press SPACE to select this row." at bounding box center [867, 531] width 15 height 15
click at [871, 523] on input "Press SPACE to select this row." at bounding box center [871, 523] width 0 height 0
click at [661, 566] on div "SEGU4770966" at bounding box center [624, 568] width 108 height 37
click at [866, 570] on span "Press SPACE to select this row." at bounding box center [867, 568] width 15 height 15
click at [871, 561] on input "Press SPACE to select this row." at bounding box center [871, 561] width 0 height 0
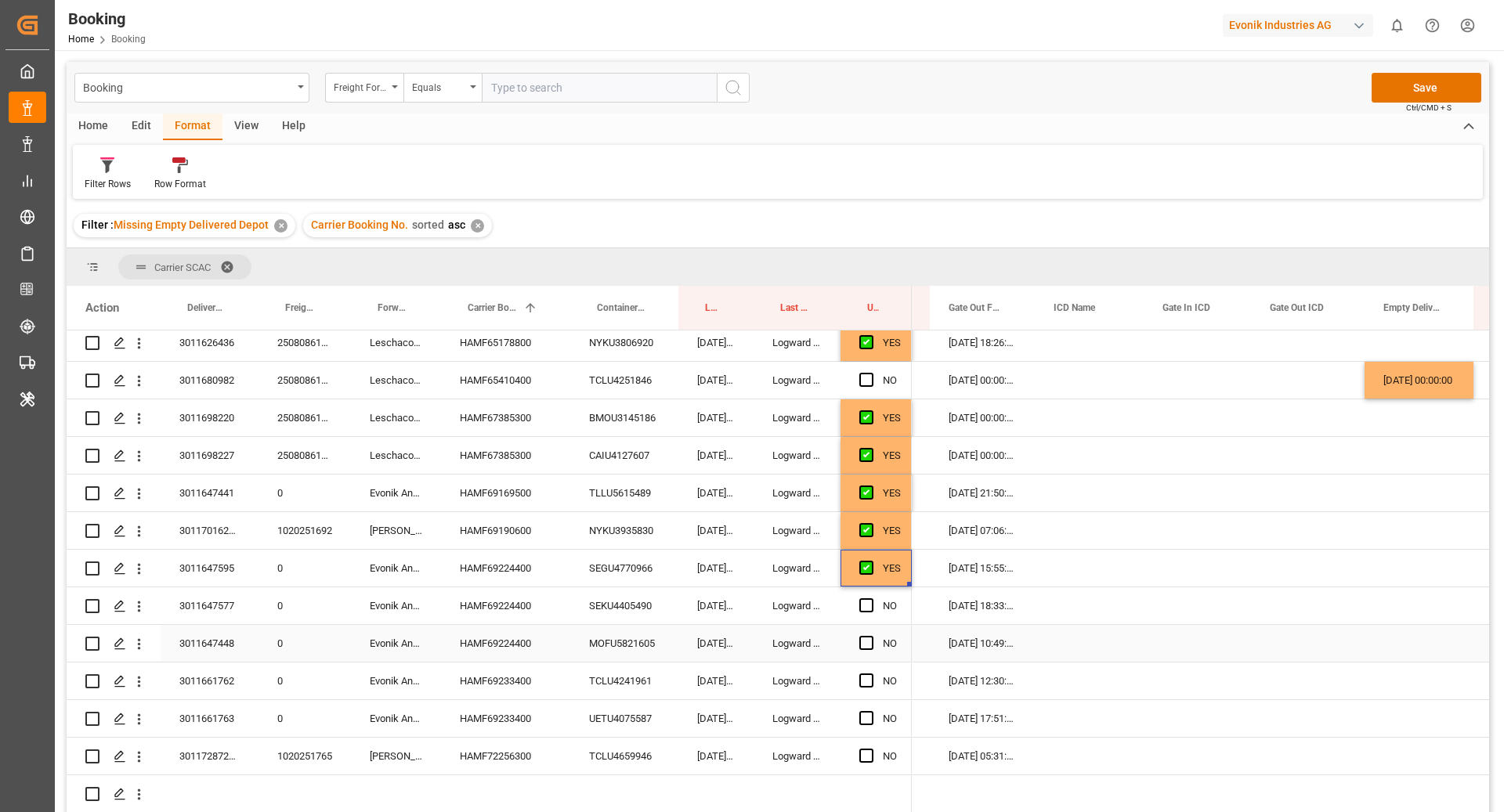
click at [649, 629] on div "MOFU5821605" at bounding box center [624, 643] width 108 height 37
click at [640, 594] on div "SEKU4405490" at bounding box center [624, 605] width 108 height 37
click at [861, 607] on span "Press SPACE to select this row." at bounding box center [867, 605] width 15 height 15
click at [871, 598] on input "Press SPACE to select this row." at bounding box center [871, 598] width 0 height 0
click at [651, 630] on div "MOFU5821605" at bounding box center [624, 643] width 108 height 37
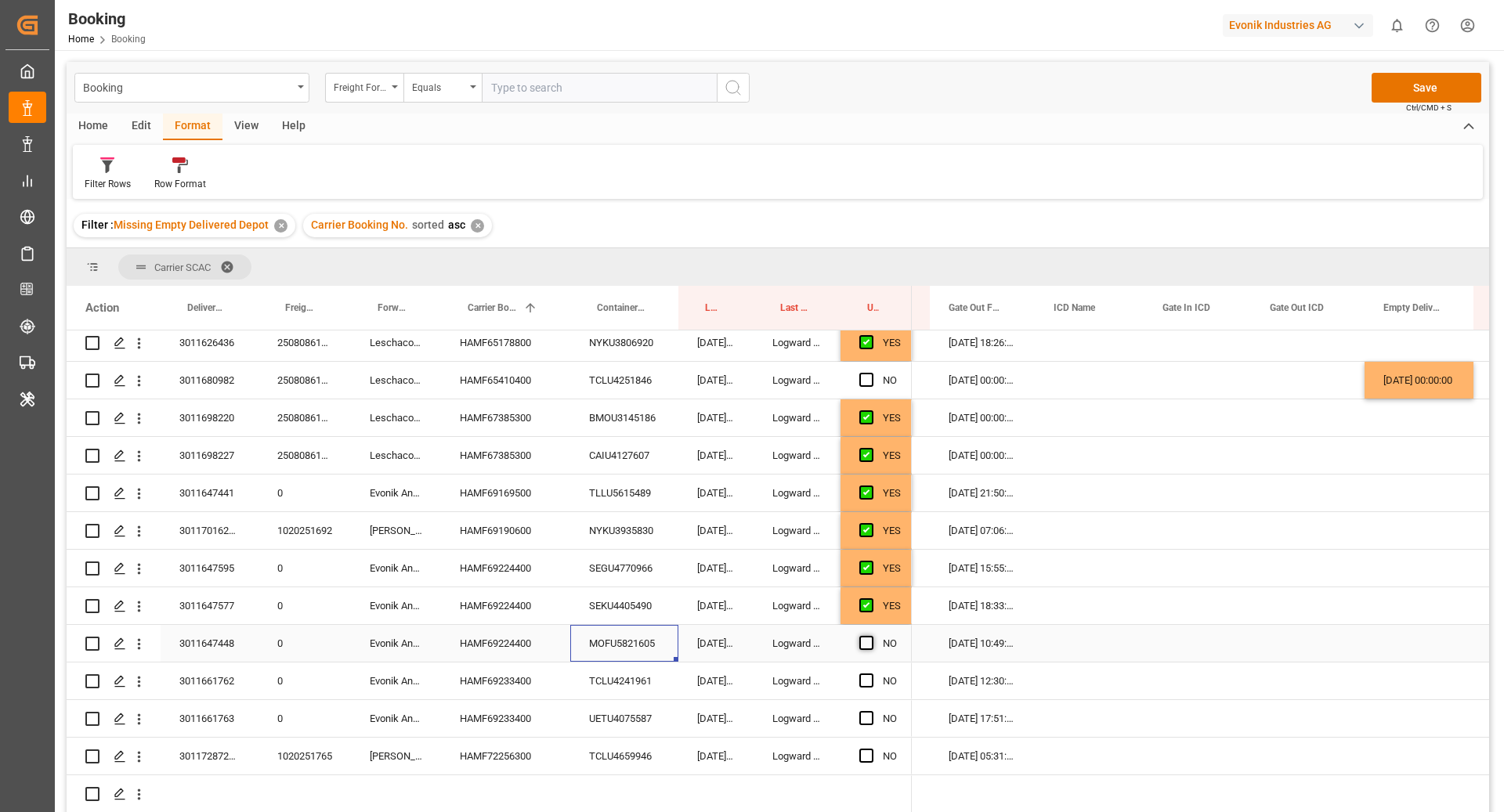
click at [861, 644] on span "Press SPACE to select this row." at bounding box center [867, 643] width 15 height 15
click at [871, 636] on input "Press SPACE to select this row." at bounding box center [871, 636] width 0 height 0
click at [653, 670] on div "TCLU4241961" at bounding box center [624, 680] width 108 height 37
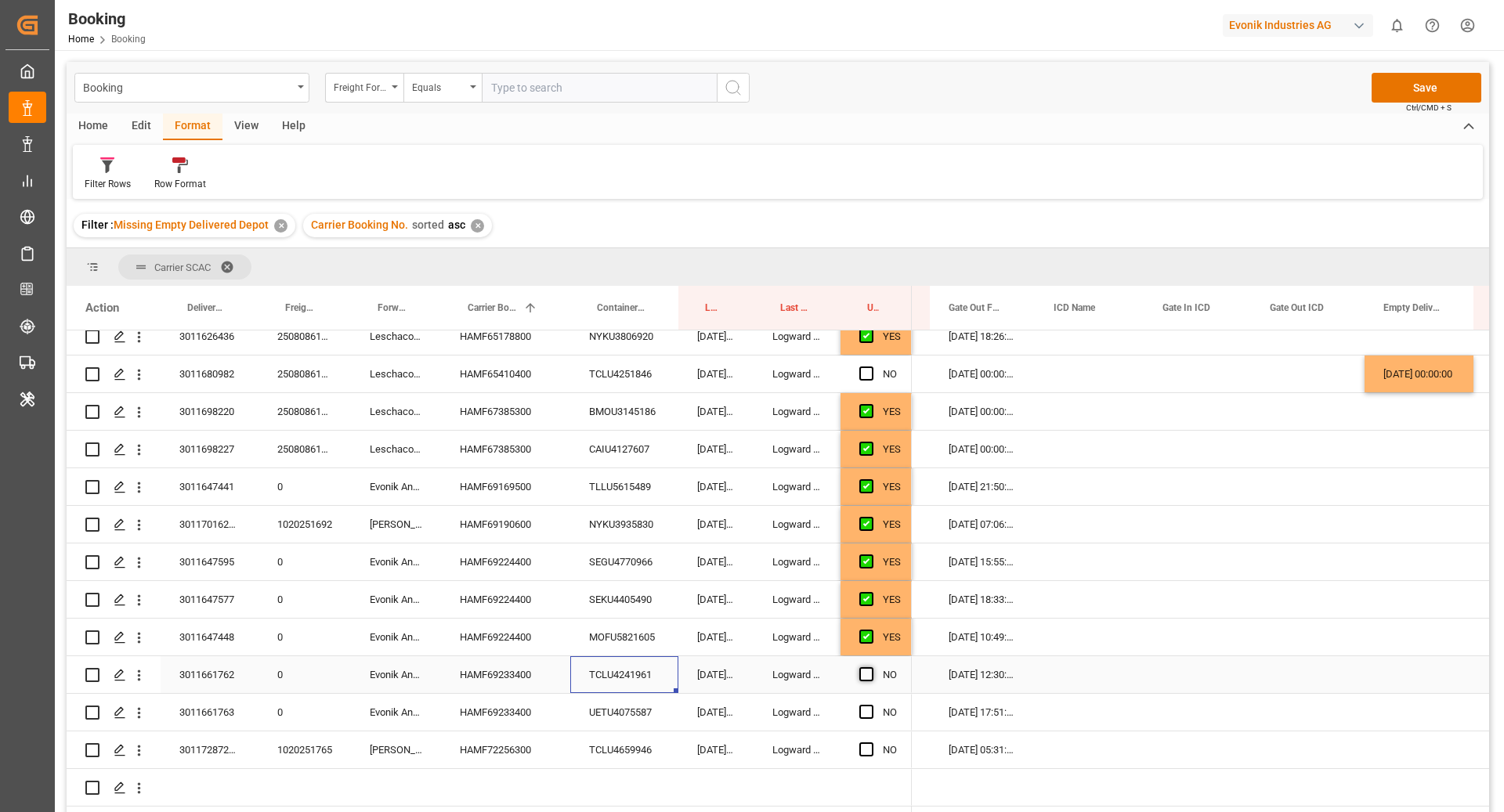
click at [869, 667] on span "Press SPACE to select this row." at bounding box center [867, 674] width 15 height 15
click at [871, 667] on input "Press SPACE to select this row." at bounding box center [871, 667] width 0 height 0
click at [618, 699] on div "UETU4075587" at bounding box center [624, 712] width 108 height 37
click at [861, 705] on span "Press SPACE to select this row." at bounding box center [867, 712] width 15 height 15
click at [871, 705] on input "Press SPACE to select this row." at bounding box center [871, 705] width 0 height 0
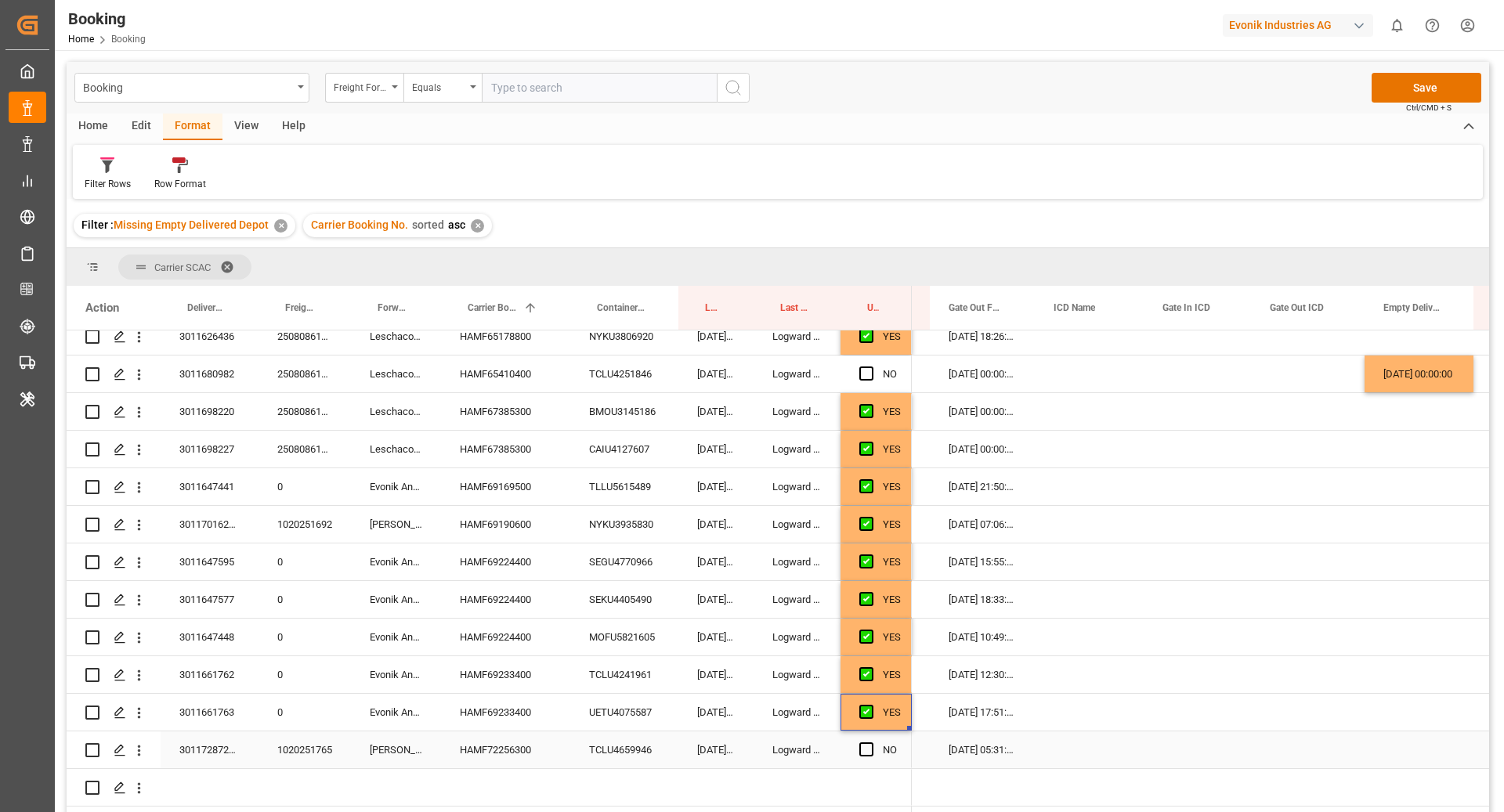
click at [633, 738] on div "TCLU4659946" at bounding box center [624, 749] width 108 height 37
click at [860, 742] on span "Press SPACE to select this row." at bounding box center [867, 749] width 15 height 15
click at [871, 742] on input "Press SPACE to select this row." at bounding box center [871, 742] width 0 height 0
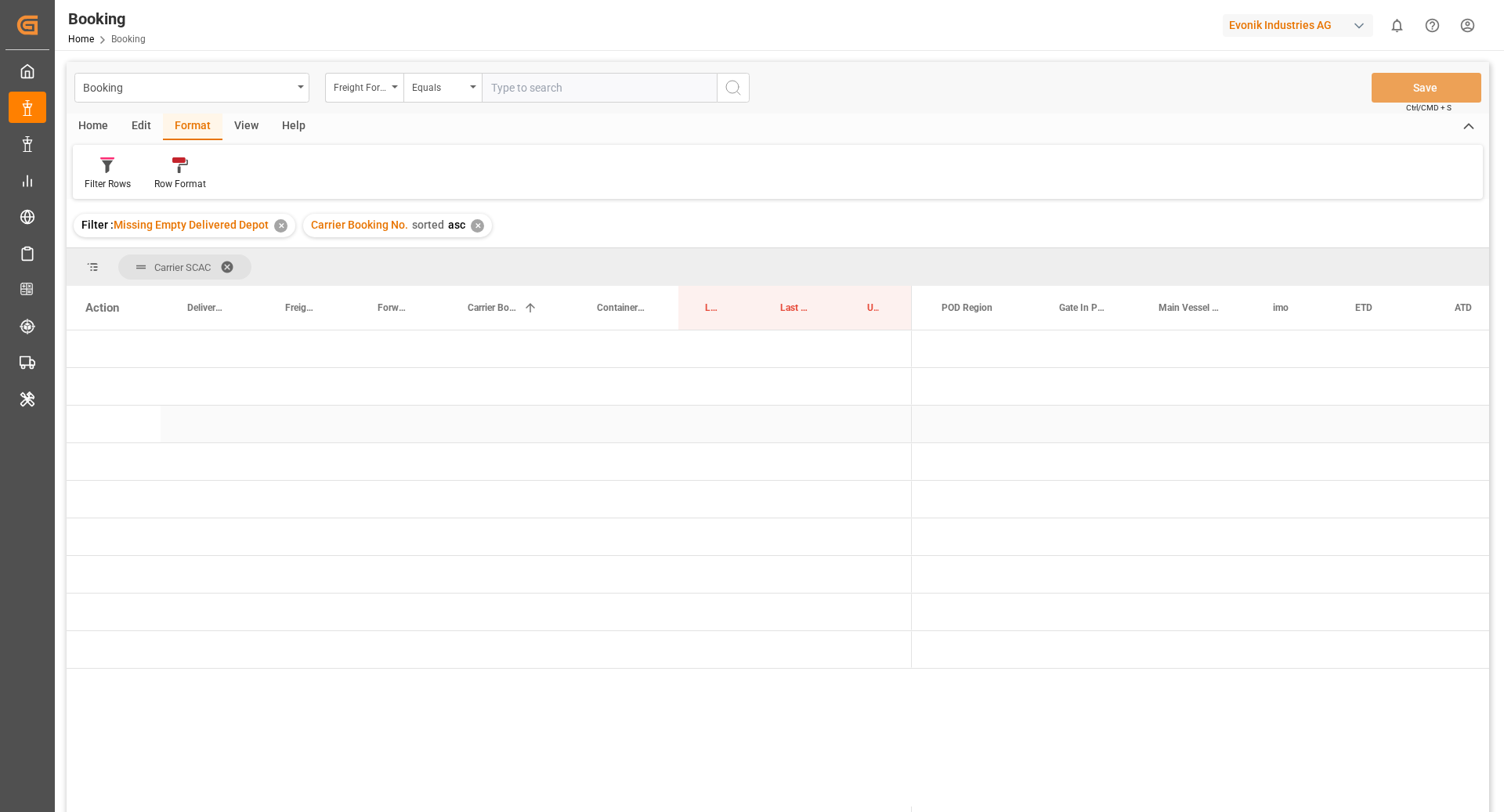
scroll to position [0, 0]
click at [935, 572] on span "Press SPACE to select this row." at bounding box center [938, 575] width 15 height 15
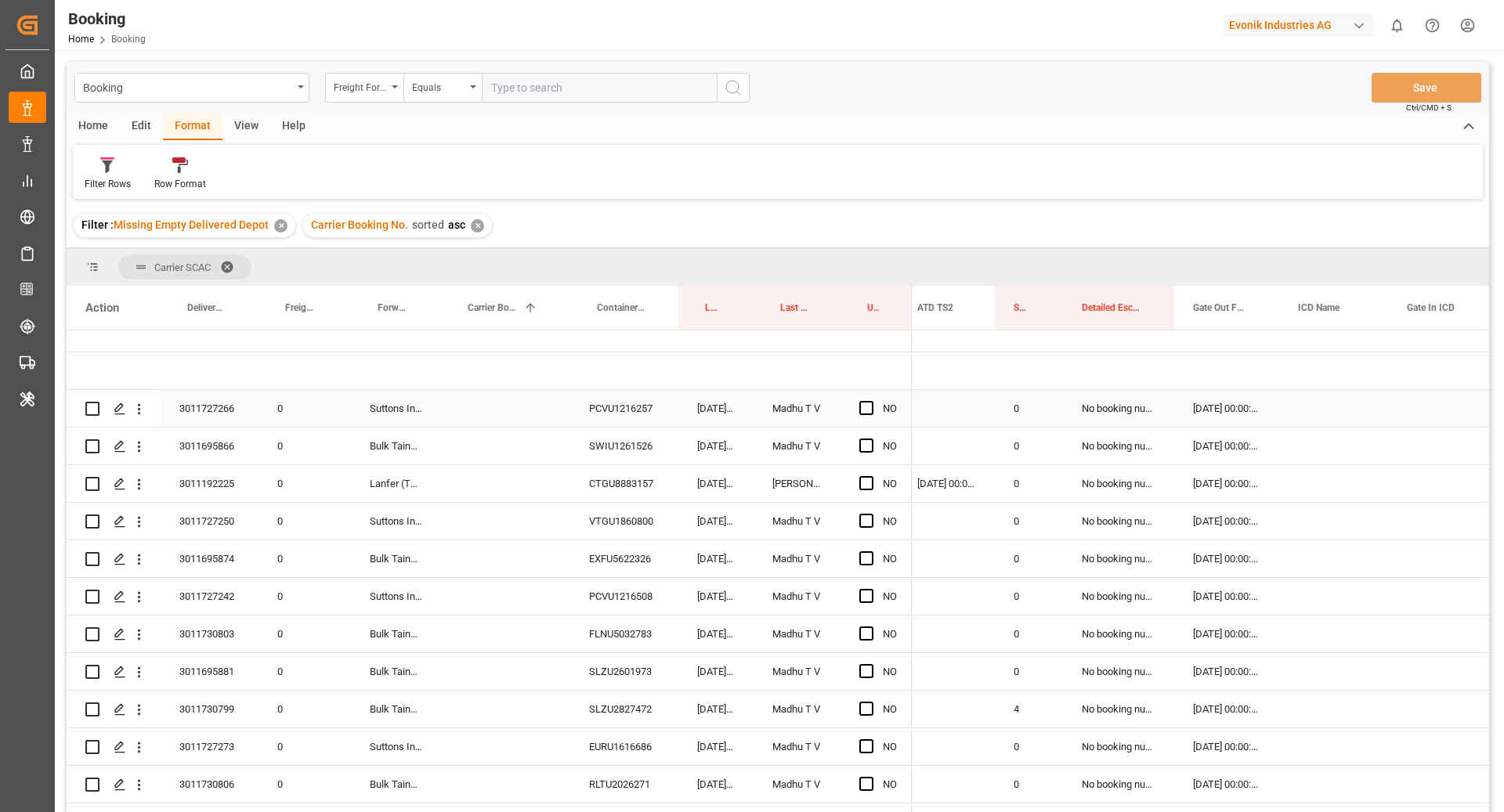
click at [662, 412] on div "PCVU1216257" at bounding box center [624, 408] width 108 height 37
click at [863, 404] on span "Press SPACE to select this row." at bounding box center [867, 408] width 15 height 15
click at [871, 401] on input "Press SPACE to select this row." at bounding box center [871, 401] width 0 height 0
click at [616, 444] on div "SWIU1261526" at bounding box center [624, 445] width 108 height 37
click at [865, 442] on span "Press SPACE to select this row." at bounding box center [867, 445] width 15 height 15
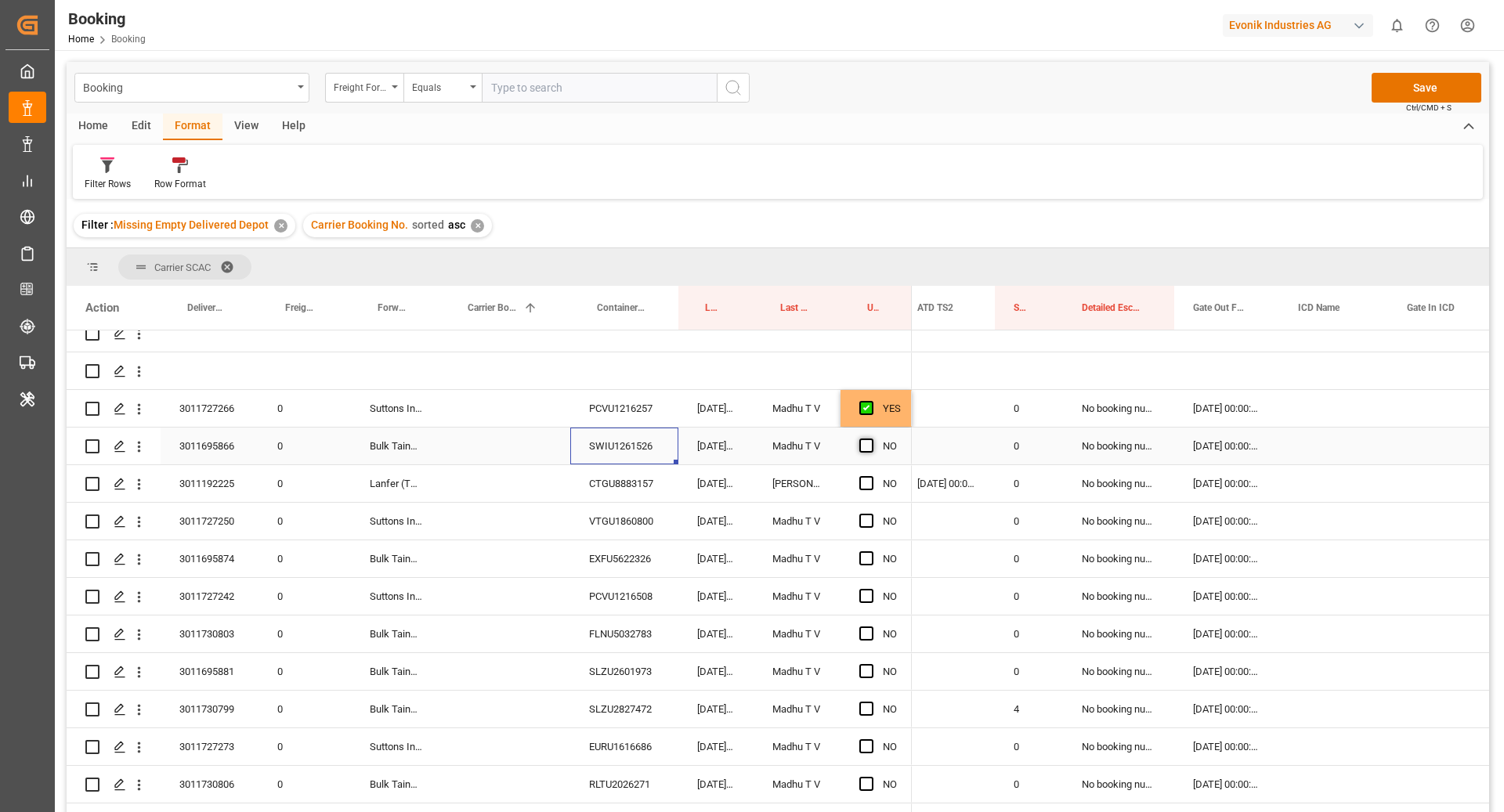
click at [871, 438] on input "Press SPACE to select this row." at bounding box center [871, 438] width 0 height 0
click at [622, 523] on div "VTGU1860800" at bounding box center [624, 521] width 108 height 37
click at [867, 518] on span "Press SPACE to select this row." at bounding box center [867, 521] width 15 height 15
click at [871, 514] on input "Press SPACE to select this row." at bounding box center [871, 514] width 0 height 0
click at [657, 560] on div "EXFU5622326" at bounding box center [624, 559] width 108 height 37
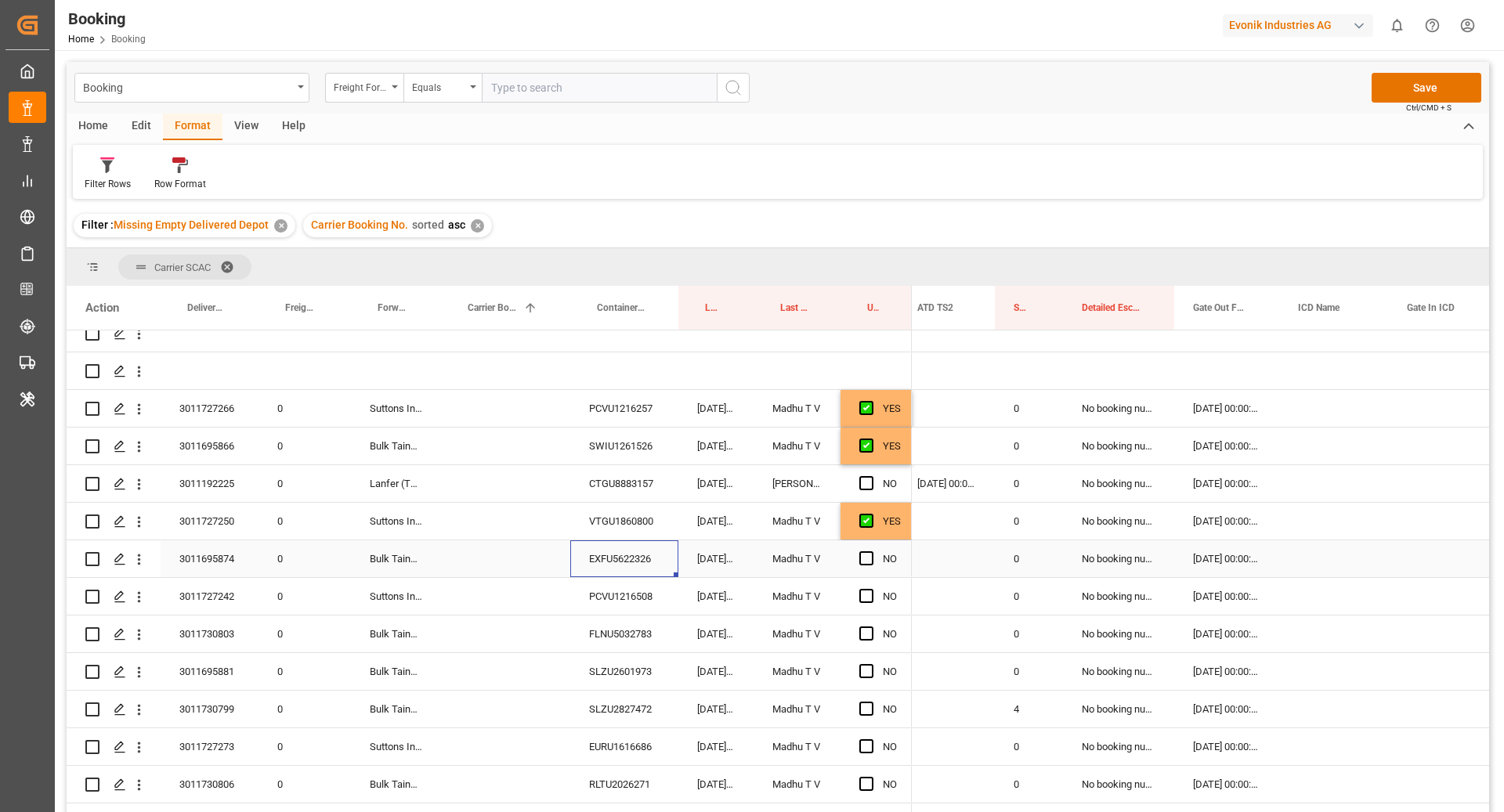
click at [861, 549] on div "Press SPACE to select this row." at bounding box center [871, 559] width 24 height 36
click at [867, 553] on span "Press SPACE to select this row." at bounding box center [867, 559] width 15 height 15
click at [871, 552] on input "Press SPACE to select this row." at bounding box center [871, 552] width 0 height 0
click at [647, 592] on div "PCVU1216508" at bounding box center [624, 596] width 108 height 37
click at [864, 592] on span "Press SPACE to select this row." at bounding box center [867, 596] width 15 height 15
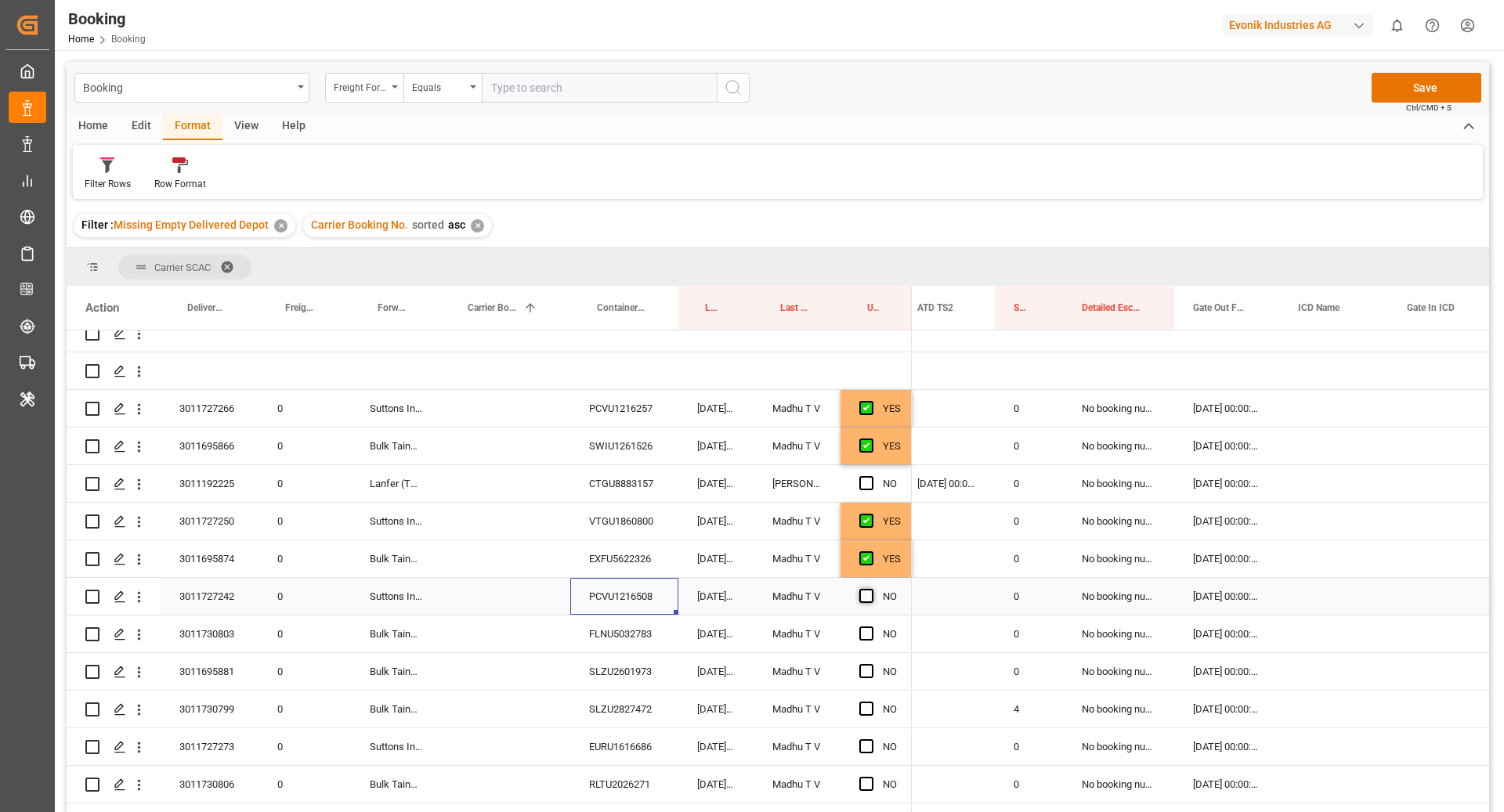
click at [871, 589] on input "Press SPACE to select this row." at bounding box center [871, 589] width 0 height 0
click at [625, 621] on div "FLNU5032783" at bounding box center [624, 633] width 108 height 37
click at [861, 627] on span "Press SPACE to select this row." at bounding box center [867, 634] width 15 height 15
click at [871, 627] on input "Press SPACE to select this row." at bounding box center [871, 627] width 0 height 0
click at [624, 680] on div "SLZU2601973" at bounding box center [624, 671] width 108 height 37
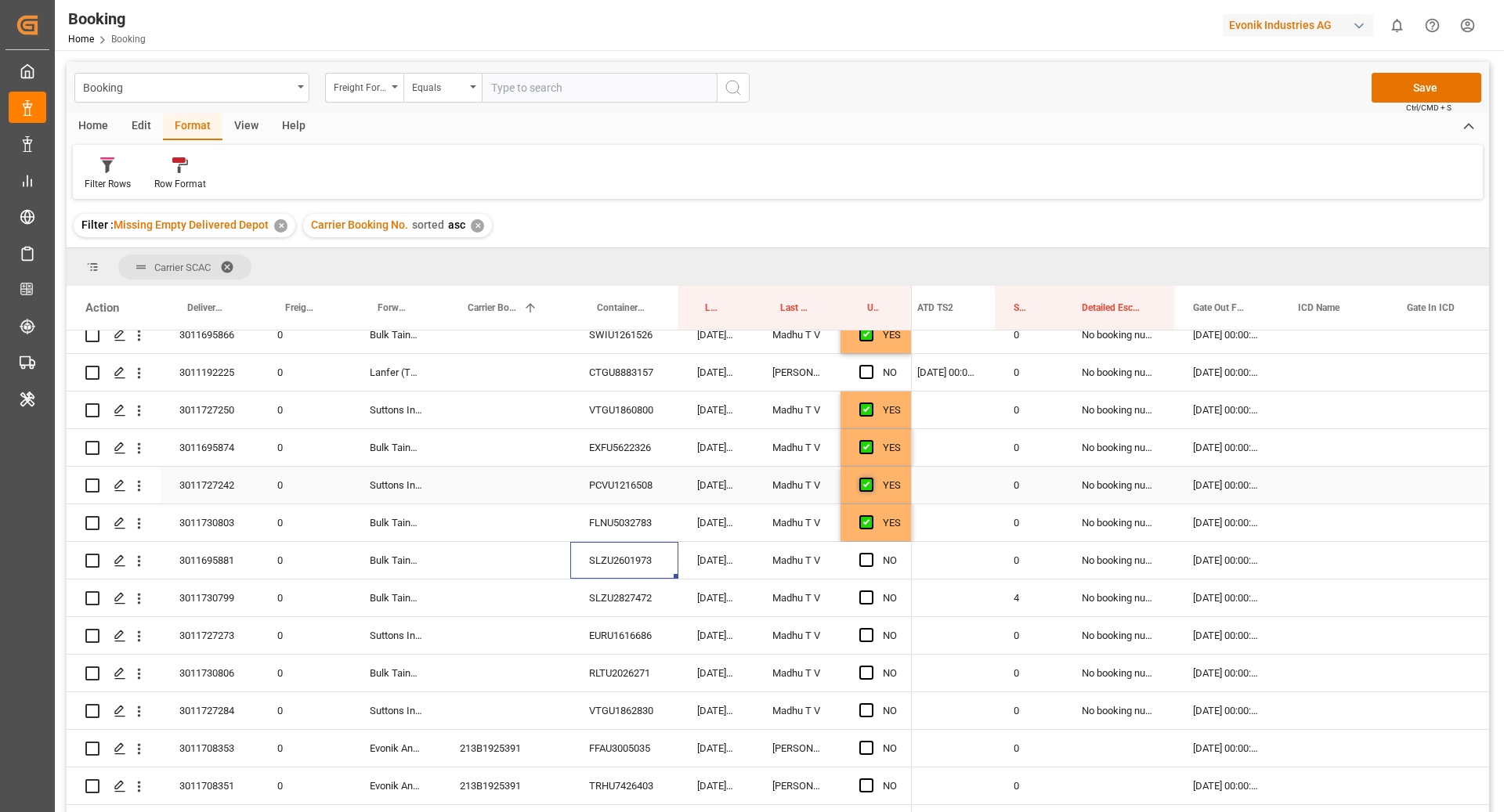
scroll to position [334, 0]
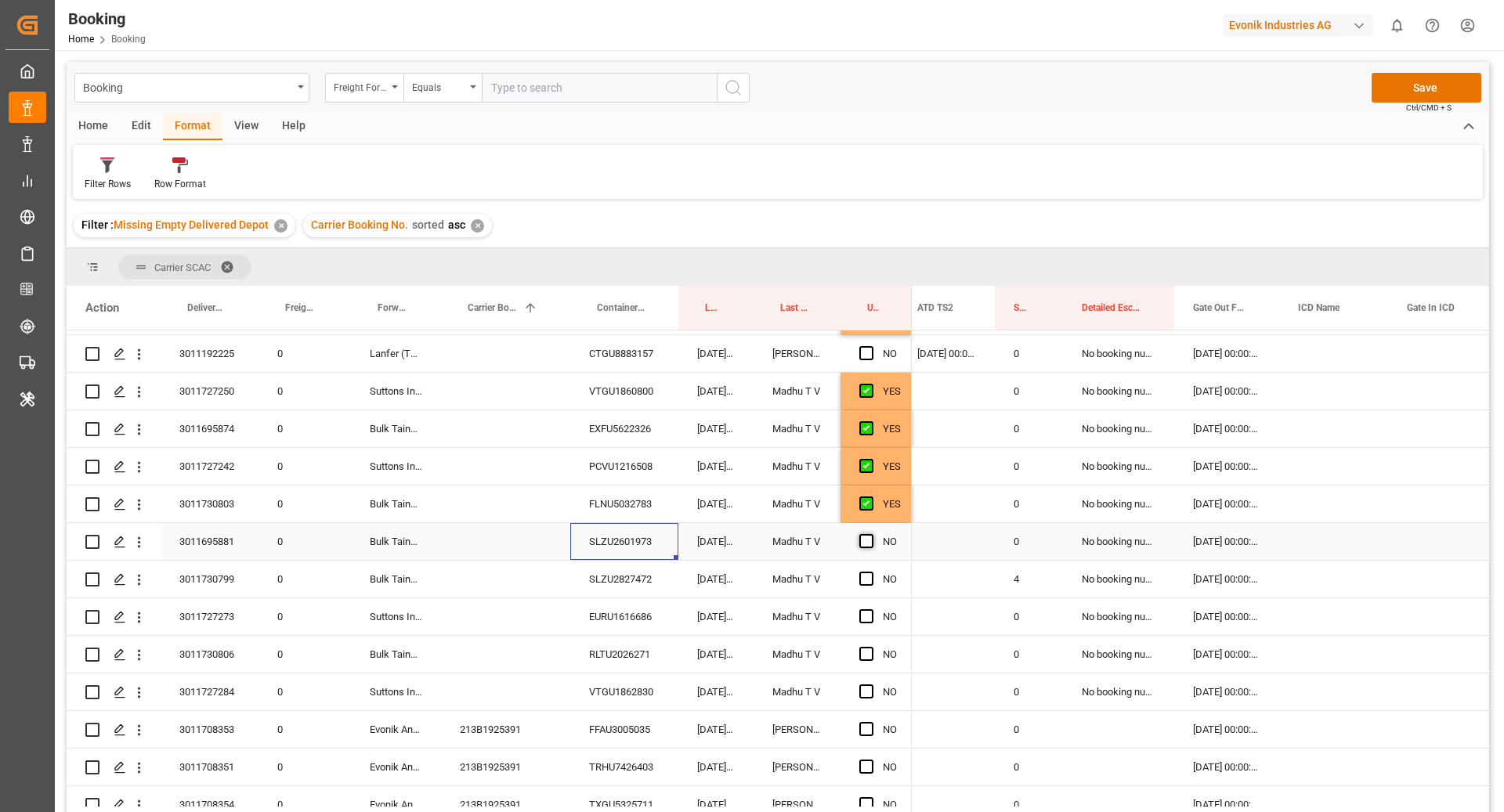
click at [864, 543] on span "Press SPACE to select this row." at bounding box center [867, 542] width 15 height 15
click at [871, 534] on input "Press SPACE to select this row." at bounding box center [871, 534] width 0 height 0
click at [636, 592] on div "SLZU2827472" at bounding box center [624, 579] width 108 height 37
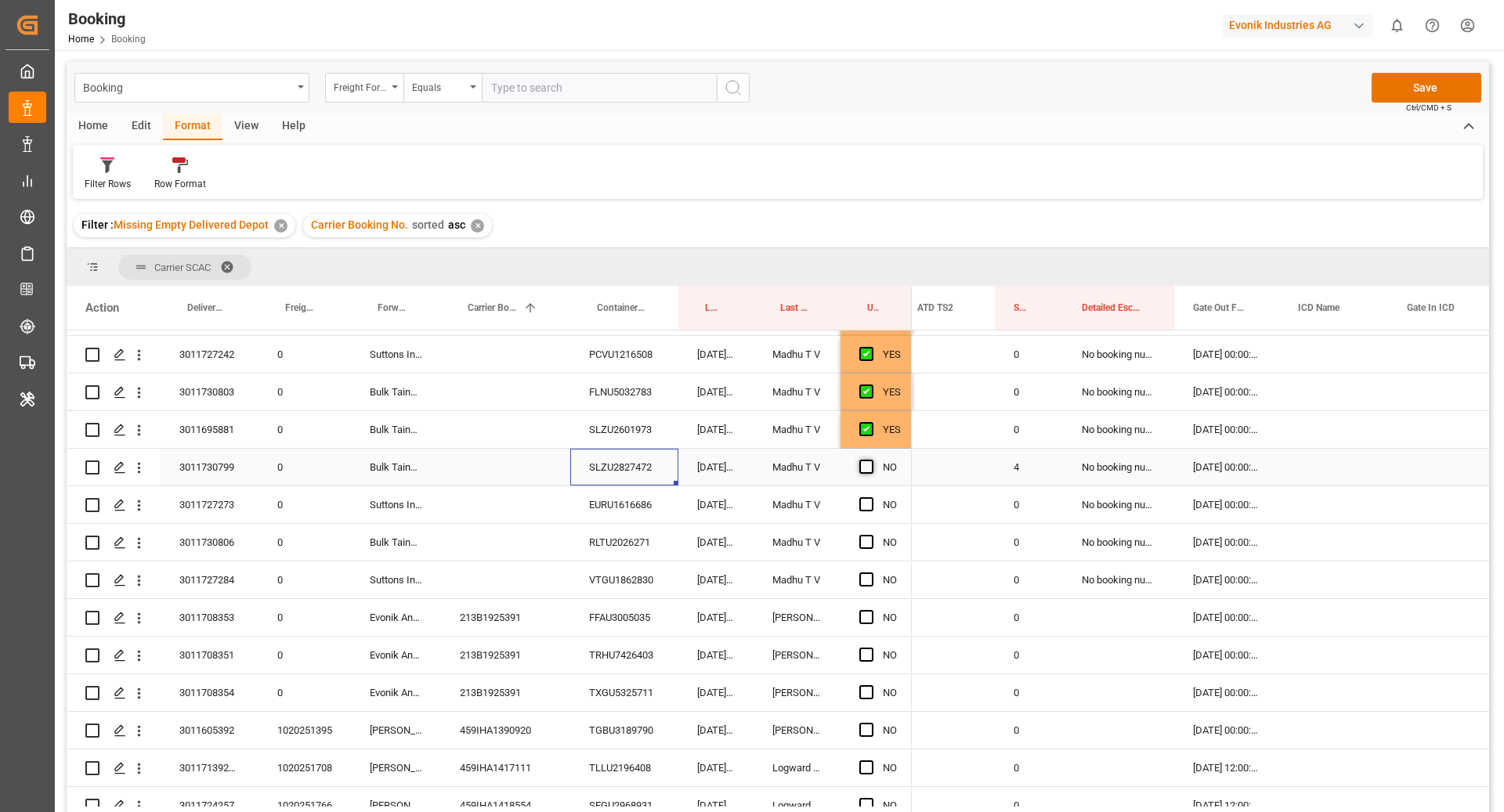
click at [864, 472] on span "Press SPACE to select this row." at bounding box center [867, 467] width 15 height 15
click at [871, 460] on input "Press SPACE to select this row." at bounding box center [871, 460] width 0 height 0
click at [646, 504] on div "EURU1616686" at bounding box center [624, 504] width 108 height 37
click at [869, 506] on span "Press SPACE to select this row." at bounding box center [867, 504] width 15 height 15
click at [871, 497] on input "Press SPACE to select this row." at bounding box center [871, 497] width 0 height 0
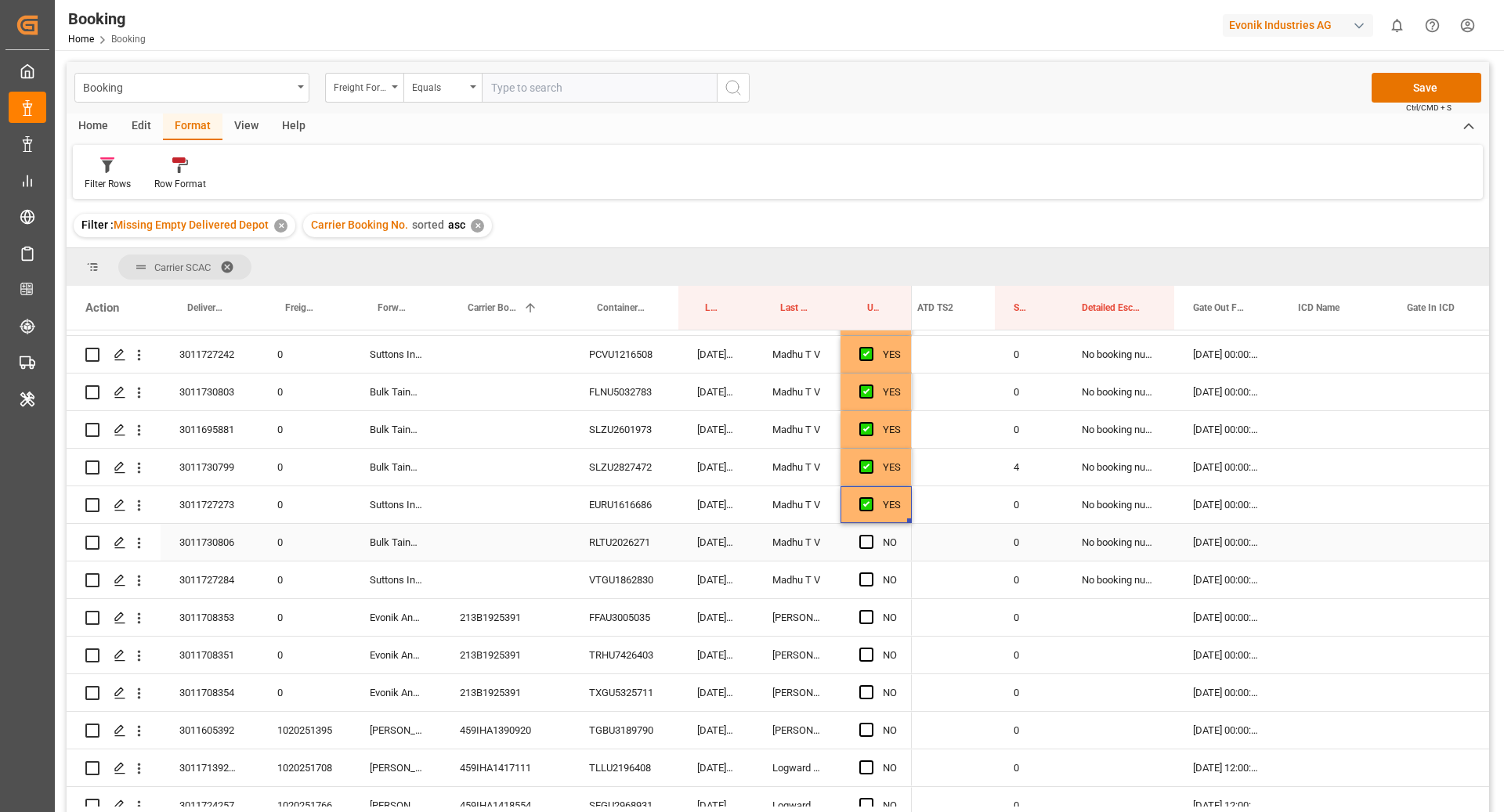
click at [651, 553] on div "RLTU2026271" at bounding box center [624, 542] width 108 height 37
click at [860, 542] on span "Press SPACE to select this row." at bounding box center [867, 543] width 15 height 15
click at [871, 535] on input "Press SPACE to select this row." at bounding box center [871, 535] width 0 height 0
click at [614, 593] on div "VTGU1862830" at bounding box center [624, 580] width 108 height 37
click at [867, 578] on span "Press SPACE to select this row." at bounding box center [867, 580] width 15 height 15
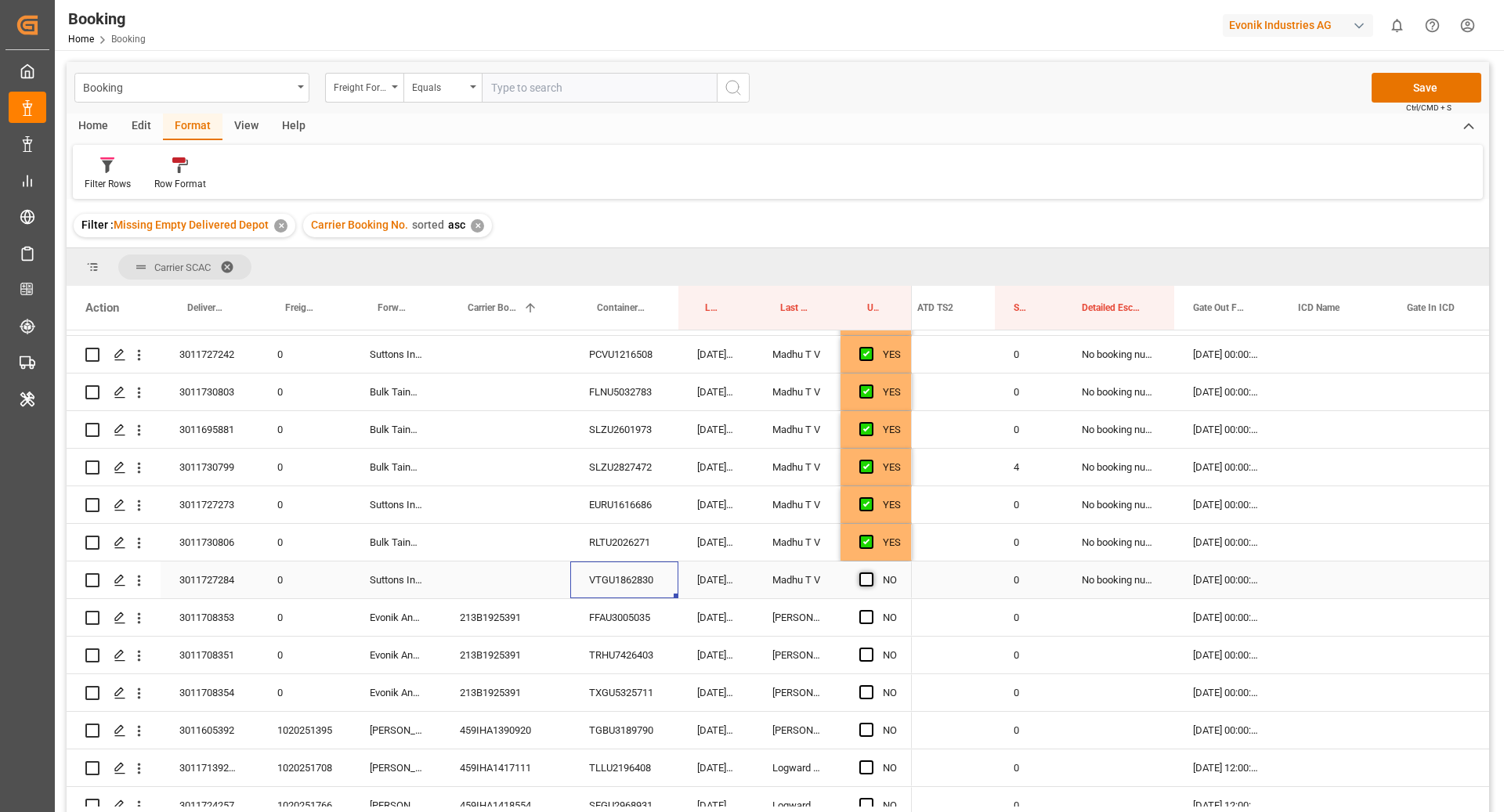
click at [871, 572] on input "Press SPACE to select this row." at bounding box center [871, 572] width 0 height 0
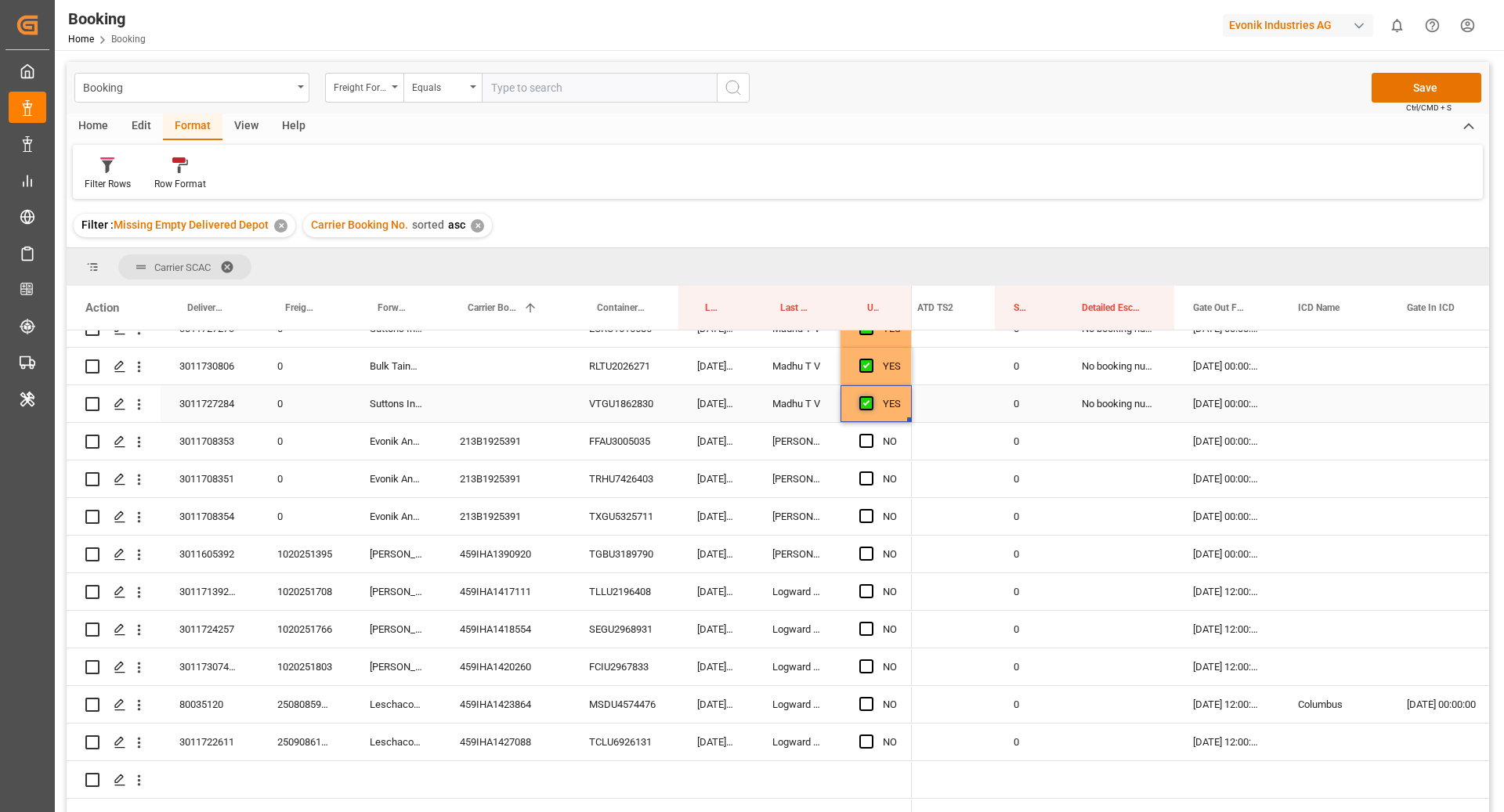
scroll to position [631, 0]
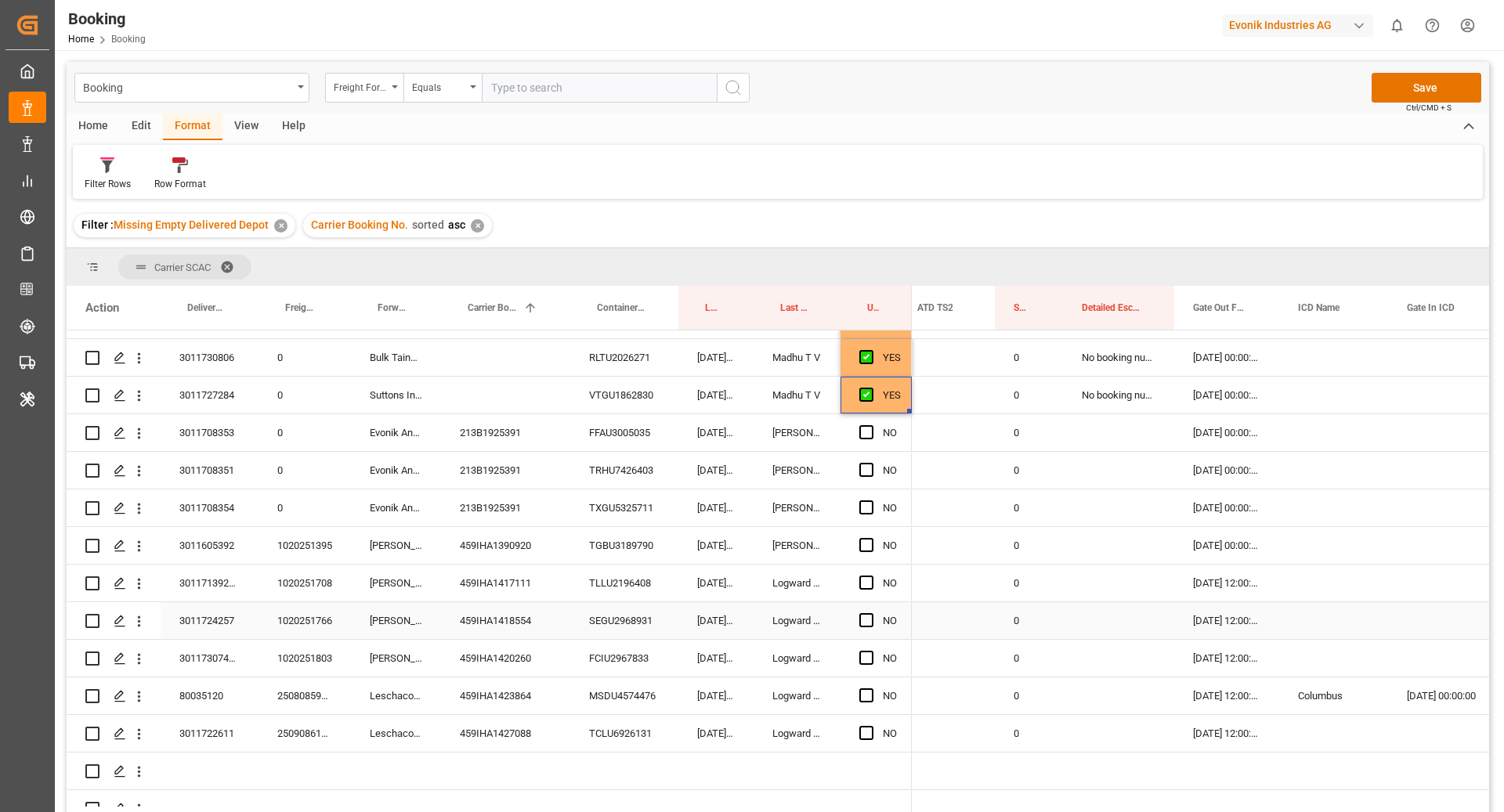
click at [624, 602] on div "SEGU2968931" at bounding box center [624, 621] width 108 height 37
click at [614, 588] on div "TLLU2196408" at bounding box center [624, 582] width 108 height 37
click at [867, 585] on span "Press SPACE to select this row." at bounding box center [867, 582] width 15 height 15
click at [871, 575] on input "Press SPACE to select this row." at bounding box center [871, 575] width 0 height 0
click at [644, 615] on div "SEGU2968931" at bounding box center [624, 621] width 108 height 37
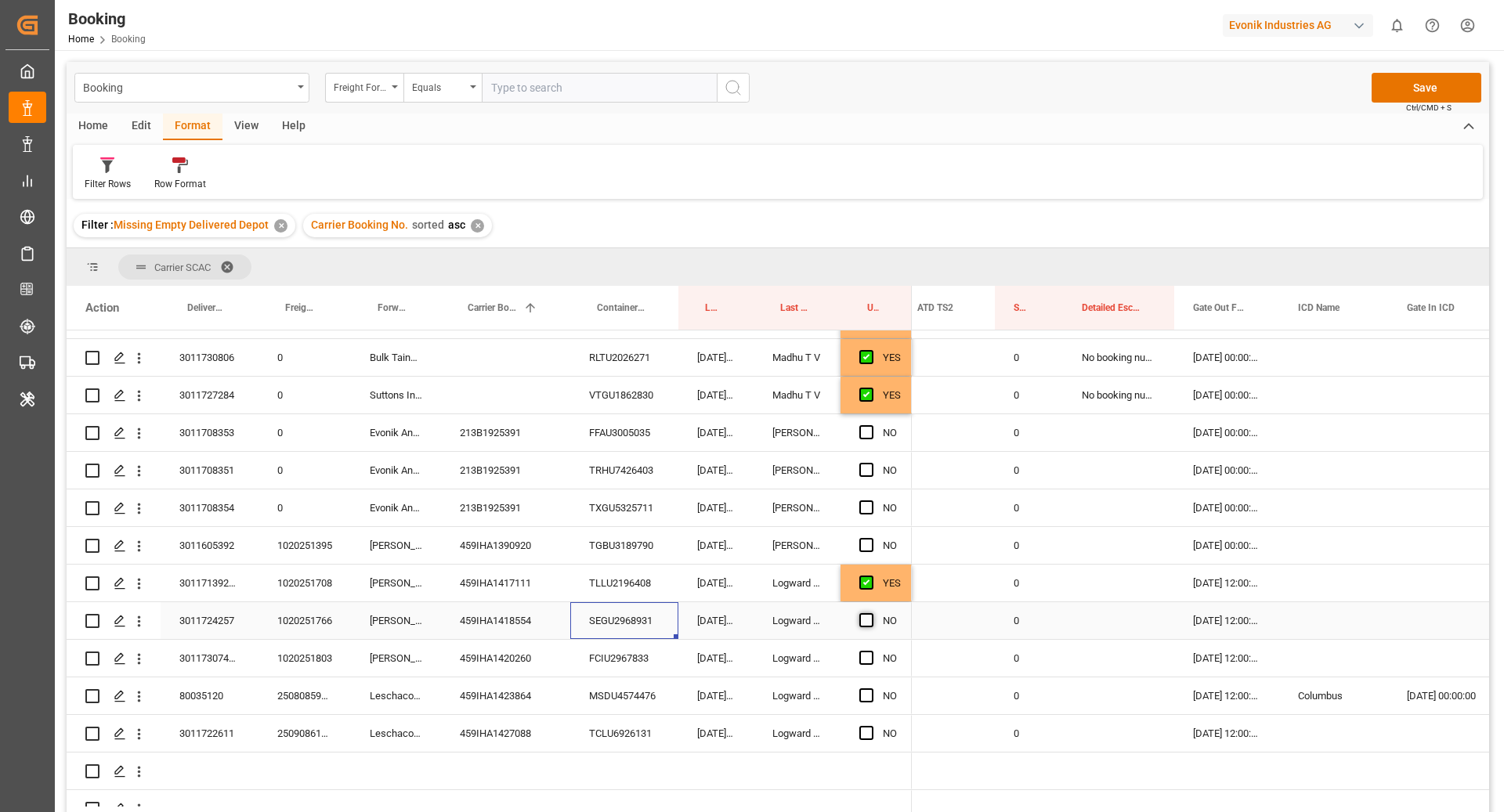
click at [871, 620] on span "Press SPACE to select this row." at bounding box center [867, 621] width 15 height 15
click at [871, 613] on input "Press SPACE to select this row." at bounding box center [871, 613] width 0 height 0
click at [871, 620] on span "Press SPACE to select this row." at bounding box center [867, 621] width 15 height 15
click at [871, 613] on input "Press SPACE to select this row." at bounding box center [871, 613] width 0 height 0
click at [749, 613] on div "25.09.2025 18:34:19" at bounding box center [716, 621] width 75 height 37
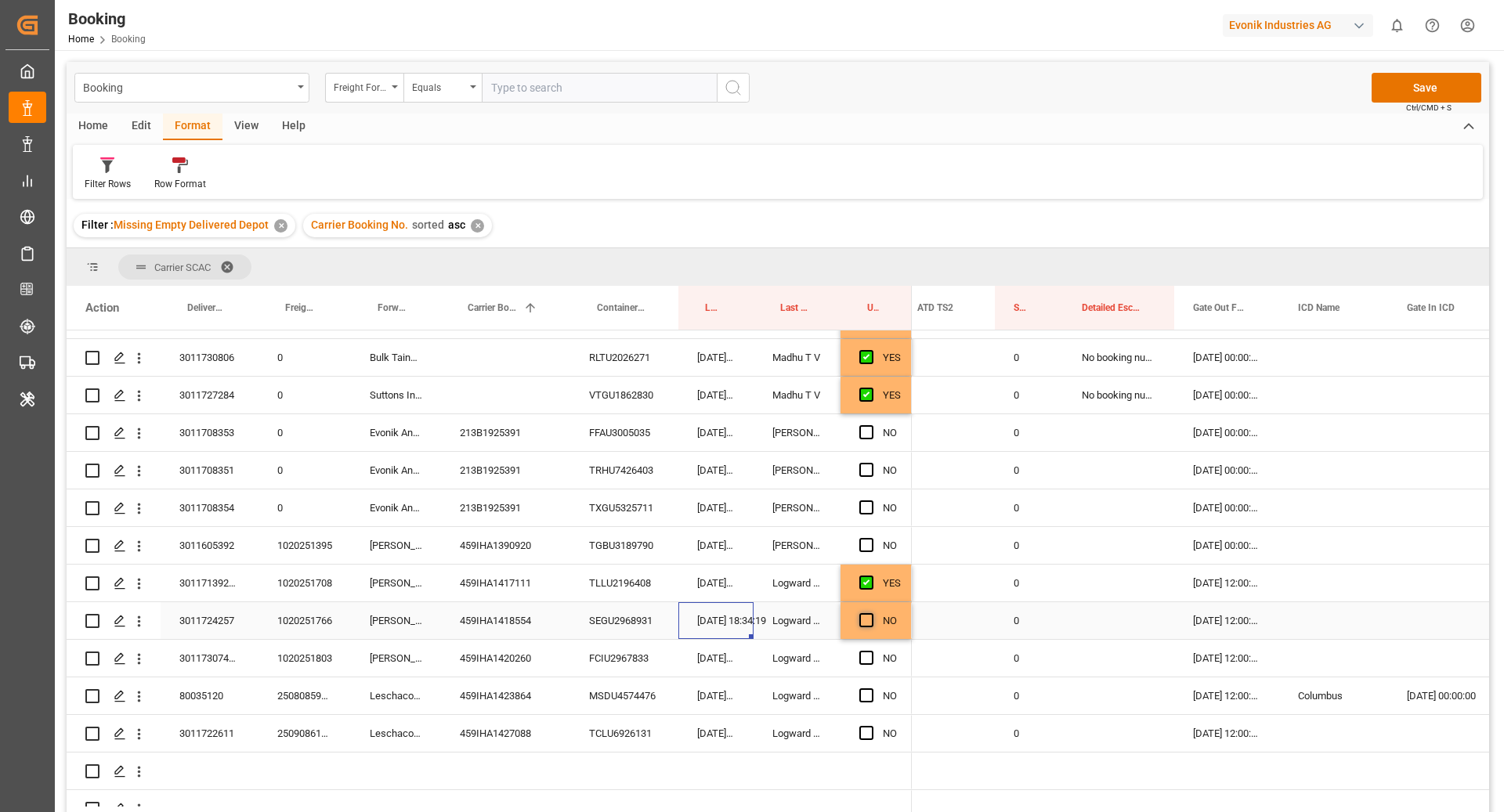
click at [865, 621] on span "Press SPACE to select this row." at bounding box center [867, 621] width 15 height 15
click at [871, 613] on input "Press SPACE to select this row." at bounding box center [871, 613] width 0 height 0
click at [620, 669] on div "FCIU2967833" at bounding box center [624, 658] width 108 height 37
click at [869, 653] on span "Press SPACE to select this row." at bounding box center [867, 658] width 15 height 15
click at [871, 651] on input "Press SPACE to select this row." at bounding box center [871, 651] width 0 height 0
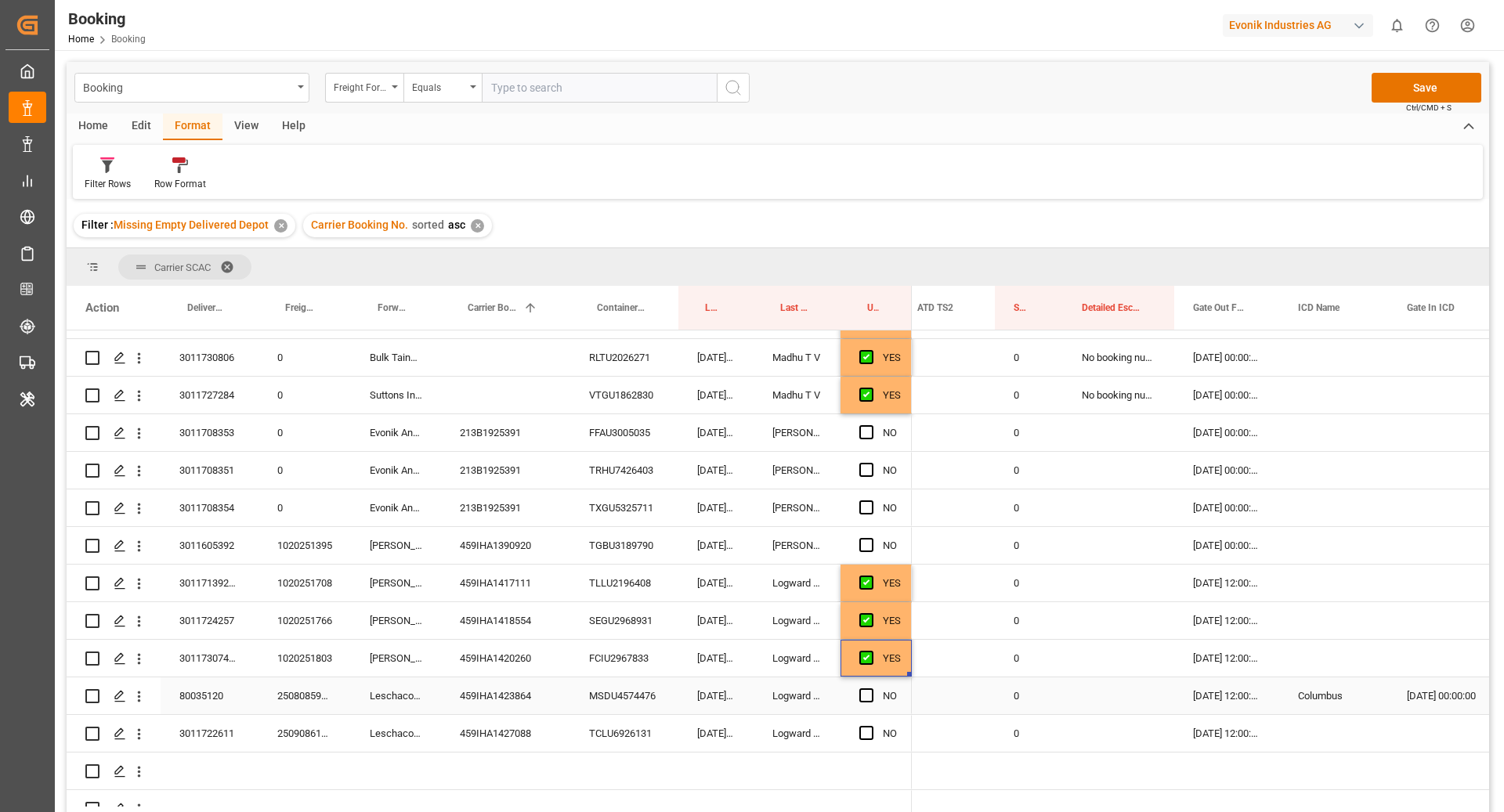
click at [676, 694] on div "MSDU4574476" at bounding box center [624, 696] width 108 height 37
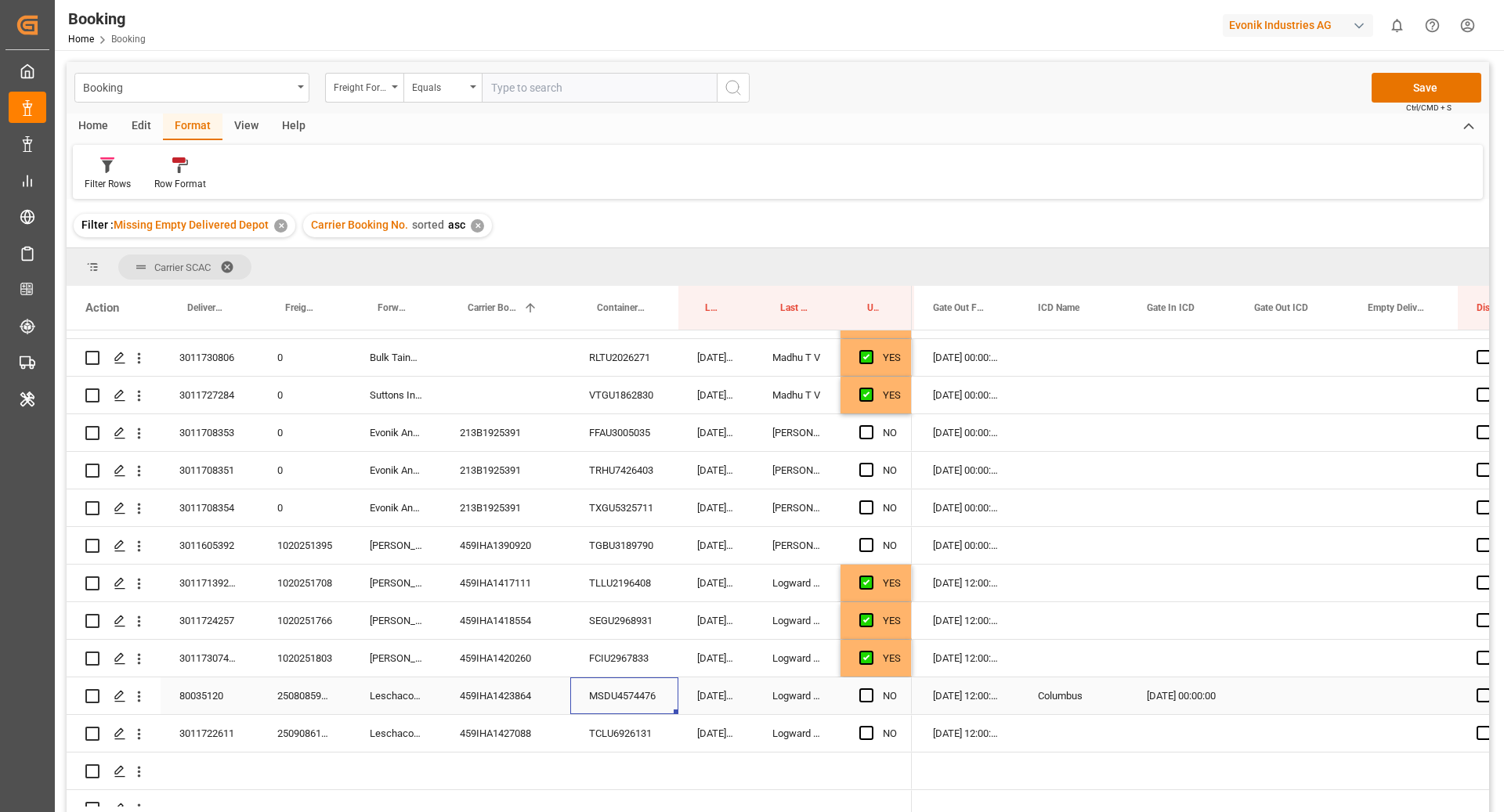
scroll to position [0, 2839]
click at [640, 724] on div "TCLU6926131" at bounding box center [624, 733] width 108 height 37
click at [867, 739] on span "Press SPACE to select this row." at bounding box center [867, 733] width 15 height 15
click at [871, 726] on input "Press SPACE to select this row." at bounding box center [871, 726] width 0 height 0
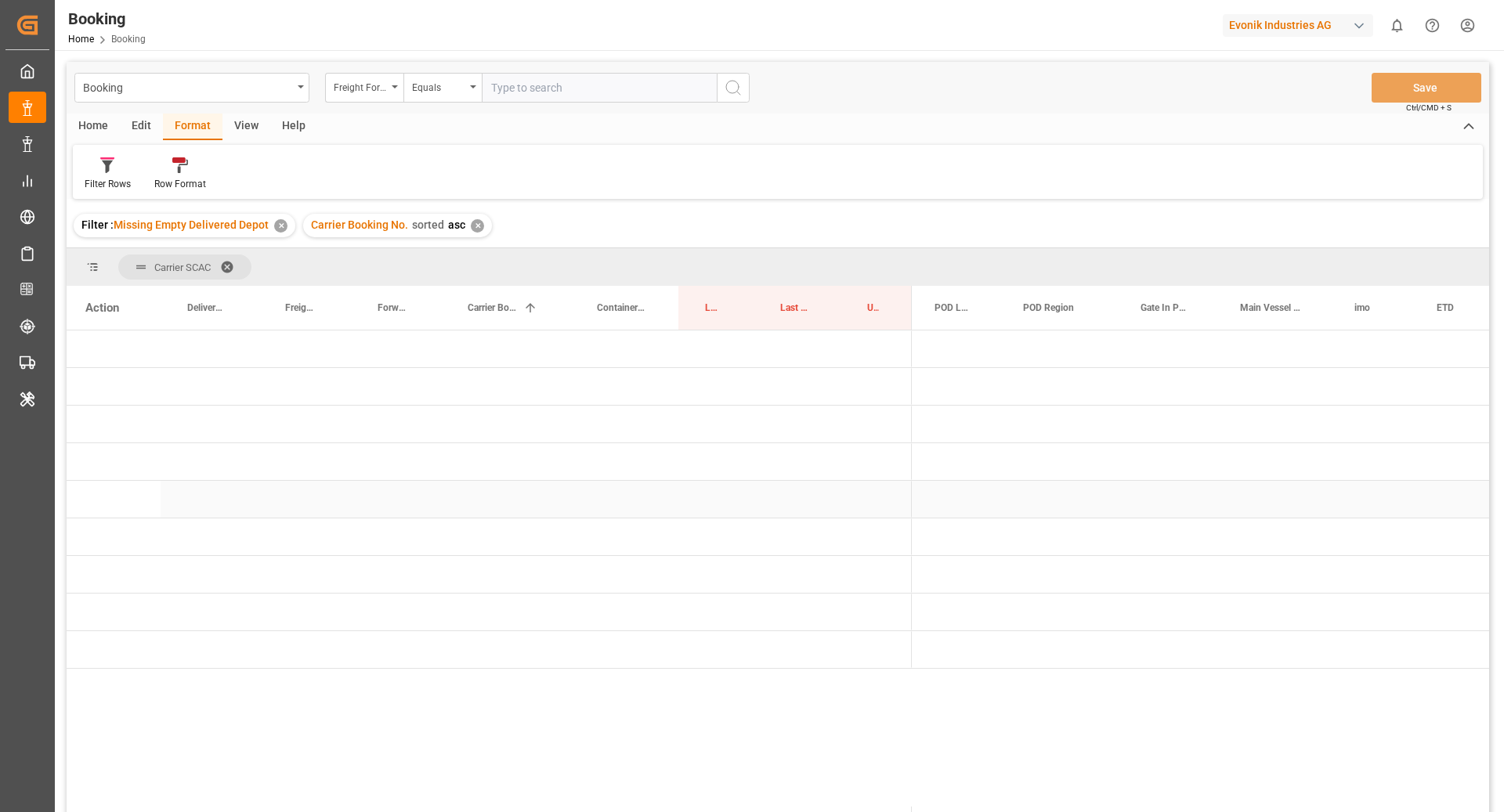
scroll to position [0, 143]
click at [932, 581] on span "Press SPACE to select this row." at bounding box center [938, 575] width 15 height 36
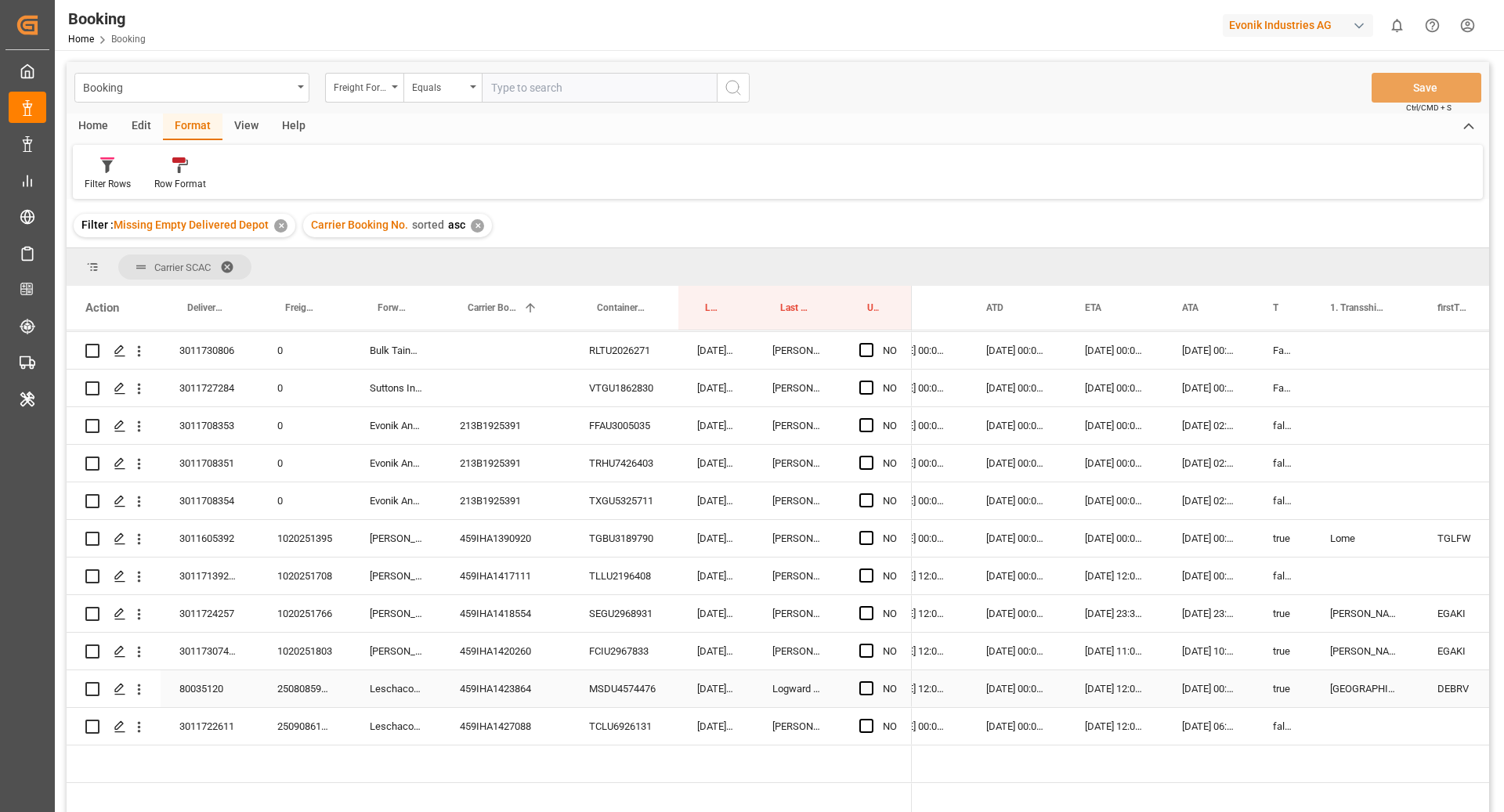
scroll to position [0, 1103]
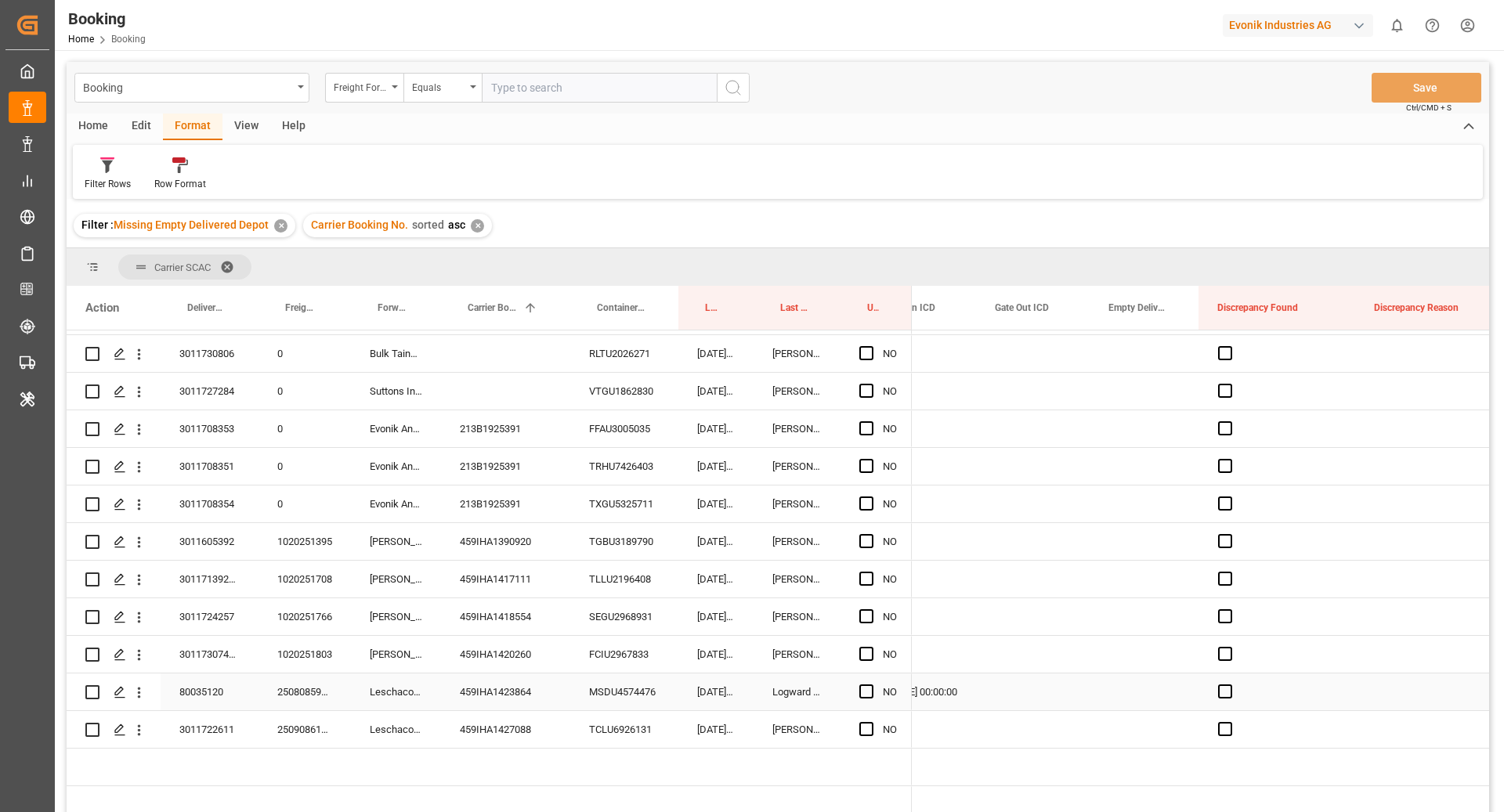
click at [1022, 696] on div "Press SPACE to select this row." at bounding box center [1033, 691] width 113 height 37
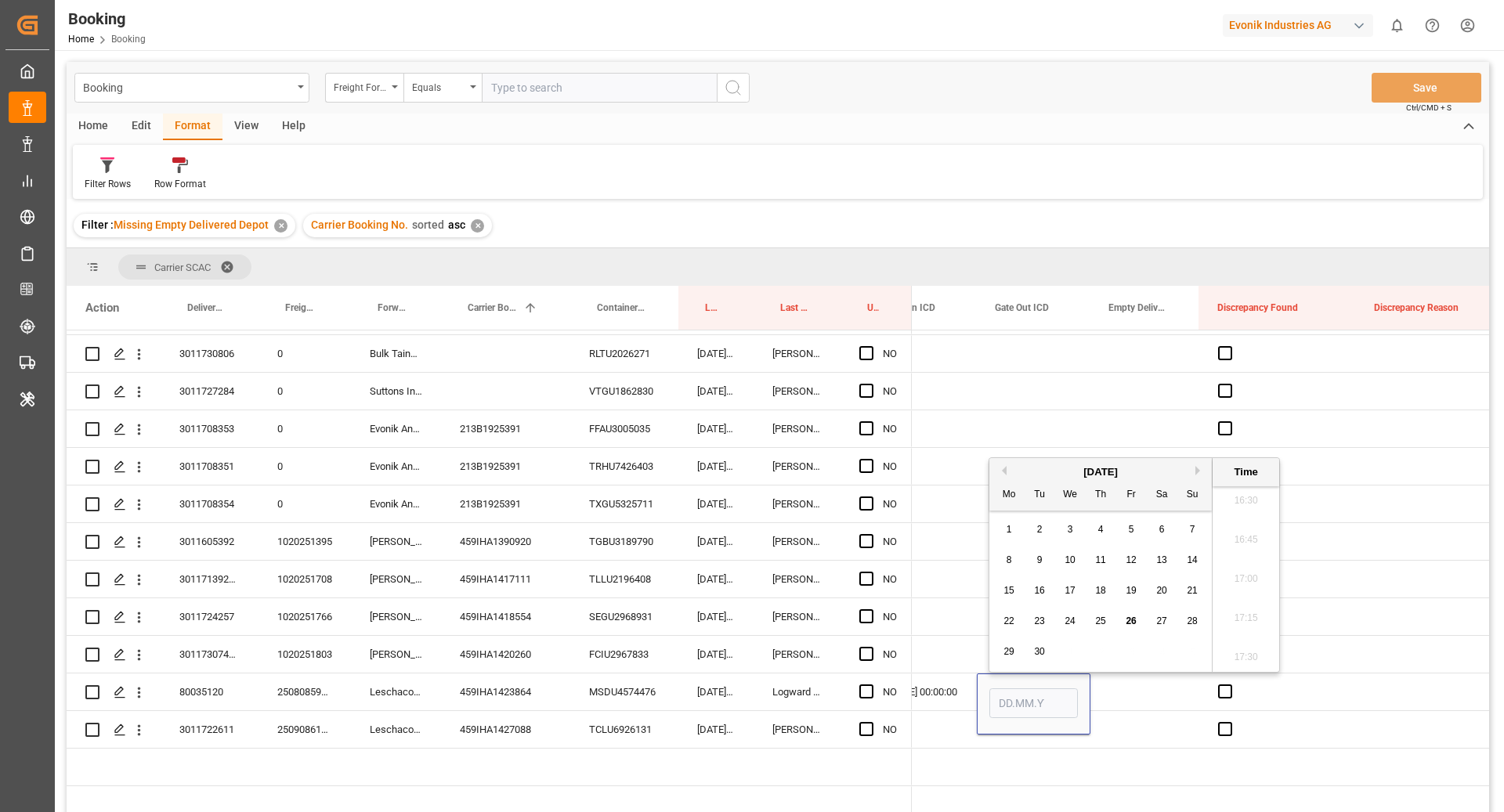
click at [1088, 618] on div "22 23 24 25 26 27 28" at bounding box center [1101, 621] width 214 height 31
click at [1091, 620] on div "25" at bounding box center [1101, 621] width 20 height 19
type input "[DATE] 00:00"
click at [1126, 679] on div "Press SPACE to select this row." at bounding box center [1145, 691] width 109 height 37
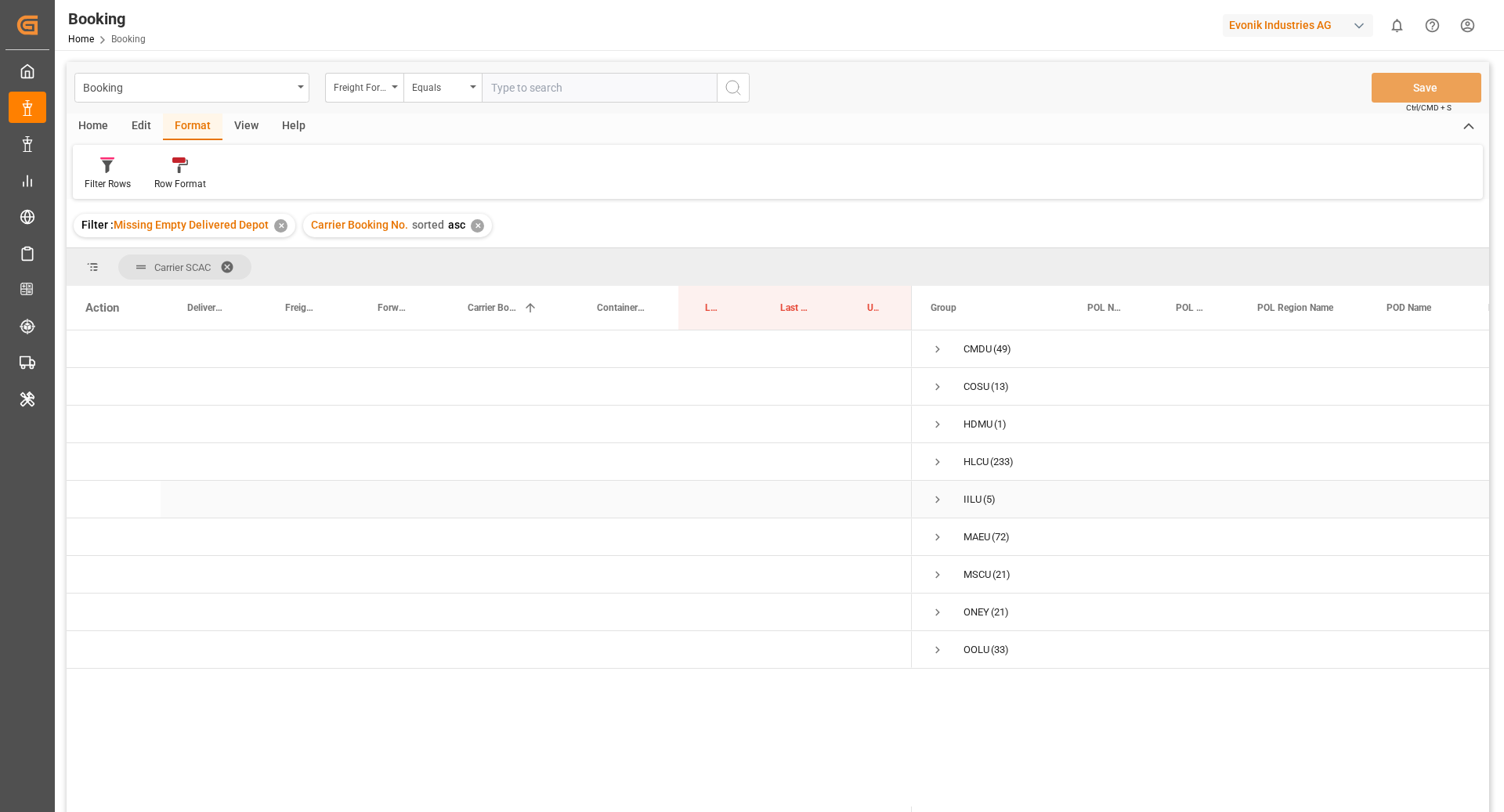
click at [939, 493] on span "Press SPACE to select this row." at bounding box center [938, 500] width 15 height 15
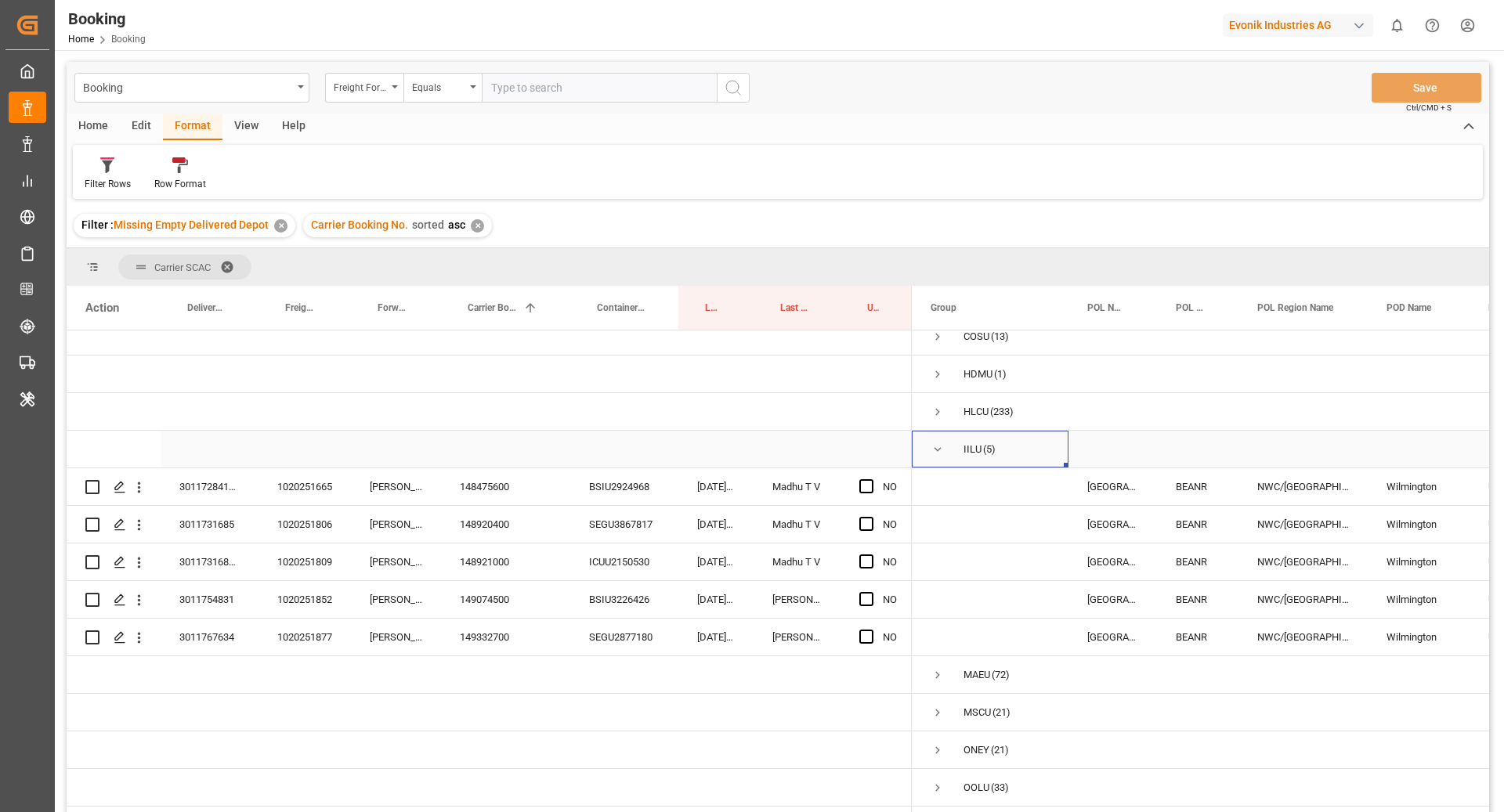
click at [521, 451] on div "Press SPACE to select this row." at bounding box center [506, 449] width 129 height 37
click at [494, 476] on div "148475600" at bounding box center [506, 486] width 129 height 37
click at [868, 479] on span "Press SPACE to select this row." at bounding box center [867, 486] width 15 height 15
click at [871, 479] on input "Press SPACE to select this row." at bounding box center [871, 479] width 0 height 0
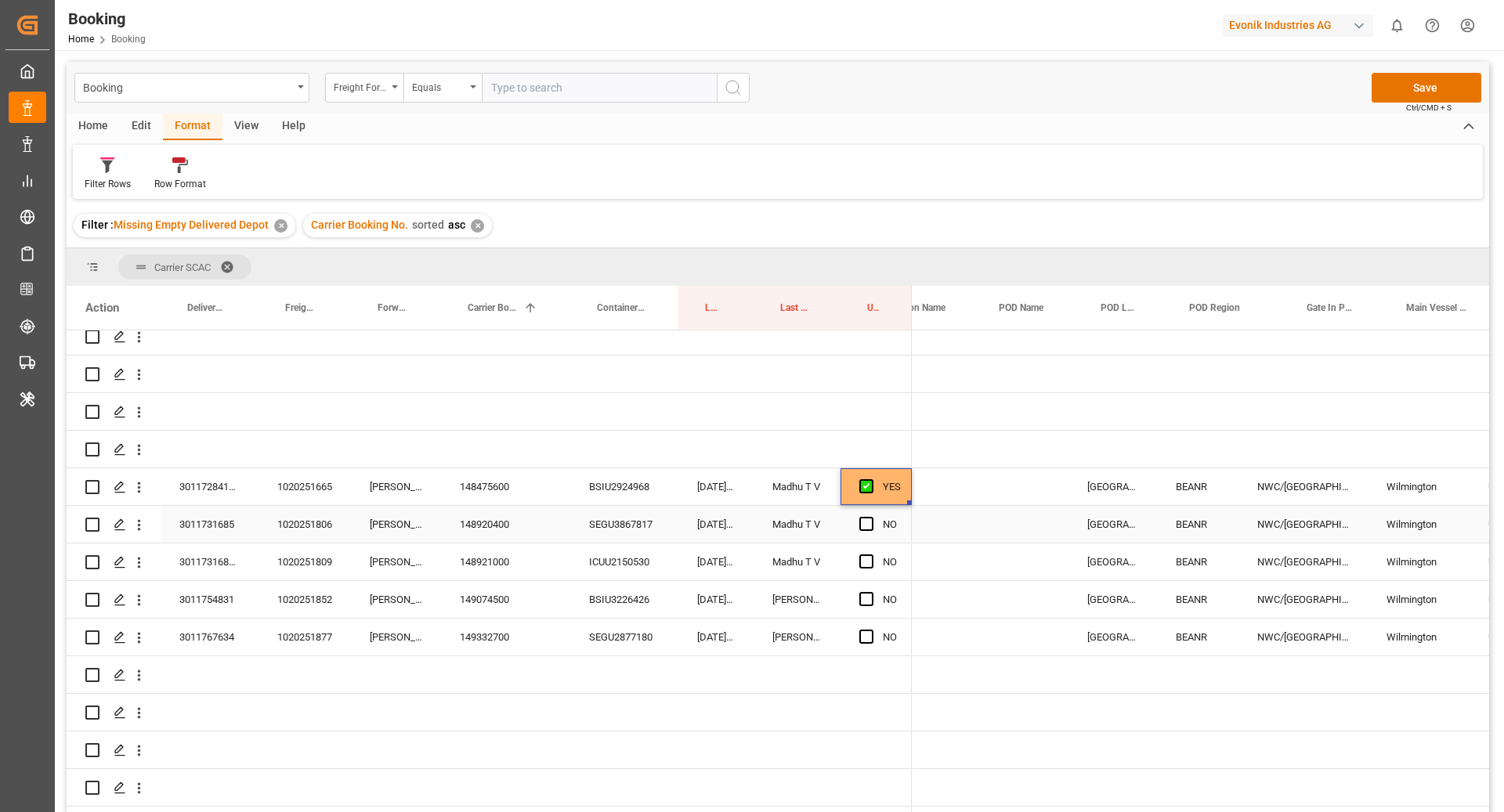
scroll to position [0, 1044]
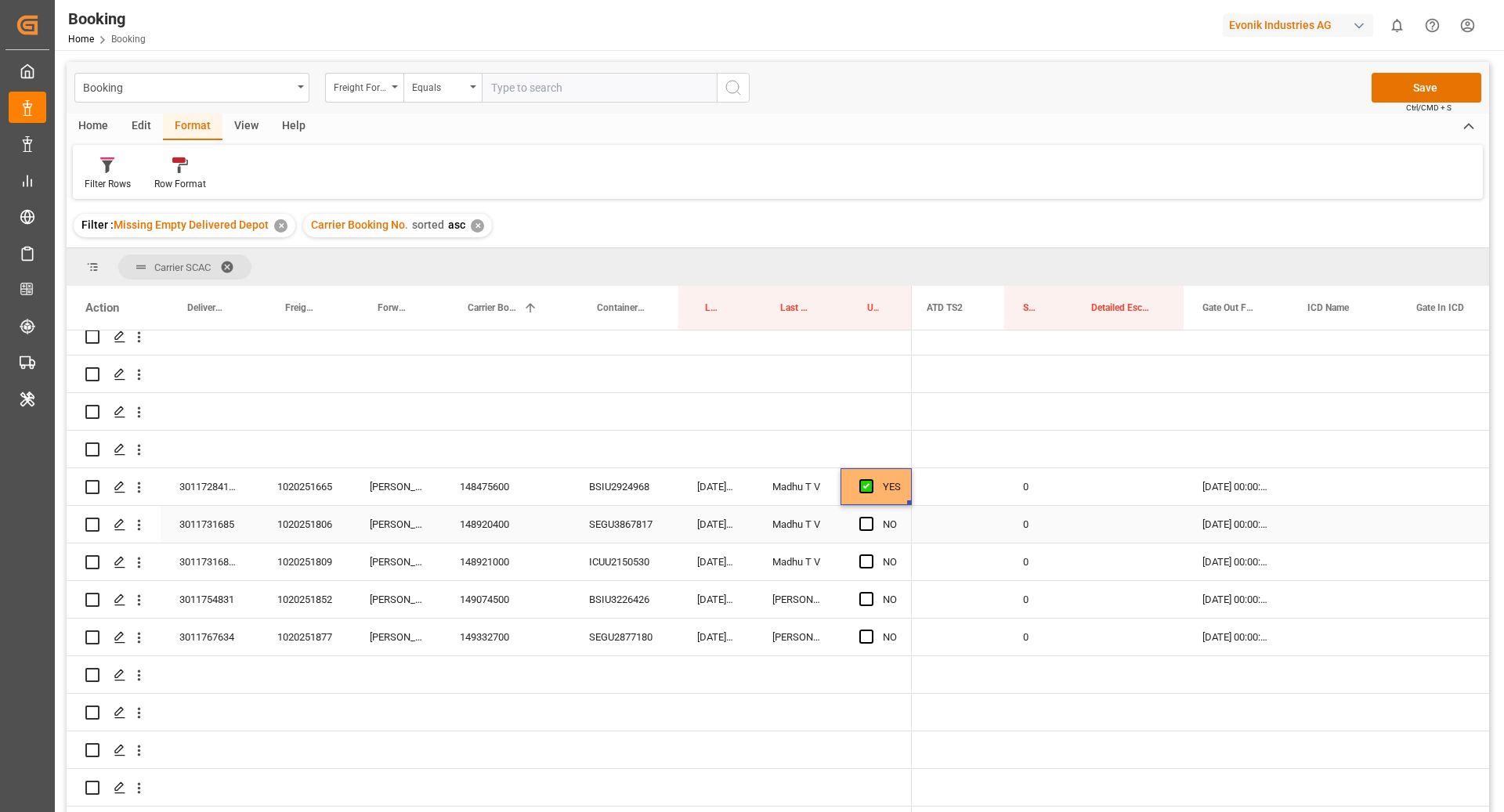
click at [524, 514] on div "148920400" at bounding box center [506, 524] width 129 height 37
click at [865, 517] on span "Press SPACE to select this row." at bounding box center [867, 524] width 15 height 15
click at [871, 517] on input "Press SPACE to select this row." at bounding box center [871, 517] width 0 height 0
click at [508, 545] on div "148921000" at bounding box center [506, 562] width 129 height 37
click at [860, 549] on div "Press SPACE to select this row." at bounding box center [871, 563] width 24 height 36
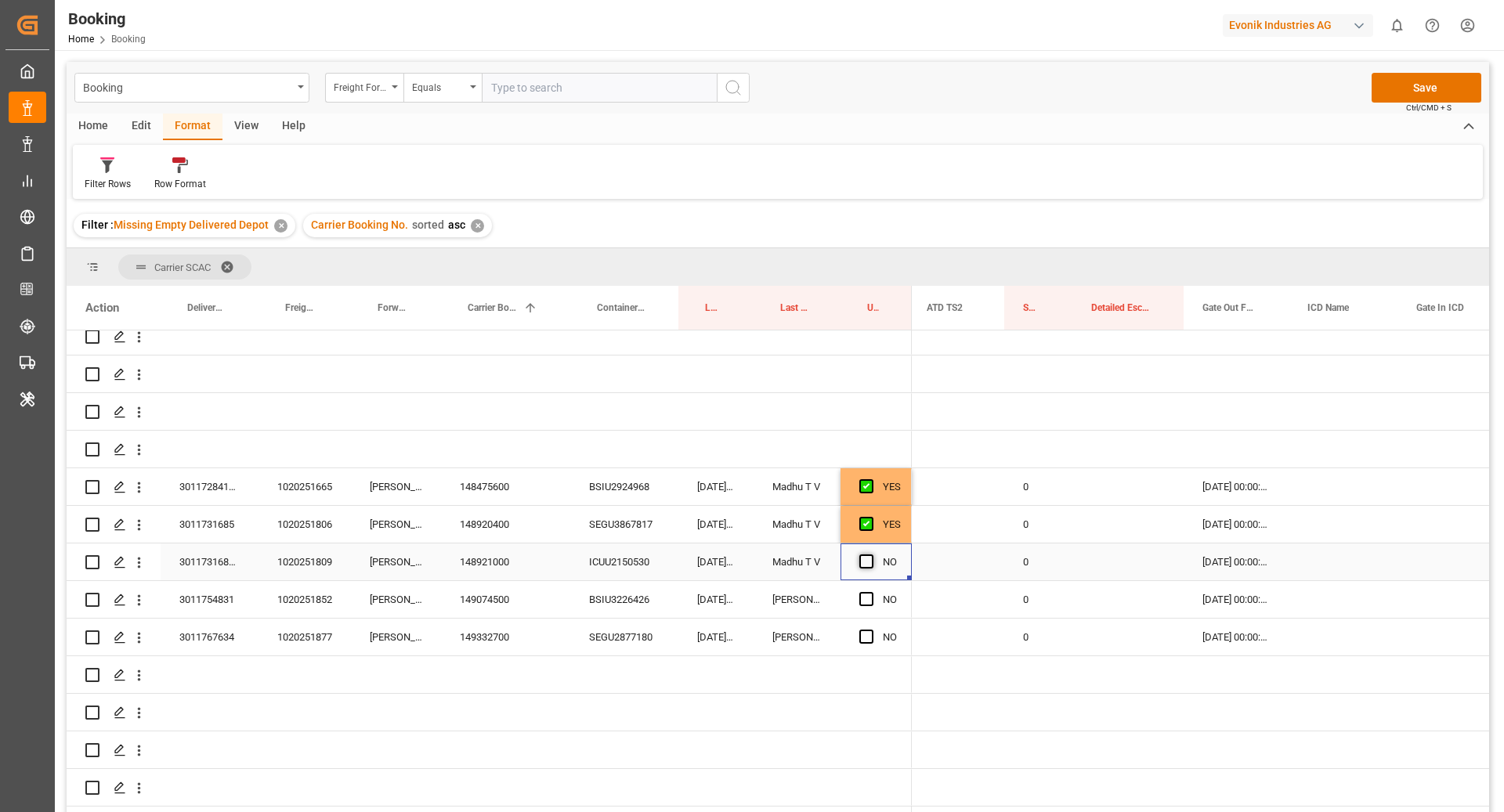
click at [871, 554] on span "Press SPACE to select this row." at bounding box center [867, 562] width 15 height 15
click at [871, 554] on input "Press SPACE to select this row." at bounding box center [871, 554] width 0 height 0
click at [587, 592] on div "BSIU3226426" at bounding box center [624, 599] width 108 height 37
click at [515, 582] on div "149074500" at bounding box center [506, 599] width 129 height 37
click at [863, 592] on span "Press SPACE to select this row." at bounding box center [867, 600] width 15 height 15
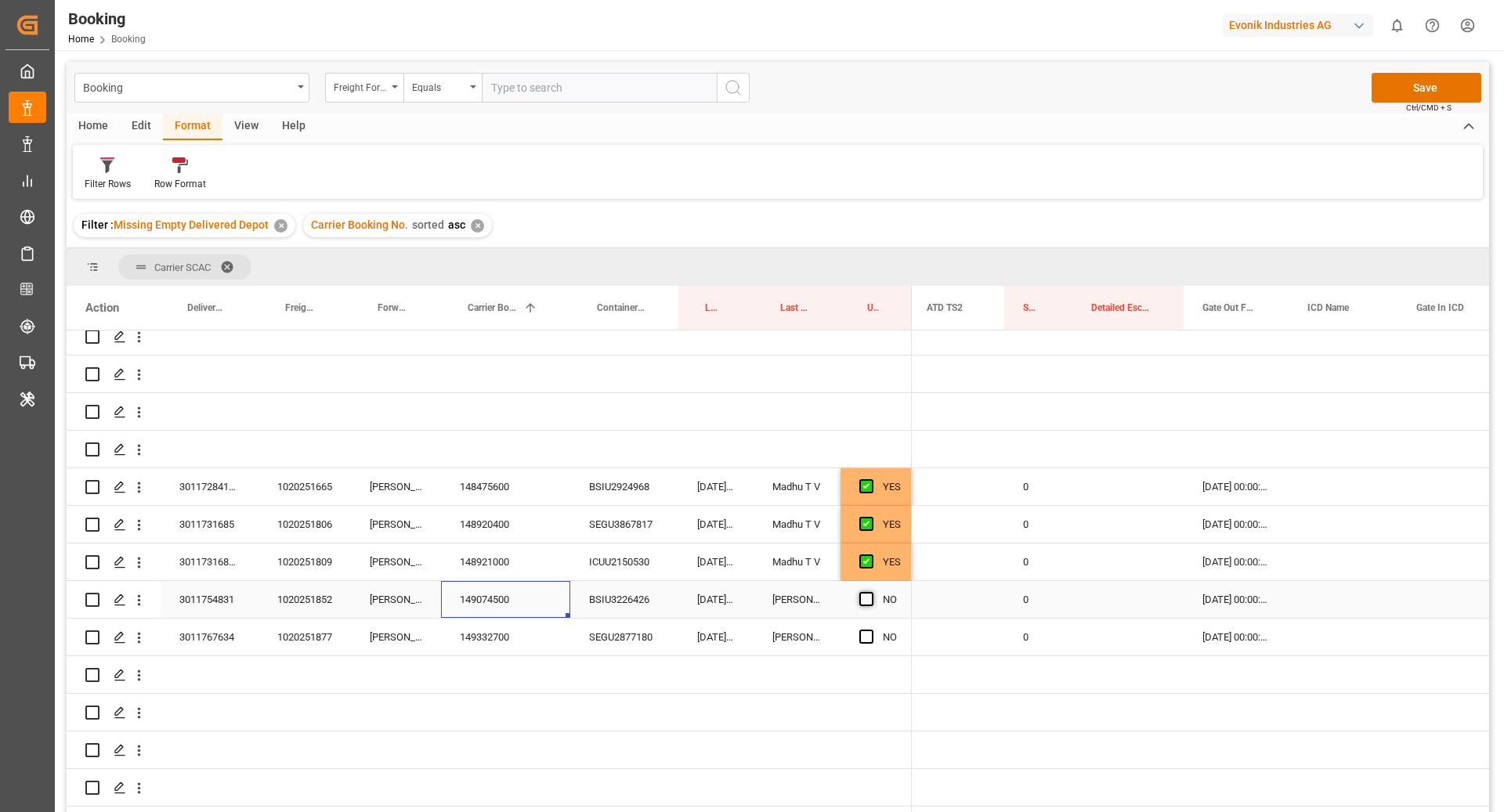
click at [871, 592] on input "Press SPACE to select this row." at bounding box center [871, 592] width 0 height 0
click at [602, 619] on div "SEGU2877180" at bounding box center [624, 637] width 108 height 37
click at [486, 619] on div "149332700" at bounding box center [506, 637] width 129 height 37
click at [868, 630] on span "Press SPACE to select this row." at bounding box center [867, 637] width 15 height 15
click at [871, 630] on input "Press SPACE to select this row." at bounding box center [871, 630] width 0 height 0
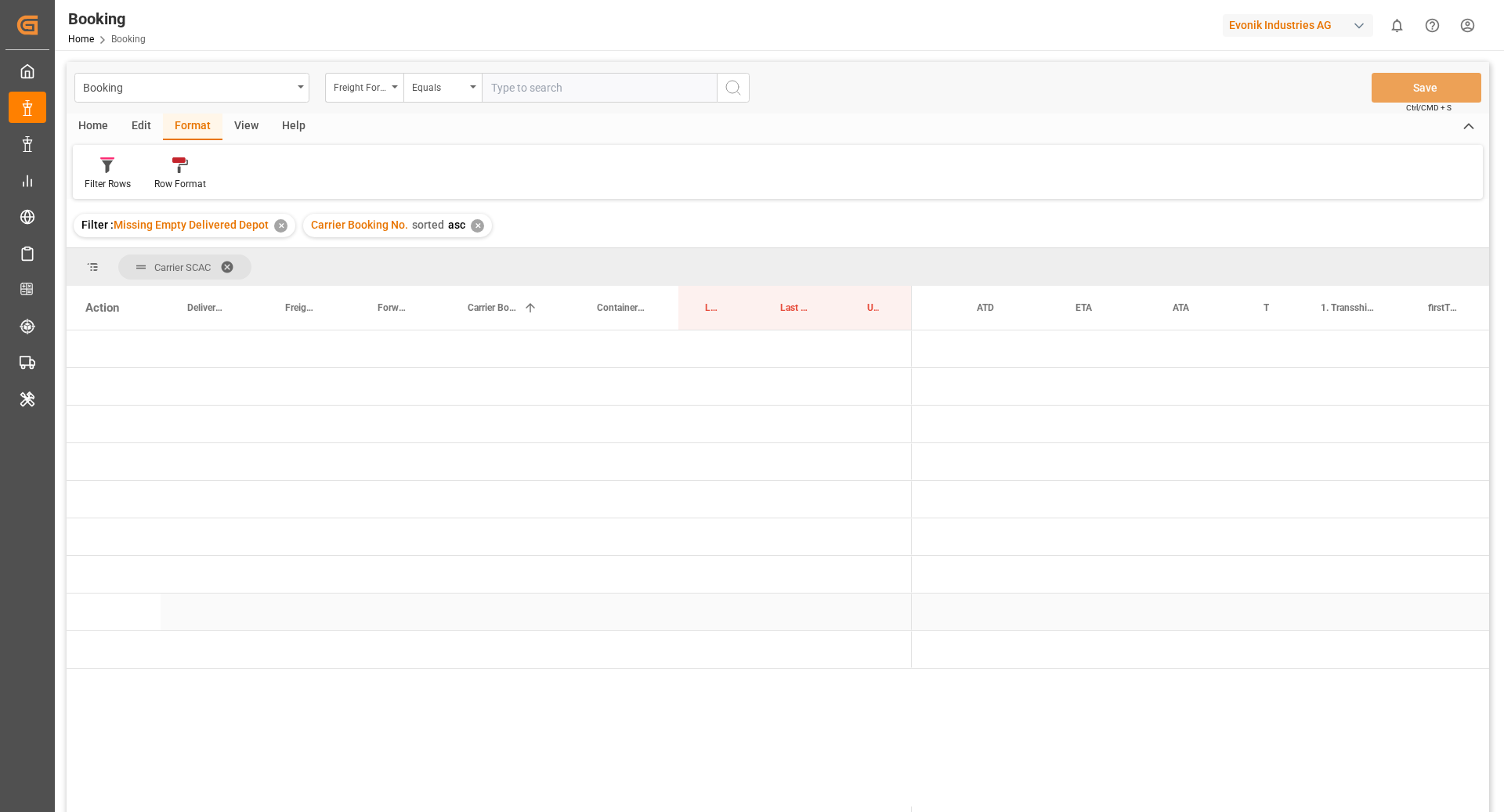
scroll to position [0, 1068]
click at [940, 431] on span "Press SPACE to select this row." at bounding box center [938, 425] width 15 height 36
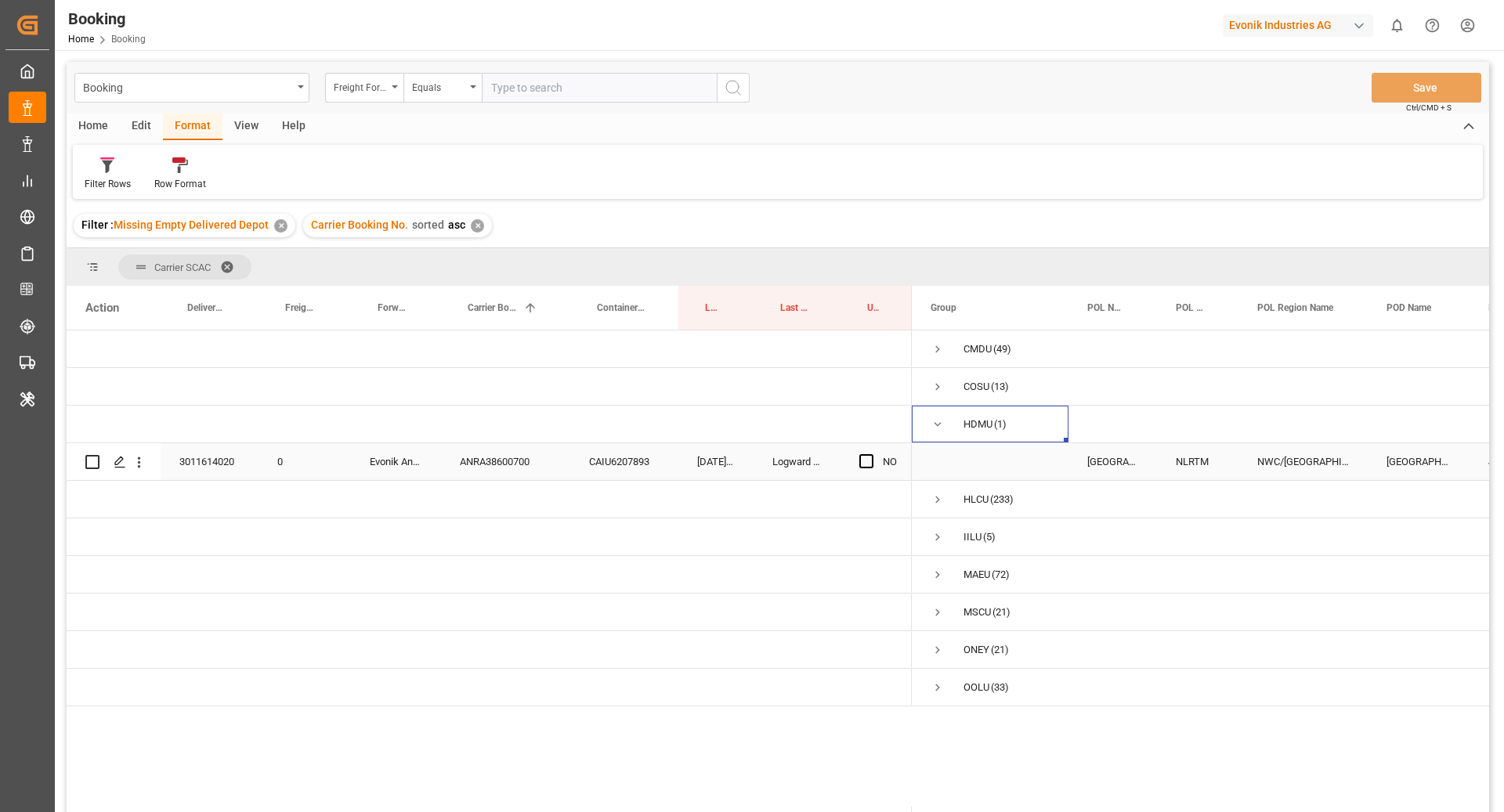
click at [615, 462] on div "CAIU6207893" at bounding box center [624, 462] width 108 height 37
click at [525, 458] on div "ANRA38600700" at bounding box center [506, 462] width 129 height 37
click at [872, 461] on span "Press SPACE to select this row." at bounding box center [867, 462] width 15 height 15
click at [871, 455] on input "Press SPACE to select this row." at bounding box center [871, 455] width 0 height 0
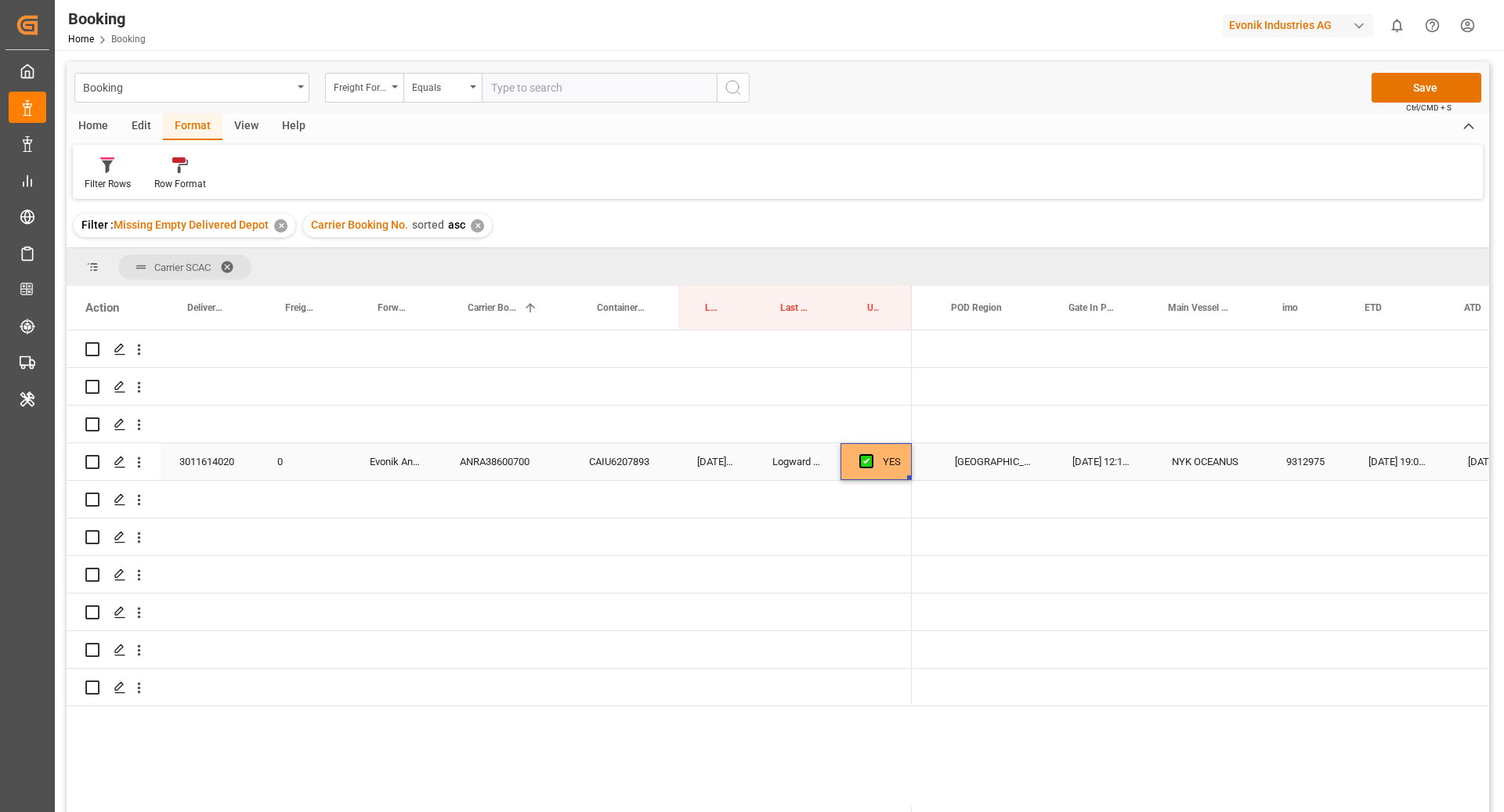
scroll to position [0, 1047]
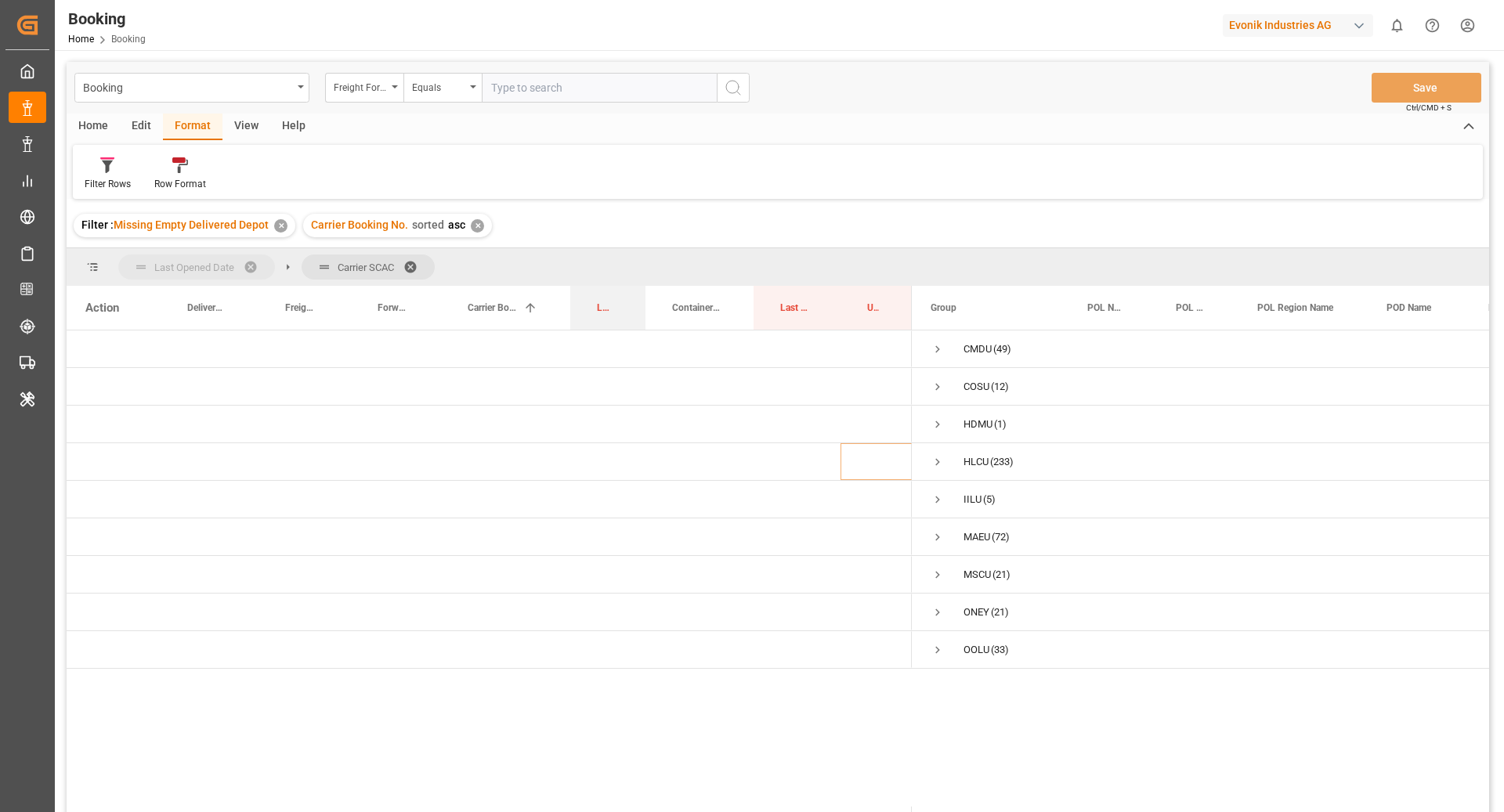
drag, startPoint x: 713, startPoint y: 307, endPoint x: 230, endPoint y: 269, distance: 484.5
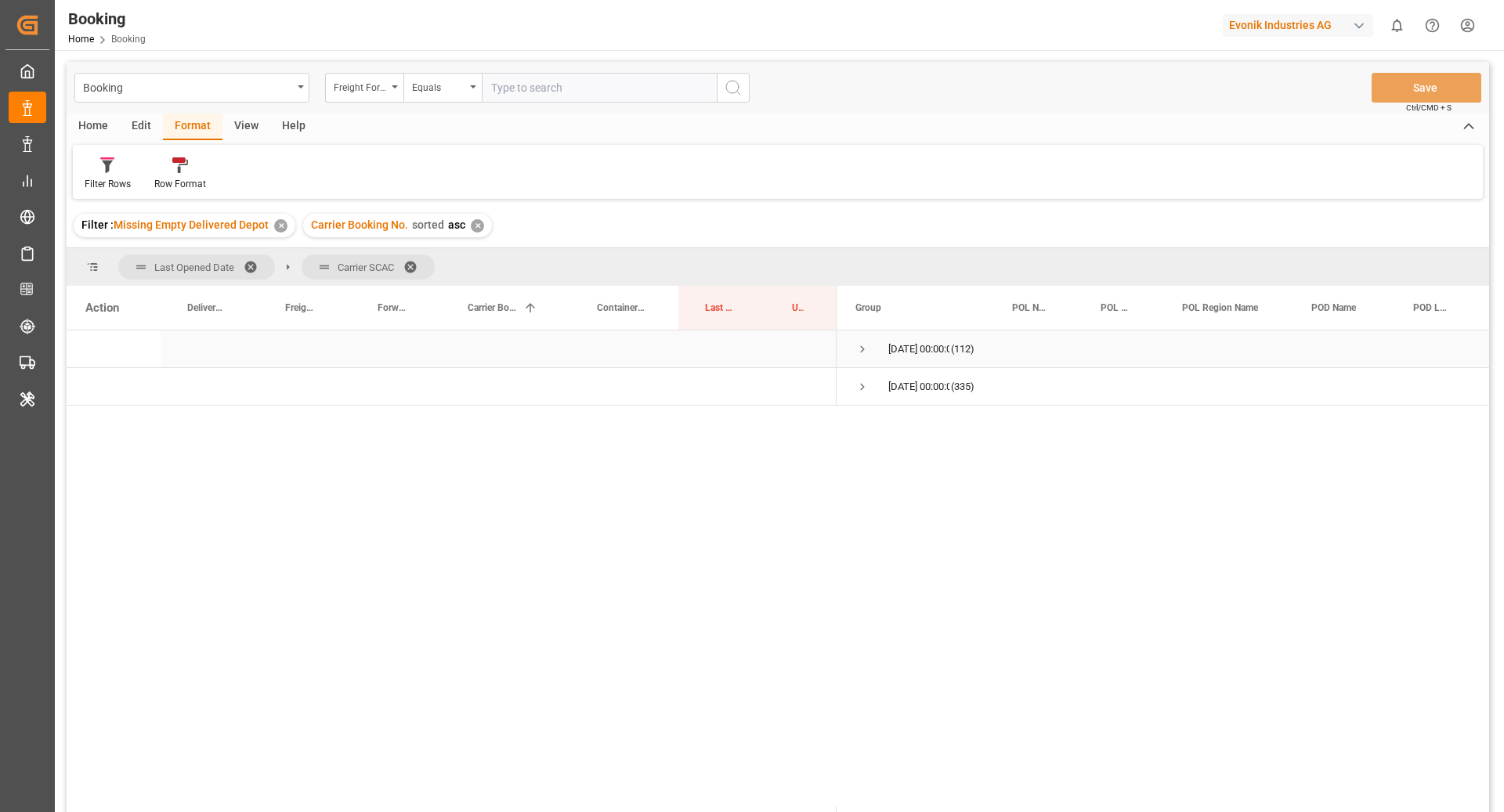
click at [864, 347] on span "Press SPACE to select this row." at bounding box center [863, 349] width 15 height 15
drag, startPoint x: 697, startPoint y: 308, endPoint x: 693, endPoint y: 274, distance: 34.2
click at [781, 350] on span "Press SPACE to select this row." at bounding box center [776, 349] width 15 height 15
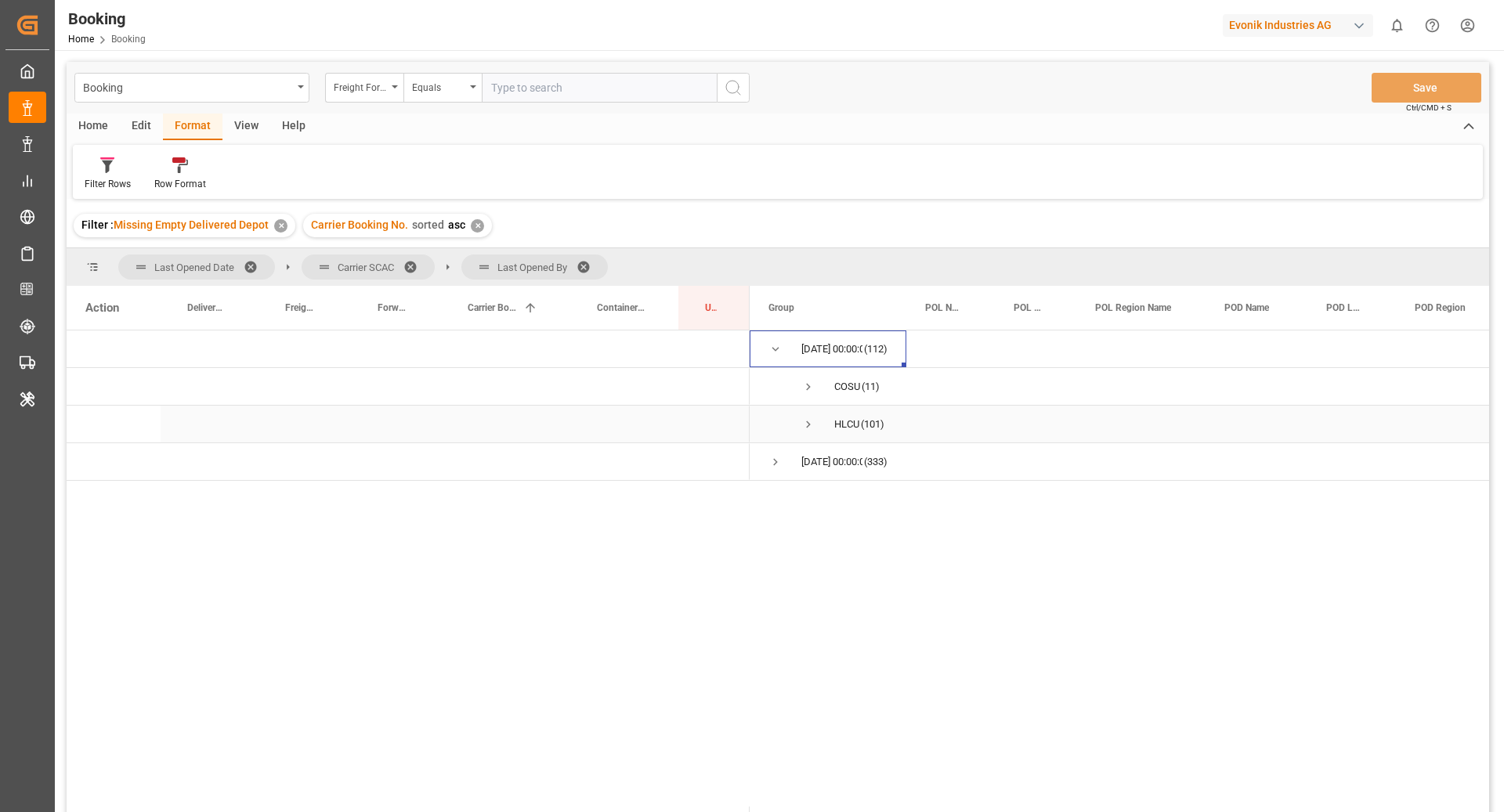
click at [806, 428] on span "Press SPACE to select this row." at bounding box center [809, 425] width 15 height 15
click at [837, 496] on span "Press SPACE to select this row." at bounding box center [841, 500] width 15 height 15
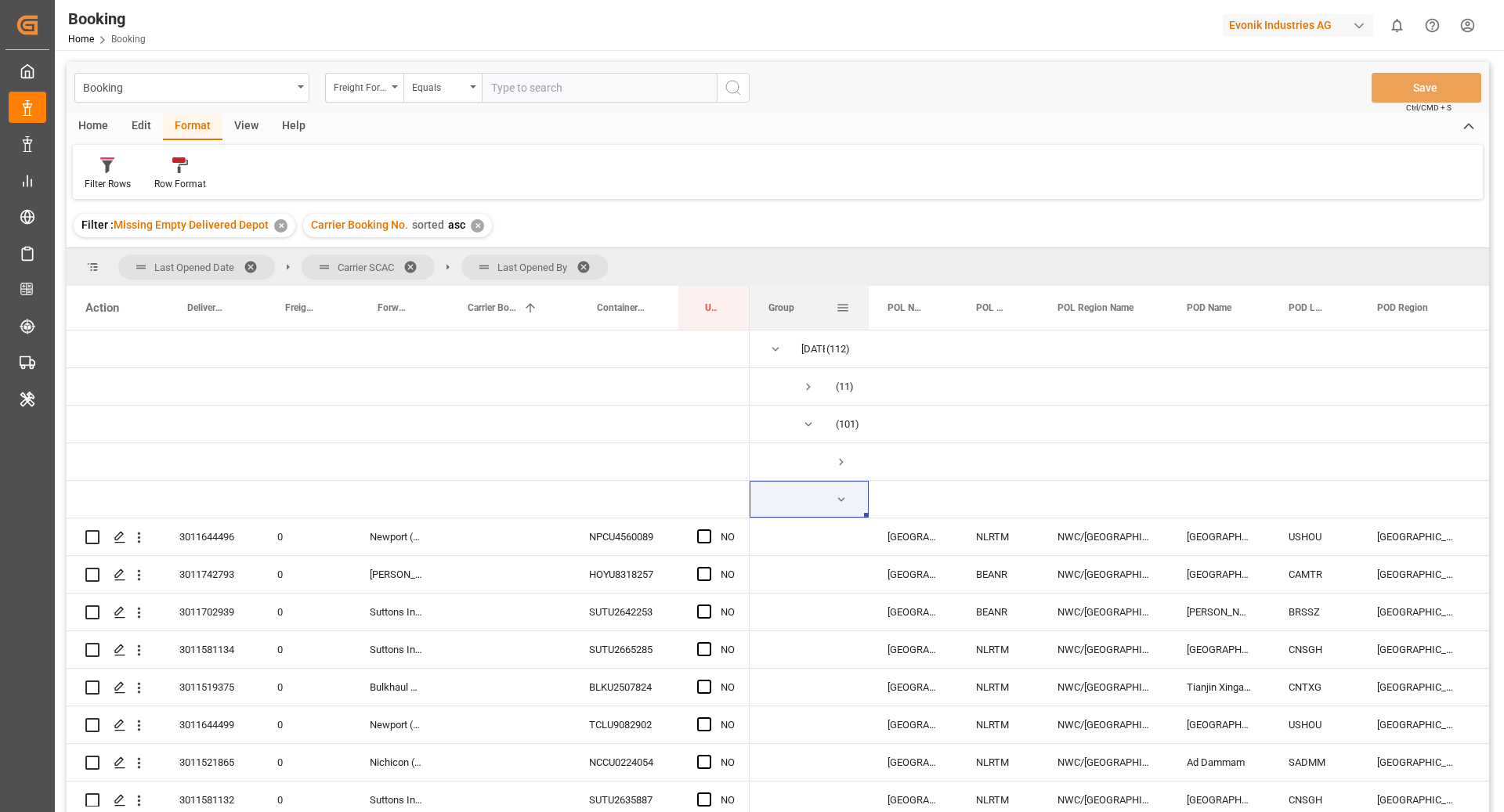
drag, startPoint x: 903, startPoint y: 312, endPoint x: 866, endPoint y: 308, distance: 37.2
click at [866, 308] on div at bounding box center [869, 308] width 6 height 44
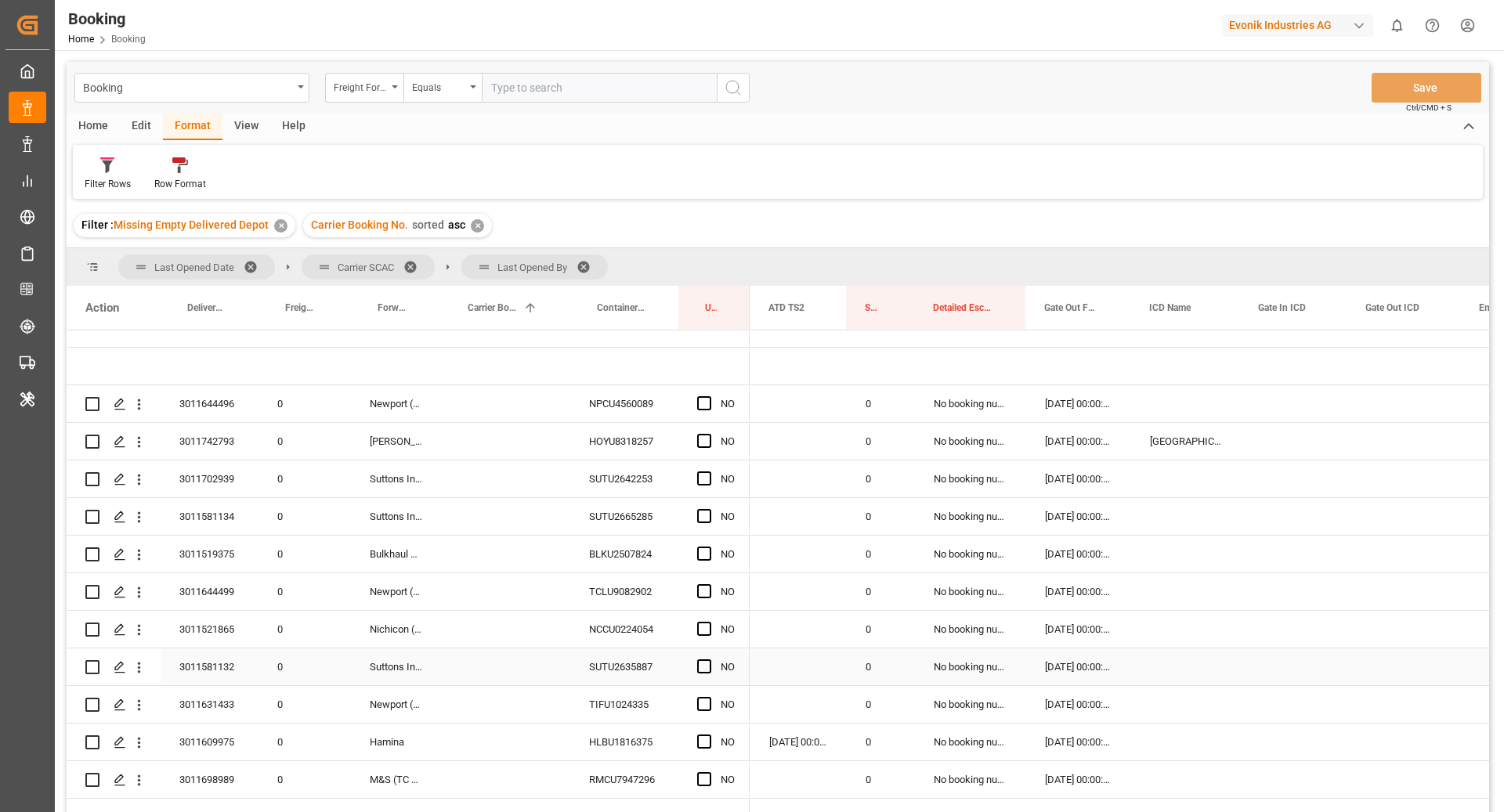
scroll to position [57, 0]
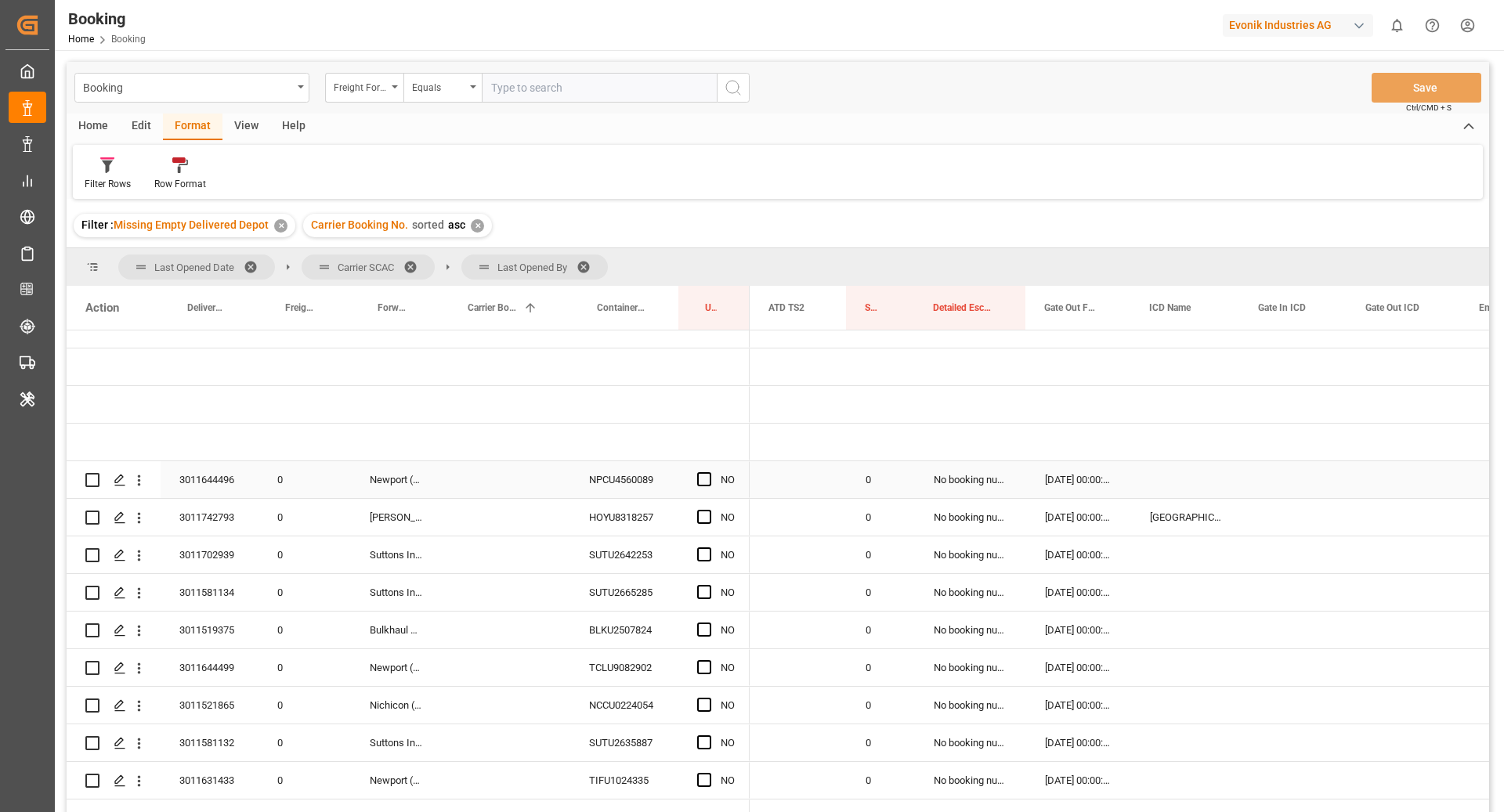
click at [633, 474] on div "NPCU4560089" at bounding box center [624, 479] width 108 height 37
click at [712, 479] on div "Press SPACE to select this row." at bounding box center [709, 480] width 24 height 36
click at [703, 477] on span "Press SPACE to select this row." at bounding box center [704, 479] width 15 height 15
click at [709, 472] on input "Press SPACE to select this row." at bounding box center [709, 472] width 0 height 0
click at [619, 509] on div "HOYU8318257" at bounding box center [624, 517] width 108 height 37
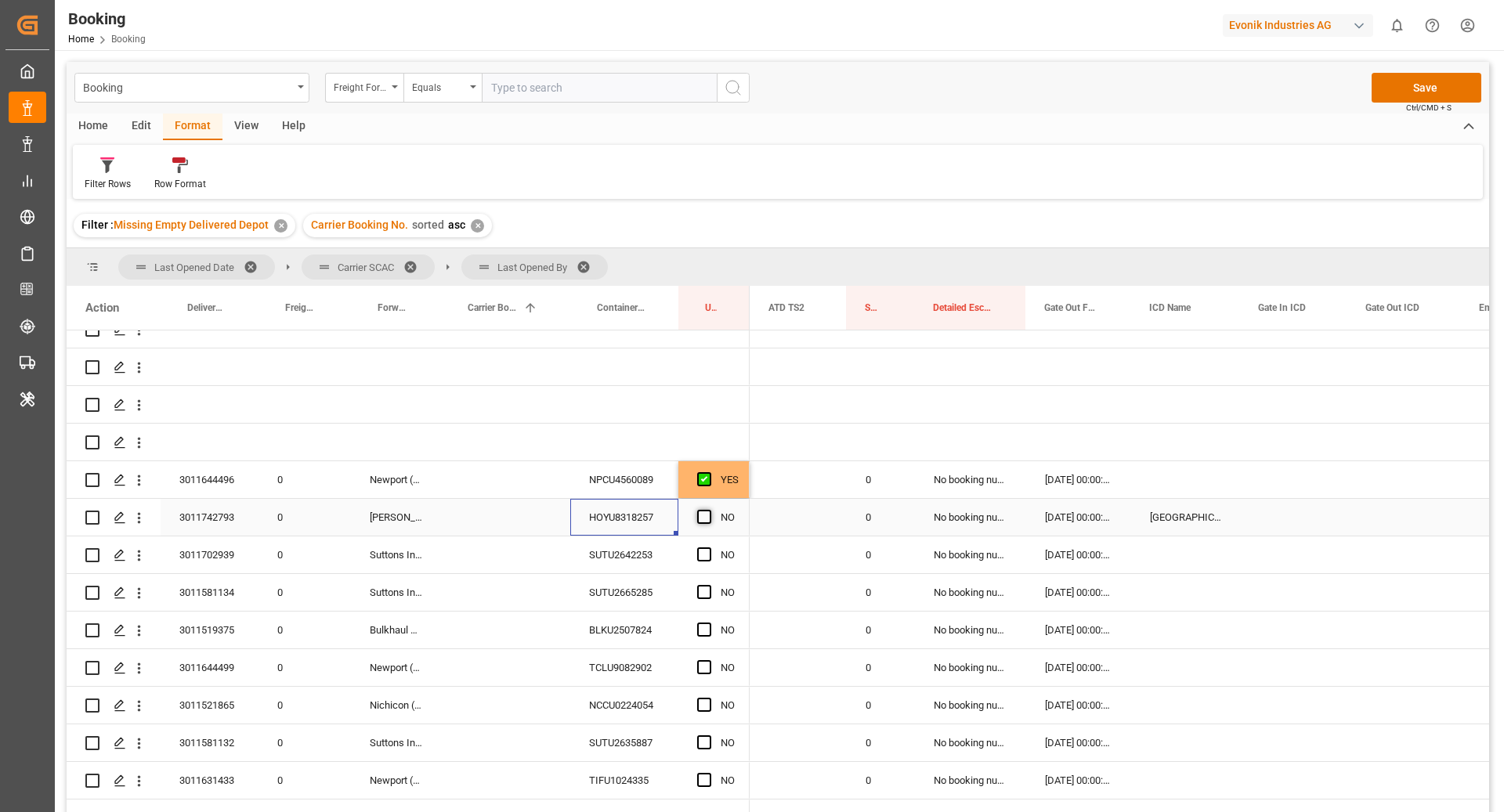
click at [704, 517] on span "Press SPACE to select this row." at bounding box center [704, 517] width 15 height 15
click at [709, 510] on input "Press SPACE to select this row." at bounding box center [709, 510] width 0 height 0
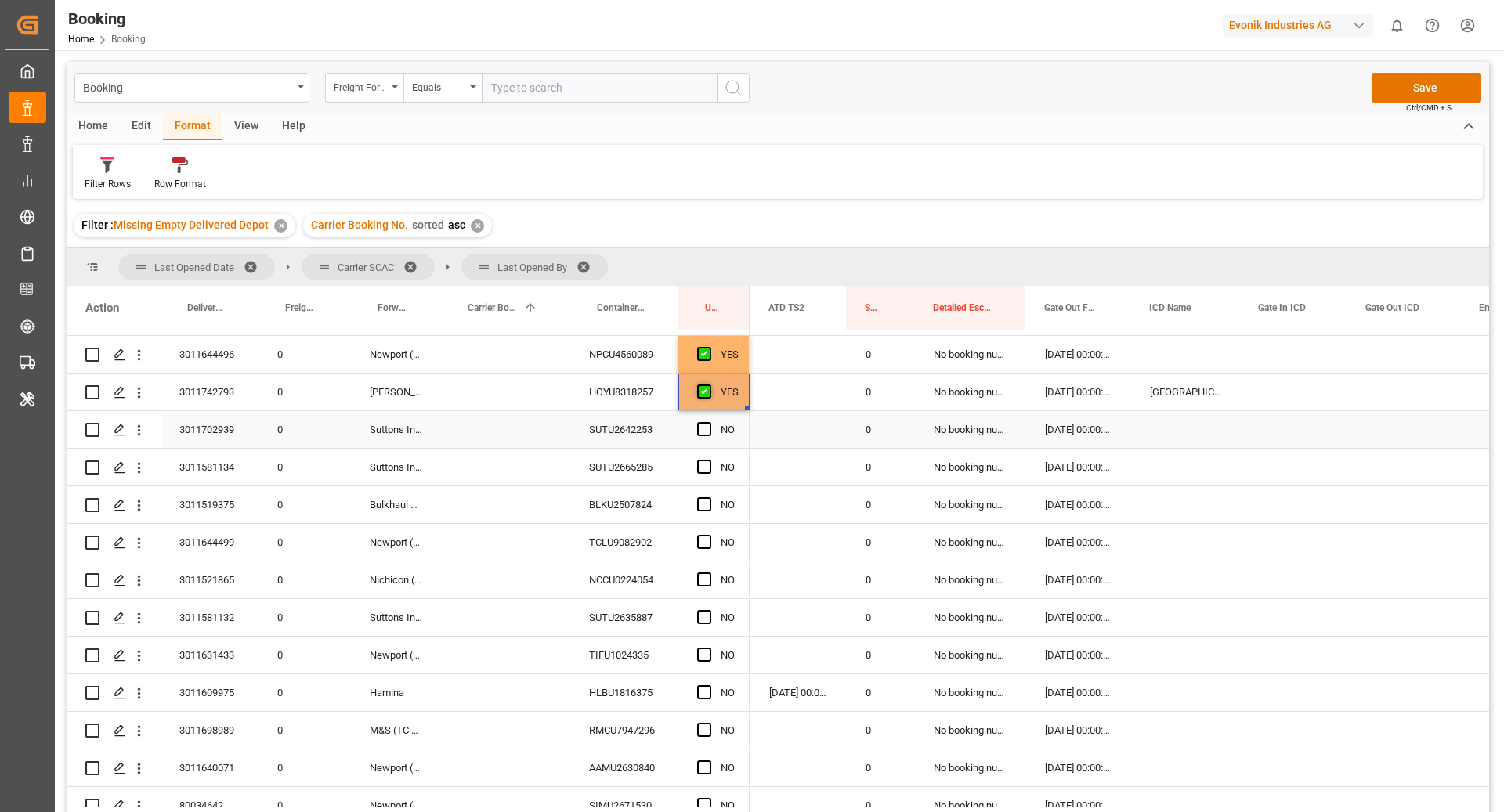
scroll to position [203, 0]
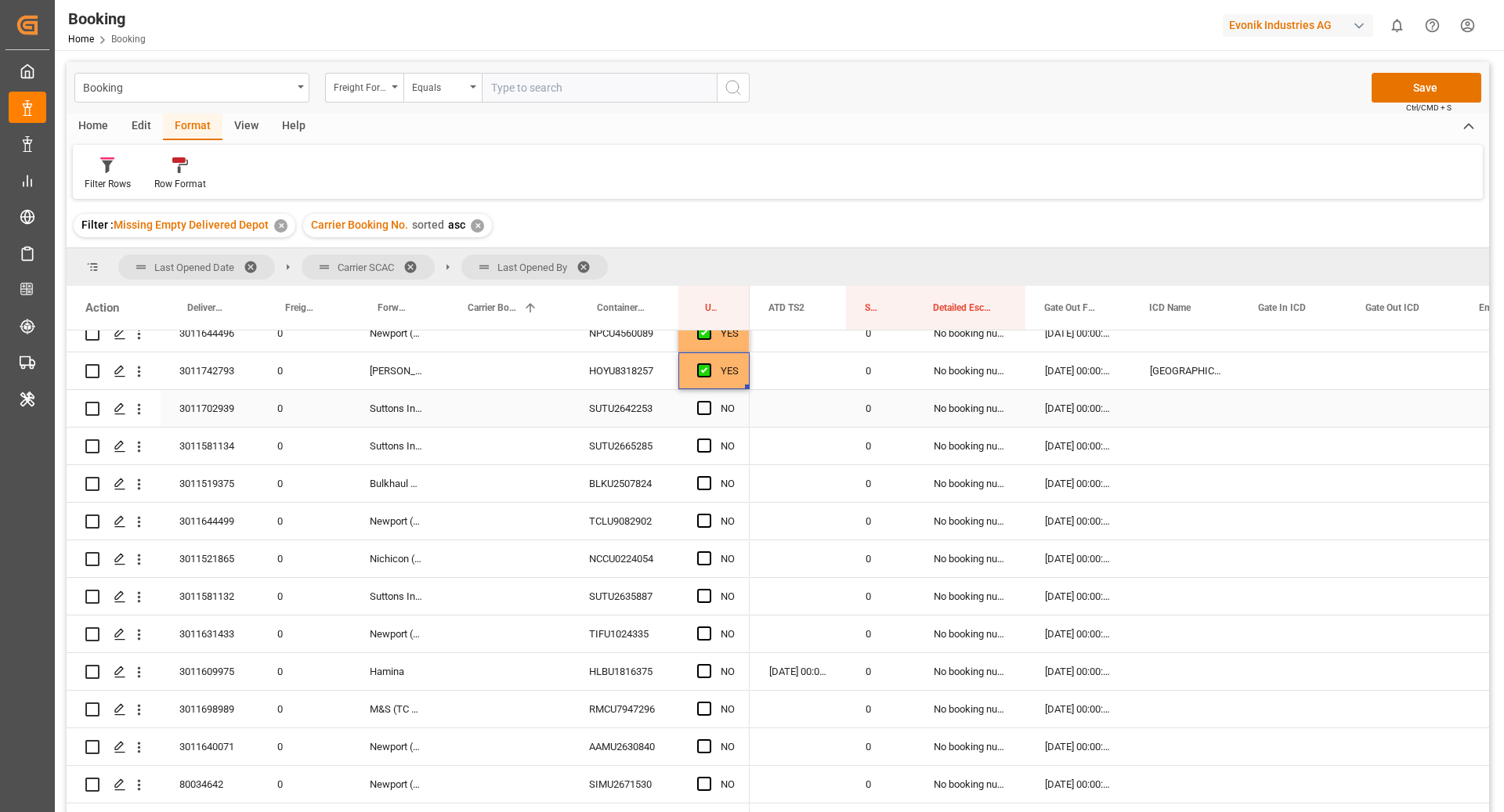
click at [616, 397] on div "SUTU2642253" at bounding box center [624, 408] width 108 height 37
click at [707, 406] on span "Press SPACE to select this row." at bounding box center [704, 408] width 15 height 15
click at [709, 401] on input "Press SPACE to select this row." at bounding box center [709, 401] width 0 height 0
click at [605, 438] on div "SUTU2665285" at bounding box center [624, 445] width 108 height 37
click at [703, 444] on span "Press SPACE to select this row." at bounding box center [704, 445] width 15 height 15
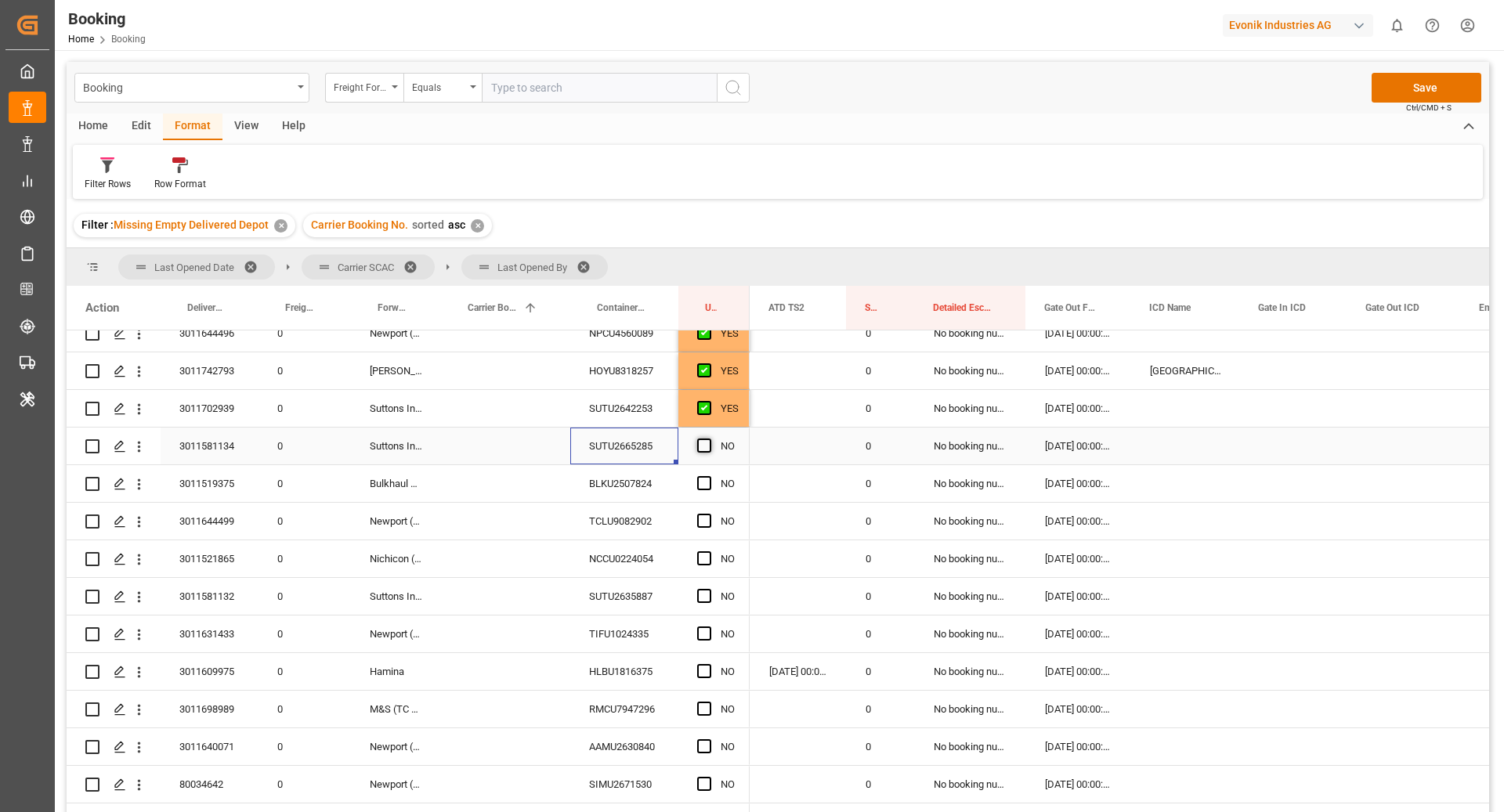
click at [709, 438] on input "Press SPACE to select this row." at bounding box center [709, 438] width 0 height 0
click at [635, 489] on div "BLKU2507824" at bounding box center [624, 484] width 108 height 37
click at [705, 488] on span "Press SPACE to select this row." at bounding box center [704, 484] width 15 height 15
click at [709, 476] on input "Press SPACE to select this row." at bounding box center [709, 476] width 0 height 0
click at [618, 532] on div "TCLU9082902" at bounding box center [624, 521] width 108 height 37
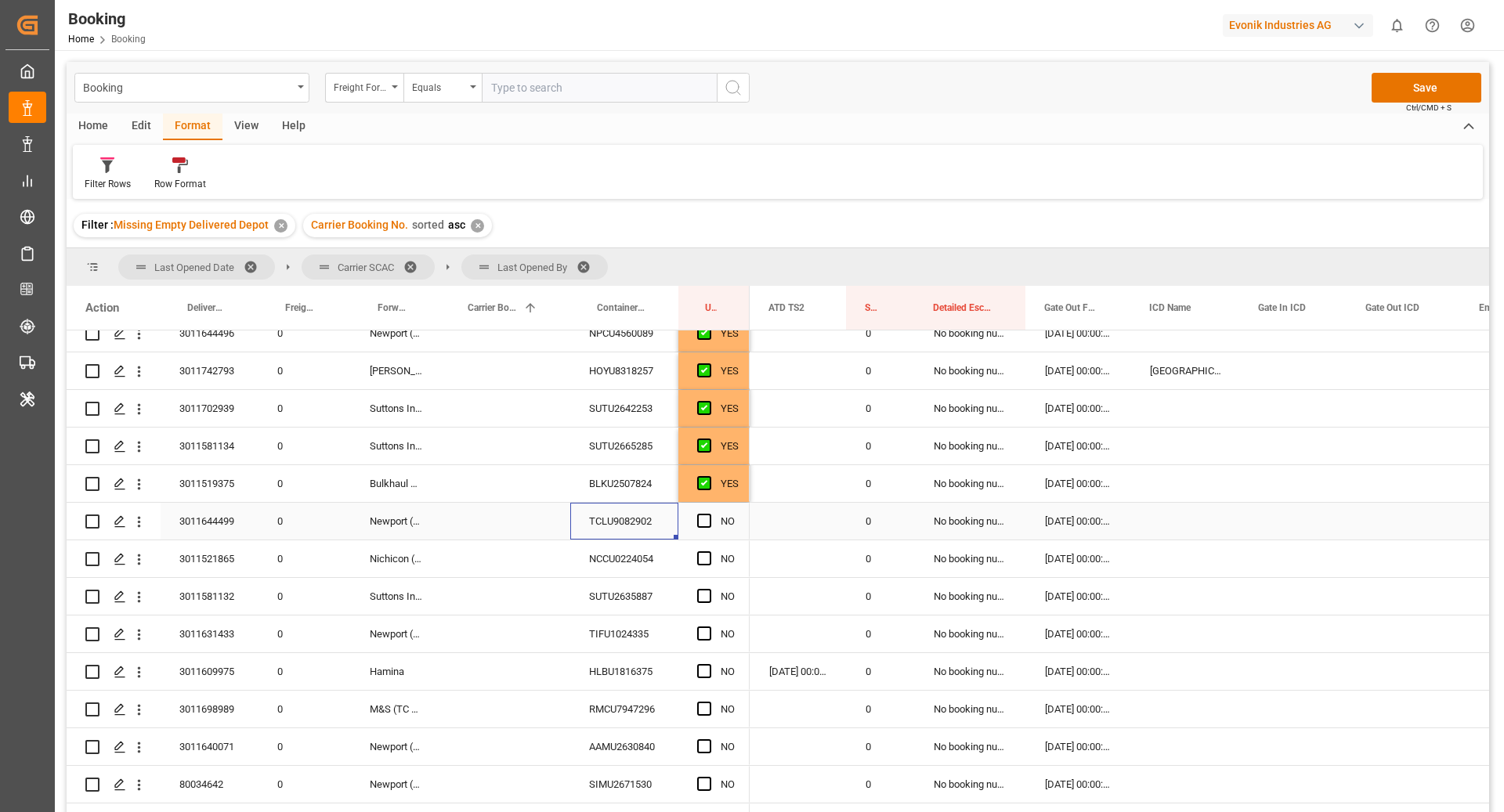
click at [696, 515] on div "NO" at bounding box center [714, 521] width 72 height 37
click at [702, 521] on span "Press SPACE to select this row." at bounding box center [704, 521] width 15 height 15
click at [709, 514] on input "Press SPACE to select this row." at bounding box center [709, 514] width 0 height 0
click at [633, 553] on div "NCCU0224054" at bounding box center [624, 559] width 108 height 37
click at [699, 553] on span "Press SPACE to select this row." at bounding box center [704, 559] width 15 height 15
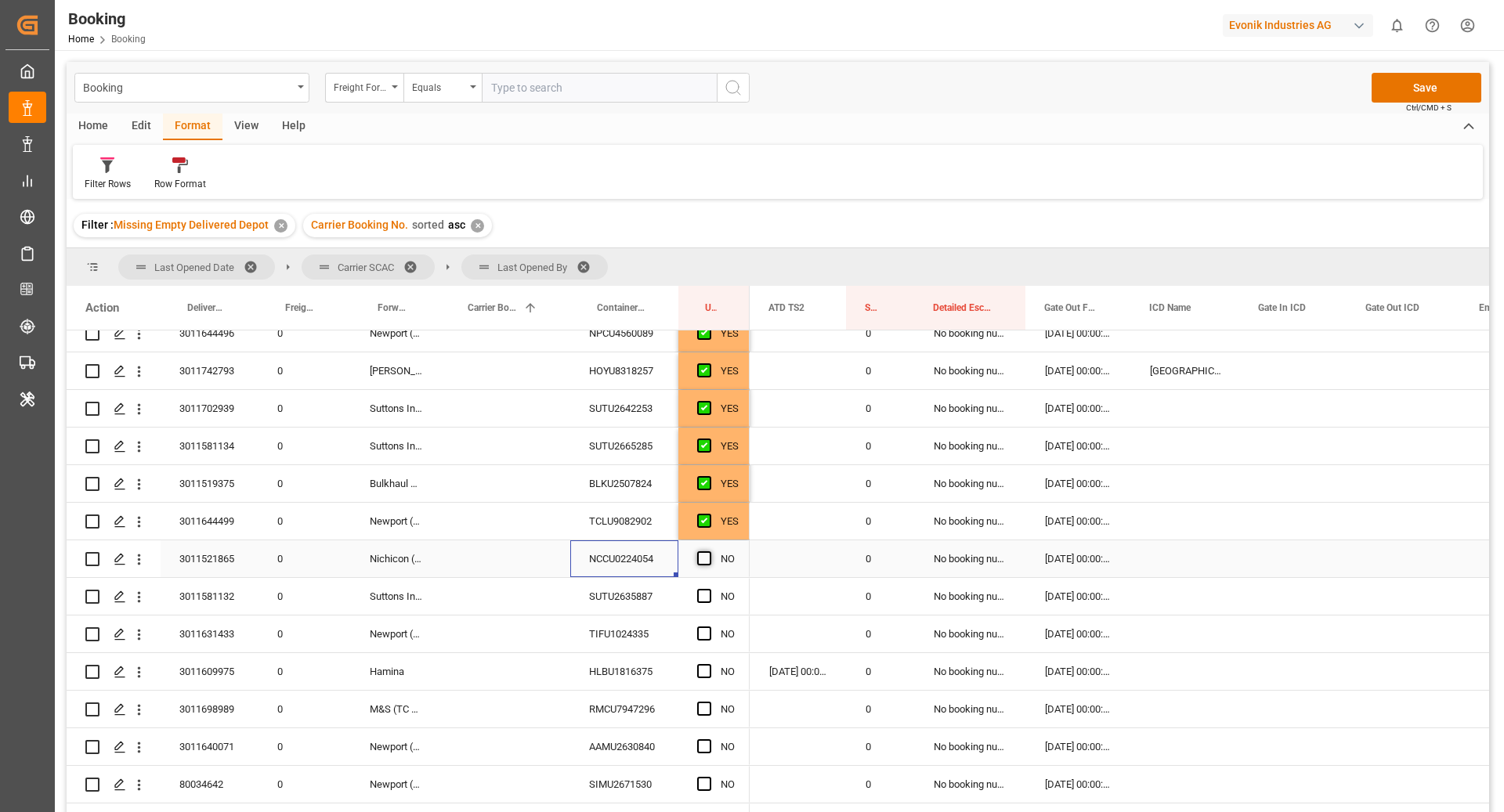
click at [709, 552] on input "Press SPACE to select this row." at bounding box center [709, 552] width 0 height 0
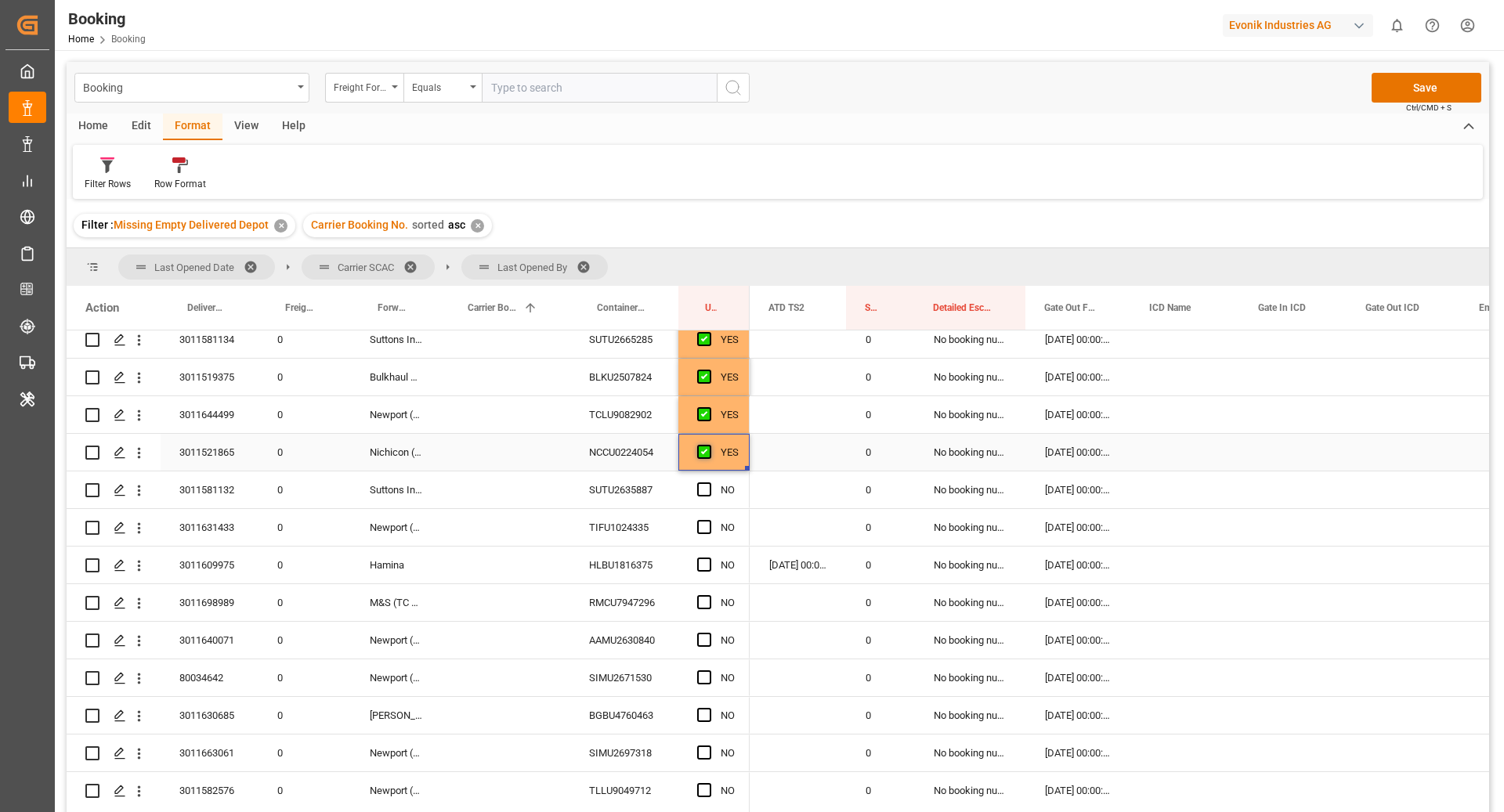
scroll to position [308, 0]
click at [598, 494] on div "SUTU2635887" at bounding box center [624, 492] width 108 height 37
click at [702, 495] on span "Press SPACE to select this row." at bounding box center [704, 492] width 15 height 15
click at [709, 484] on input "Press SPACE to select this row." at bounding box center [709, 484] width 0 height 0
click at [610, 538] on div "TIFU1024335" at bounding box center [624, 530] width 108 height 37
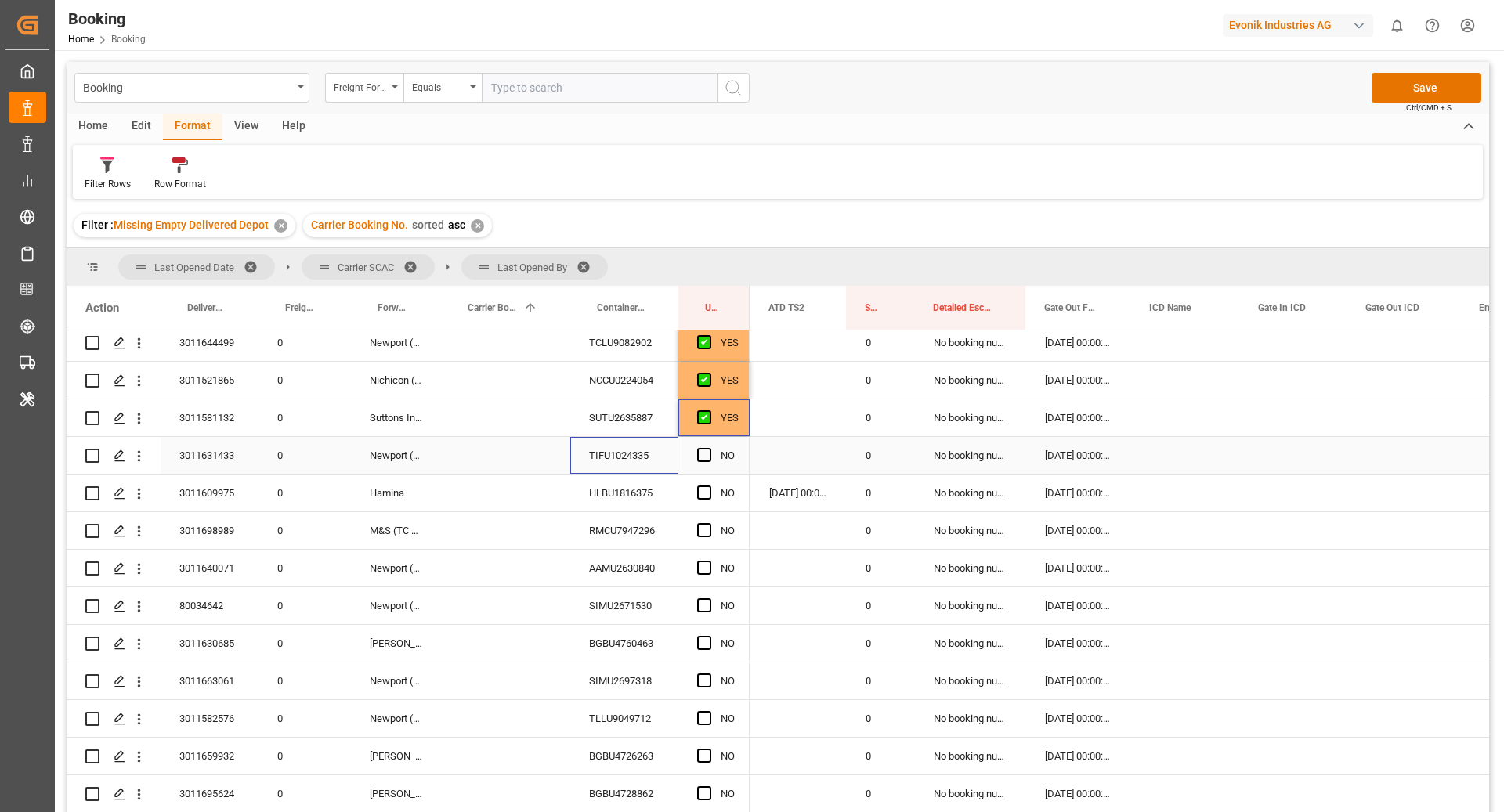
scroll to position [389, 0]
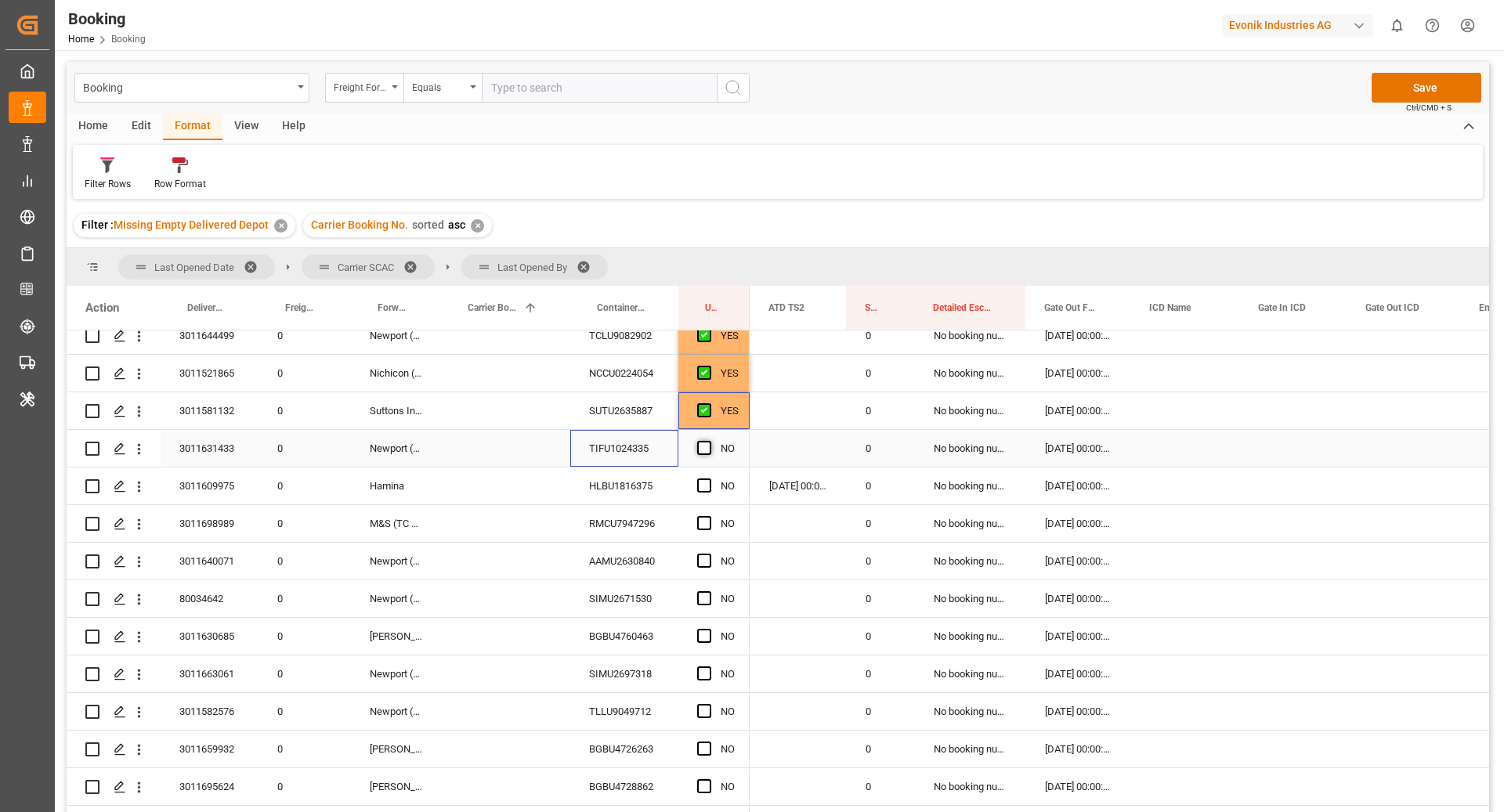
click at [704, 452] on span "Press SPACE to select this row." at bounding box center [704, 448] width 15 height 15
click at [709, 441] on input "Press SPACE to select this row." at bounding box center [709, 441] width 0 height 0
click at [618, 486] on div "HLBU1816375" at bounding box center [624, 485] width 108 height 37
click at [707, 486] on span "Press SPACE to select this row." at bounding box center [704, 485] width 15 height 15
click at [709, 478] on input "Press SPACE to select this row." at bounding box center [709, 478] width 0 height 0
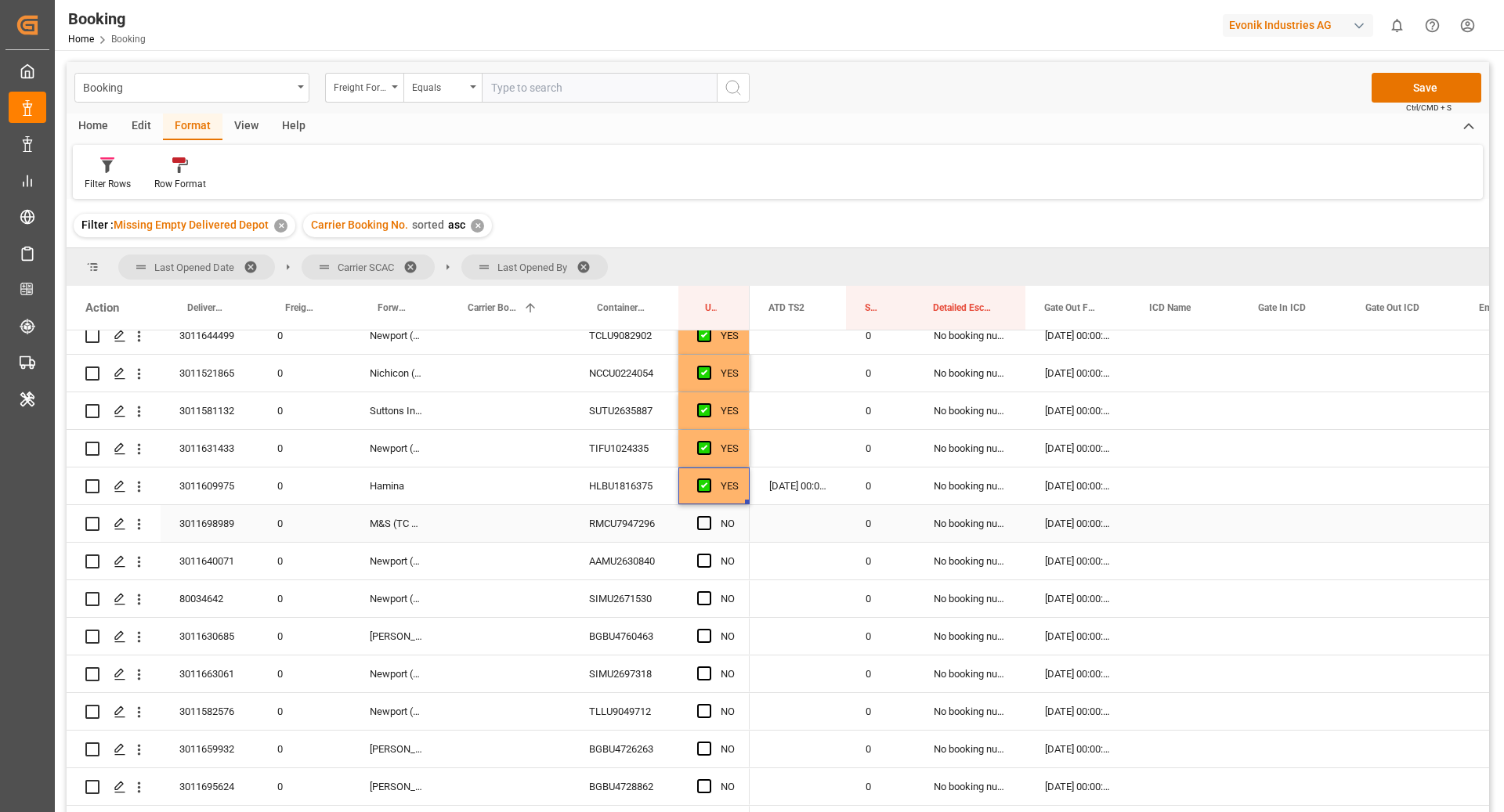
click at [624, 527] on div "RMCU7947296" at bounding box center [624, 523] width 108 height 37
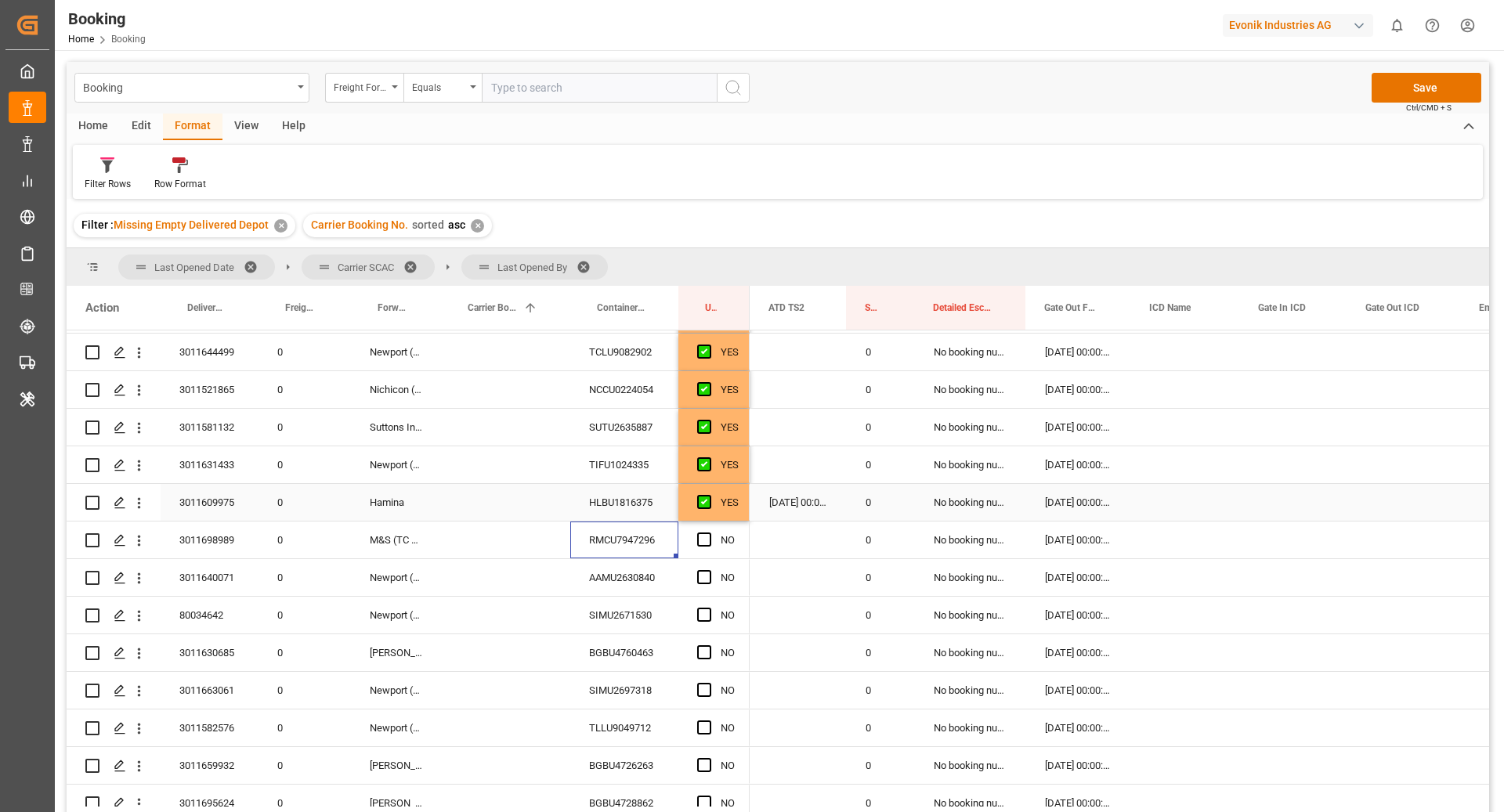
scroll to position [496, 0]
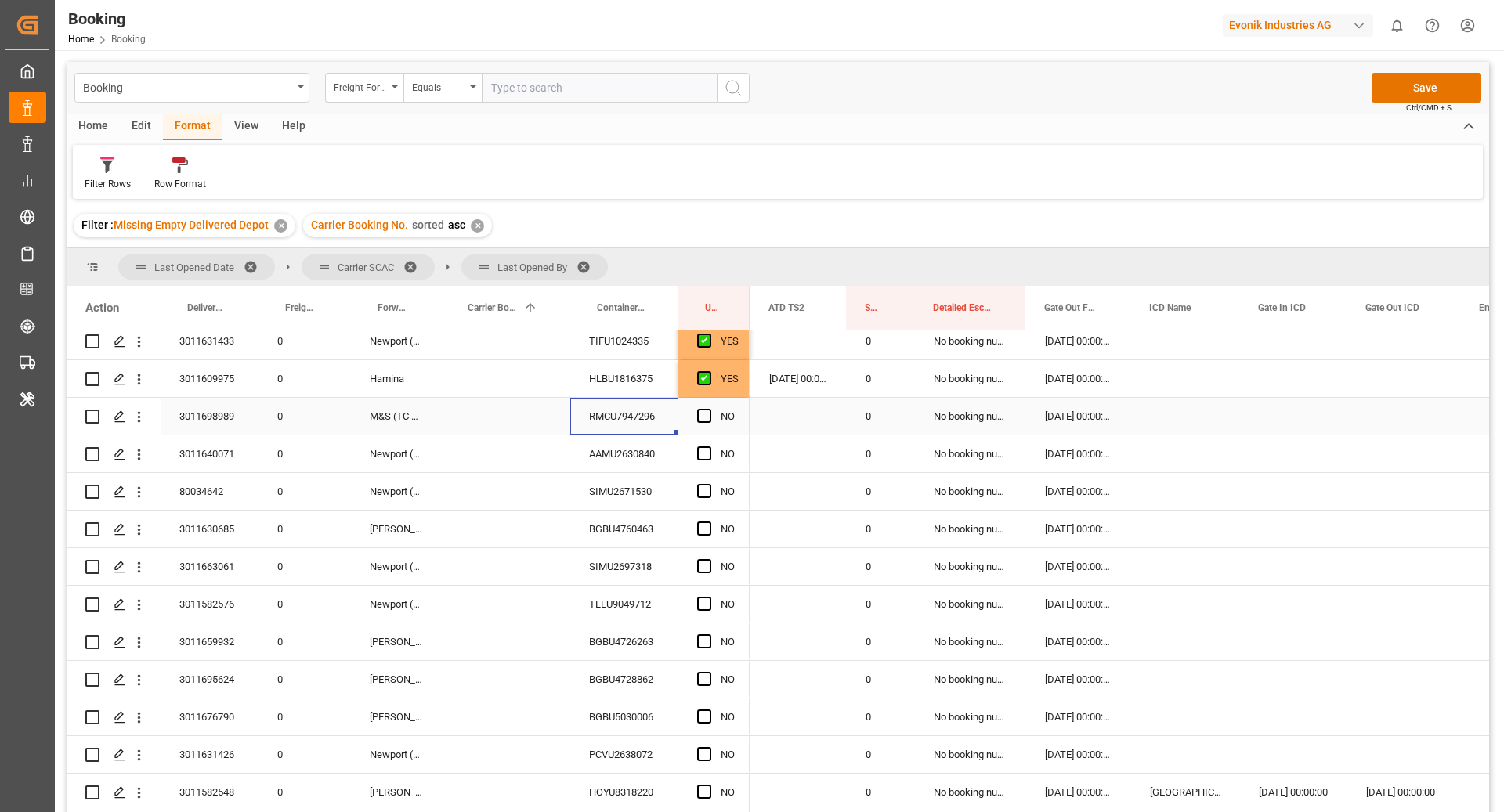
click at [702, 404] on div "Press SPACE to select this row." at bounding box center [709, 416] width 24 height 36
click at [702, 413] on span "Press SPACE to select this row." at bounding box center [704, 416] width 15 height 15
click at [709, 409] on input "Press SPACE to select this row." at bounding box center [709, 409] width 0 height 0
click at [604, 464] on div "AAMU2630840" at bounding box center [624, 454] width 108 height 37
click at [703, 450] on span "Press SPACE to select this row." at bounding box center [704, 454] width 15 height 15
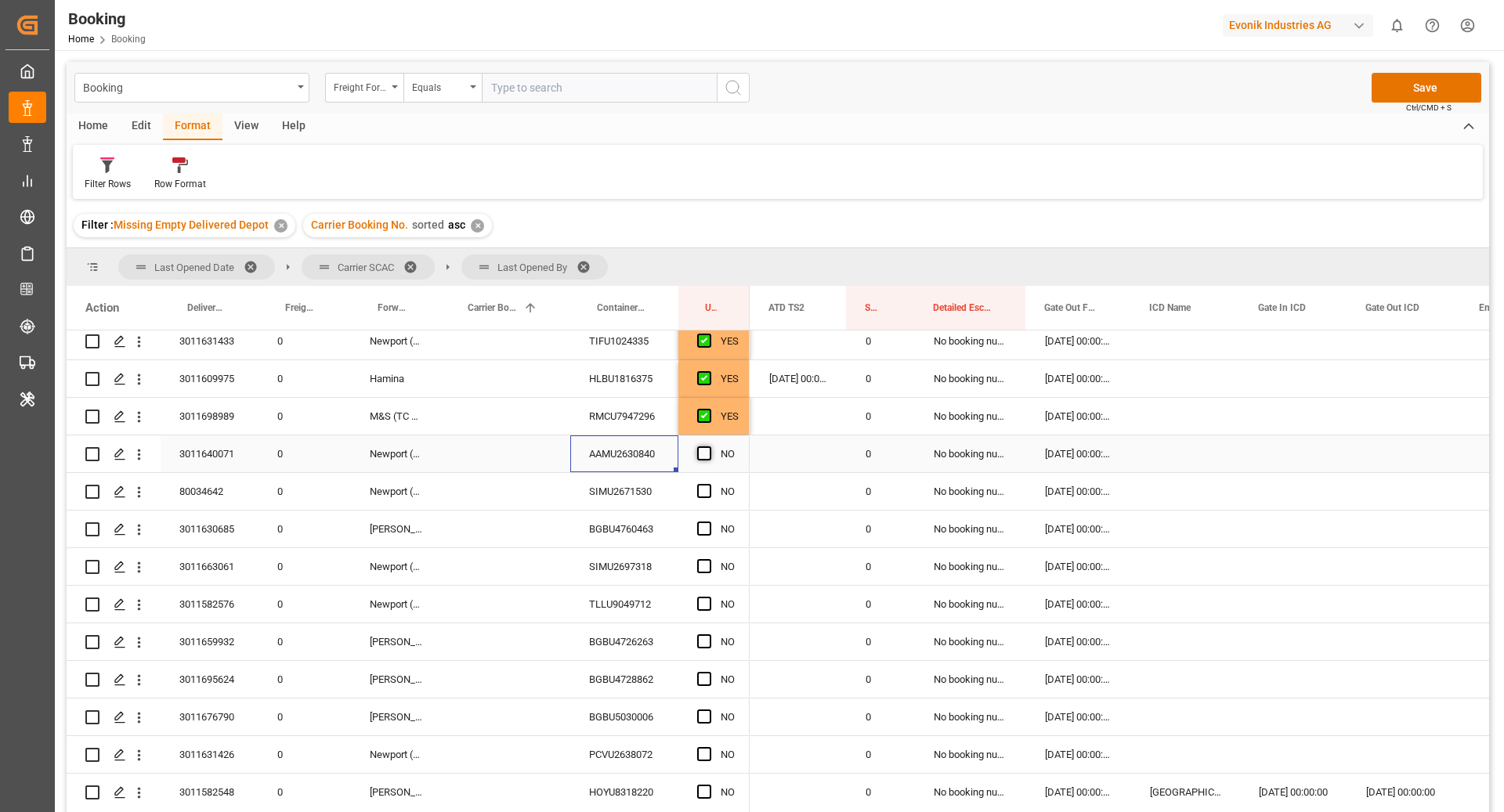
click at [709, 446] on input "Press SPACE to select this row." at bounding box center [709, 446] width 0 height 0
click at [615, 482] on div "SIMU2671530" at bounding box center [624, 491] width 108 height 37
click at [702, 487] on span "Press SPACE to select this row." at bounding box center [704, 491] width 15 height 15
click at [709, 484] on input "Press SPACE to select this row." at bounding box center [709, 484] width 0 height 0
click at [593, 523] on div "BGBU4760463" at bounding box center [624, 529] width 108 height 37
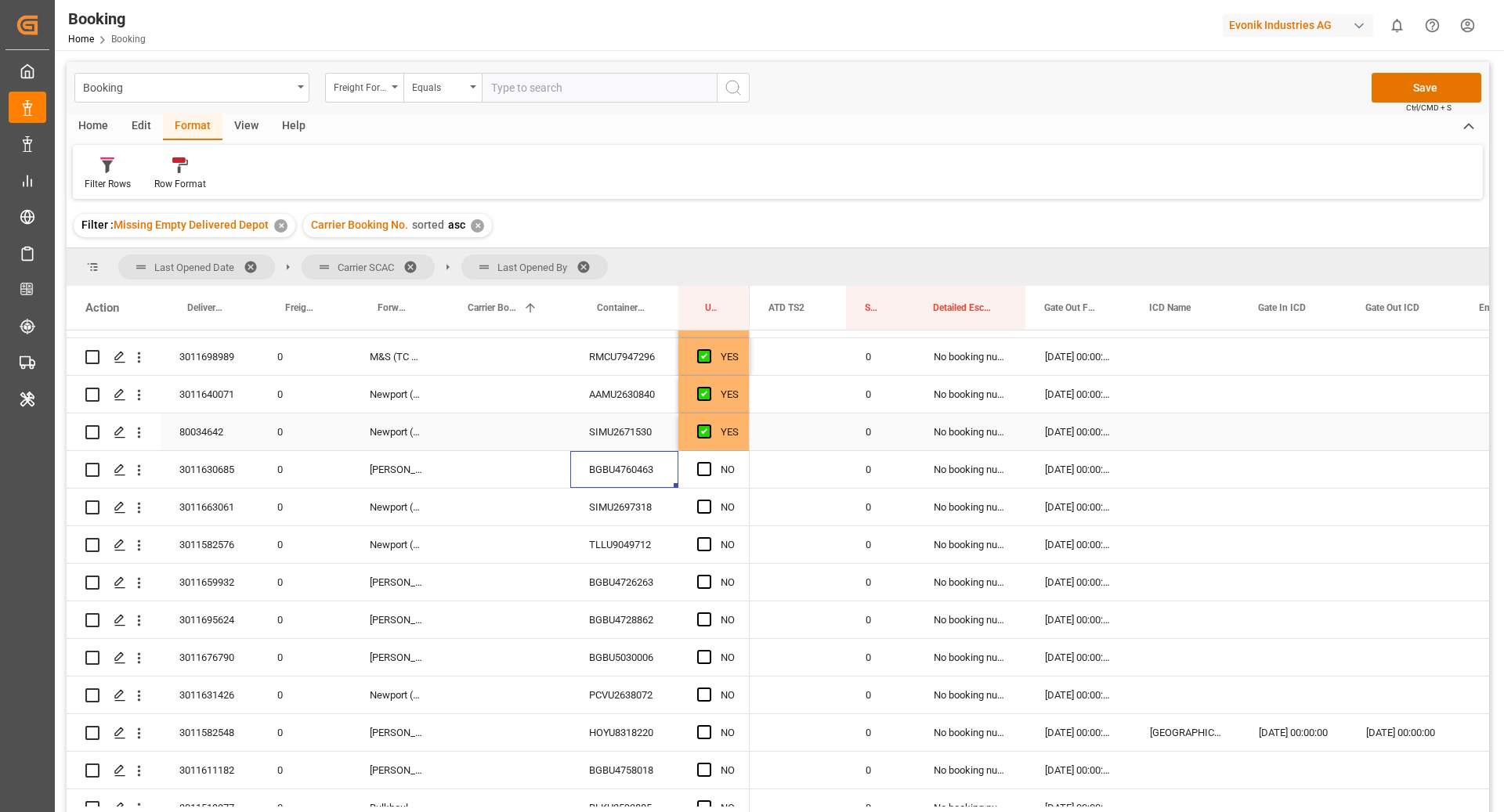
scroll to position [559, 0]
click at [705, 469] on span "Press SPACE to select this row." at bounding box center [704, 466] width 15 height 15
click at [709, 459] on input "Press SPACE to select this row." at bounding box center [709, 459] width 0 height 0
click at [603, 508] on div "SIMU2697318" at bounding box center [624, 504] width 108 height 37
click at [708, 505] on span "Press SPACE to select this row." at bounding box center [704, 504] width 15 height 15
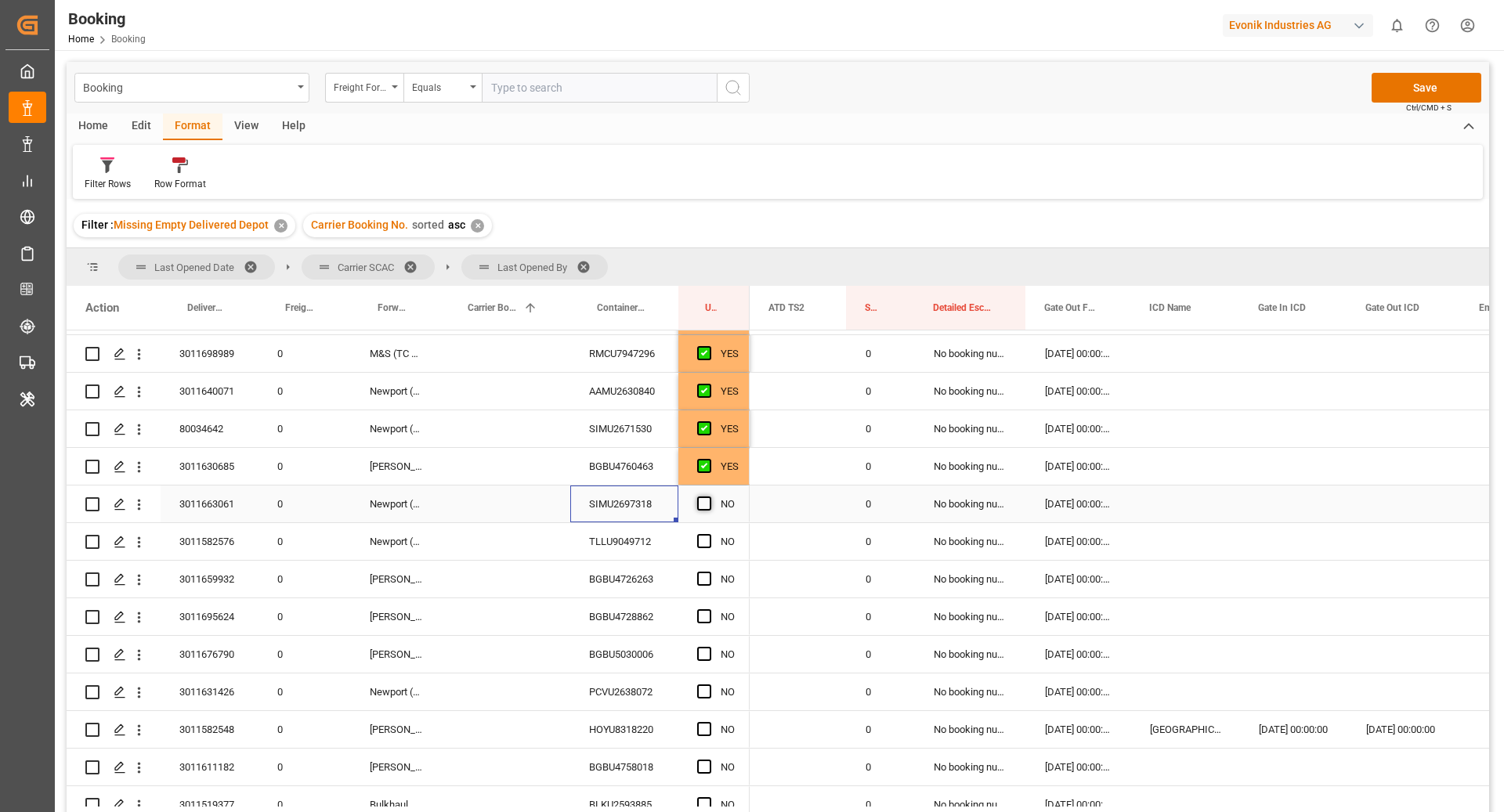
click at [709, 496] on input "Press SPACE to select this row." at bounding box center [709, 496] width 0 height 0
click at [639, 529] on div "TLLU9049712" at bounding box center [624, 542] width 108 height 37
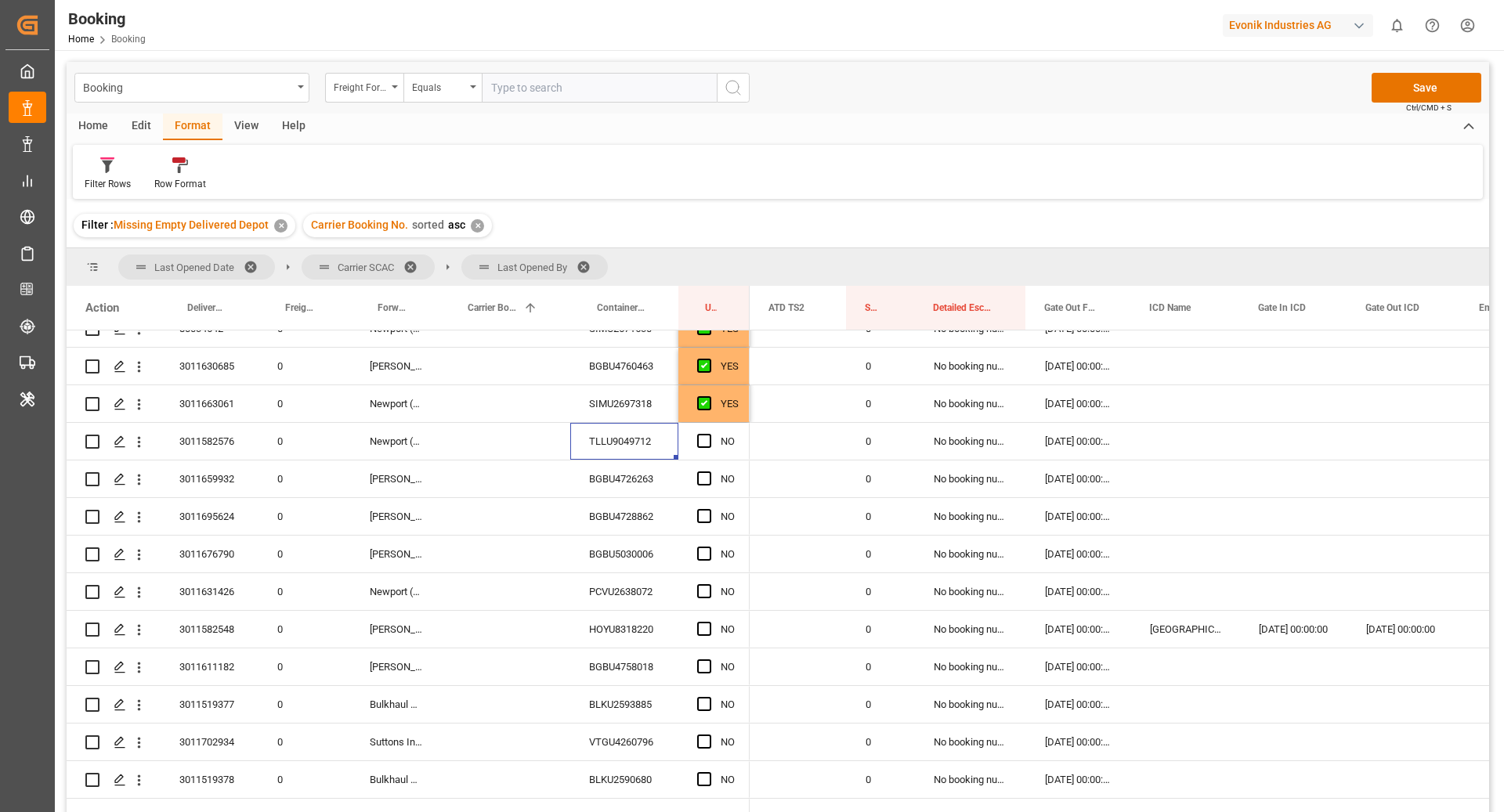
scroll to position [671, 0]
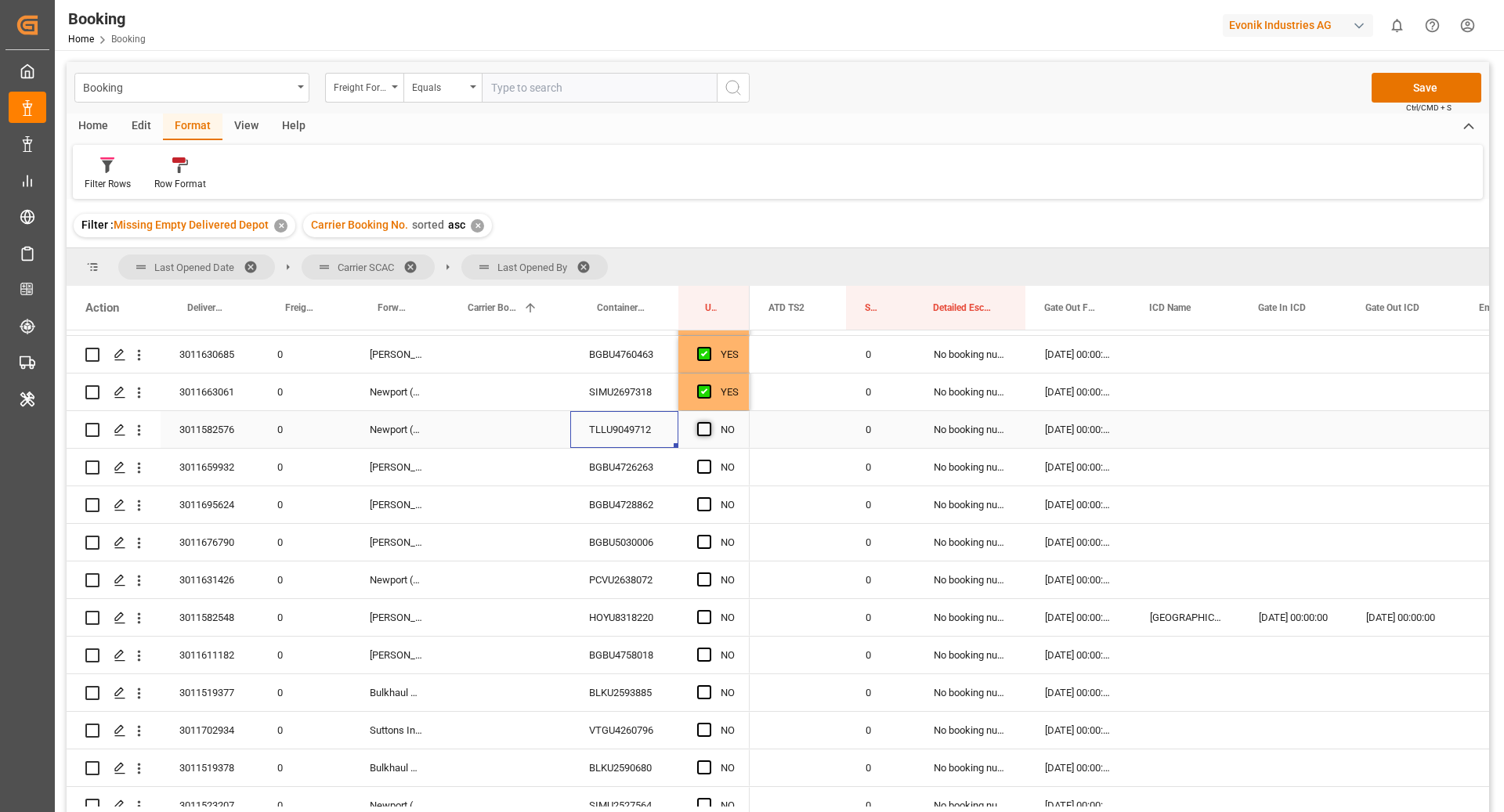
click at [697, 431] on span "Press SPACE to select this row." at bounding box center [704, 429] width 15 height 15
click at [709, 422] on input "Press SPACE to select this row." at bounding box center [709, 422] width 0 height 0
click at [634, 482] on div "BGBU4726263" at bounding box center [624, 467] width 108 height 37
click at [703, 455] on div "Press SPACE to select this row." at bounding box center [709, 467] width 24 height 36
click at [705, 466] on span "Press SPACE to select this row." at bounding box center [704, 467] width 15 height 15
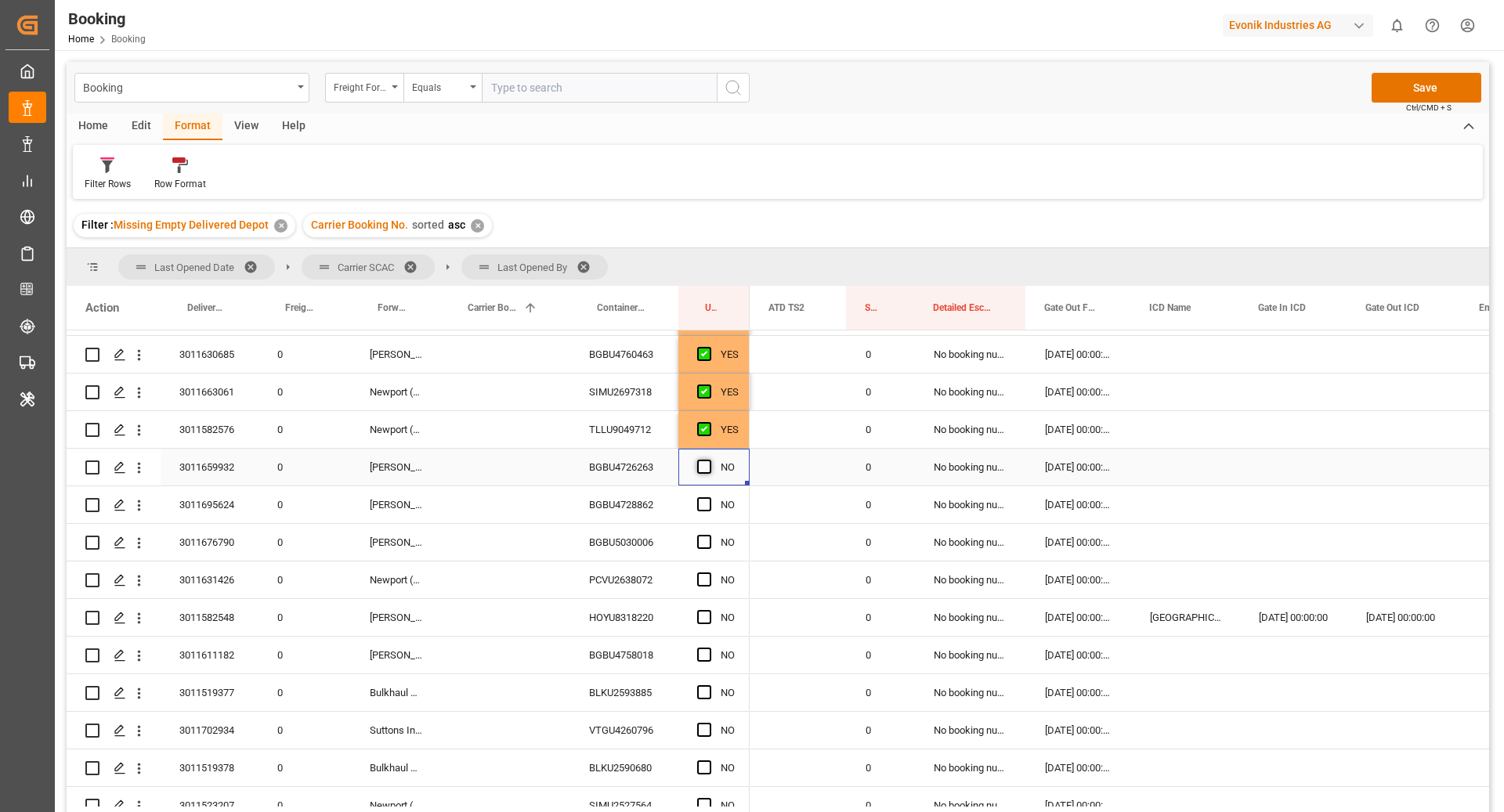
click at [709, 460] on input "Press SPACE to select this row." at bounding box center [709, 460] width 0 height 0
click at [620, 509] on div "BGBU4728862" at bounding box center [624, 504] width 108 height 37
click at [708, 504] on span "Press SPACE to select this row." at bounding box center [704, 504] width 15 height 15
click at [709, 497] on input "Press SPACE to select this row." at bounding box center [709, 497] width 0 height 0
click at [623, 541] on div "BGBU5030006" at bounding box center [624, 542] width 108 height 37
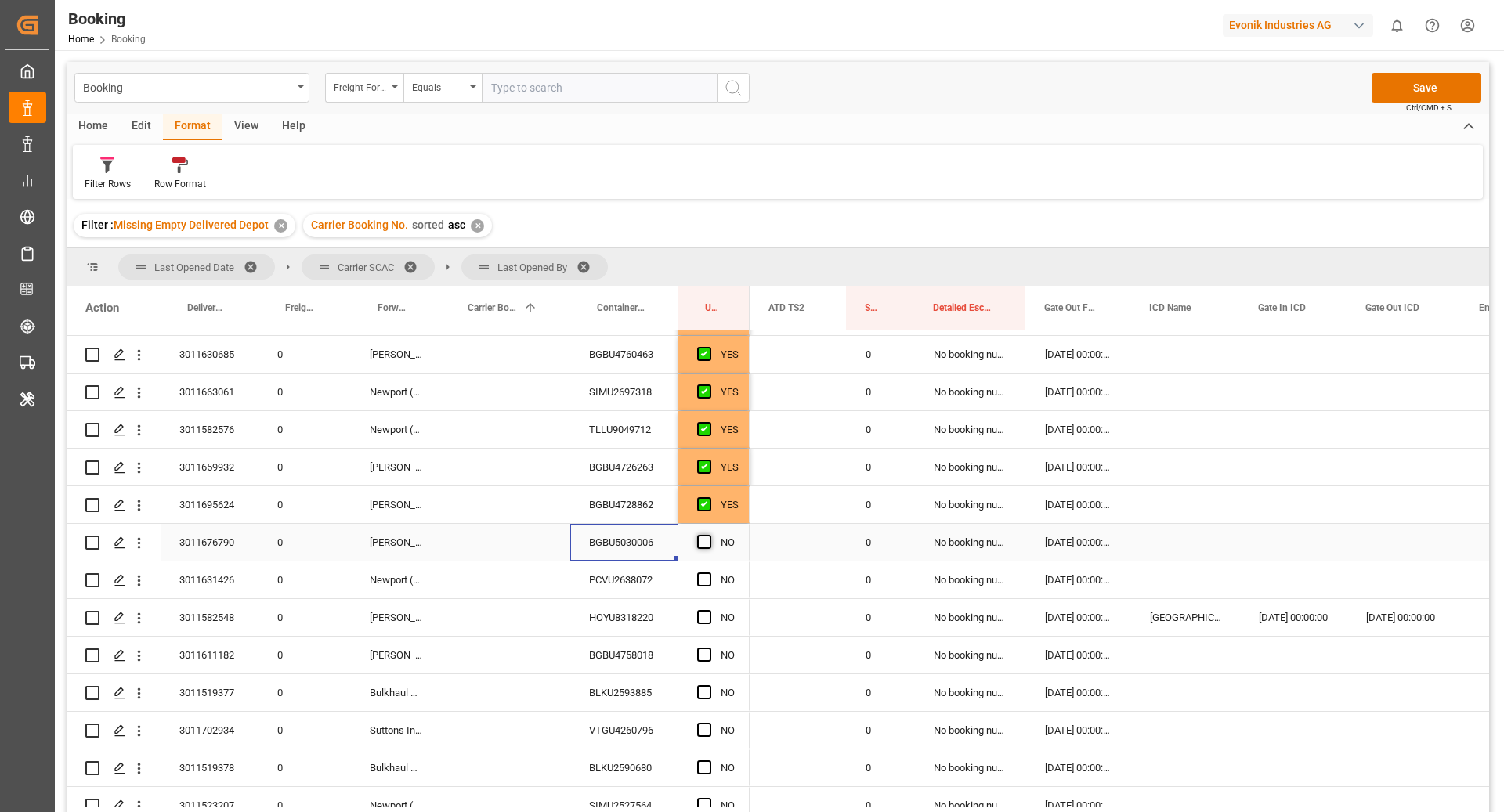
click at [701, 538] on span "Press SPACE to select this row." at bounding box center [704, 543] width 15 height 15
click at [709, 535] on input "Press SPACE to select this row." at bounding box center [709, 535] width 0 height 0
click at [640, 578] on div "PCVU2638072" at bounding box center [624, 580] width 108 height 37
click at [707, 503] on span "Press SPACE to select this row." at bounding box center [704, 504] width 15 height 15
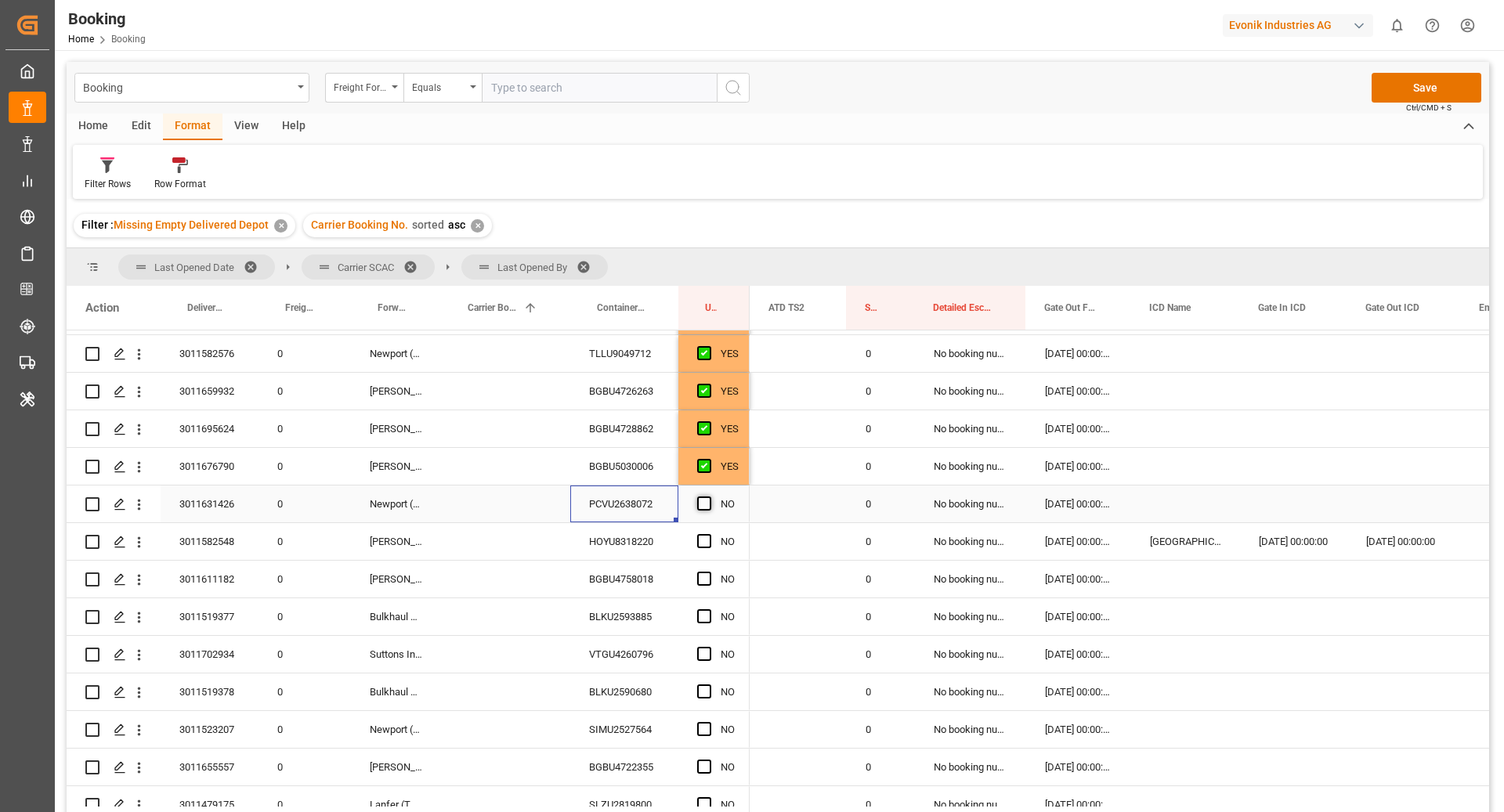
click at [709, 496] on input "Press SPACE to select this row." at bounding box center [709, 496] width 0 height 0
click at [640, 542] on div "HOYU8318220" at bounding box center [624, 542] width 108 height 37
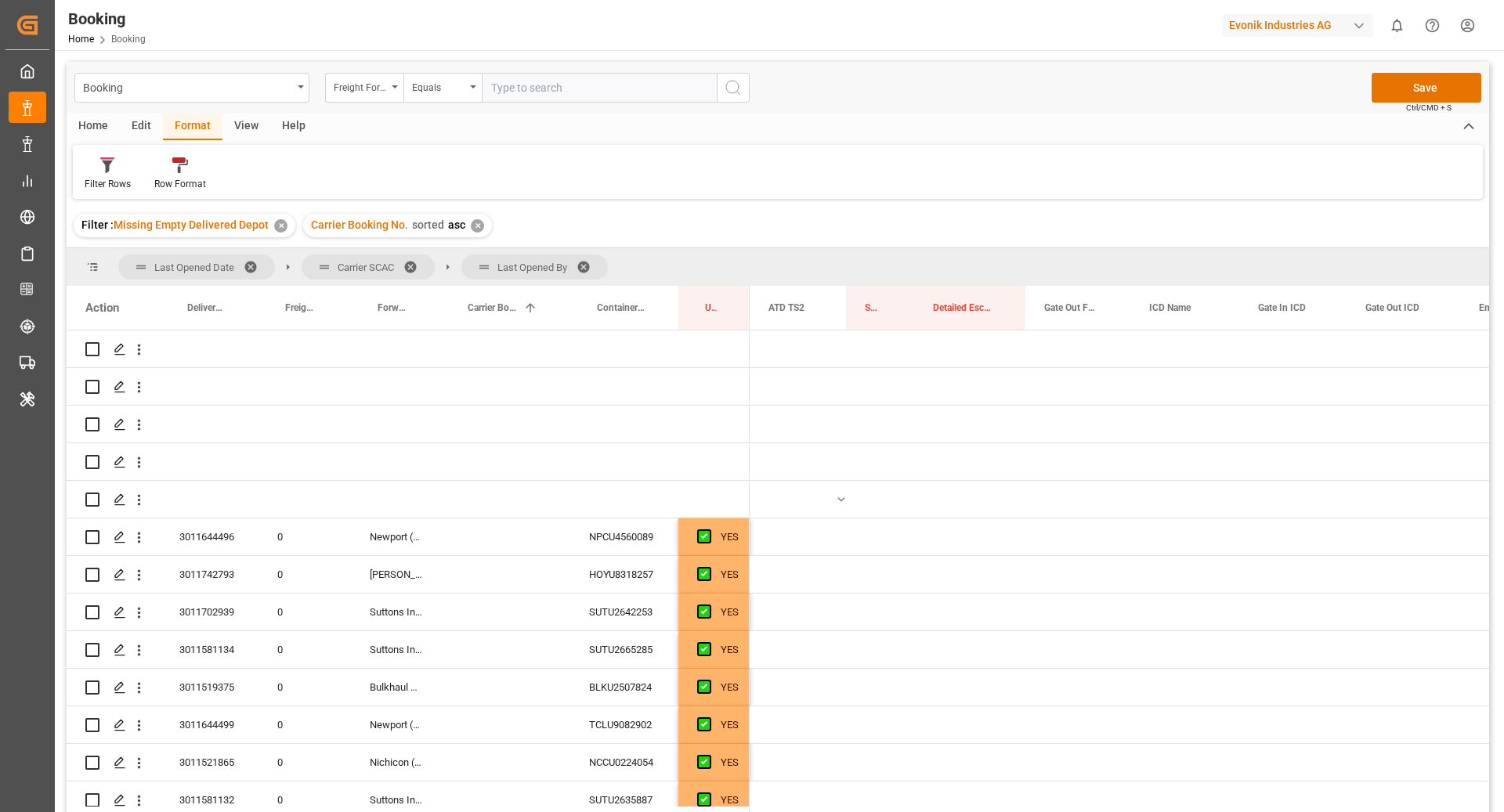
scroll to position [0, 2531]
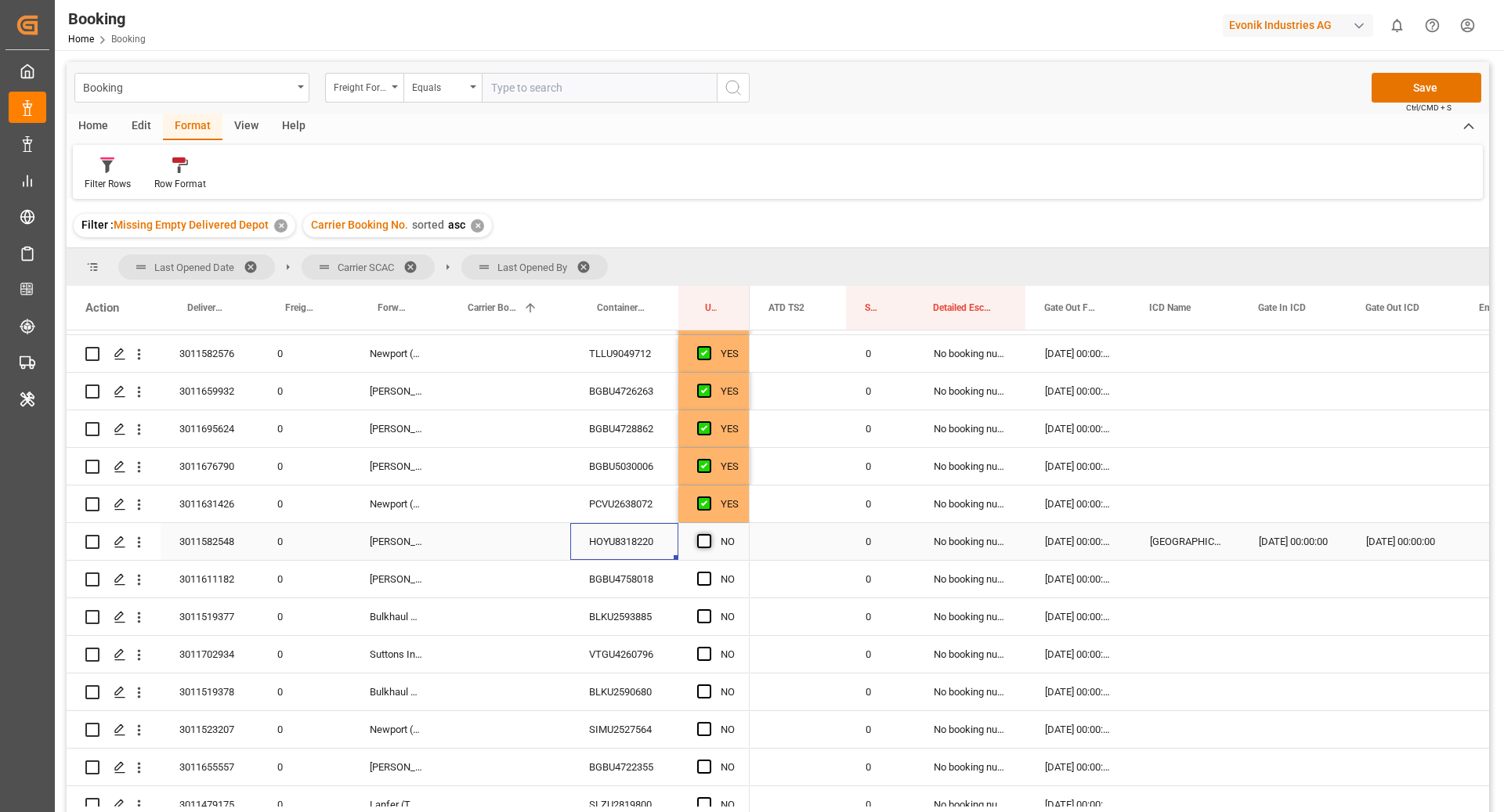
click at [705, 543] on span "Press SPACE to select this row." at bounding box center [704, 542] width 15 height 15
click at [709, 534] on input "Press SPACE to select this row." at bounding box center [709, 534] width 0 height 0
click at [619, 584] on div "BGBU4758018" at bounding box center [624, 579] width 108 height 37
click at [702, 573] on span "Press SPACE to select this row." at bounding box center [704, 579] width 15 height 15
click at [709, 572] on input "Press SPACE to select this row." at bounding box center [709, 572] width 0 height 0
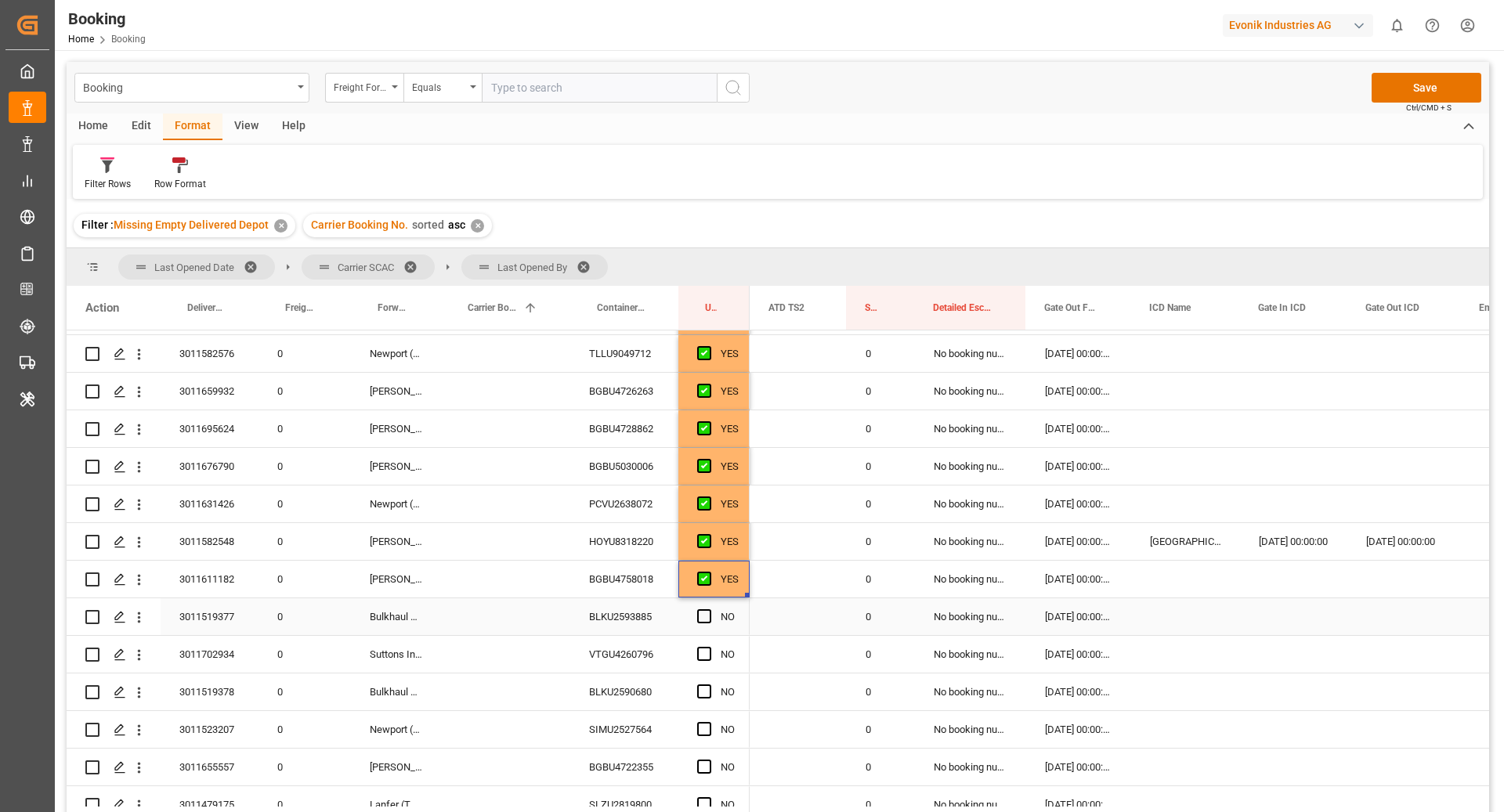
click at [626, 613] on div "BLKU2593885" at bounding box center [624, 616] width 108 height 37
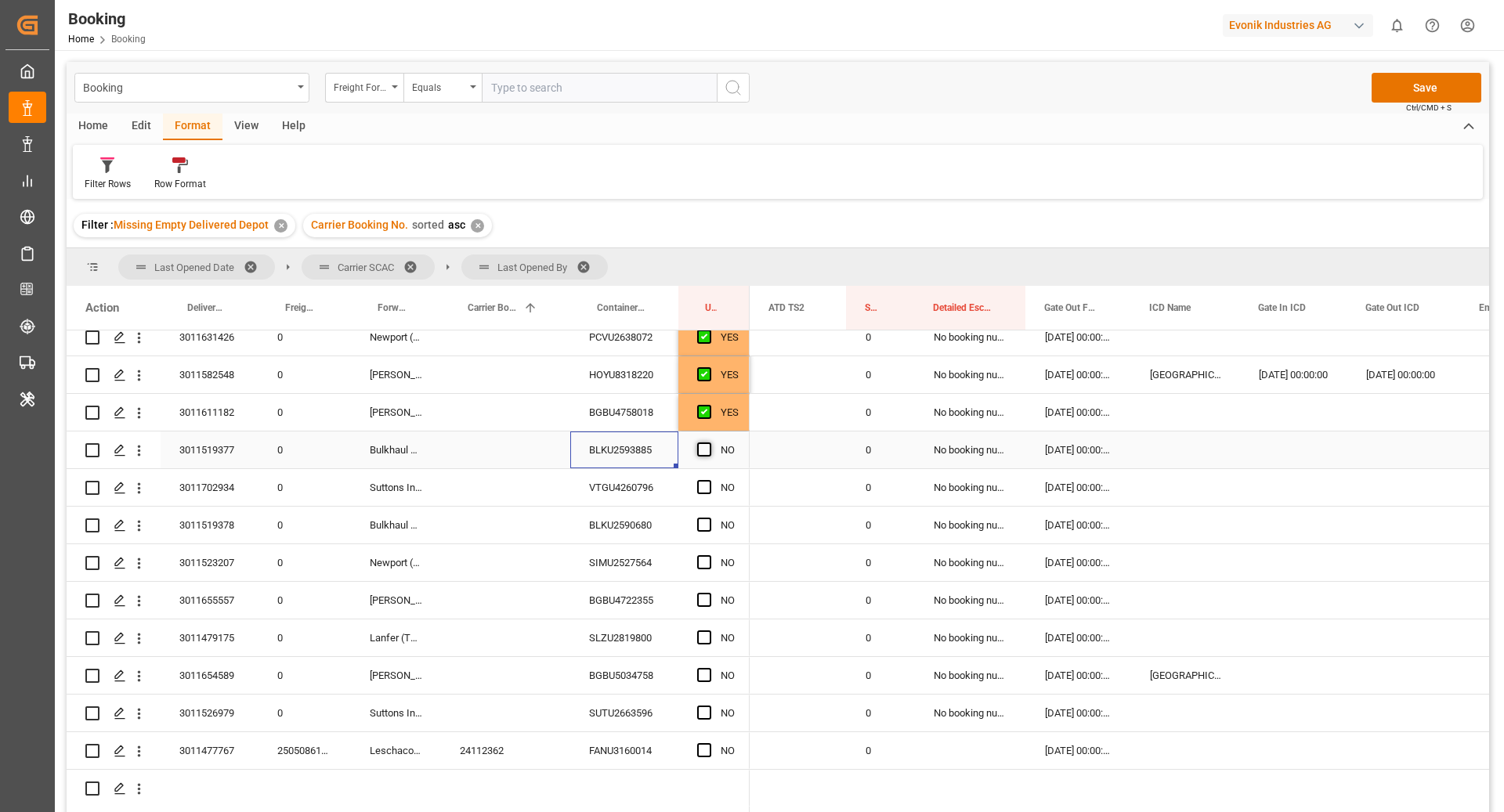
click at [706, 452] on span "Press SPACE to select this row." at bounding box center [704, 450] width 15 height 15
click at [709, 443] on input "Press SPACE to select this row." at bounding box center [709, 443] width 0 height 0
click at [617, 496] on div "VTGU4260796" at bounding box center [624, 487] width 108 height 37
click at [703, 489] on span "Press SPACE to select this row." at bounding box center [704, 487] width 15 height 15
click at [709, 480] on input "Press SPACE to select this row." at bounding box center [709, 480] width 0 height 0
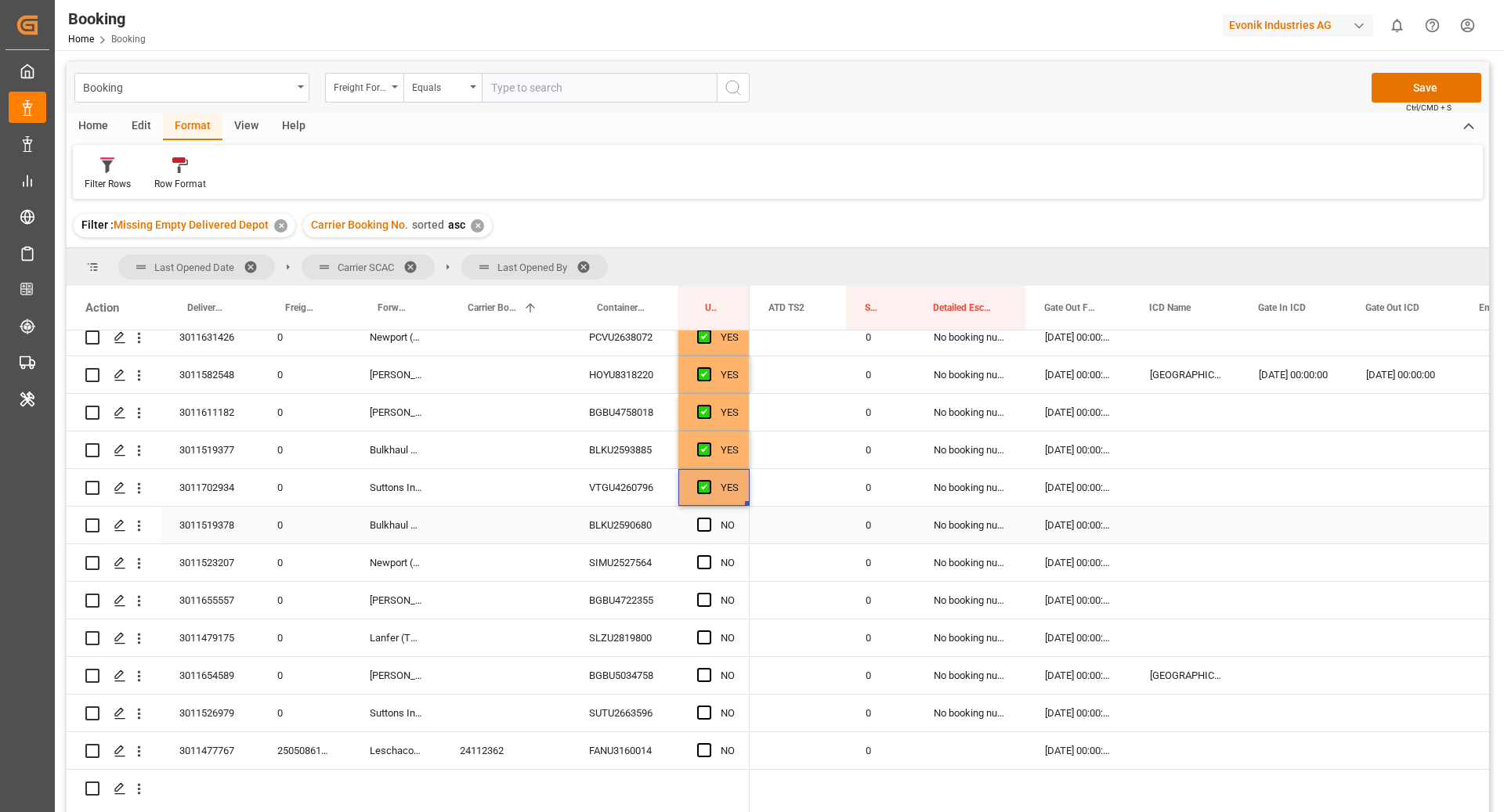
click at [641, 522] on div "BLKU2590680" at bounding box center [624, 524] width 108 height 37
click at [707, 523] on span "Press SPACE to select this row." at bounding box center [704, 525] width 15 height 15
click at [709, 518] on input "Press SPACE to select this row." at bounding box center [709, 518] width 0 height 0
click at [647, 553] on div "SIMU2527564" at bounding box center [624, 563] width 108 height 37
click at [701, 563] on span "Press SPACE to select this row." at bounding box center [704, 563] width 15 height 15
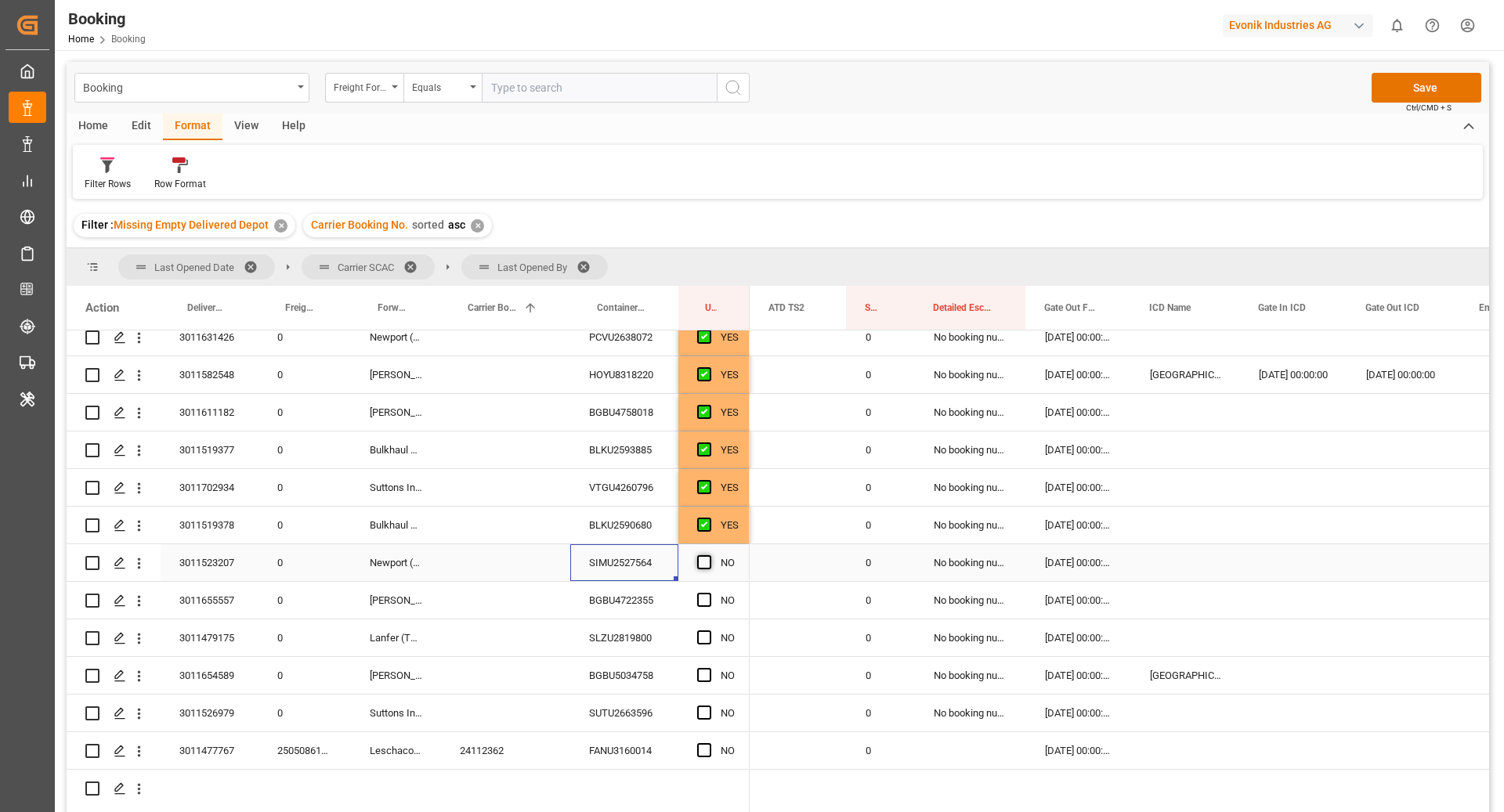
click at [709, 555] on input "Press SPACE to select this row." at bounding box center [709, 555] width 0 height 0
click at [610, 592] on div "BGBU4722355" at bounding box center [624, 600] width 108 height 37
click at [700, 599] on span "Press SPACE to select this row." at bounding box center [704, 600] width 15 height 15
click at [709, 592] on input "Press SPACE to select this row." at bounding box center [709, 592] width 0 height 0
click at [627, 641] on div "SLZU2819800" at bounding box center [624, 638] width 108 height 37
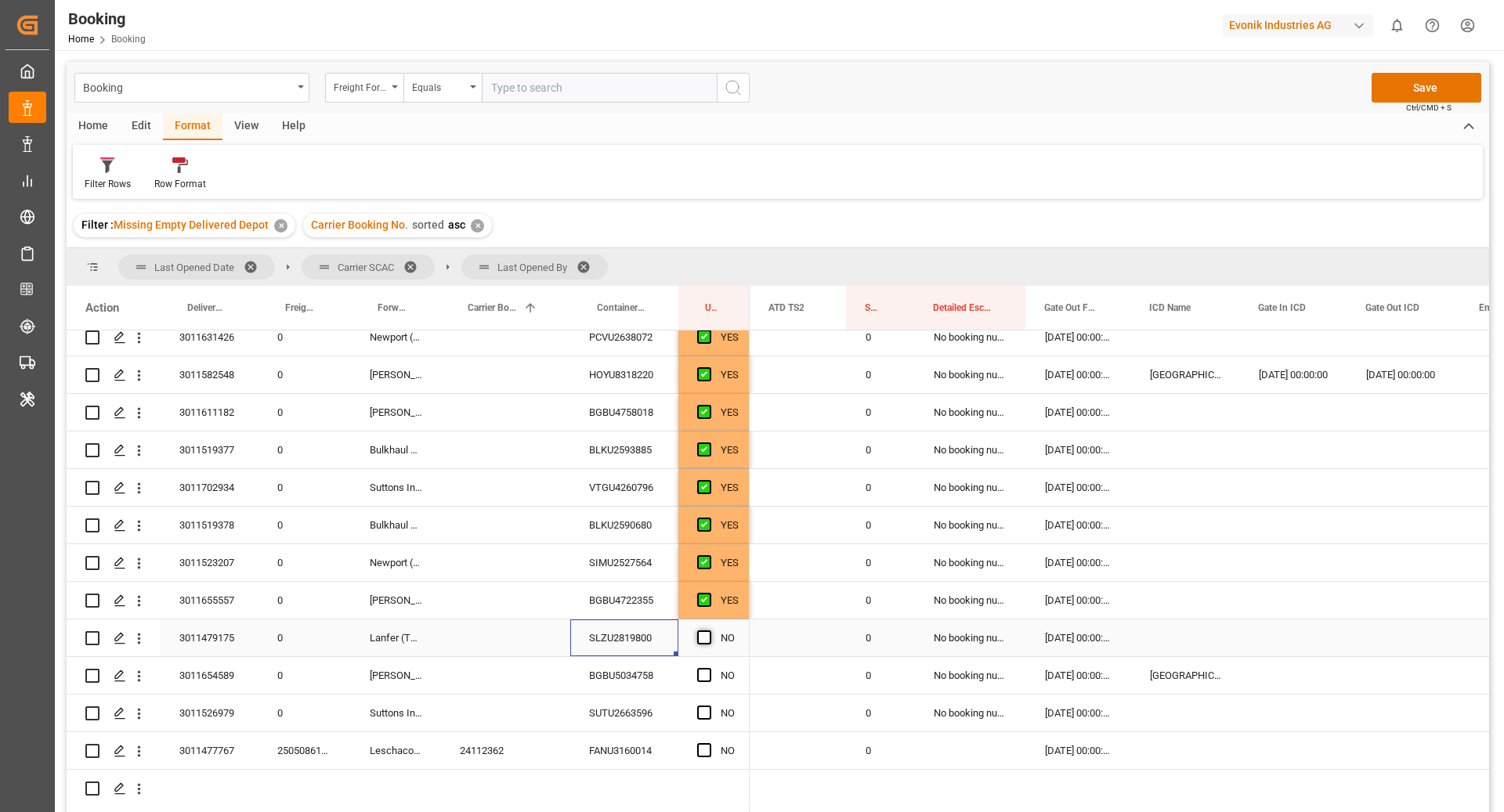
click at [708, 636] on span "Press SPACE to select this row." at bounding box center [704, 638] width 15 height 15
click at [709, 631] on input "Press SPACE to select this row." at bounding box center [709, 631] width 0 height 0
click at [638, 674] on div "BGBU5034758" at bounding box center [624, 675] width 108 height 37
click at [1257, 679] on div "Press SPACE to select this row." at bounding box center [1293, 675] width 107 height 37
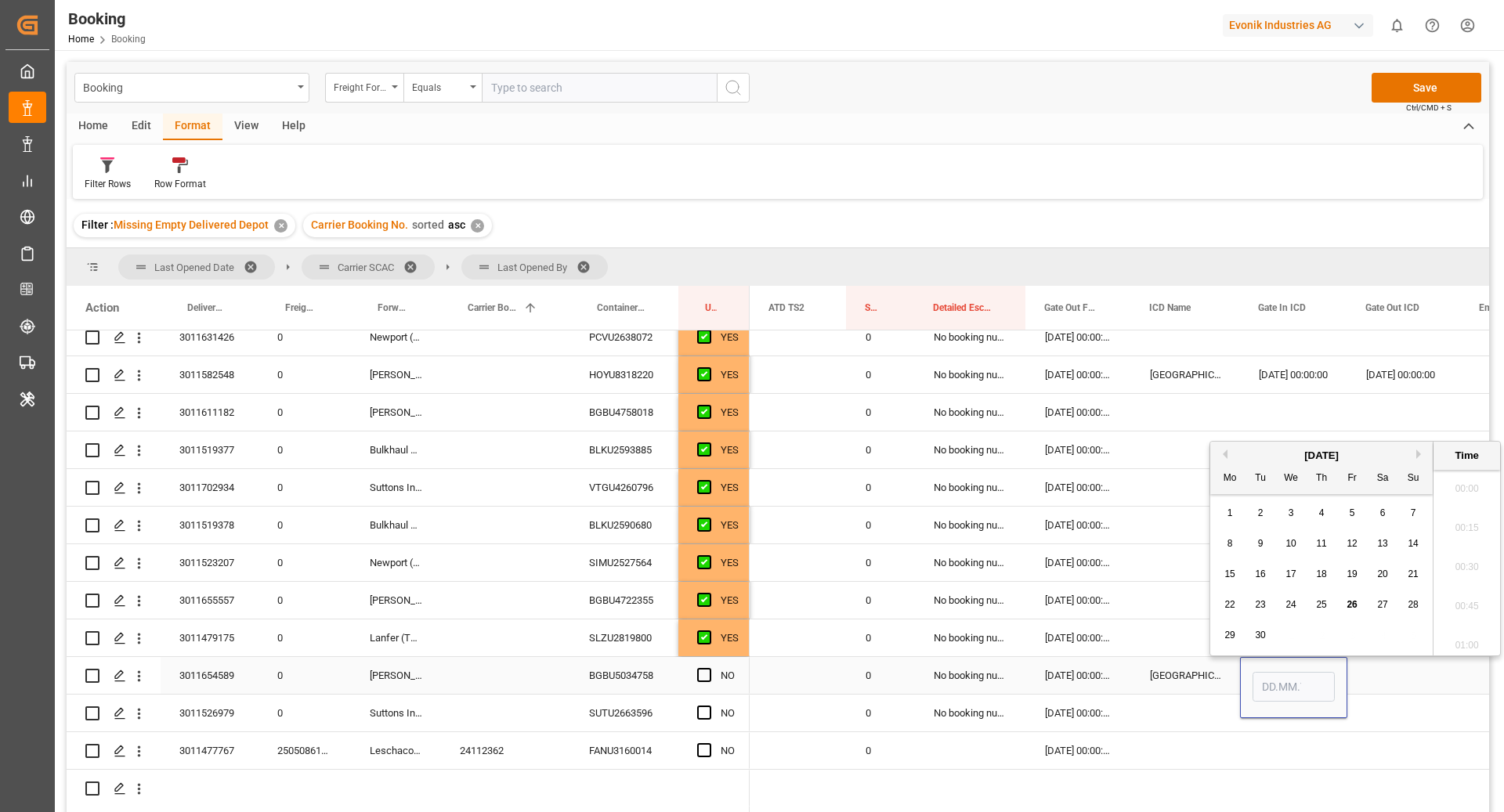
scroll to position [2667, 0]
click at [1324, 605] on span "25" at bounding box center [1321, 604] width 10 height 11
type input "[DATE] 00:00"
click at [1367, 684] on div "Press SPACE to select this row." at bounding box center [1404, 675] width 113 height 37
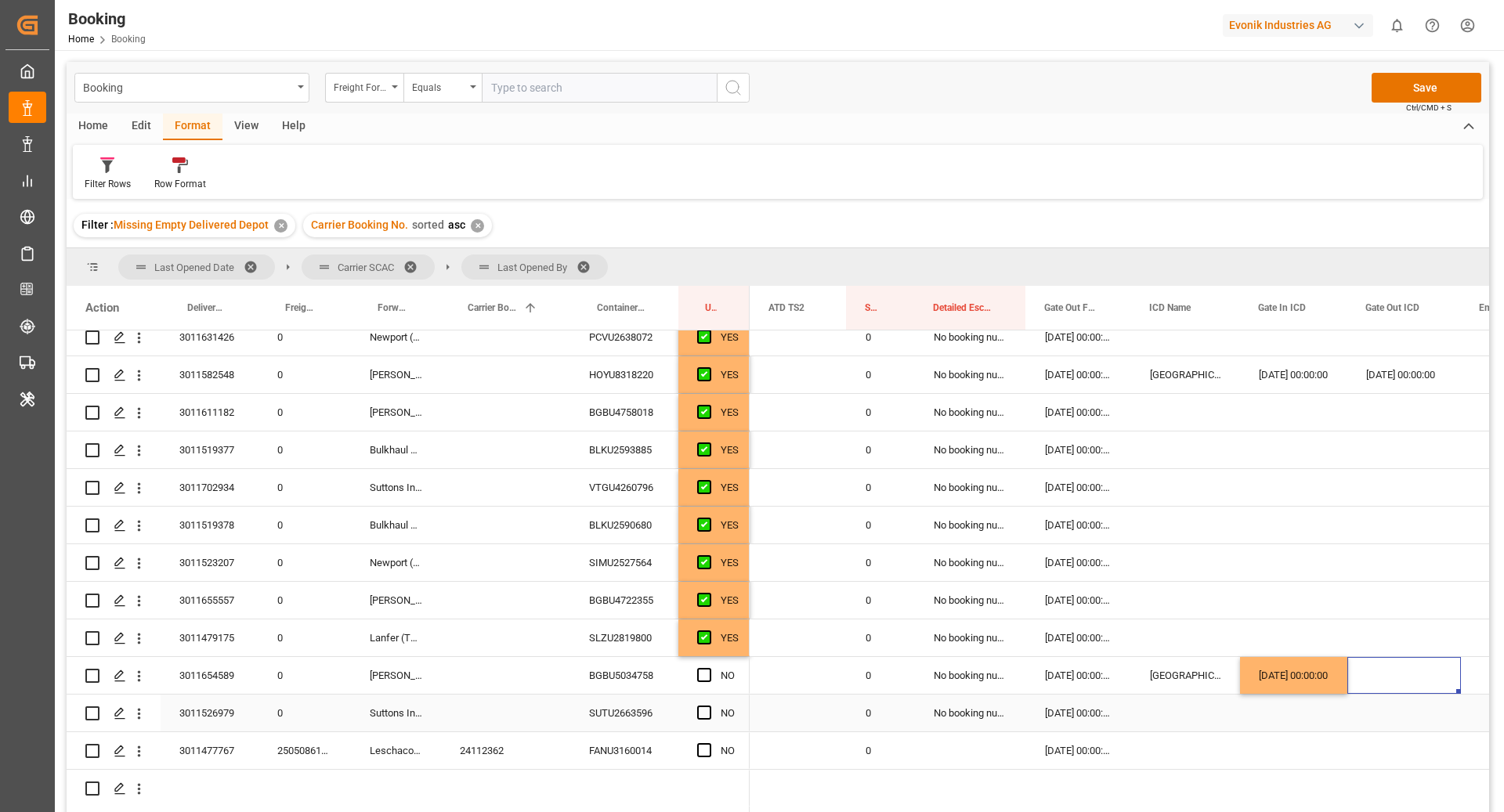
click at [633, 728] on div "SUTU2663596" at bounding box center [624, 713] width 108 height 37
click at [702, 710] on span "Press SPACE to select this row." at bounding box center [704, 713] width 15 height 15
click at [709, 706] on input "Press SPACE to select this row." at bounding box center [709, 706] width 0 height 0
click at [619, 767] on div "FANU3160014" at bounding box center [624, 750] width 108 height 37
click at [705, 747] on span "Press SPACE to select this row." at bounding box center [704, 750] width 15 height 15
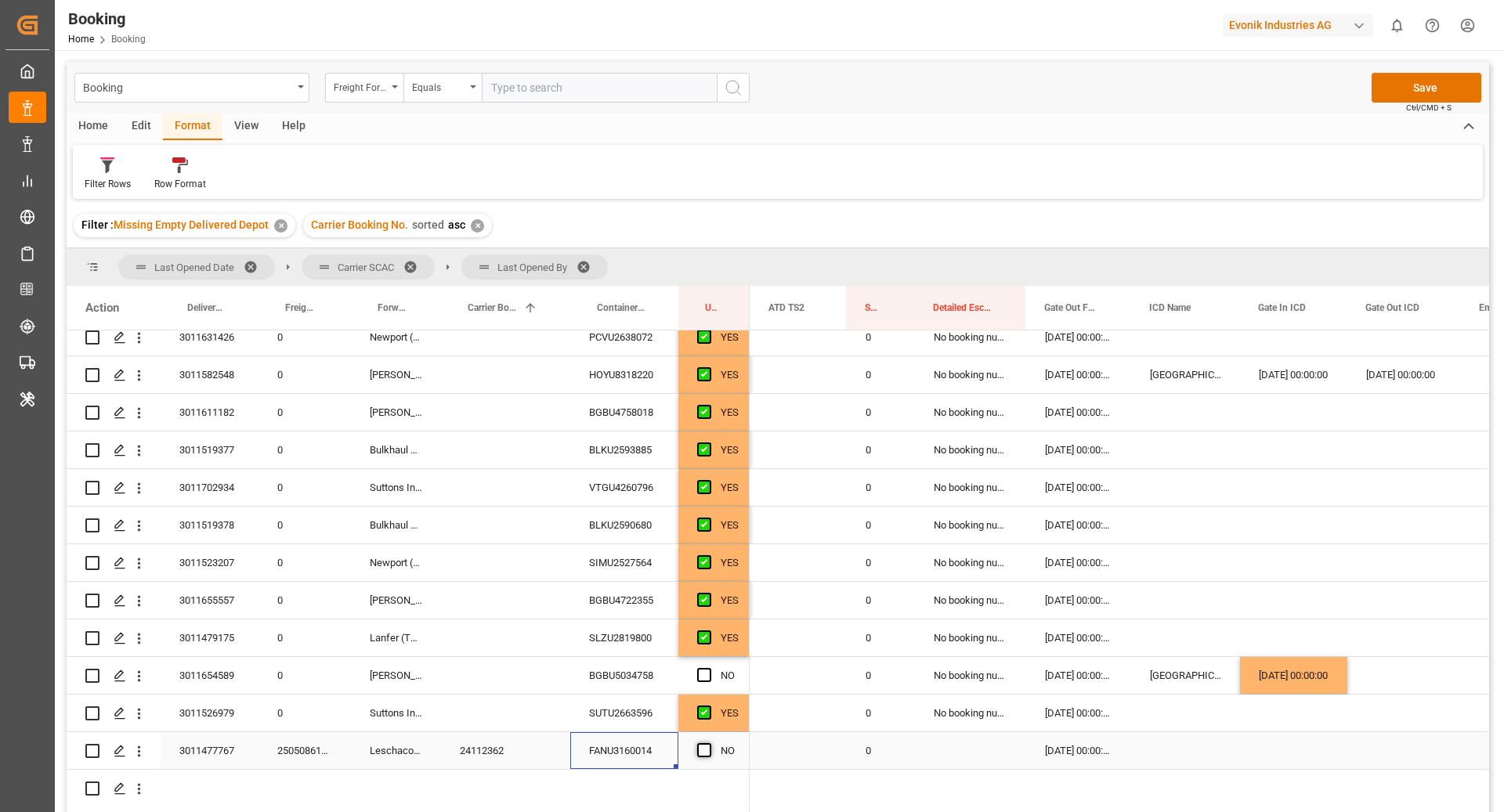
click at [709, 743] on input "Press SPACE to select this row." at bounding box center [709, 743] width 0 height 0
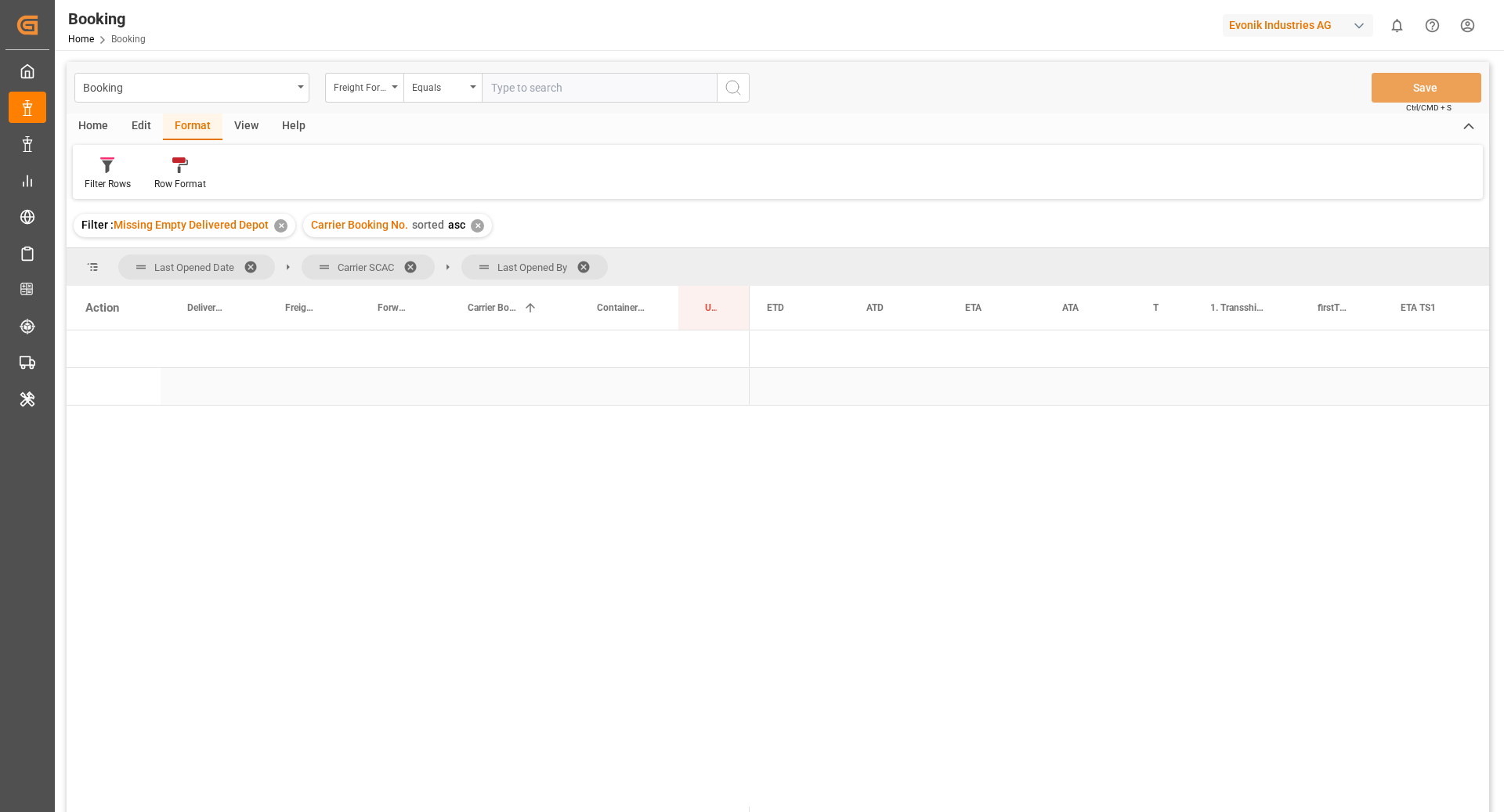
scroll to position [0, 0]
click at [777, 355] on span "Press SPACE to select this row." at bounding box center [776, 349] width 15 height 15
click at [805, 392] on span "Press SPACE to select this row." at bounding box center [809, 387] width 15 height 15
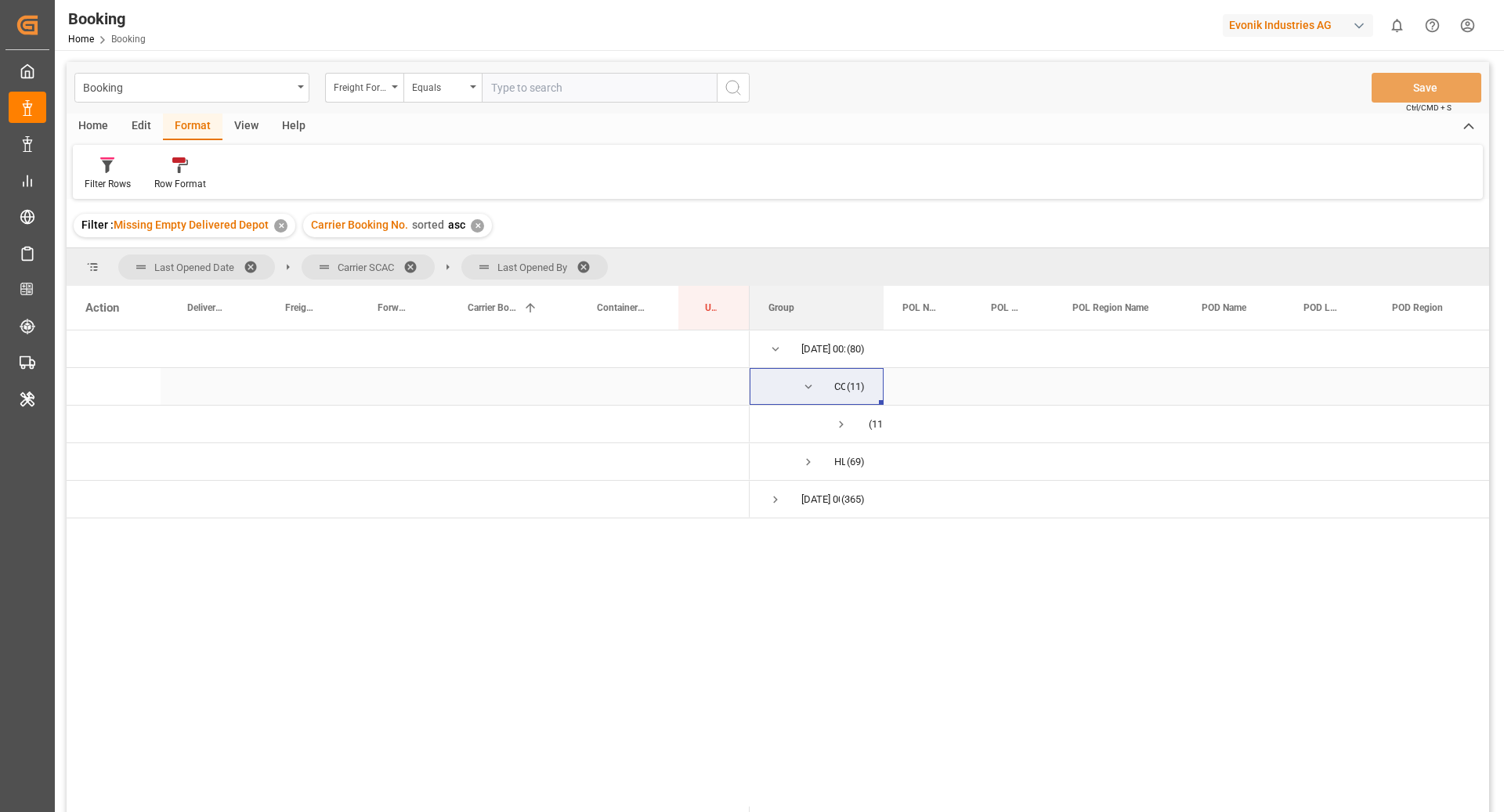
drag, startPoint x: 865, startPoint y: 319, endPoint x: 880, endPoint y: 385, distance: 67.7
click at [880, 385] on div "Action Delivery No. Freight Forwarder's Reference No. Forwarder Name" at bounding box center [778, 553] width 1423 height 536
drag, startPoint x: 956, startPoint y: 381, endPoint x: 902, endPoint y: 369, distance: 55.3
click at [902, 376] on div "Press SPACE to select this row." at bounding box center [929, 386] width 89 height 37
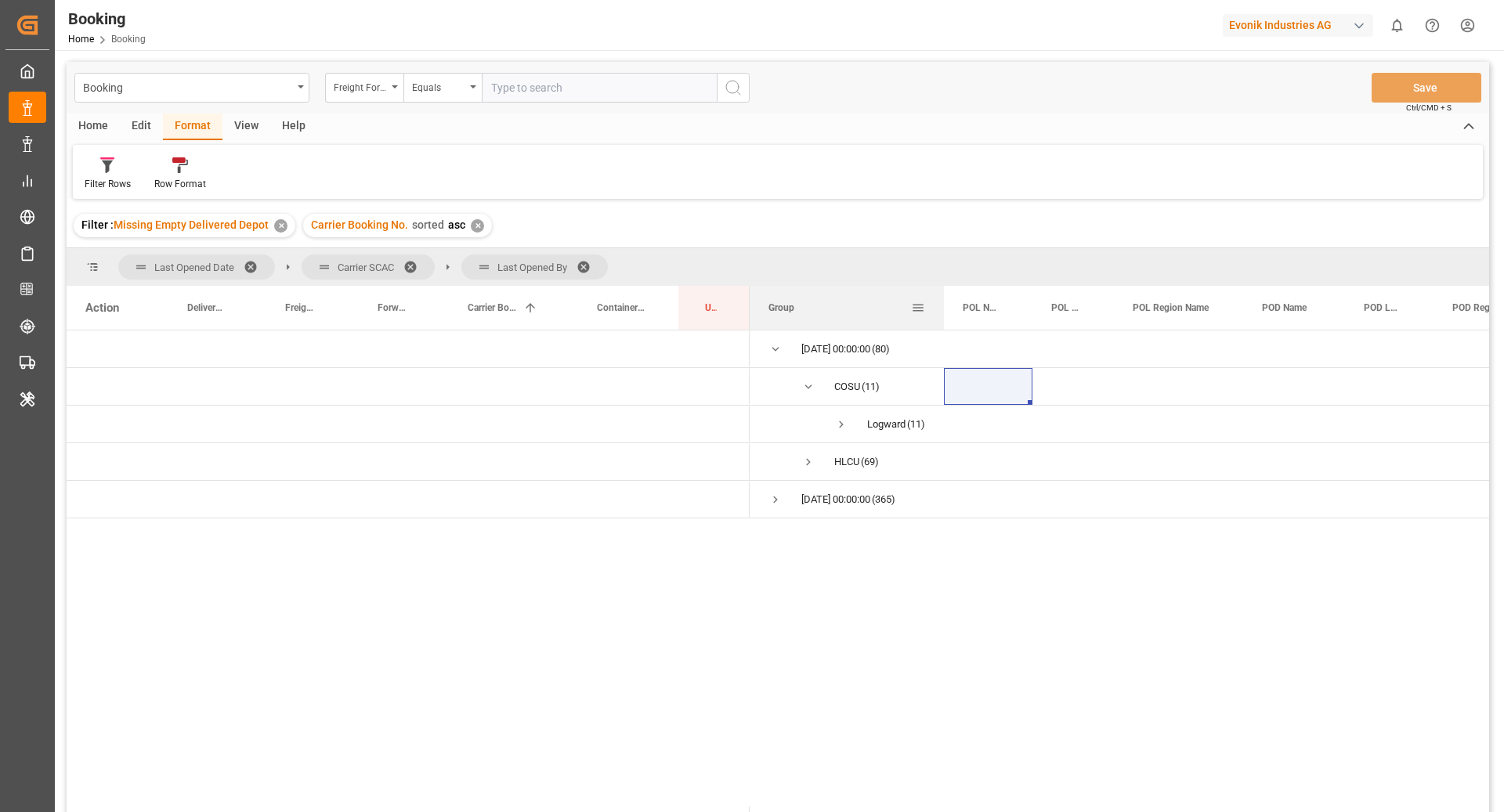
drag, startPoint x: 882, startPoint y: 312, endPoint x: 939, endPoint y: 308, distance: 57.1
click at [941, 308] on div at bounding box center [944, 308] width 6 height 44
click at [808, 455] on span "Press SPACE to select this row." at bounding box center [809, 463] width 15 height 15
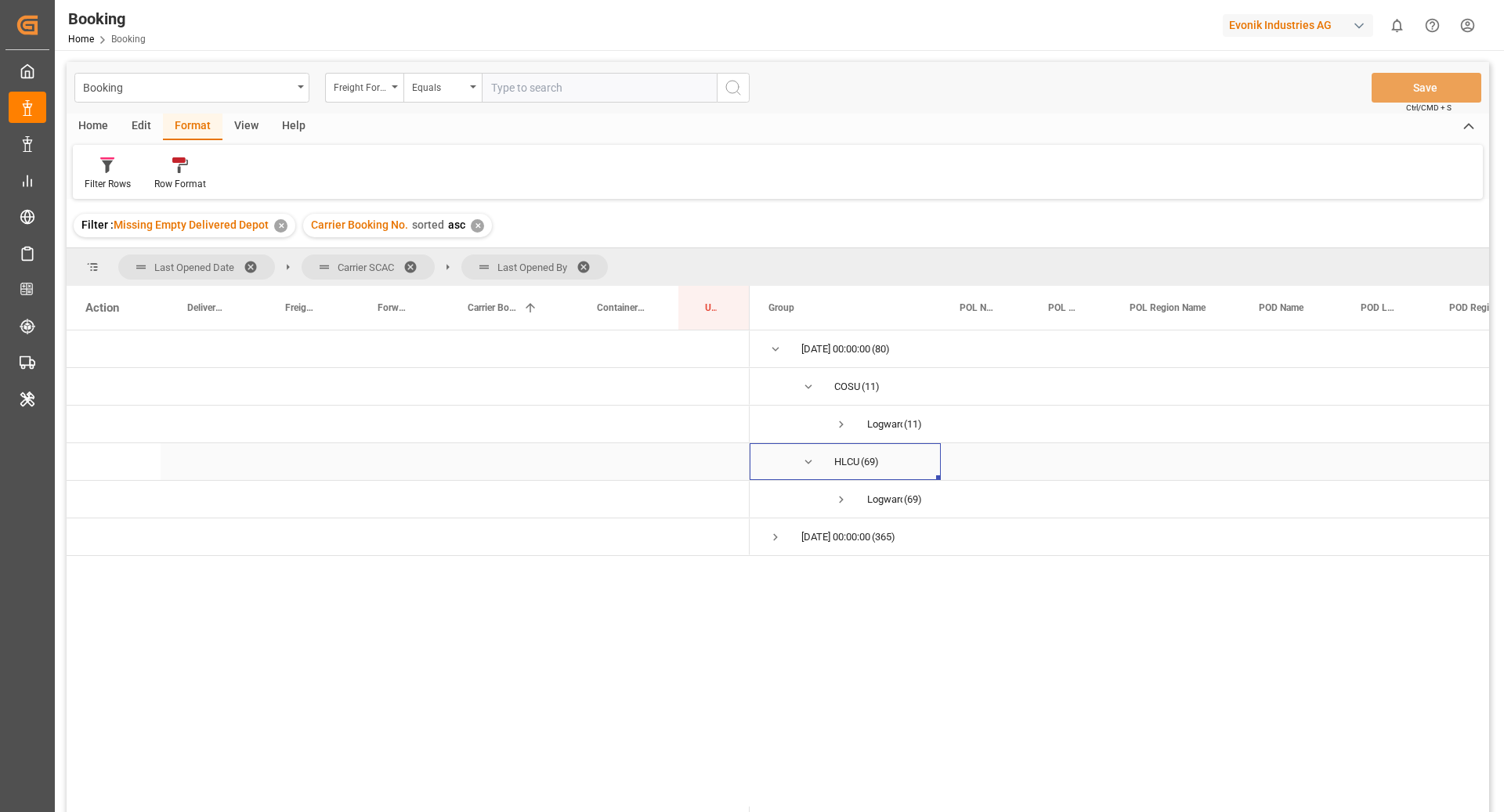
click at [807, 461] on span "Press SPACE to select this row." at bounding box center [809, 463] width 15 height 15
click at [834, 422] on span "Press SPACE to select this row." at bounding box center [841, 425] width 15 height 15
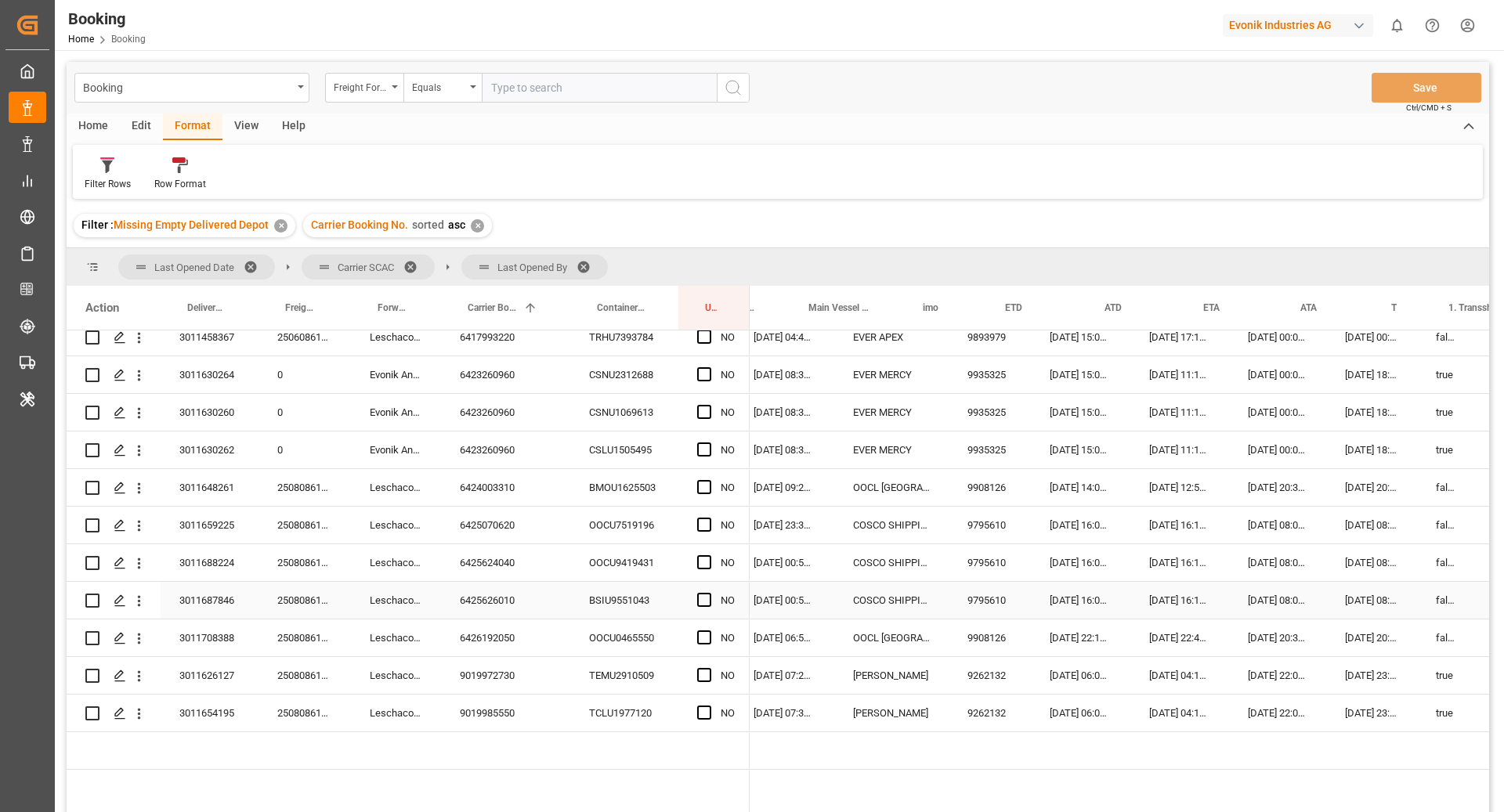
scroll to position [0, 870]
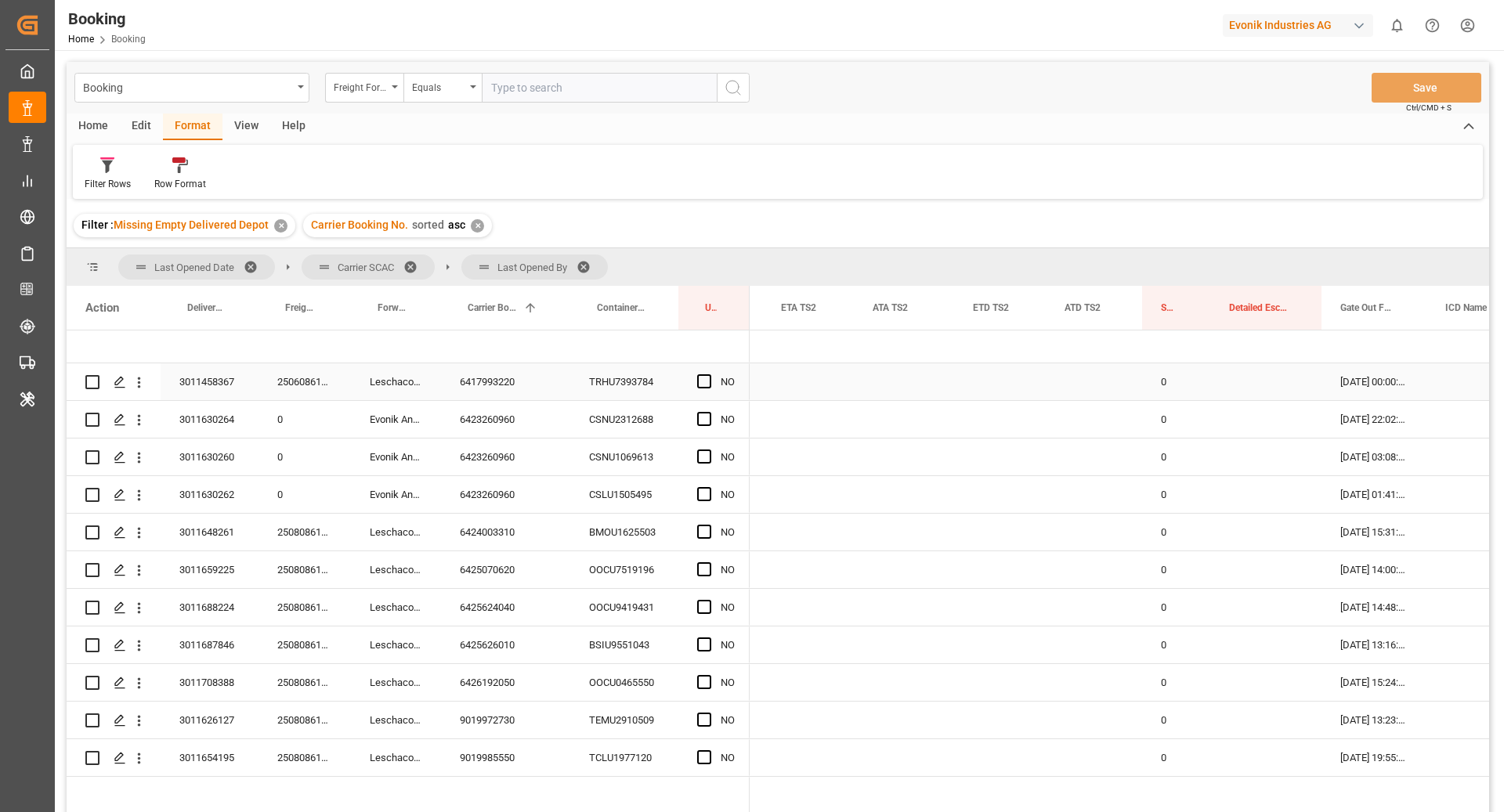
click at [615, 397] on div "TRHU7393784" at bounding box center [624, 382] width 108 height 37
click at [517, 366] on div "6417993220" at bounding box center [506, 382] width 129 height 37
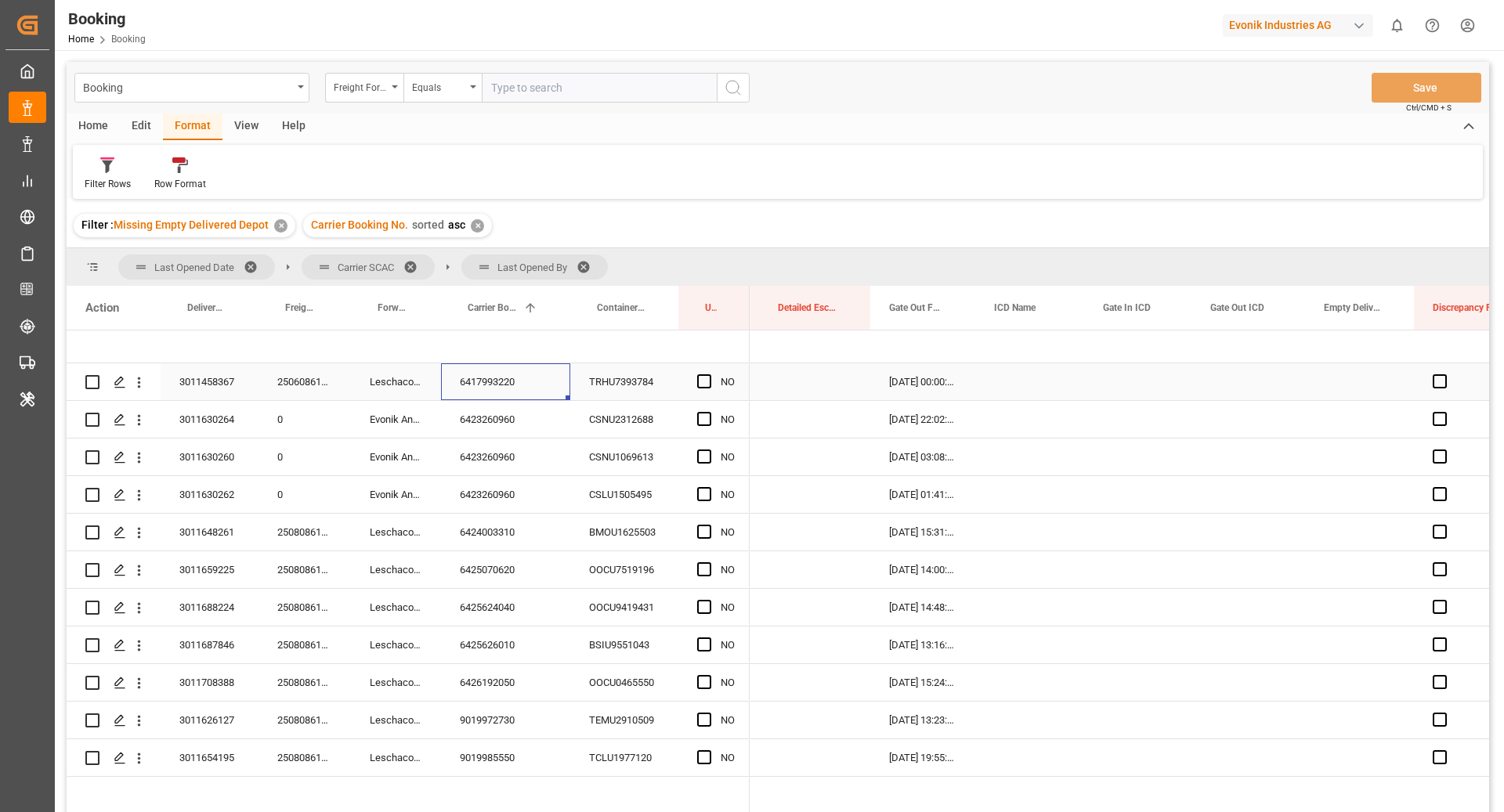
click at [1369, 382] on div "Press SPACE to select this row." at bounding box center [1360, 382] width 109 height 37
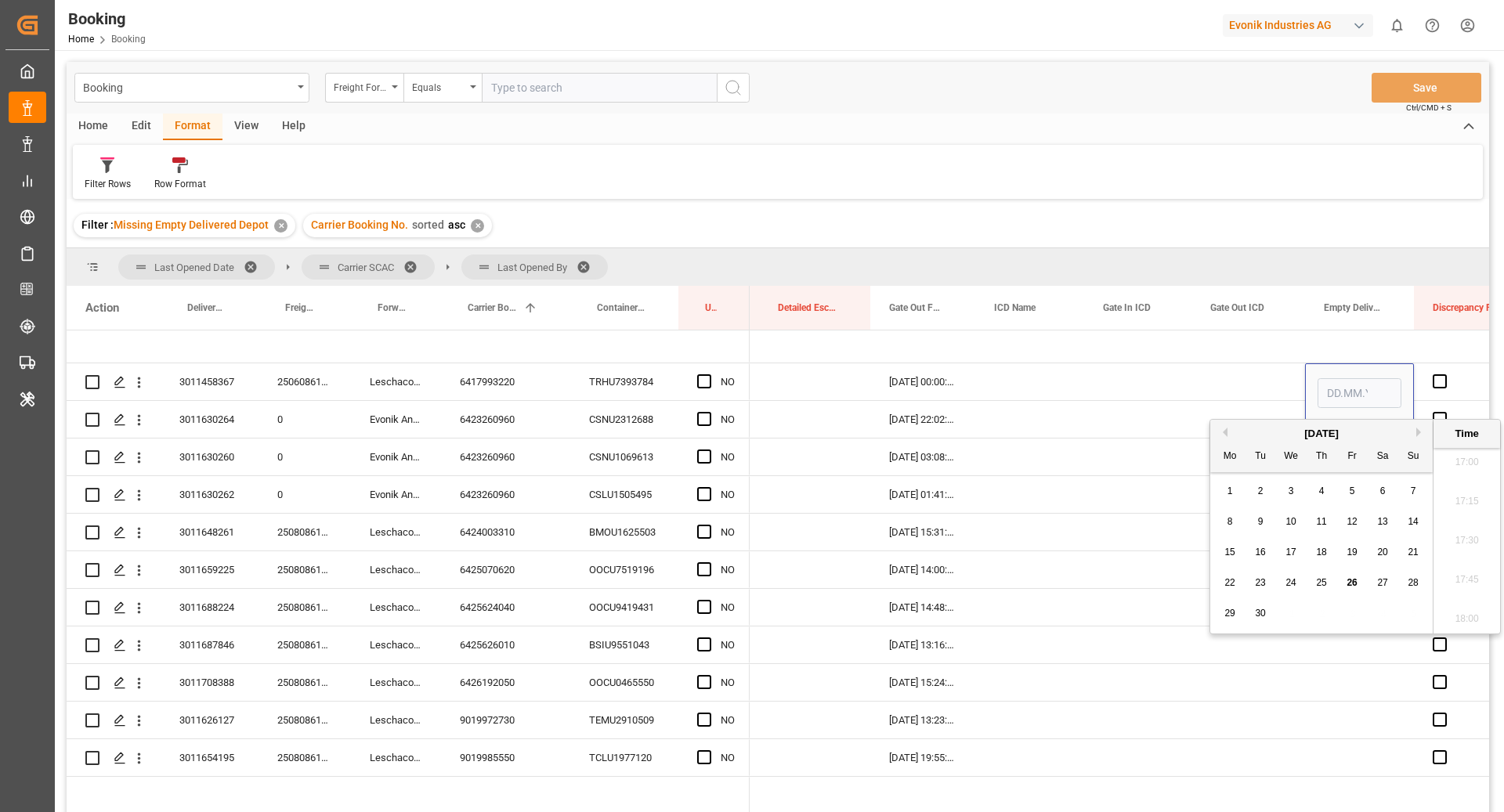
click at [1320, 581] on span "25" at bounding box center [1321, 582] width 10 height 11
type input "[DATE] 00:00"
click at [519, 415] on div "6423260960" at bounding box center [506, 419] width 129 height 37
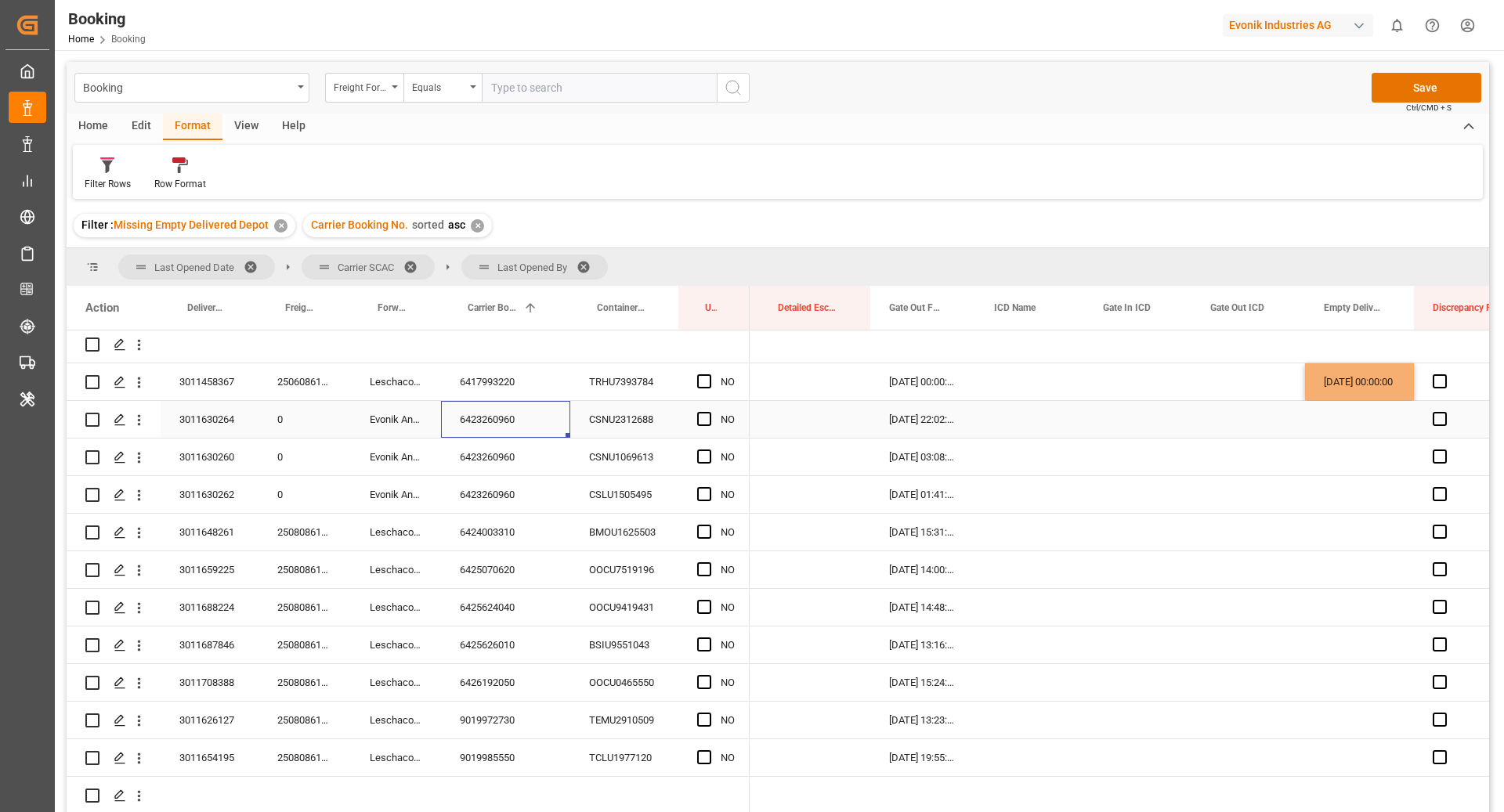
click at [583, 409] on div "CSNU2312688" at bounding box center [624, 419] width 108 height 37
click at [491, 423] on div "6423260960" at bounding box center [506, 419] width 129 height 37
click at [702, 416] on span "Press SPACE to select this row." at bounding box center [704, 419] width 15 height 15
click at [709, 412] on input "Press SPACE to select this row." at bounding box center [709, 412] width 0 height 0
click at [713, 454] on div "Press SPACE to select this row." at bounding box center [709, 457] width 24 height 36
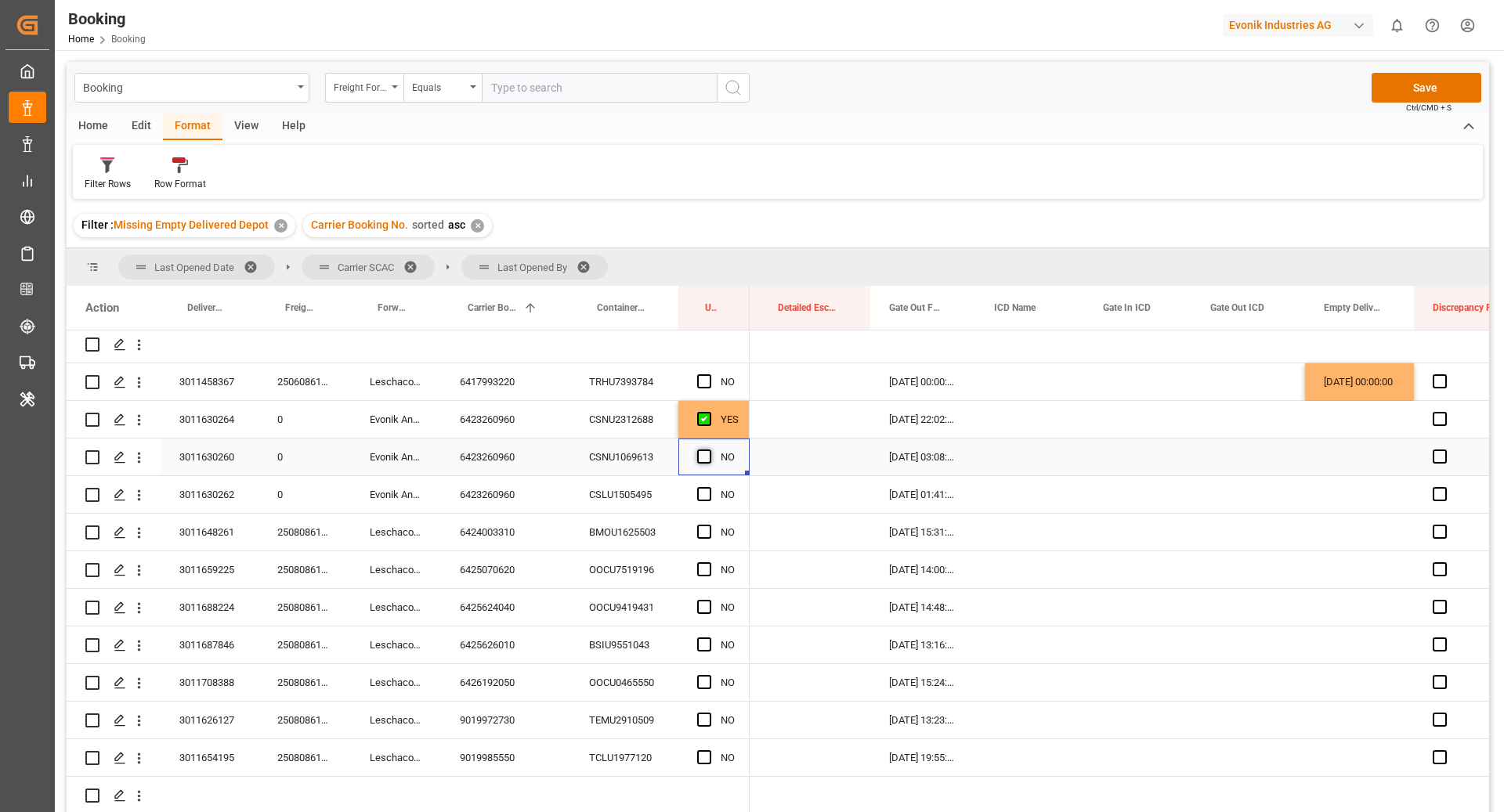
click at [707, 455] on span "Press SPACE to select this row." at bounding box center [704, 456] width 15 height 15
click at [709, 449] on input "Press SPACE to select this row." at bounding box center [709, 449] width 0 height 0
click at [708, 494] on span "Press SPACE to select this row." at bounding box center [704, 494] width 15 height 15
click at [709, 487] on input "Press SPACE to select this row." at bounding box center [709, 487] width 0 height 0
click at [506, 535] on div "6424003310" at bounding box center [506, 532] width 129 height 37
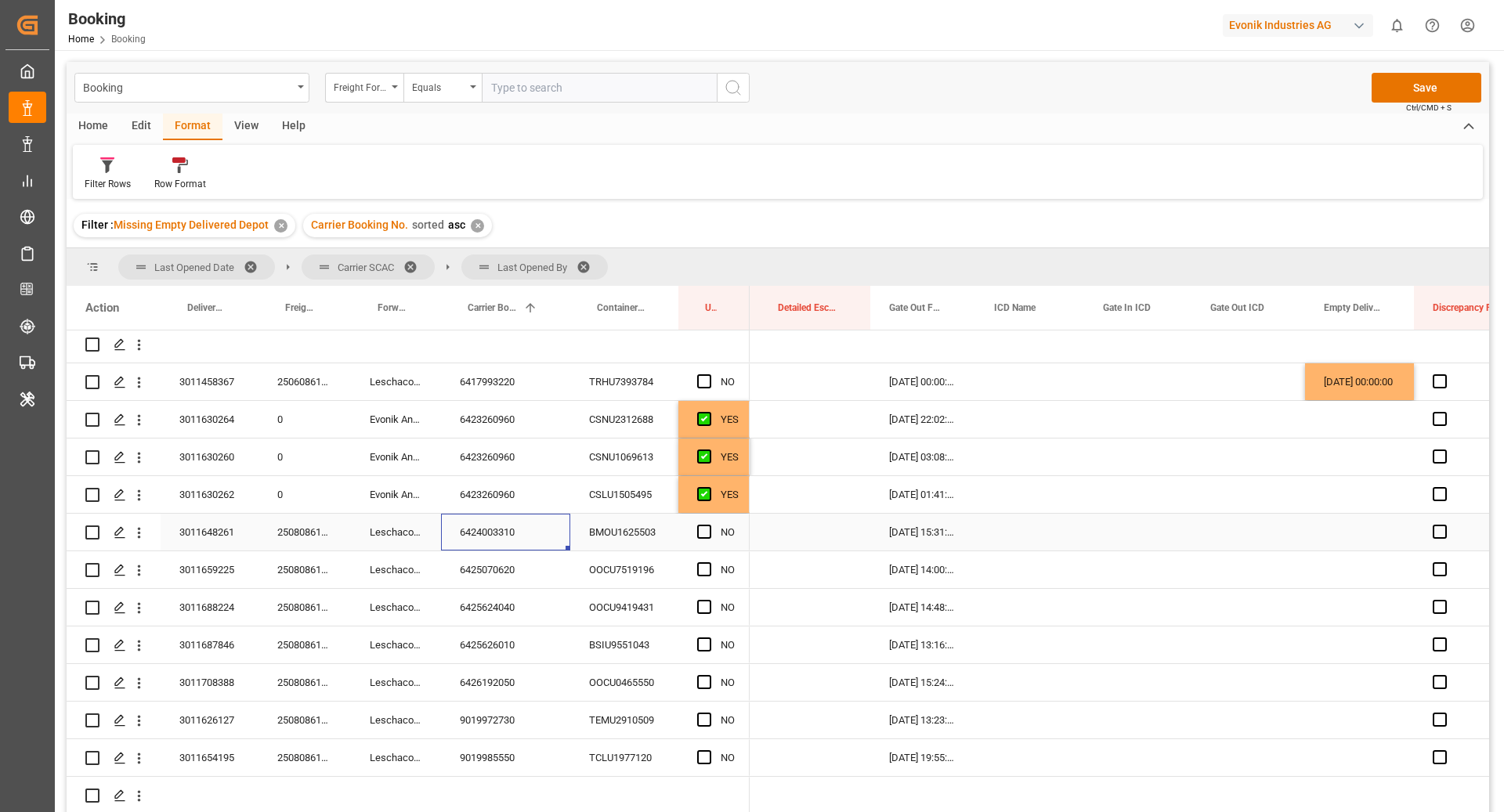
click at [1341, 525] on div "Press SPACE to select this row." at bounding box center [1360, 532] width 109 height 37
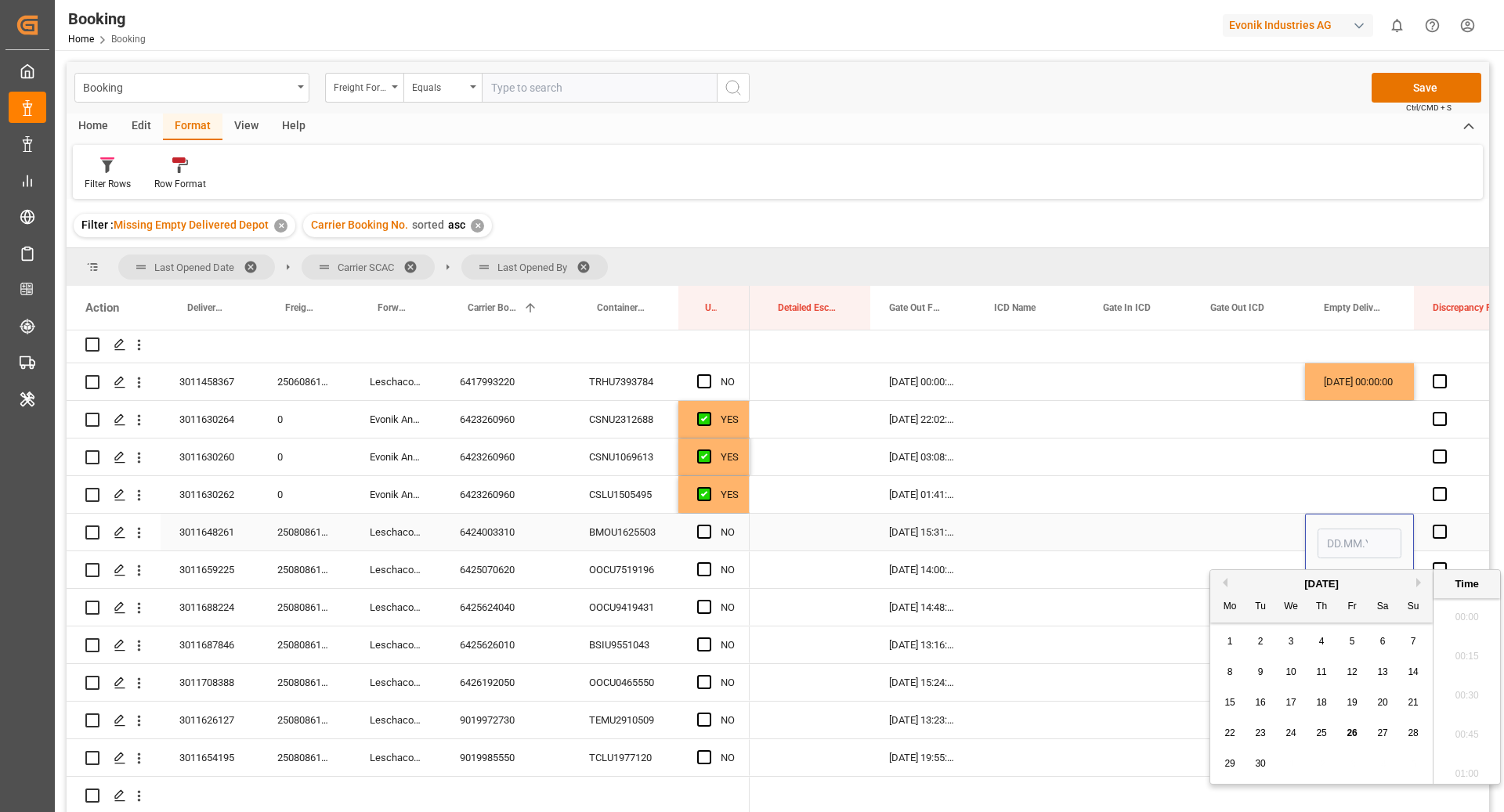
scroll to position [2667, 0]
click at [1351, 735] on span "26" at bounding box center [1352, 733] width 10 height 11
type input "[DATE] 00:00"
click at [516, 577] on div "6425070620" at bounding box center [506, 570] width 129 height 37
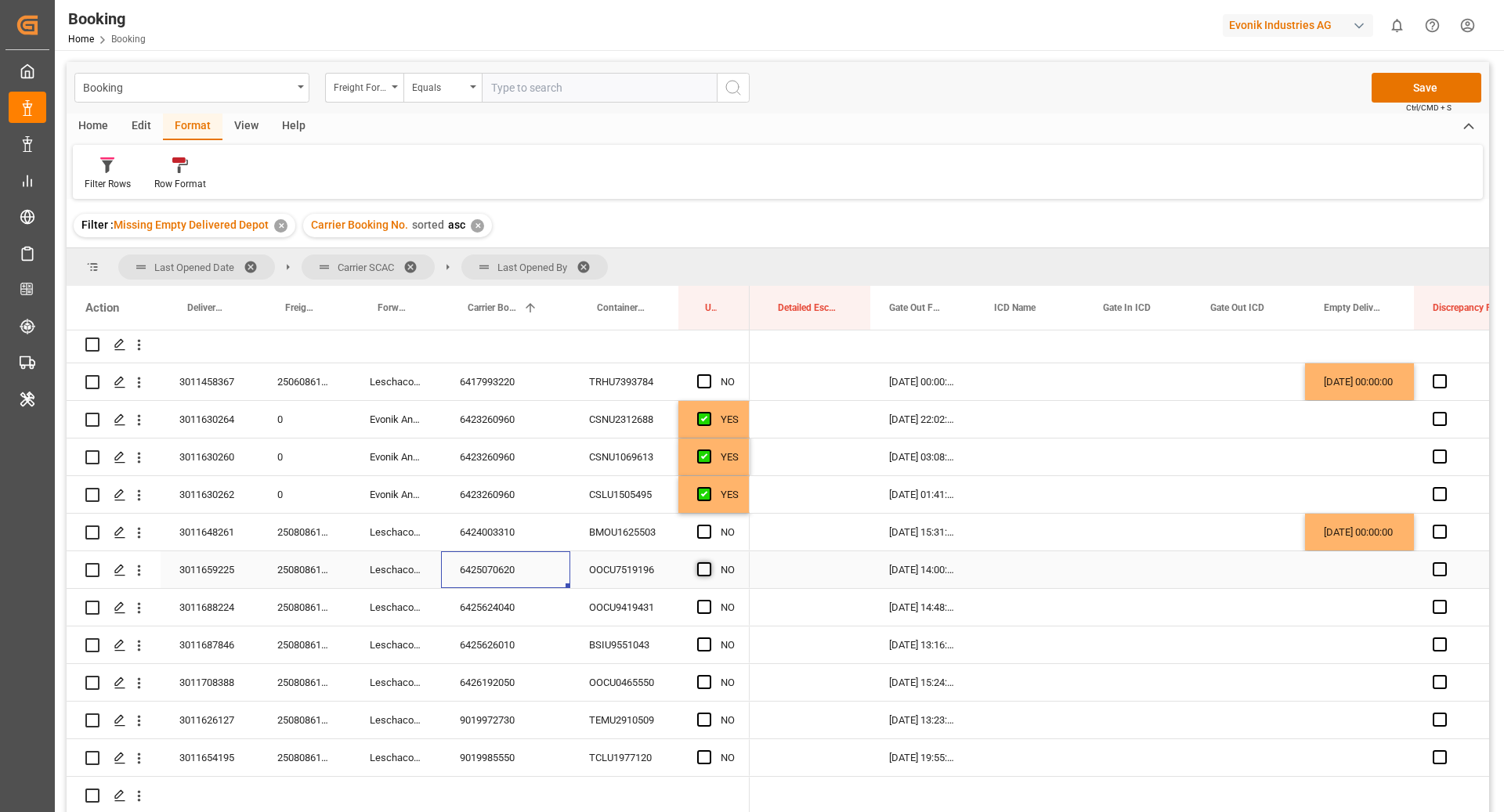
click at [704, 570] on span "Press SPACE to select this row." at bounding box center [704, 570] width 15 height 15
click at [709, 563] on input "Press SPACE to select this row." at bounding box center [709, 563] width 0 height 0
click at [489, 614] on div "6425624040" at bounding box center [506, 607] width 129 height 37
click at [700, 597] on div "Press SPACE to select this row." at bounding box center [709, 608] width 24 height 36
click at [704, 606] on span "Press SPACE to select this row." at bounding box center [704, 607] width 15 height 15
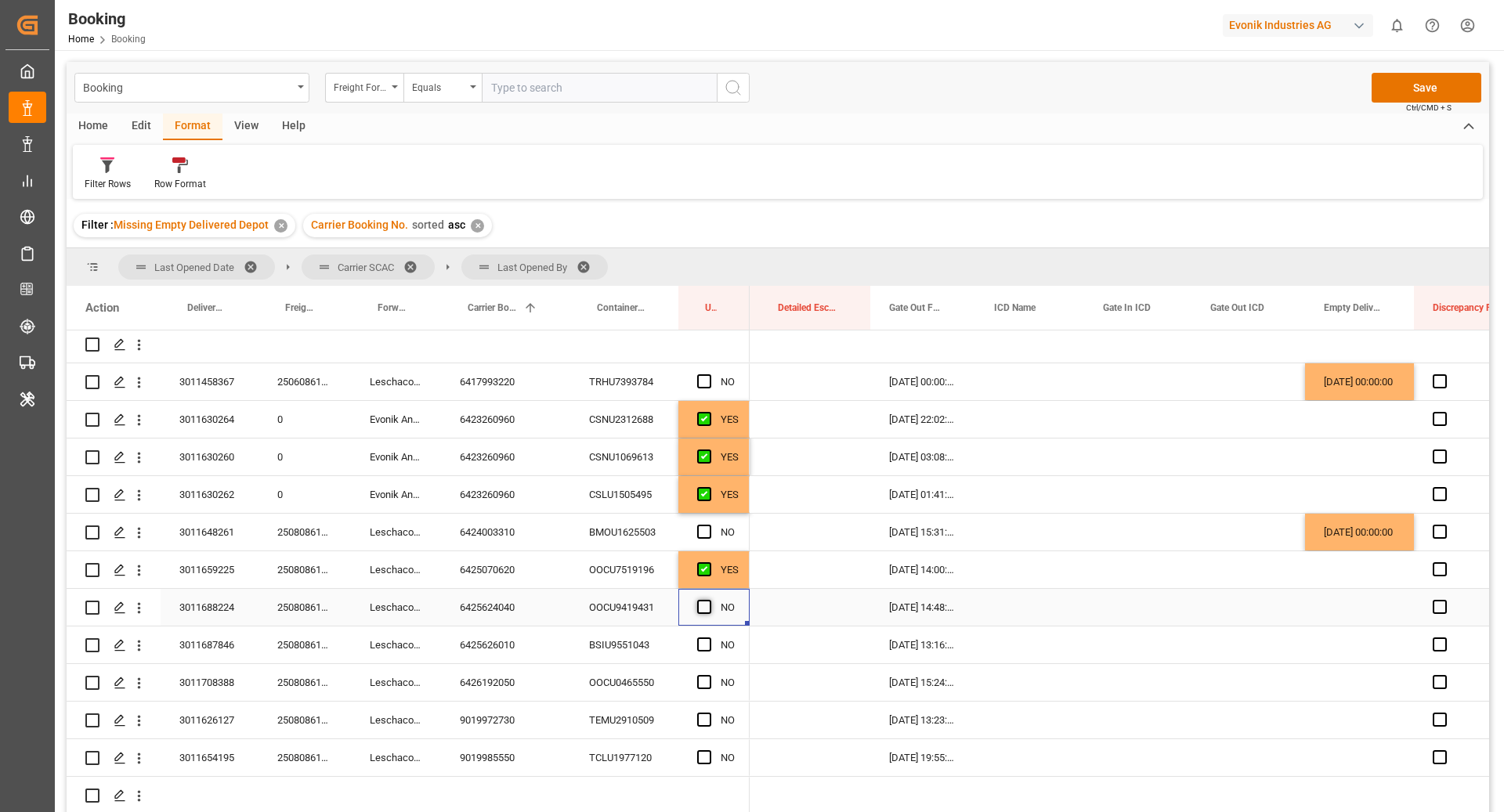
click at [709, 600] on input "Press SPACE to select this row." at bounding box center [709, 600] width 0 height 0
click at [512, 641] on div "6425626010" at bounding box center [506, 645] width 129 height 37
click at [700, 641] on span "Press SPACE to select this row." at bounding box center [704, 645] width 15 height 15
click at [709, 638] on input "Press SPACE to select this row." at bounding box center [709, 638] width 0 height 0
click at [478, 672] on div "6426192050" at bounding box center [506, 682] width 129 height 37
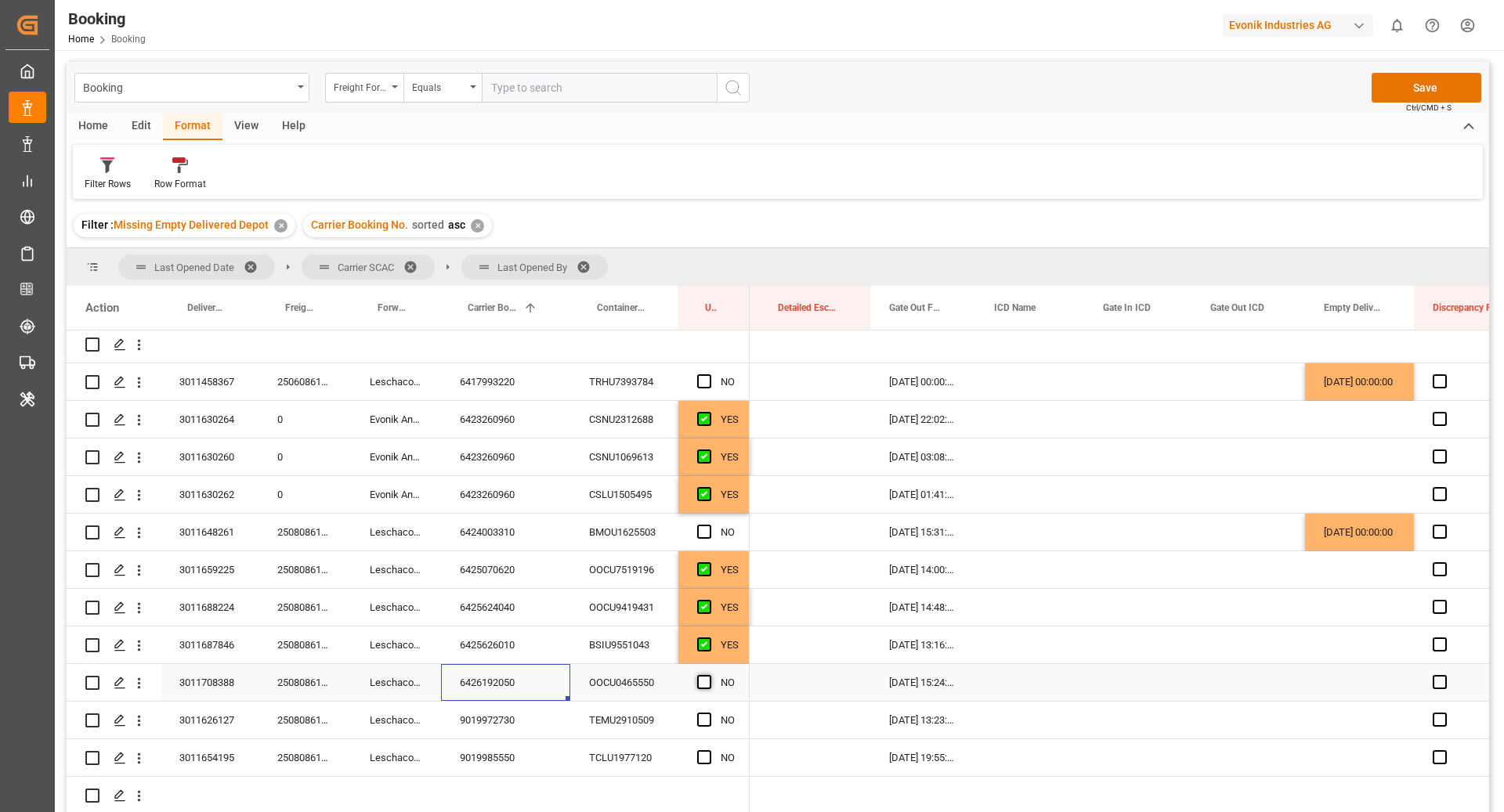
click at [703, 680] on span "Press SPACE to select this row." at bounding box center [704, 682] width 15 height 15
click at [709, 675] on input "Press SPACE to select this row." at bounding box center [709, 675] width 0 height 0
click at [467, 720] on div "9019972730" at bounding box center [506, 719] width 129 height 37
click at [707, 724] on span "Press SPACE to select this row." at bounding box center [704, 719] width 15 height 15
click at [709, 712] on input "Press SPACE to select this row." at bounding box center [709, 712] width 0 height 0
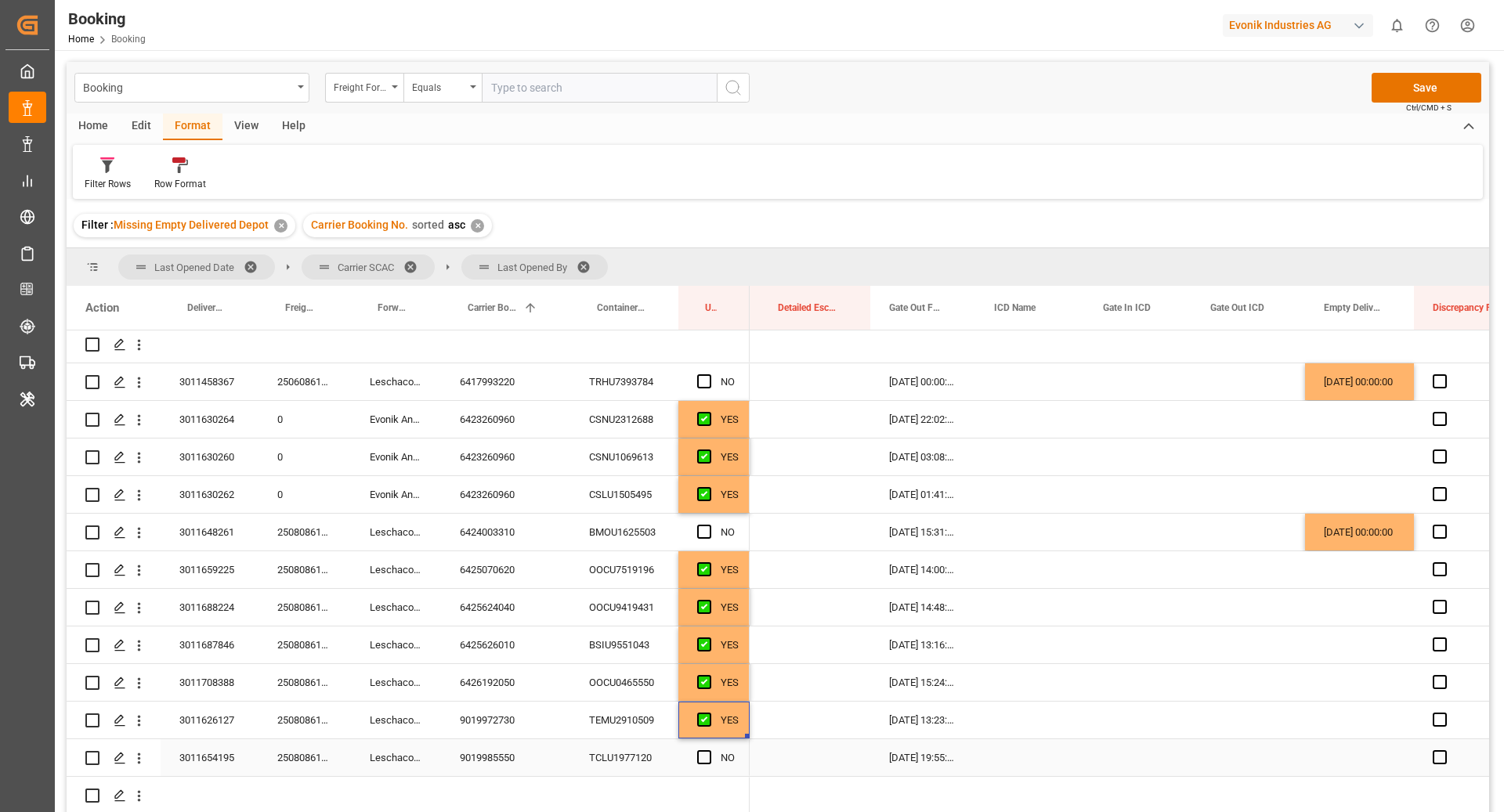
click at [503, 752] on div "9019985550" at bounding box center [506, 758] width 129 height 37
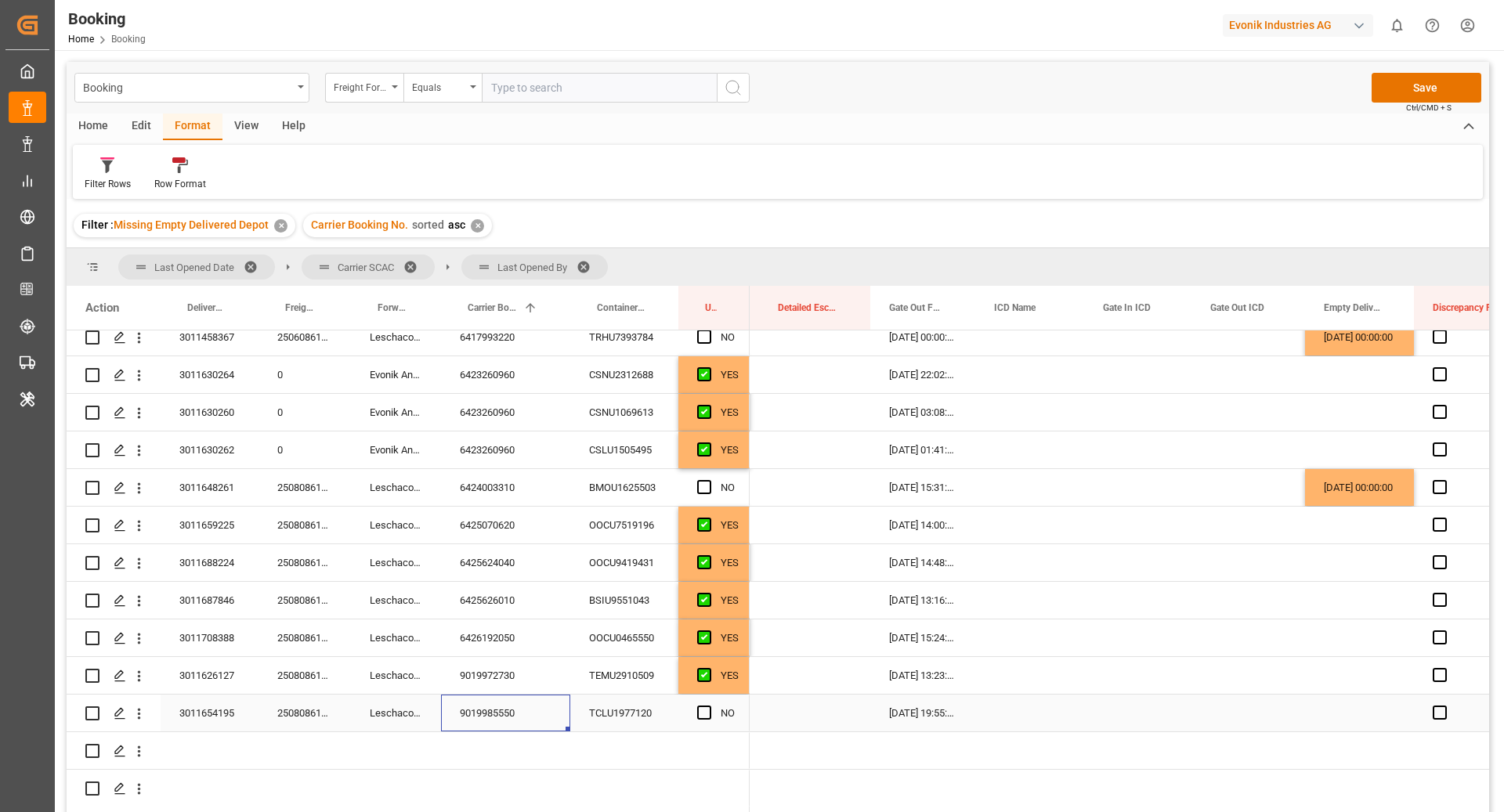
click at [701, 719] on div "Press SPACE to select this row." at bounding box center [709, 714] width 24 height 36
click at [703, 712] on span "Press SPACE to select this row." at bounding box center [704, 713] width 15 height 15
click at [709, 706] on input "Press SPACE to select this row." at bounding box center [709, 706] width 0 height 0
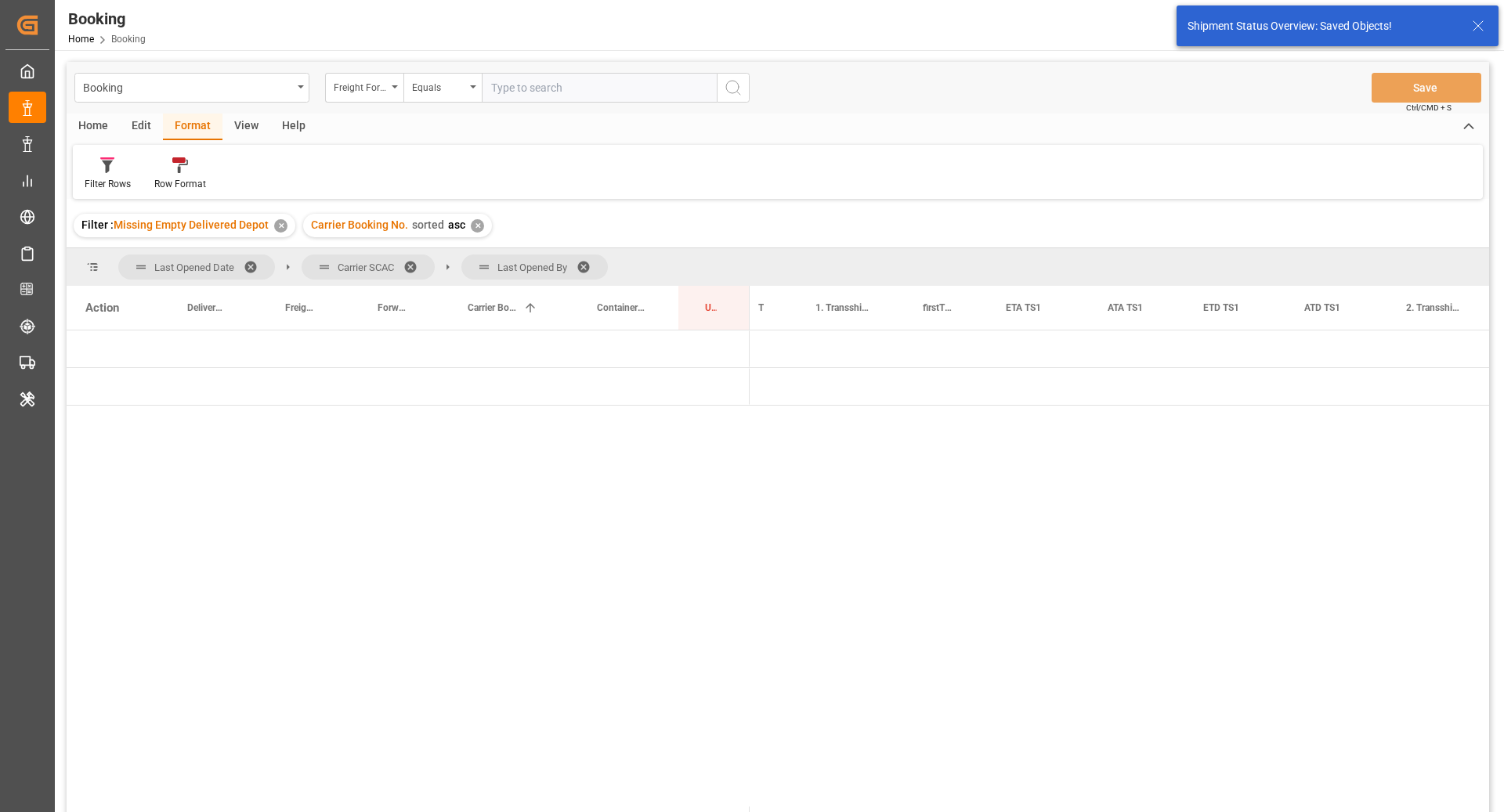
scroll to position [0, 481]
